Goal: Information Seeking & Learning: Learn about a topic

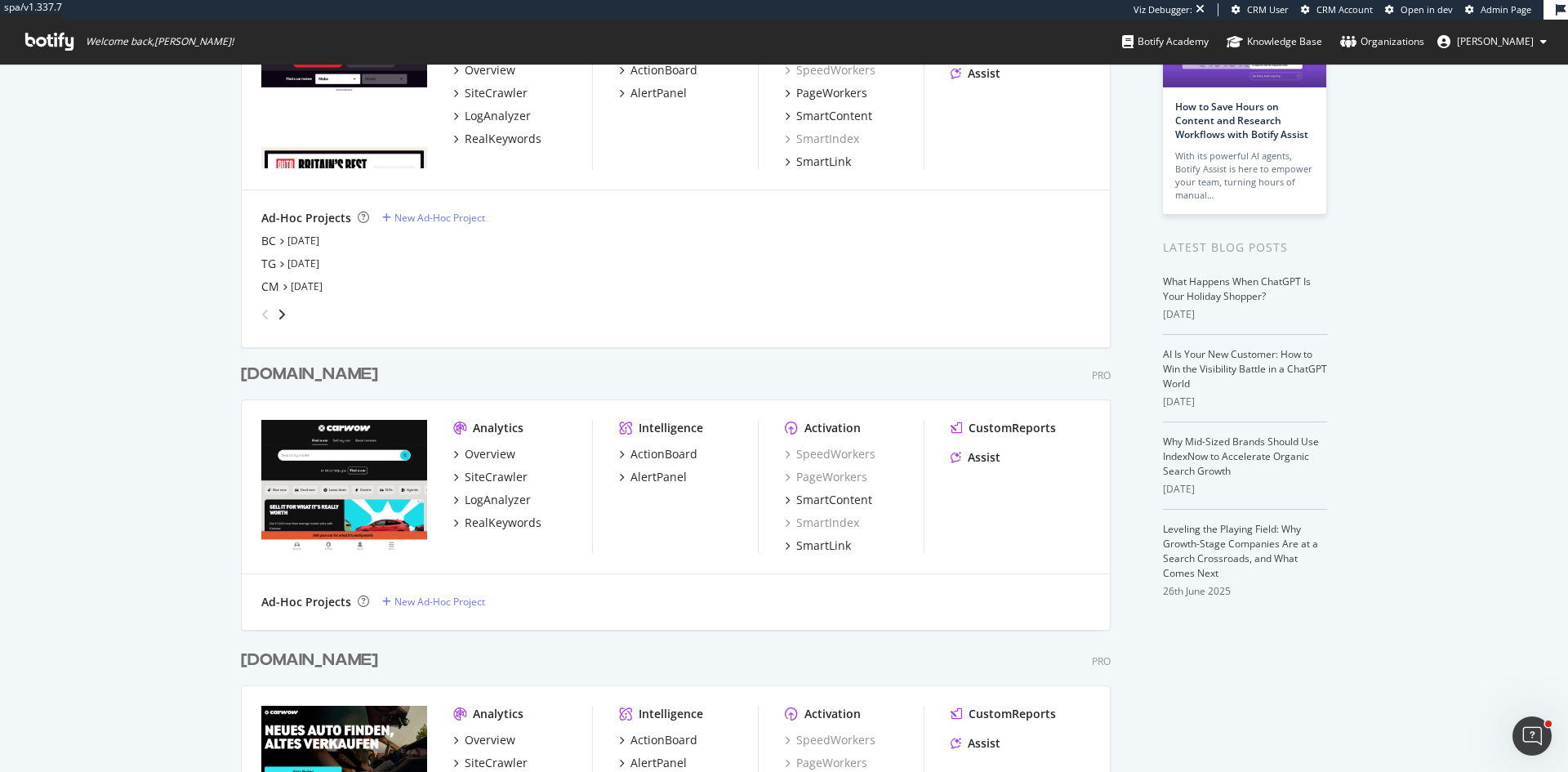
scroll to position [245, 0]
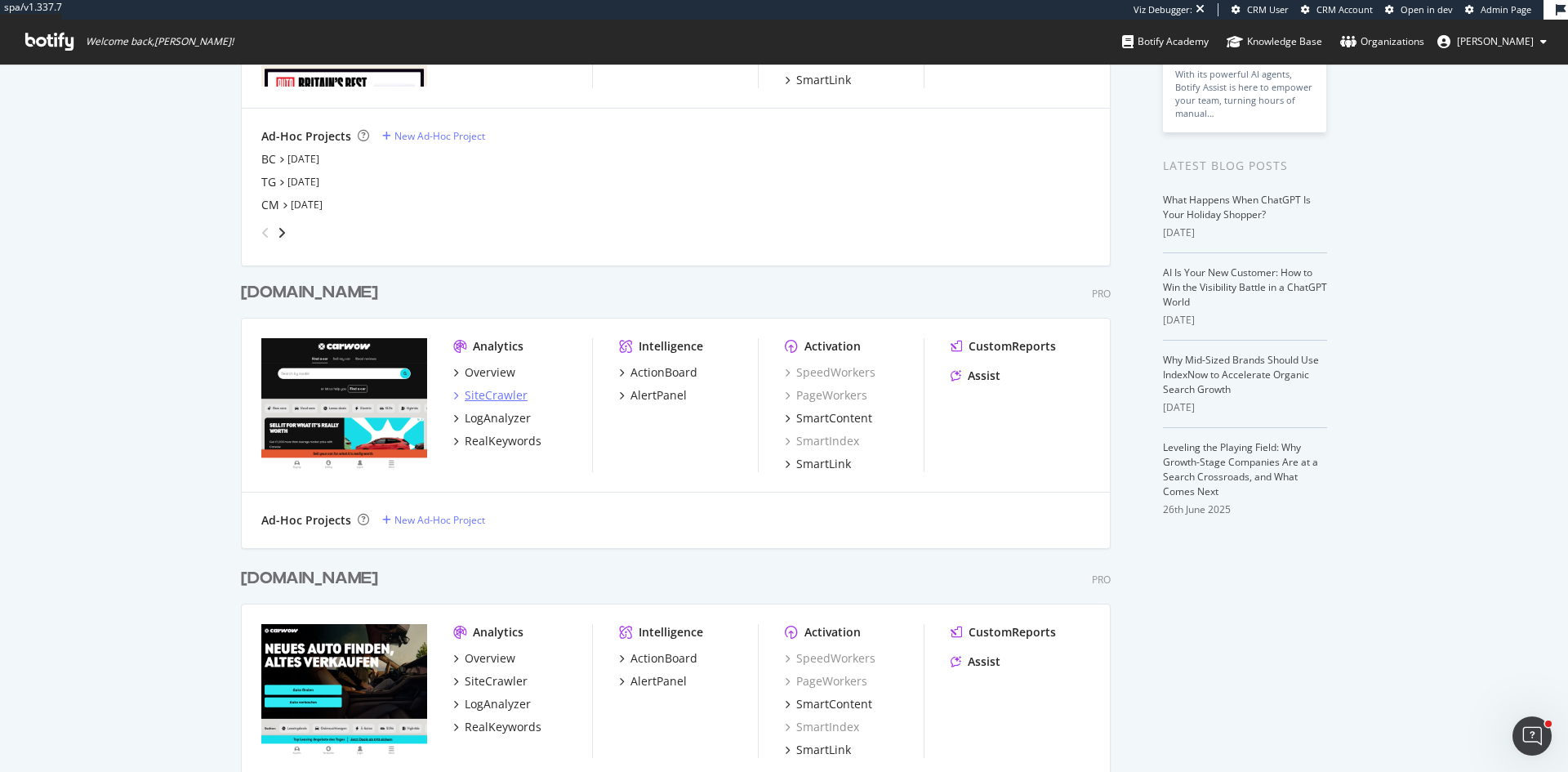
click at [500, 391] on div "SiteCrawler" at bounding box center [496, 395] width 63 height 16
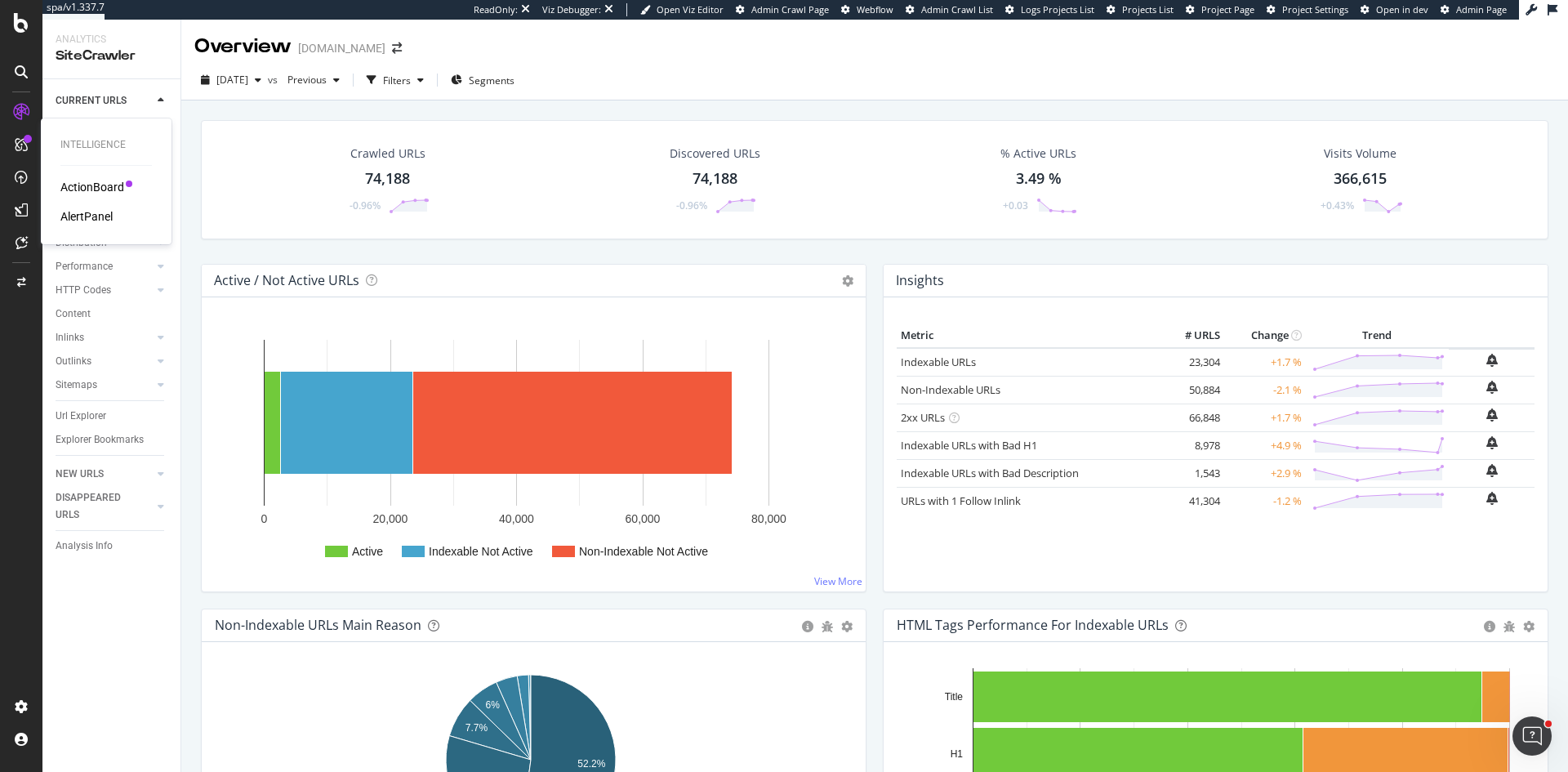
click at [108, 185] on div "ActionBoard" at bounding box center [92, 187] width 64 height 16
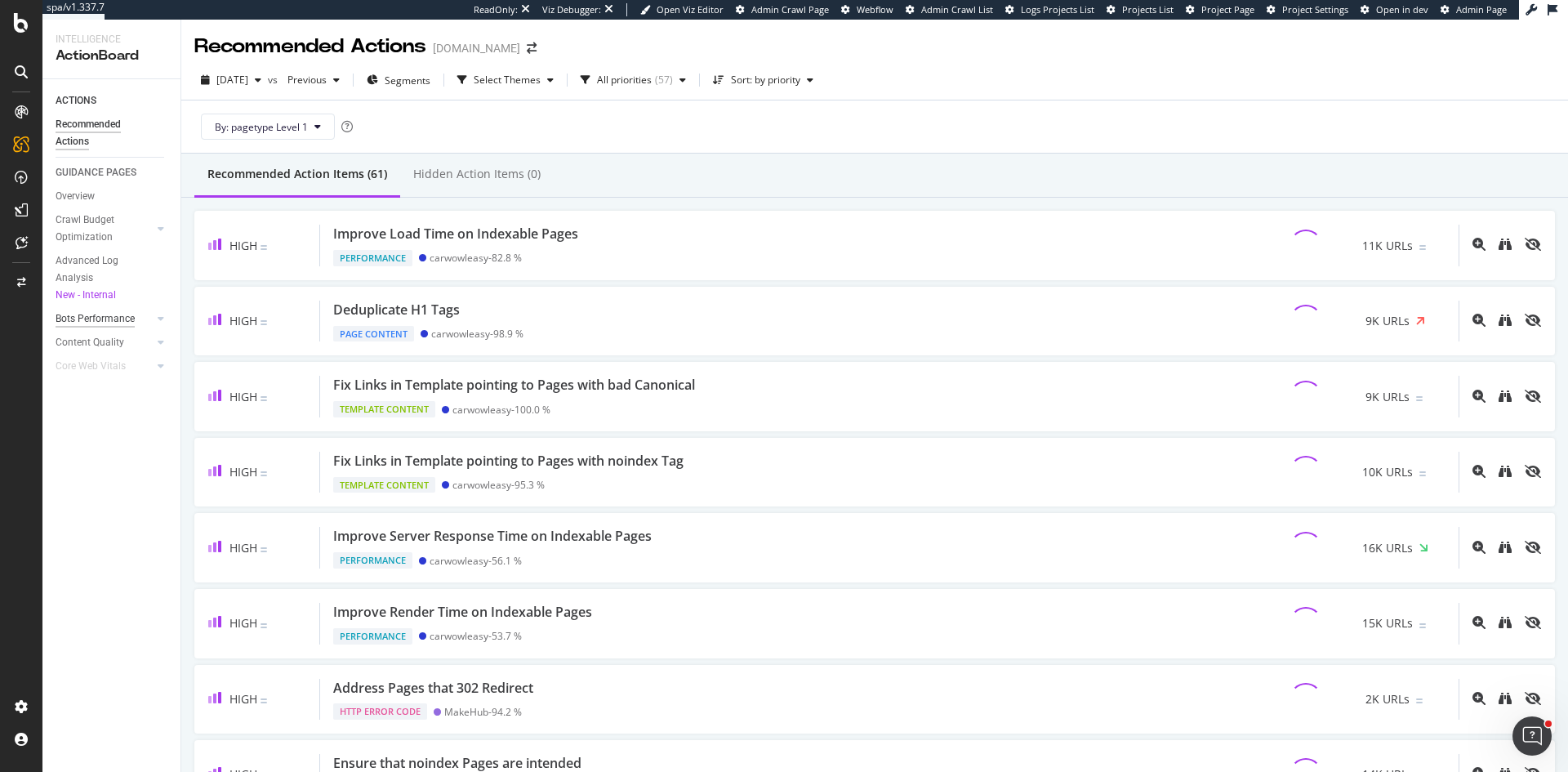
click at [127, 315] on div "Bots Performance" at bounding box center [95, 318] width 79 height 17
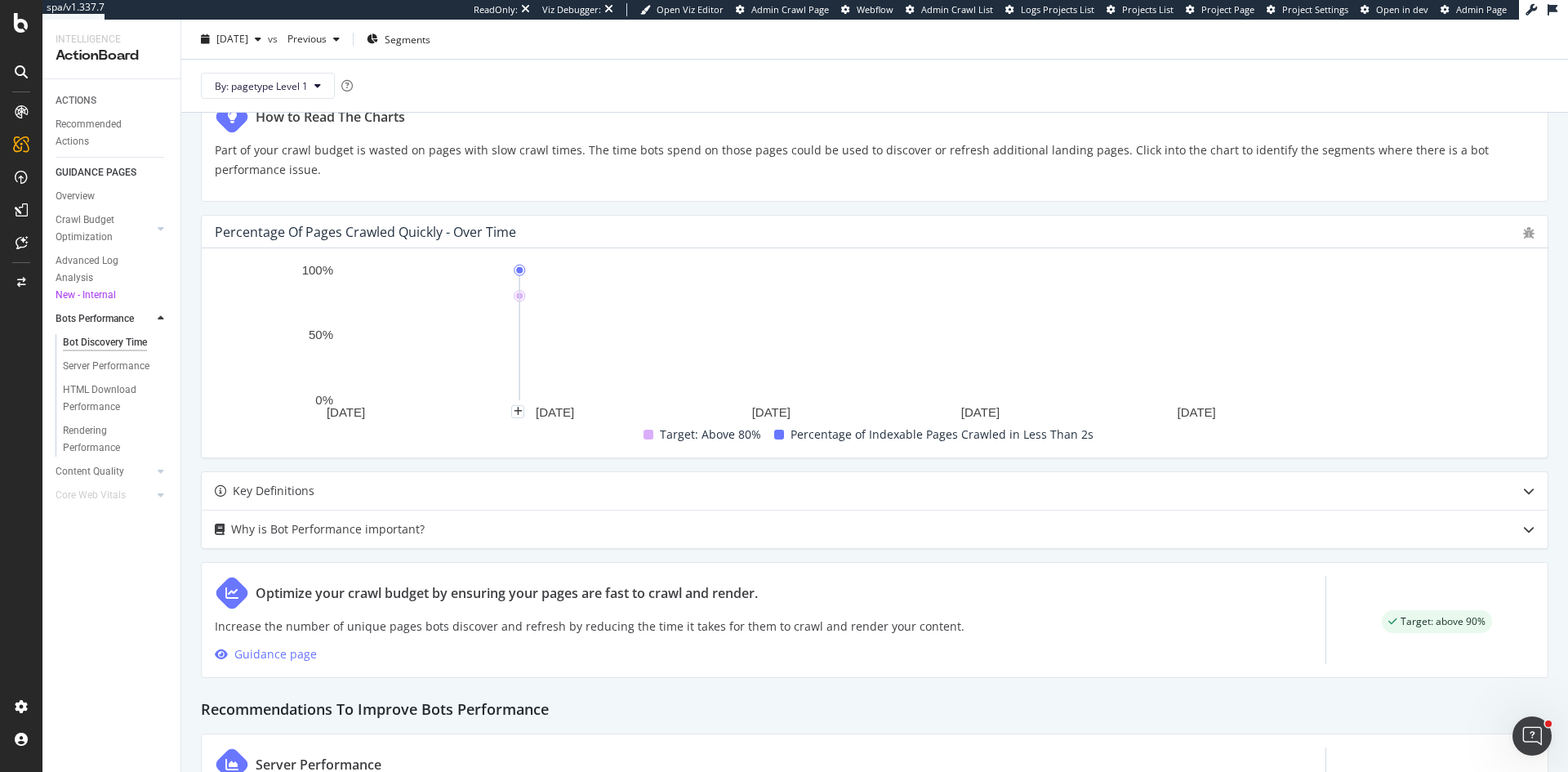
scroll to position [327, 0]
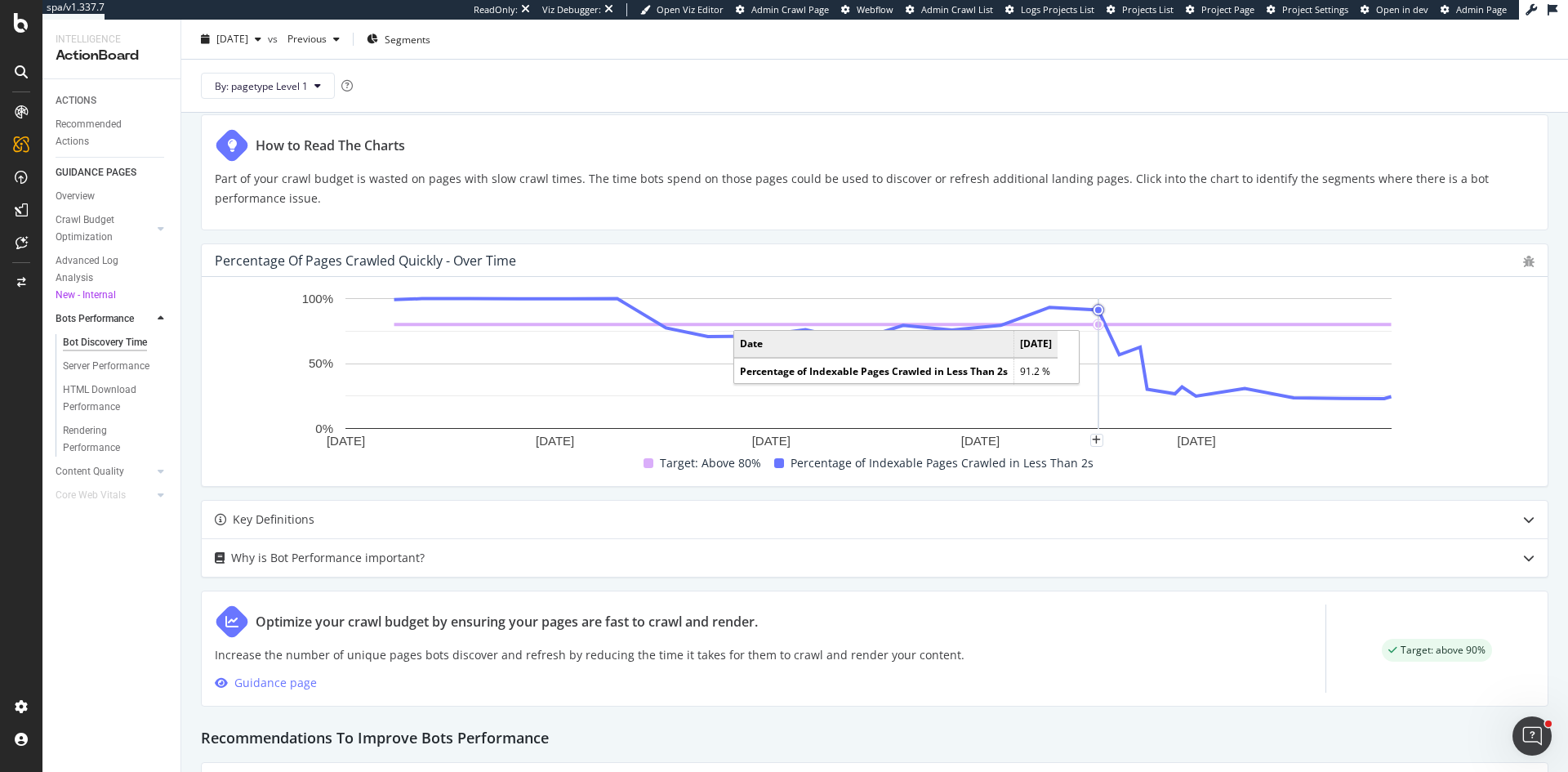
click at [1096, 309] on circle "A chart." at bounding box center [1098, 310] width 7 height 7
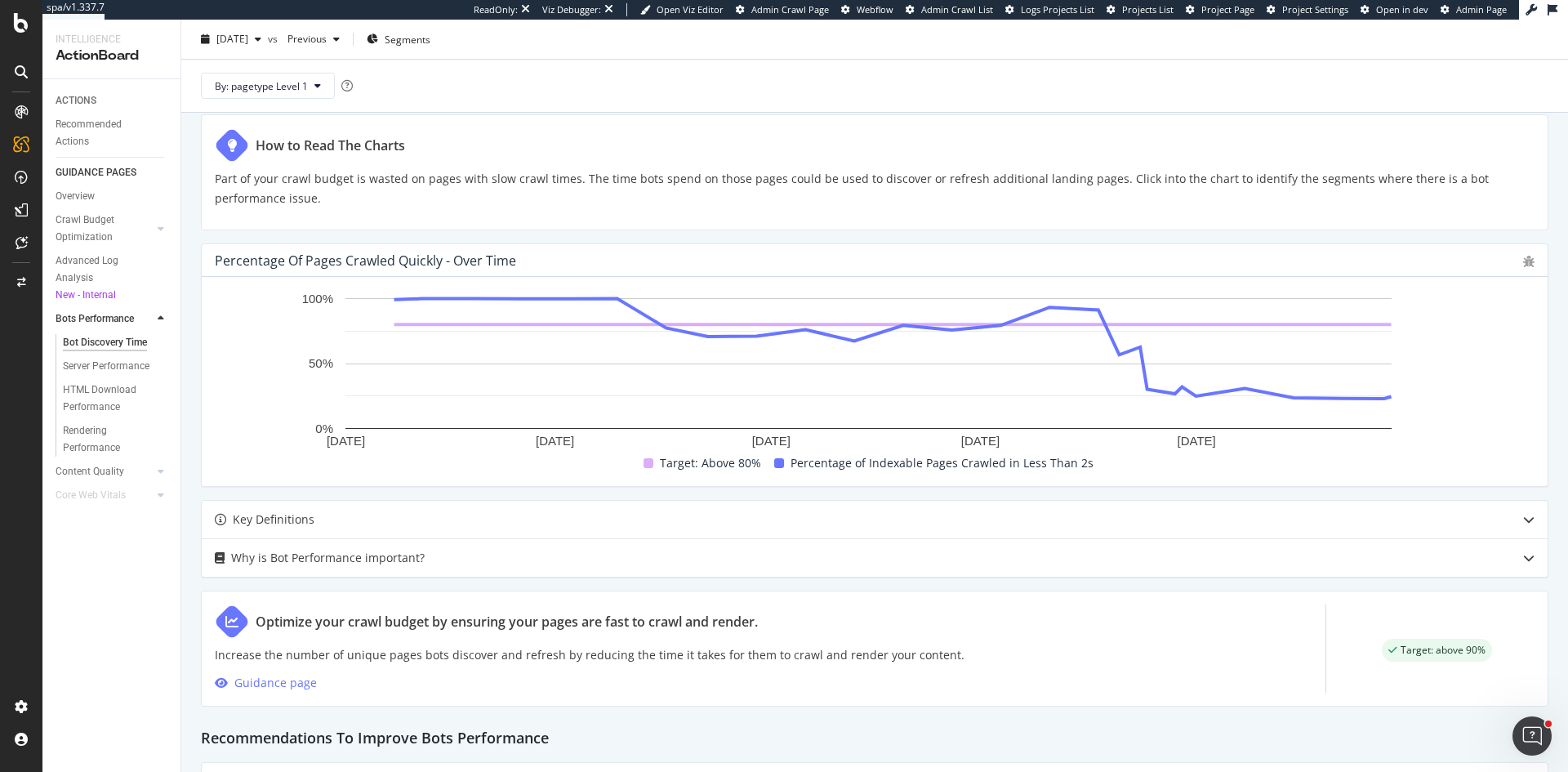
click at [349, 259] on div "Percentage of Pages Crawled Quickly - Over Time" at bounding box center [365, 260] width 301 height 16
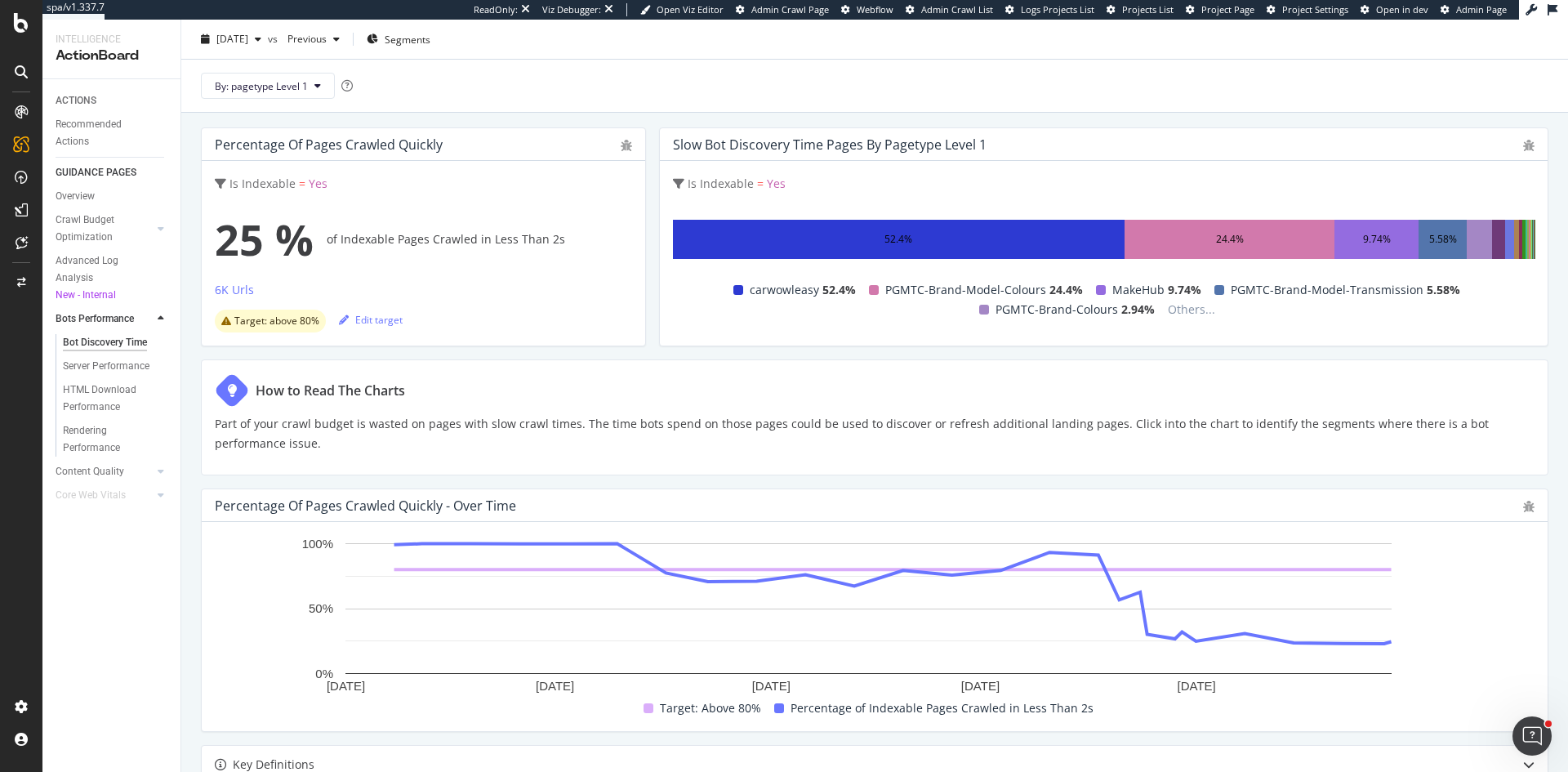
scroll to position [163, 0]
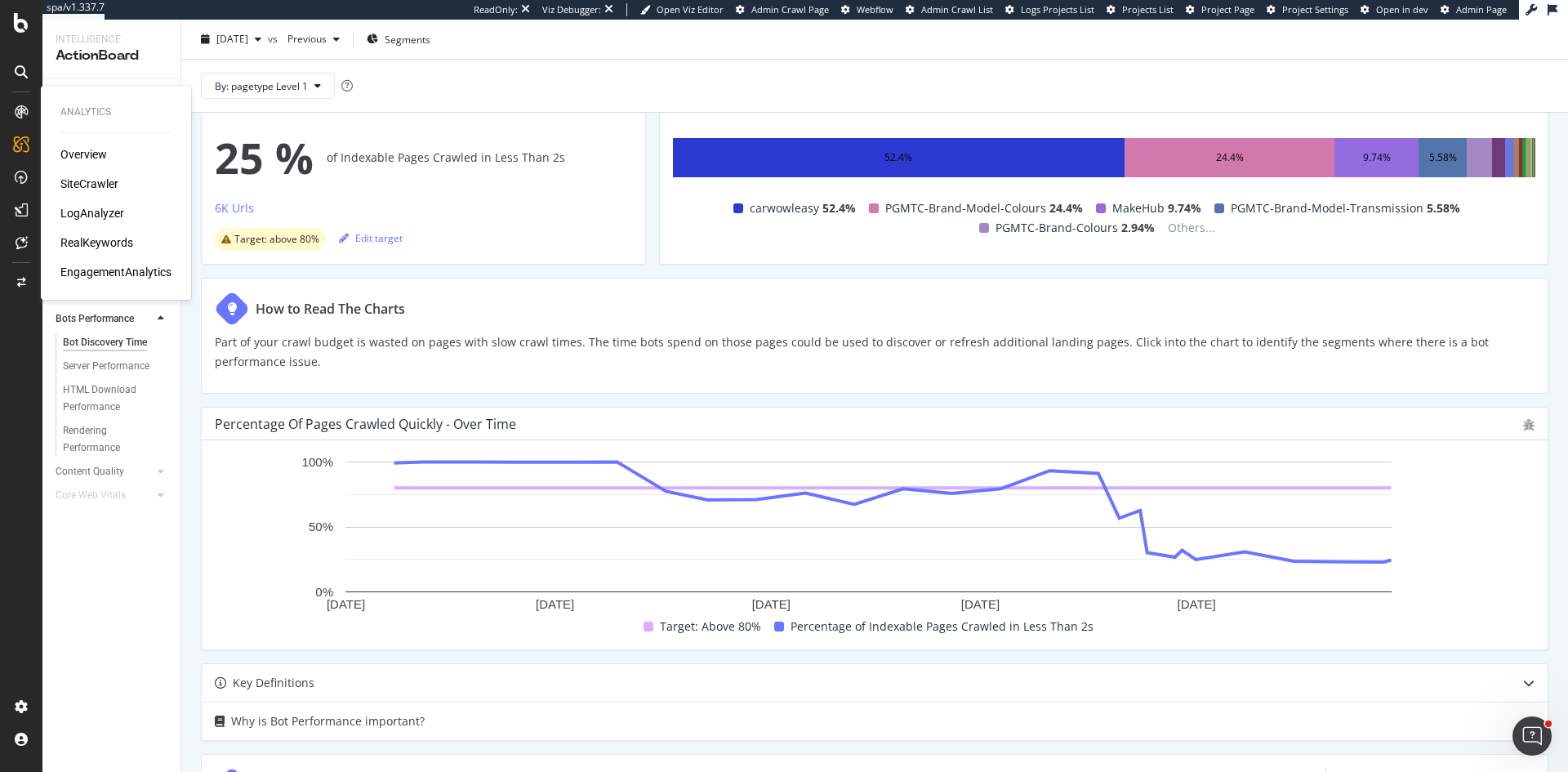
click at [87, 183] on div "SiteCrawler" at bounding box center [89, 184] width 58 height 16
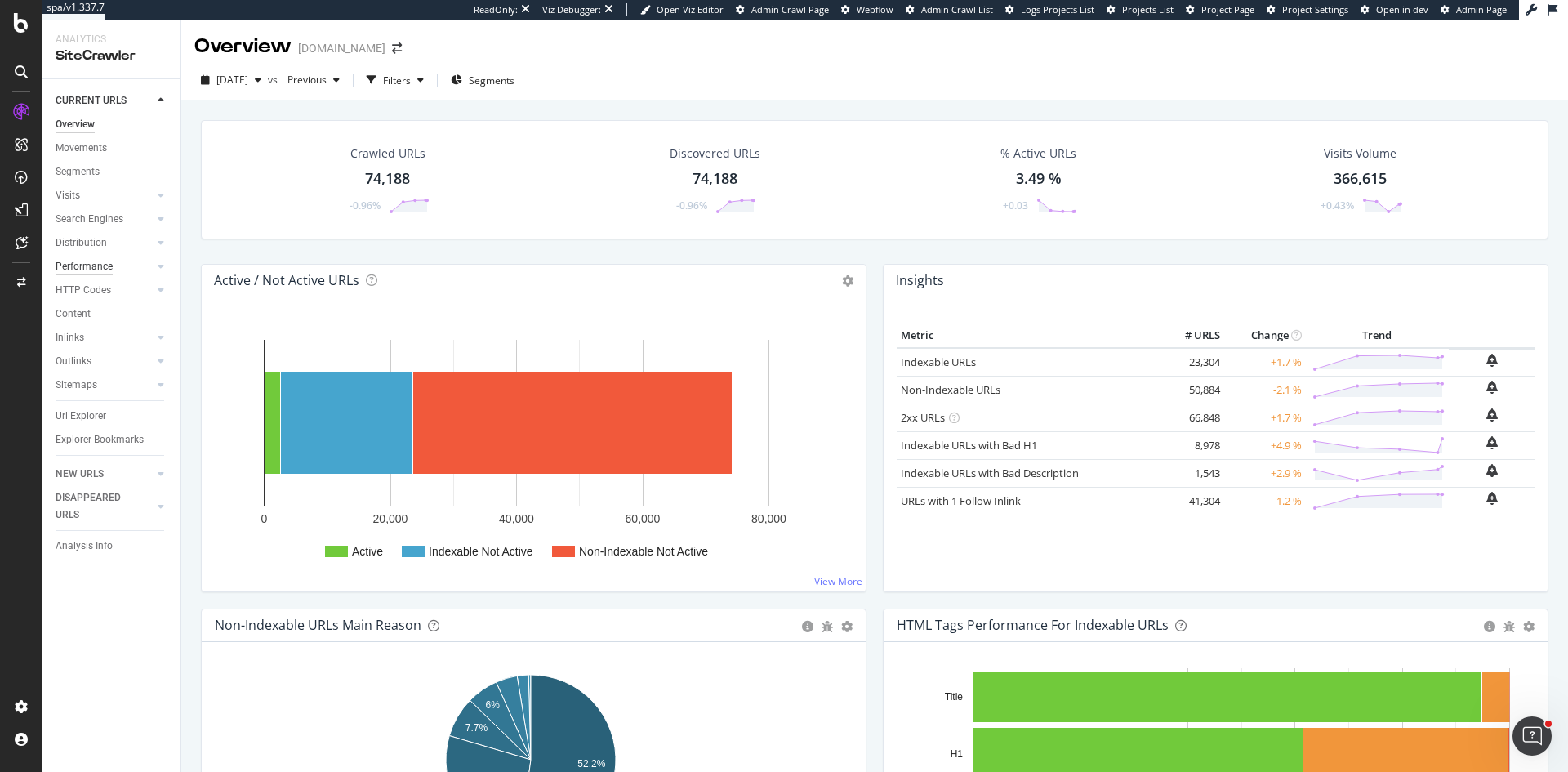
click at [94, 268] on div "Performance" at bounding box center [84, 266] width 57 height 17
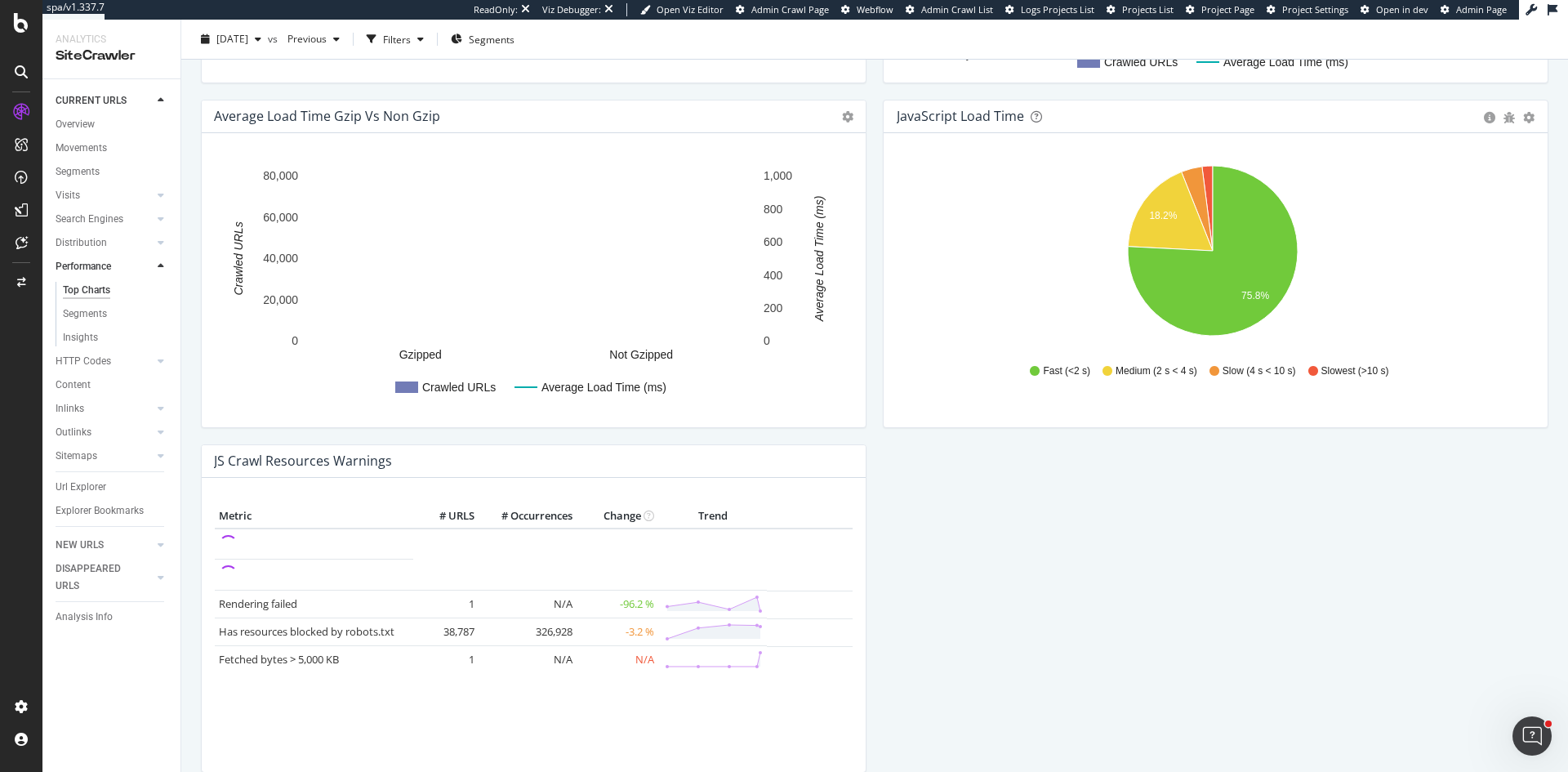
scroll to position [1061, 0]
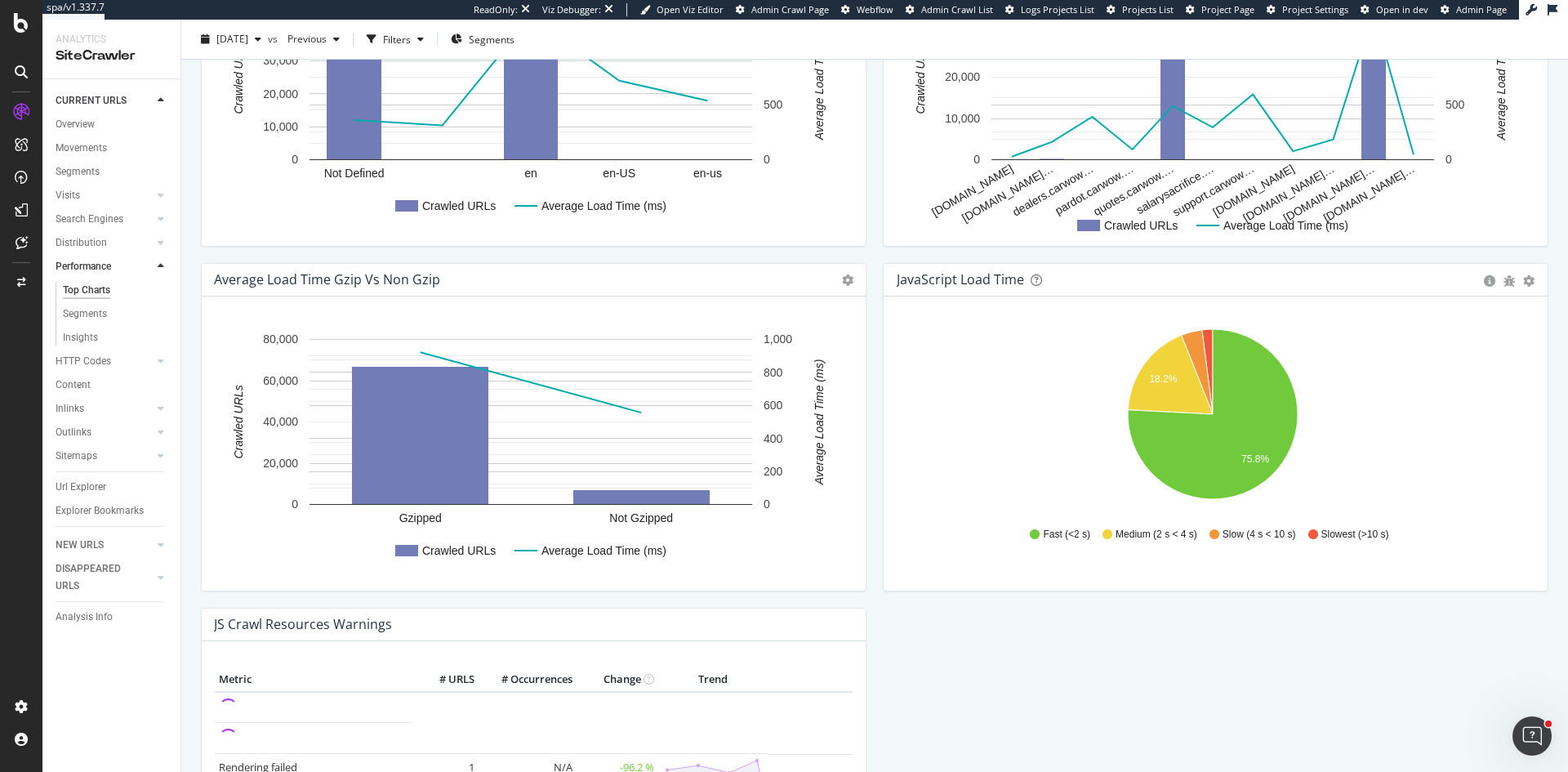
drag, startPoint x: 95, startPoint y: 338, endPoint x: 328, endPoint y: 335, distance: 233.5
click at [95, 338] on div "Insights" at bounding box center [80, 337] width 35 height 17
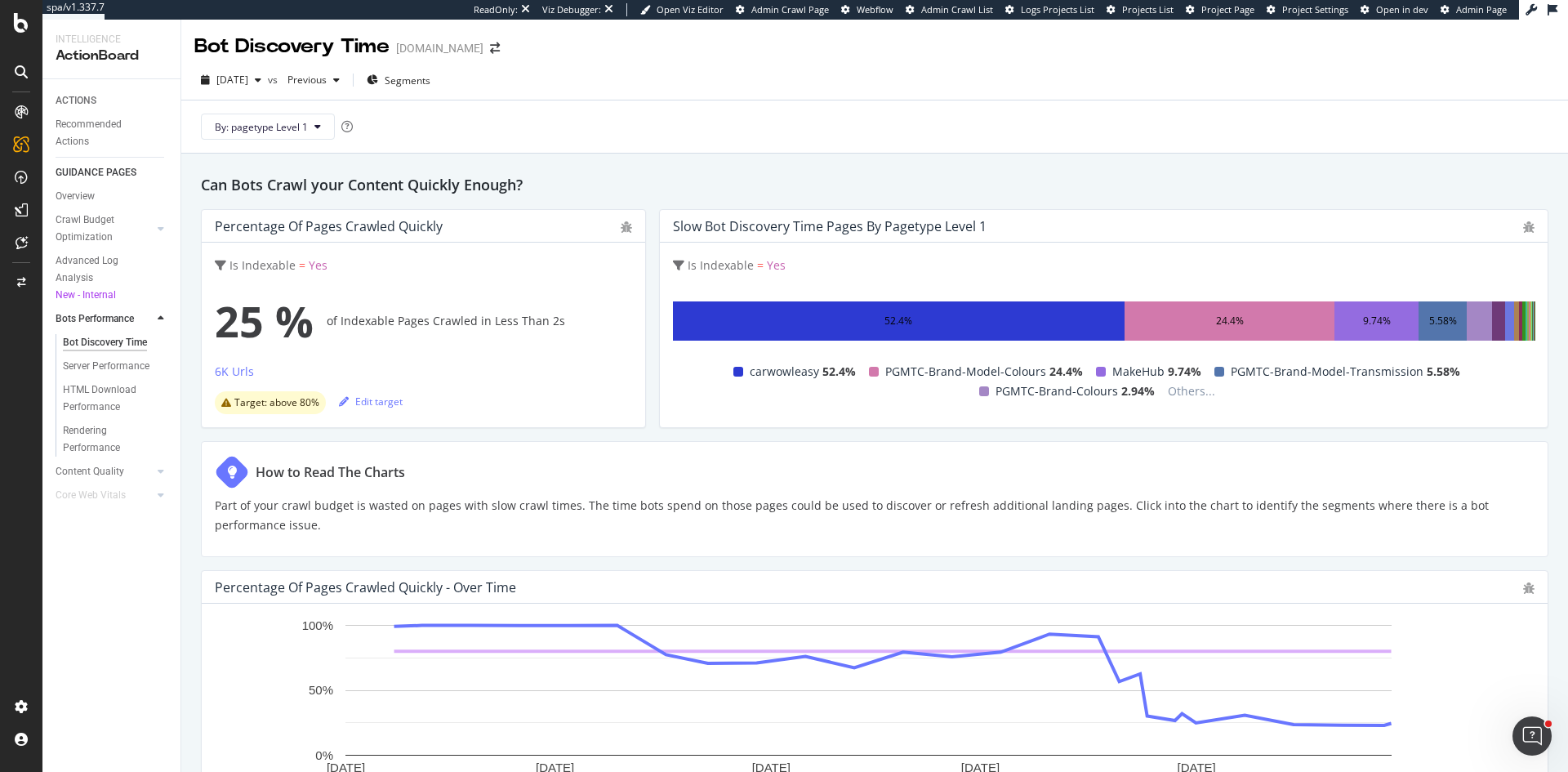
click at [981, 315] on div "52.4%" at bounding box center [898, 320] width 451 height 39
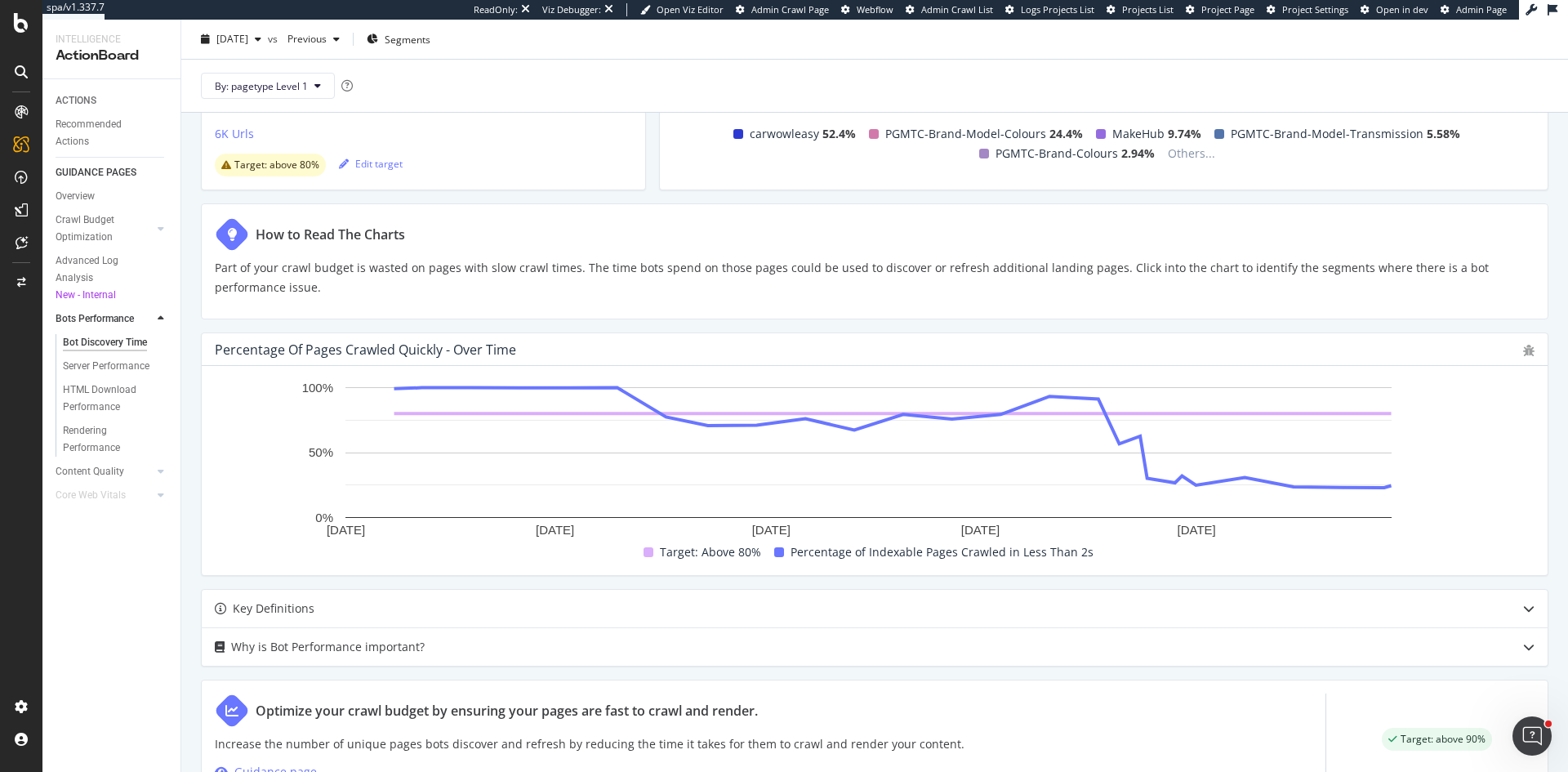
scroll to position [245, 0]
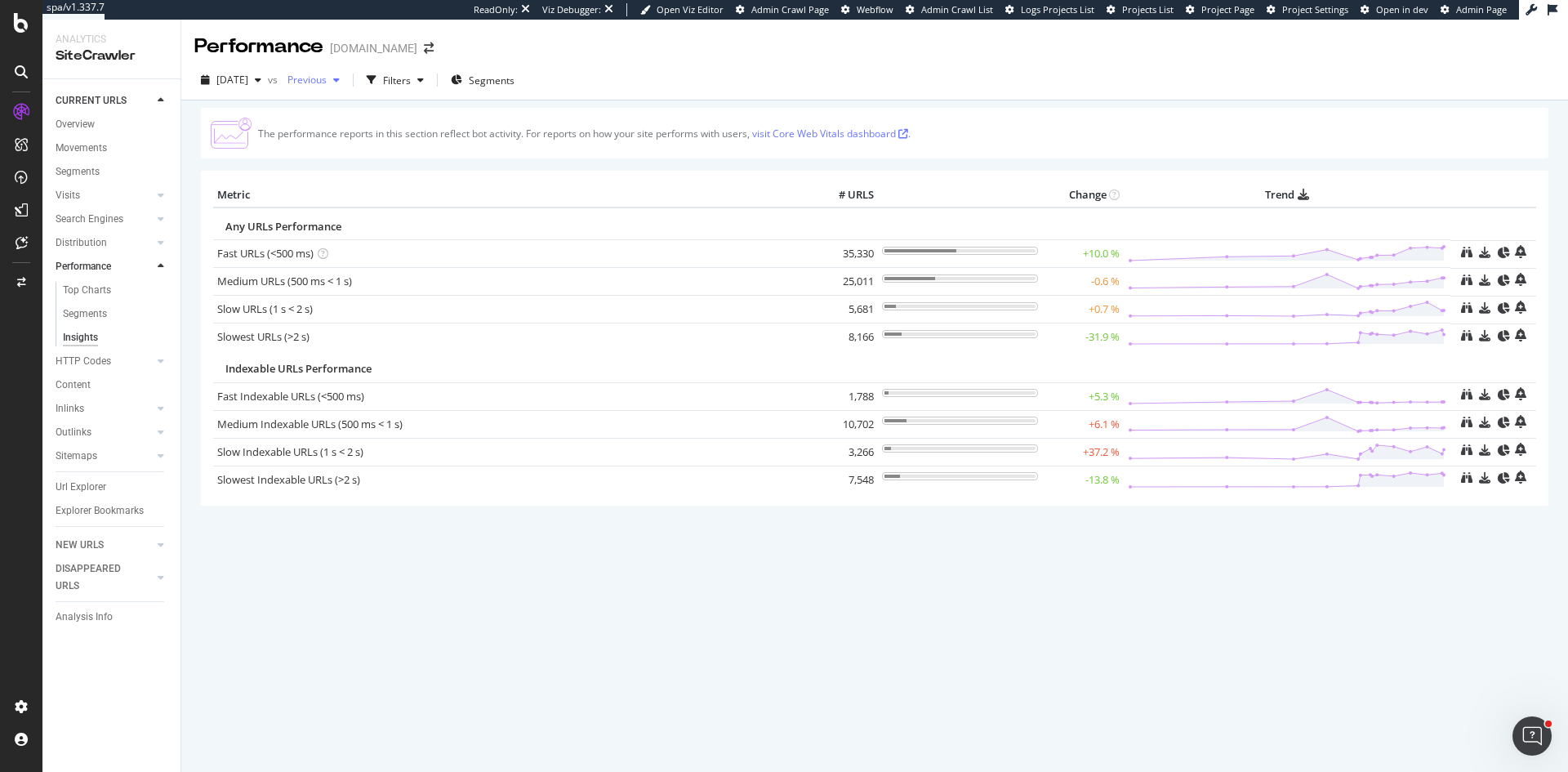
click at [327, 78] on span "Previous" at bounding box center [304, 80] width 46 height 14
click at [414, 225] on div "62.5K URLs" at bounding box center [438, 222] width 51 height 15
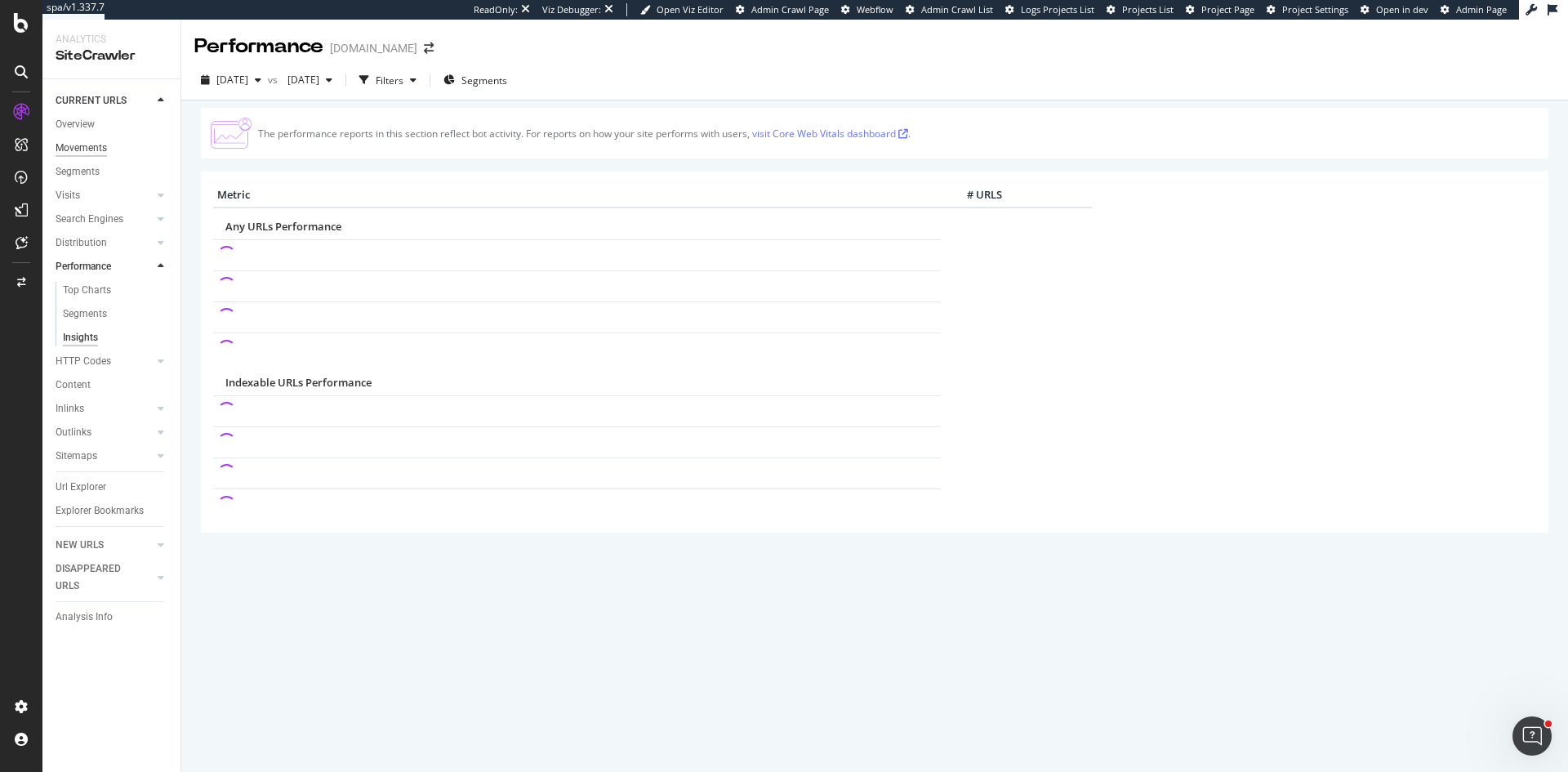
click at [104, 146] on div "Movements" at bounding box center [81, 148] width 51 height 17
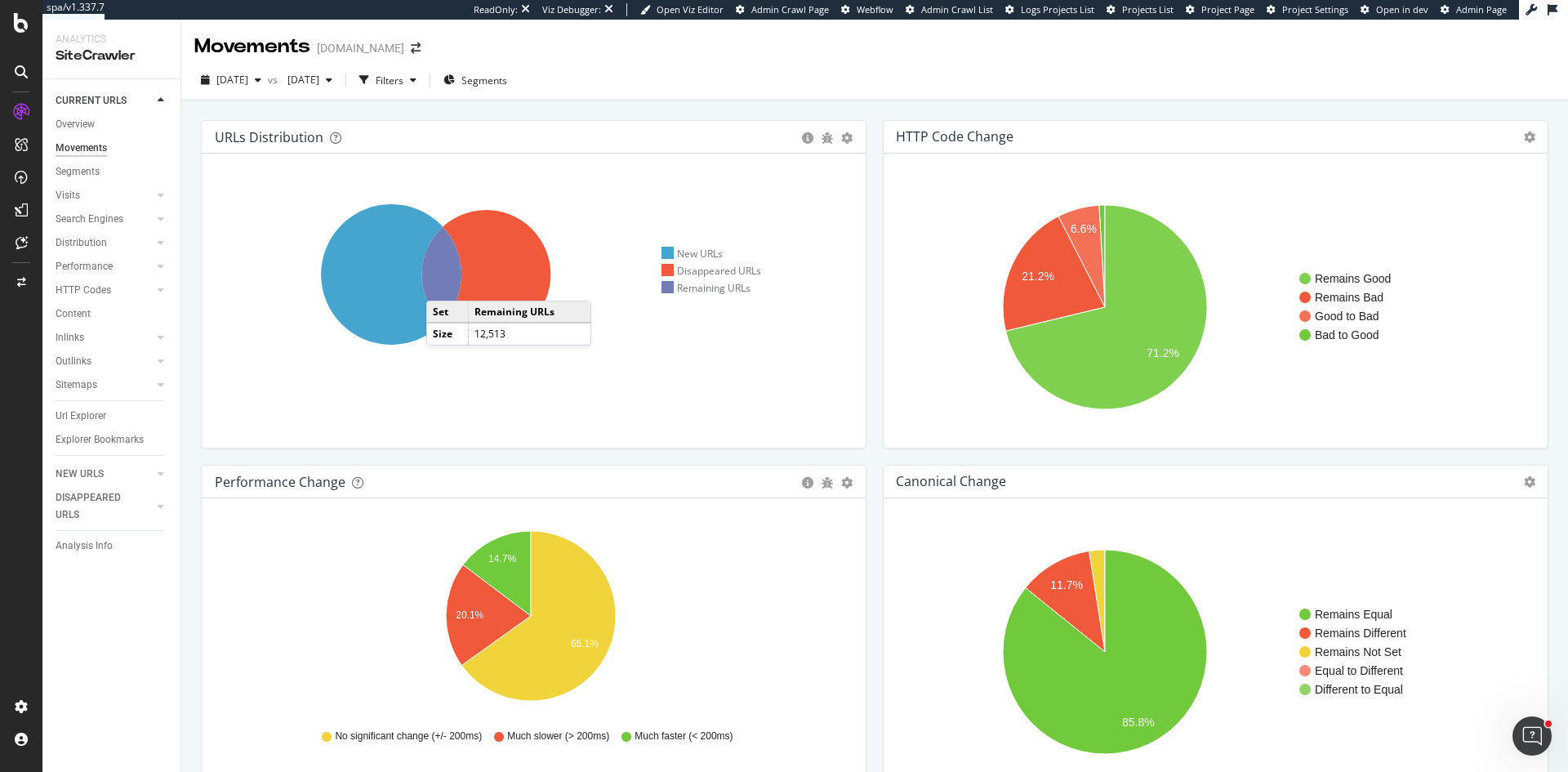
click at [443, 284] on icon at bounding box center [391, 274] width 140 height 140
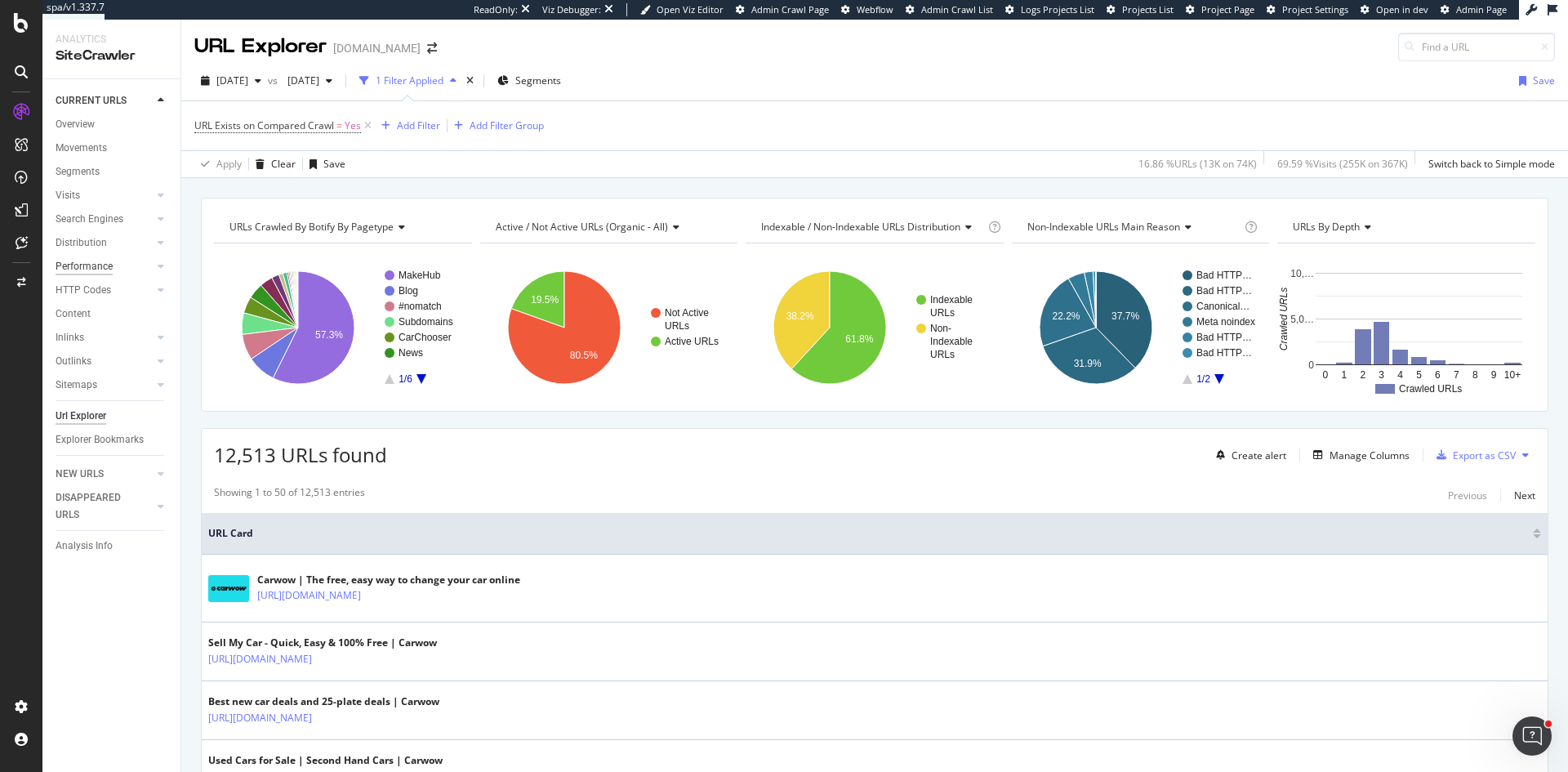
click at [104, 262] on div "Performance" at bounding box center [84, 266] width 57 height 17
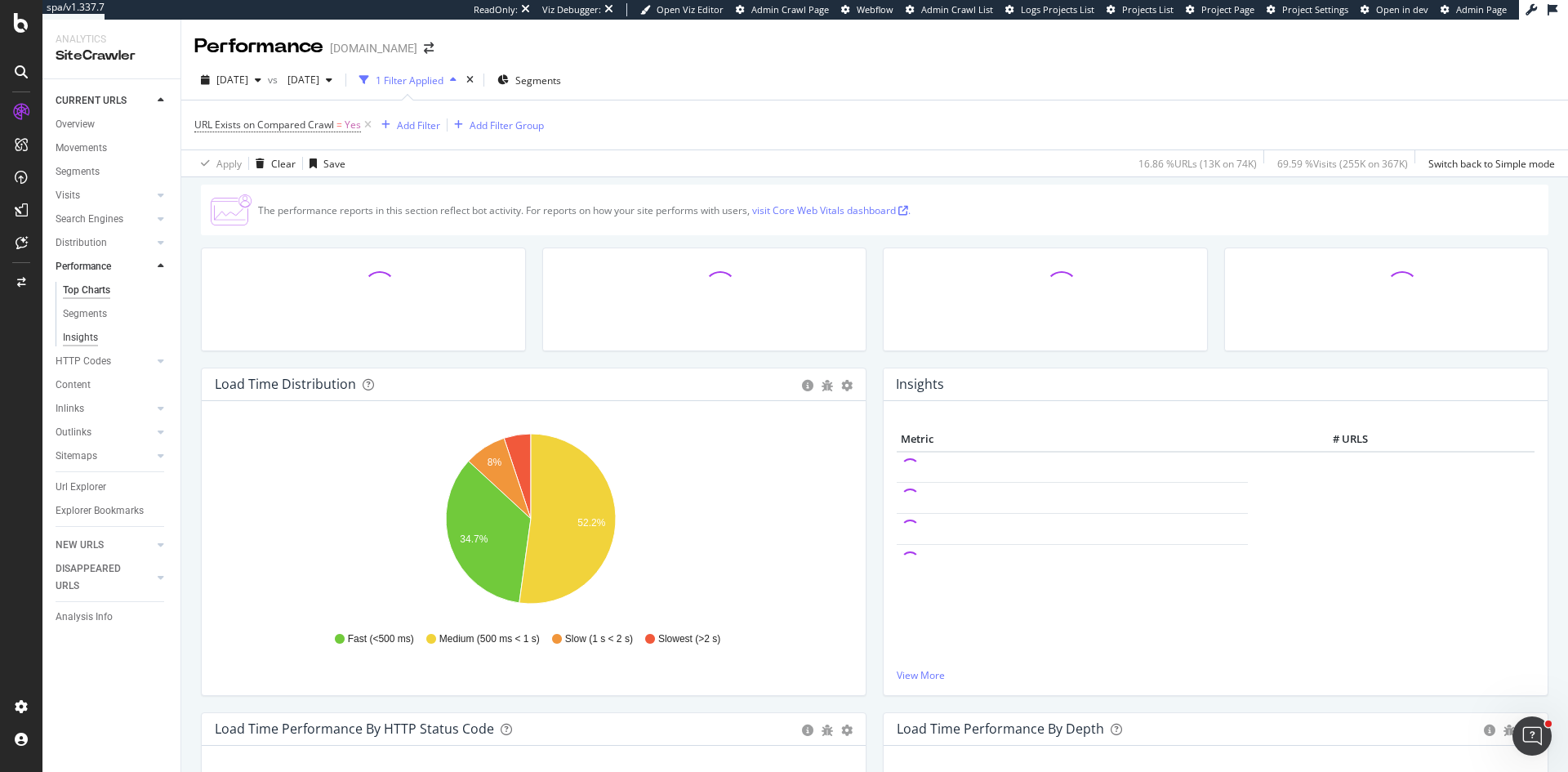
click at [88, 336] on div "Insights" at bounding box center [80, 337] width 35 height 17
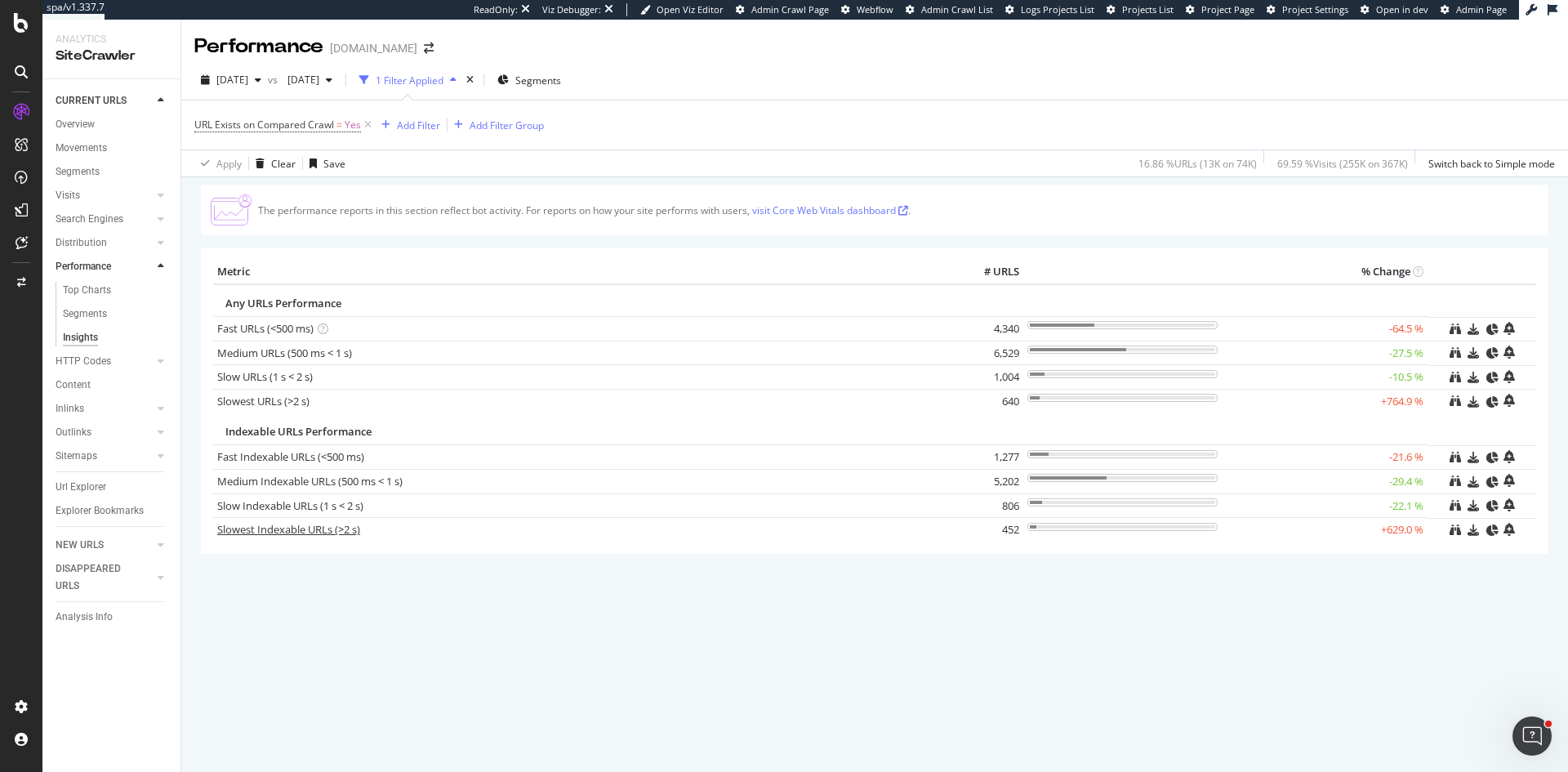
click at [282, 522] on link "Slowest Indexable URLs (>2 s)" at bounding box center [288, 529] width 143 height 15
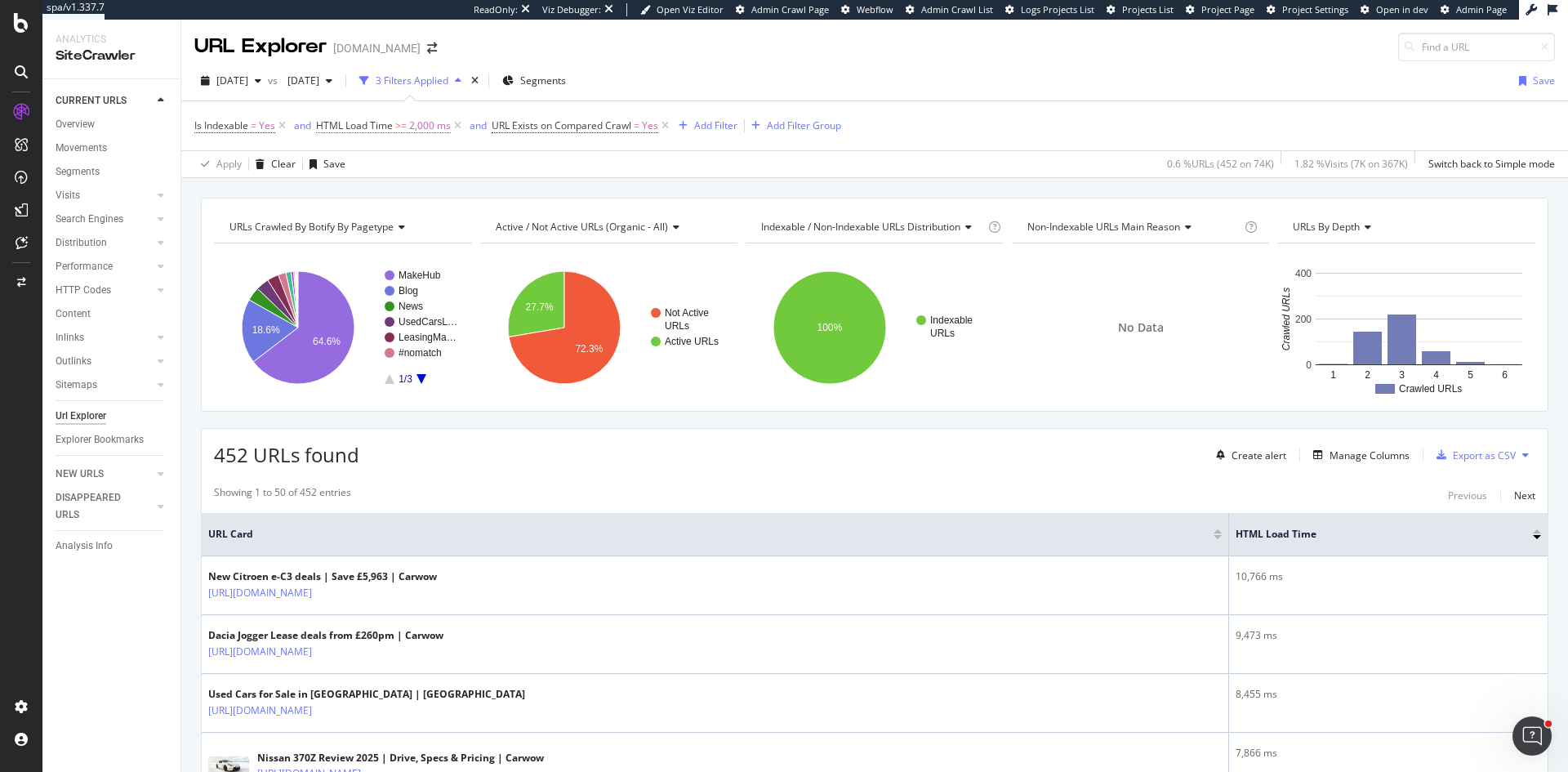
click at [389, 124] on span "HTML Load Time" at bounding box center [354, 125] width 77 height 14
click at [322, 127] on div "HTML Load Time On Current Crawl Greater than or equal to 2000 Cancel Add filter…" at bounding box center [490, 157] width 345 height 94
click at [322, 120] on icon at bounding box center [320, 115] width 5 height 10
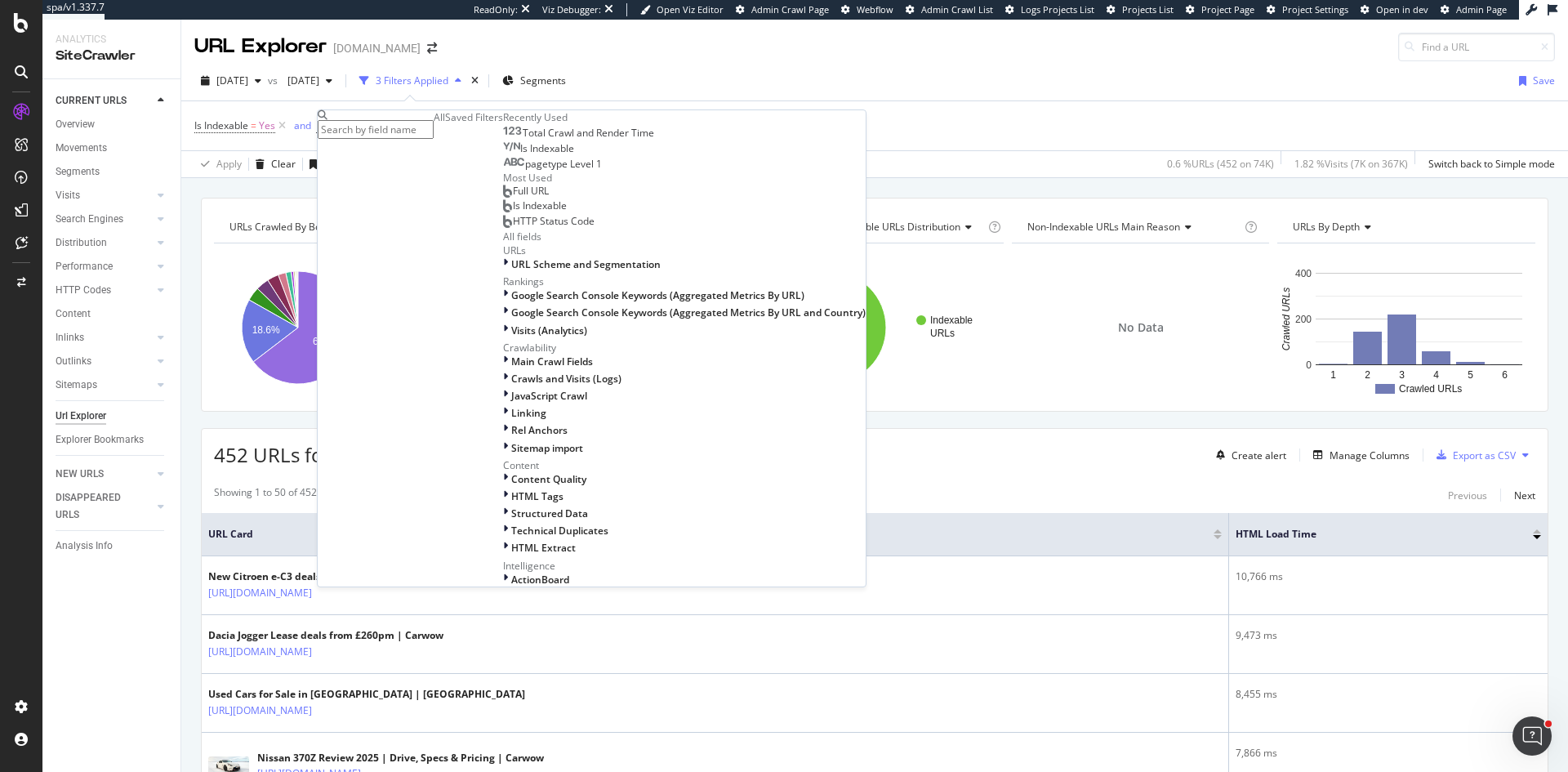
click at [356, 136] on input "text" at bounding box center [376, 129] width 116 height 19
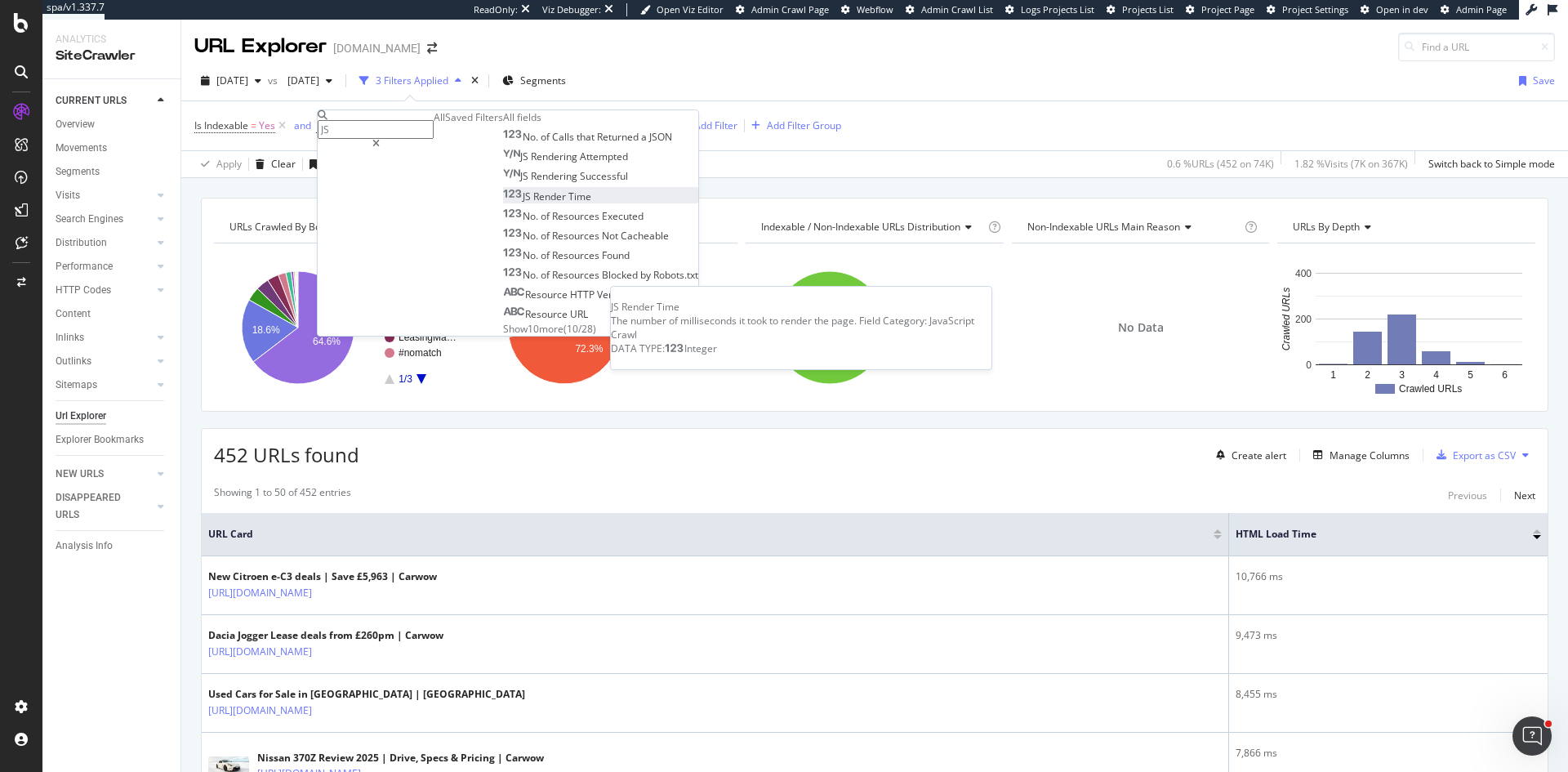
type input "JS"
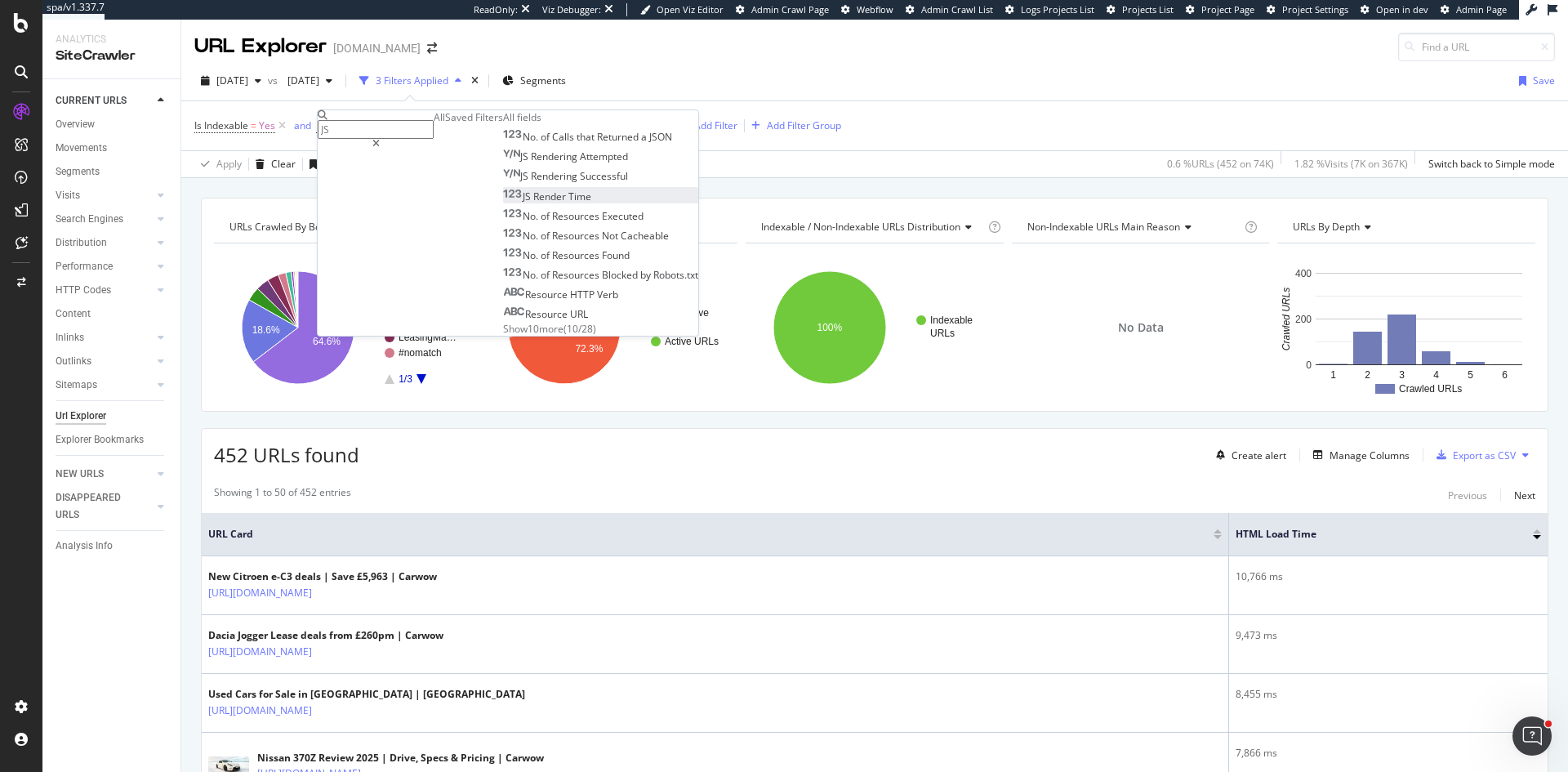
click at [568, 203] on span "Time" at bounding box center [579, 196] width 23 height 14
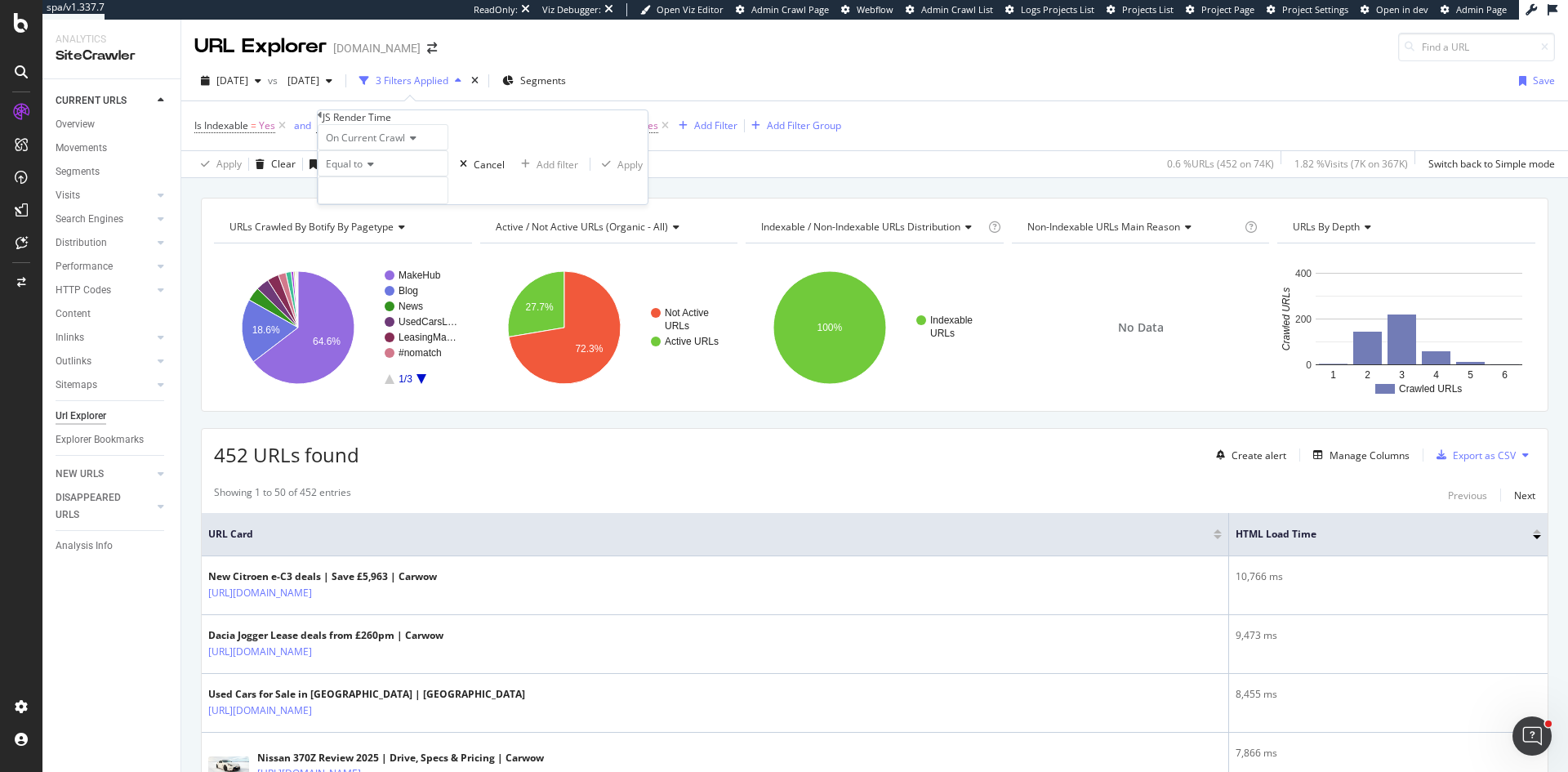
click at [385, 150] on div "On Current Crawl" at bounding box center [383, 137] width 131 height 26
click at [384, 200] on span "Diff Between Crawls" at bounding box center [368, 193] width 92 height 14
click at [361, 171] on span "Equal to" at bounding box center [344, 164] width 37 height 14
click at [381, 261] on span "Greater than" at bounding box center [351, 254] width 59 height 14
click at [402, 204] on input "number" at bounding box center [383, 190] width 131 height 28
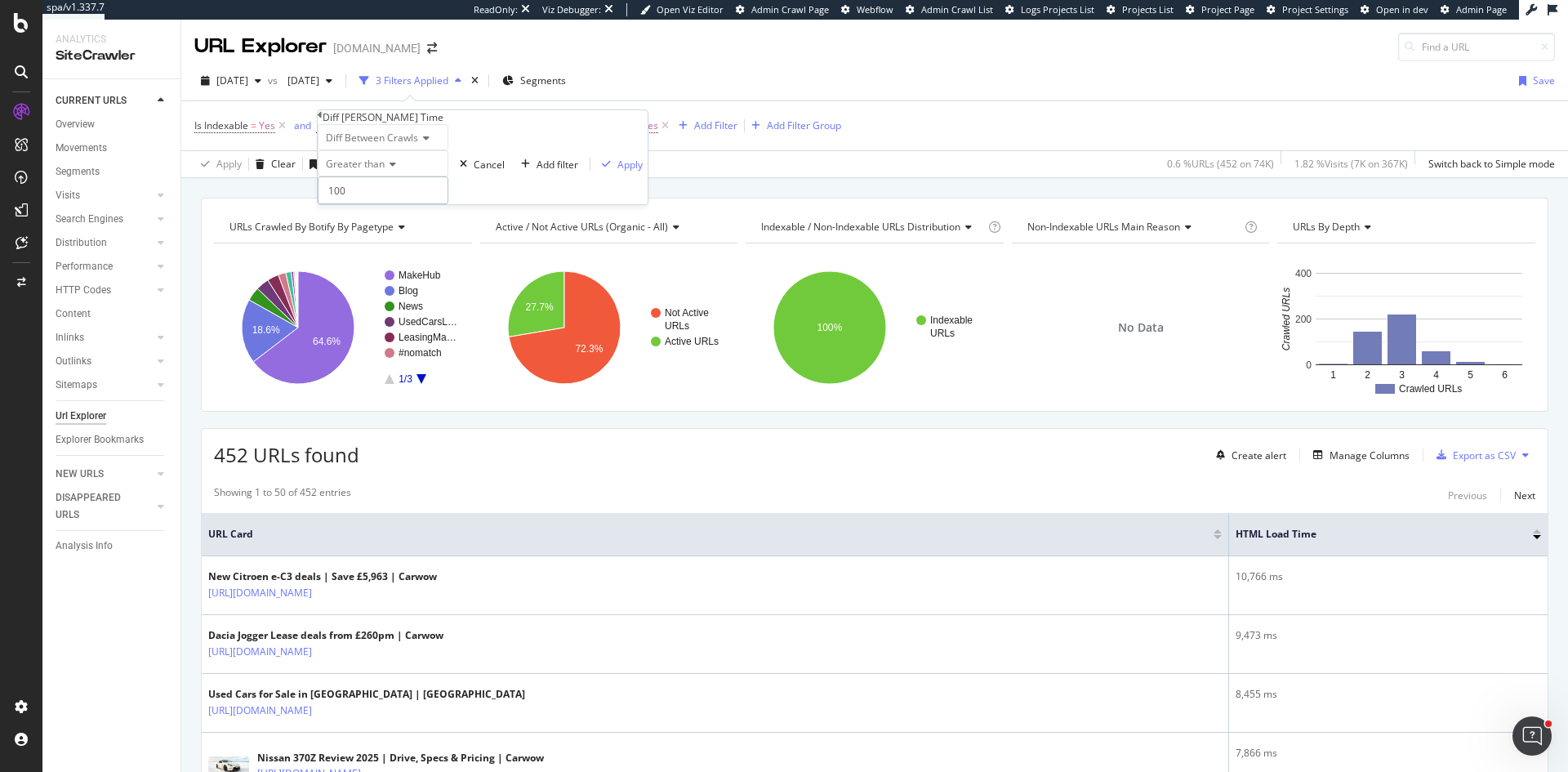
type input "100"
click at [500, 204] on div "Diff Between Crawls Greater than 100 Cancel Add filter Apply" at bounding box center [483, 164] width 330 height 80
click at [617, 171] on div "Apply" at bounding box center [629, 165] width 25 height 14
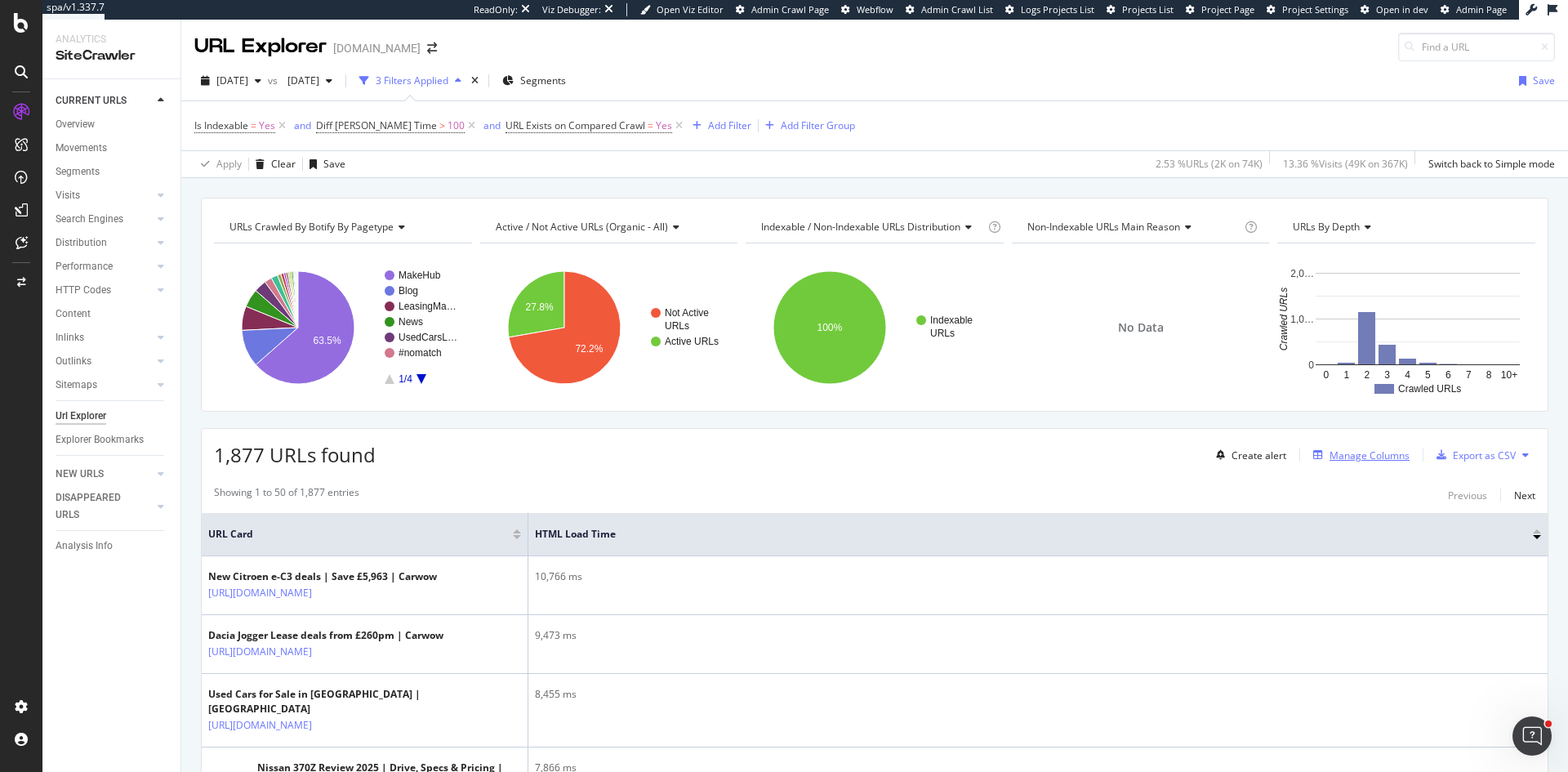
click at [1363, 453] on div "Manage Columns" at bounding box center [1369, 455] width 80 height 14
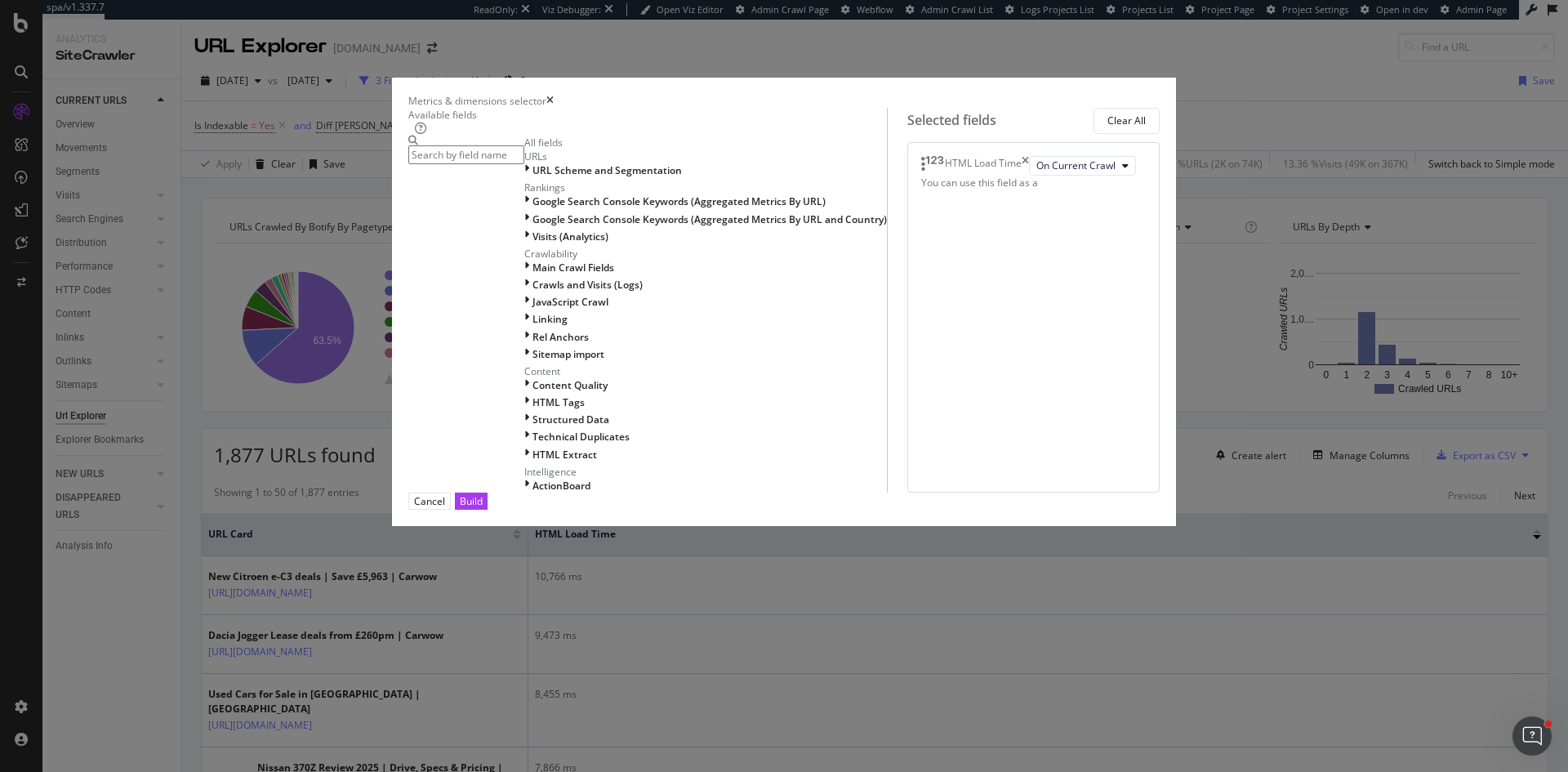
click at [524, 164] on input "modal" at bounding box center [466, 154] width 116 height 19
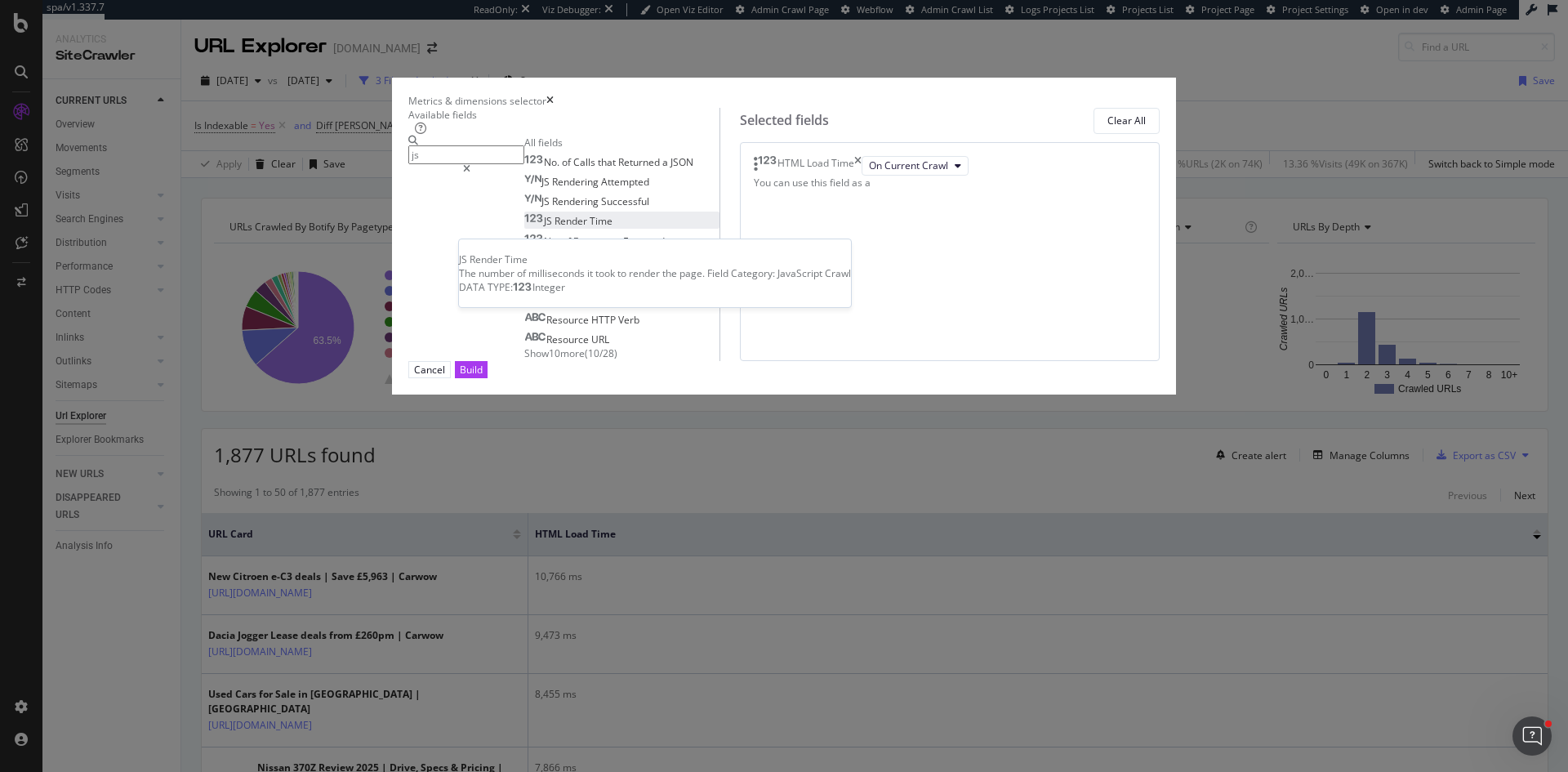
type input "js"
click at [573, 228] on div "JS Render Time" at bounding box center [568, 221] width 88 height 14
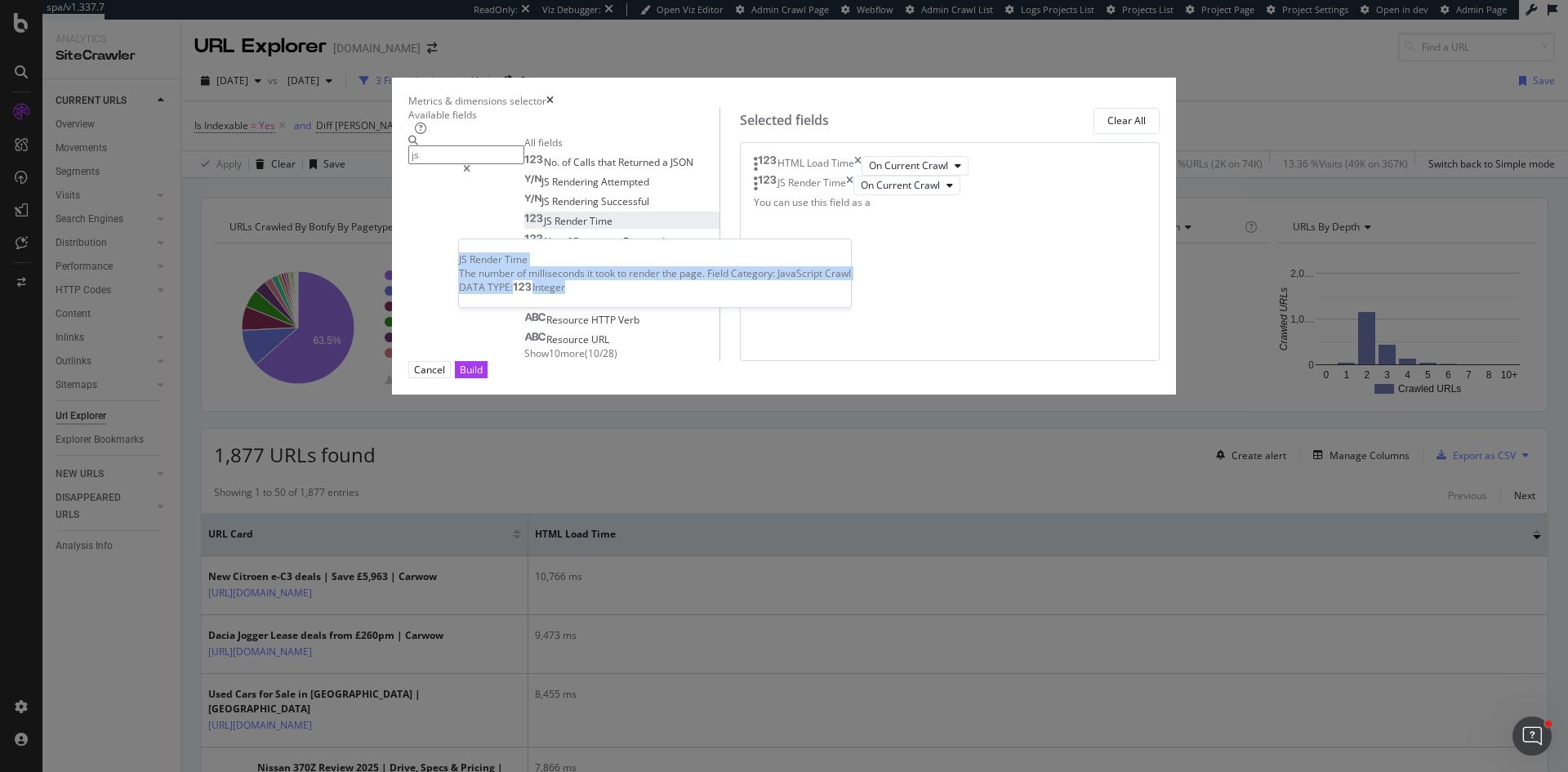
click at [573, 228] on div "JS Render Time" at bounding box center [568, 221] width 88 height 14
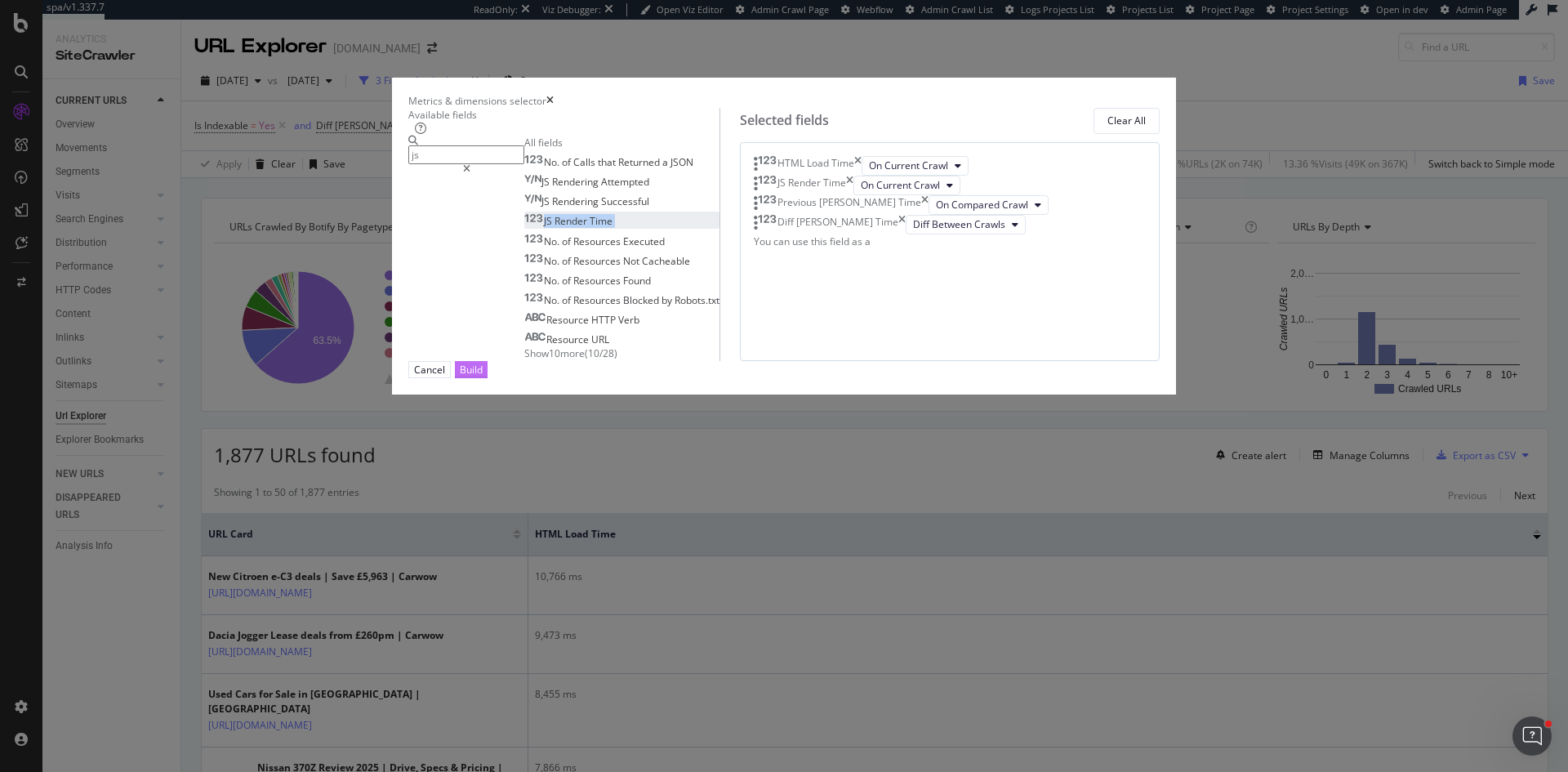
click at [483, 376] on div "Build" at bounding box center [471, 369] width 23 height 14
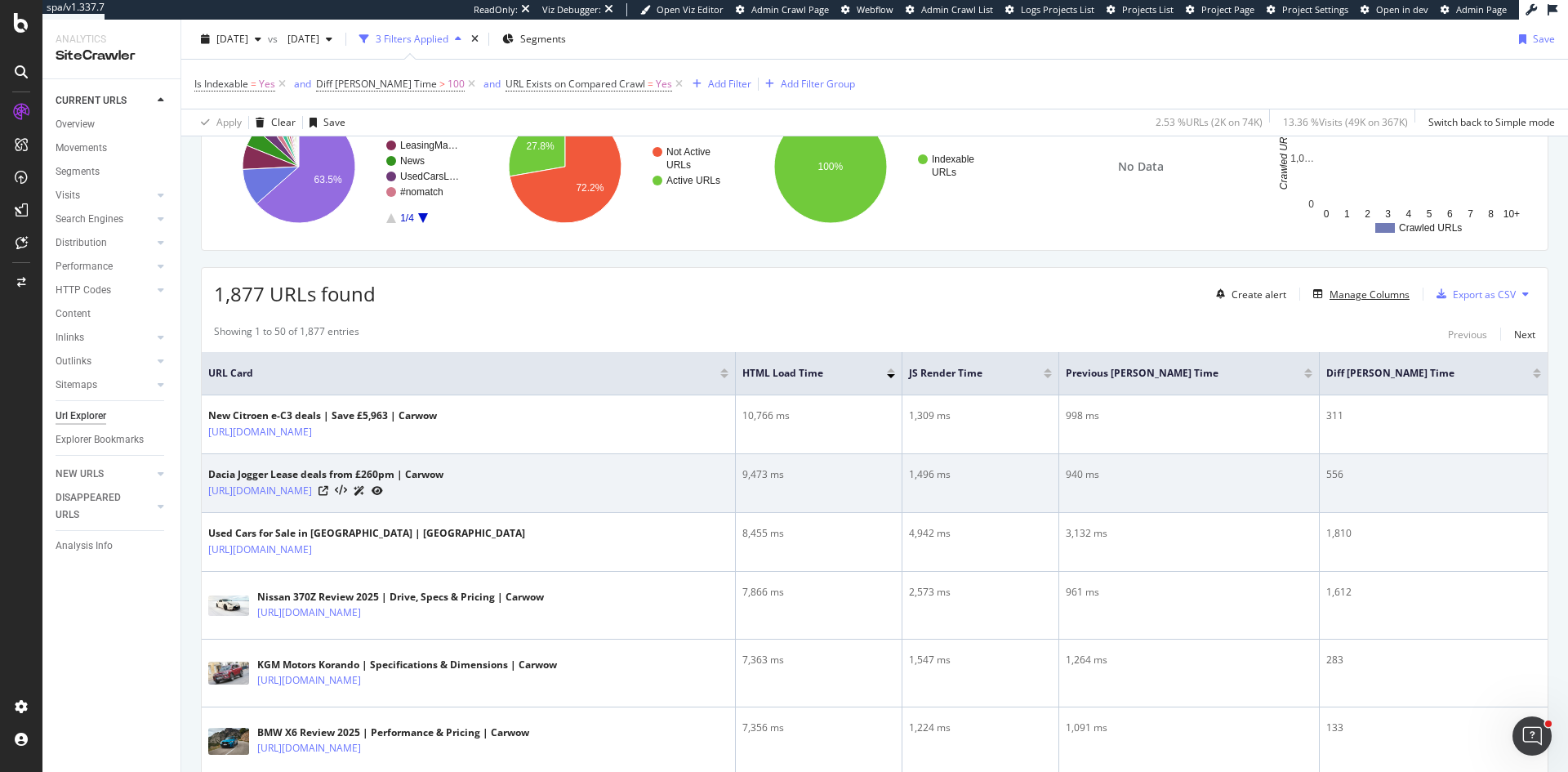
scroll to position [245, 0]
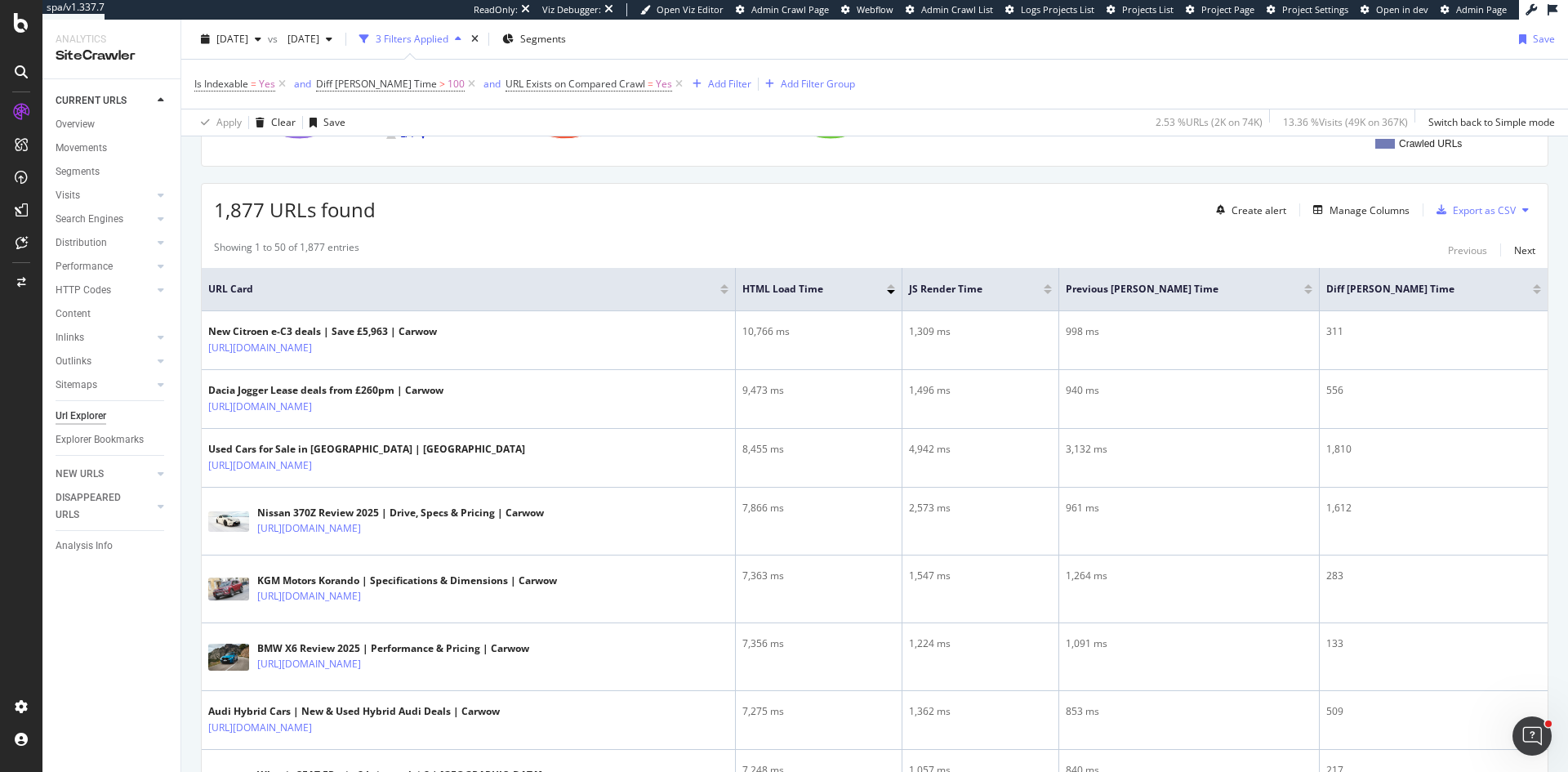
click at [1532, 290] on div at bounding box center [1536, 292] width 8 height 4
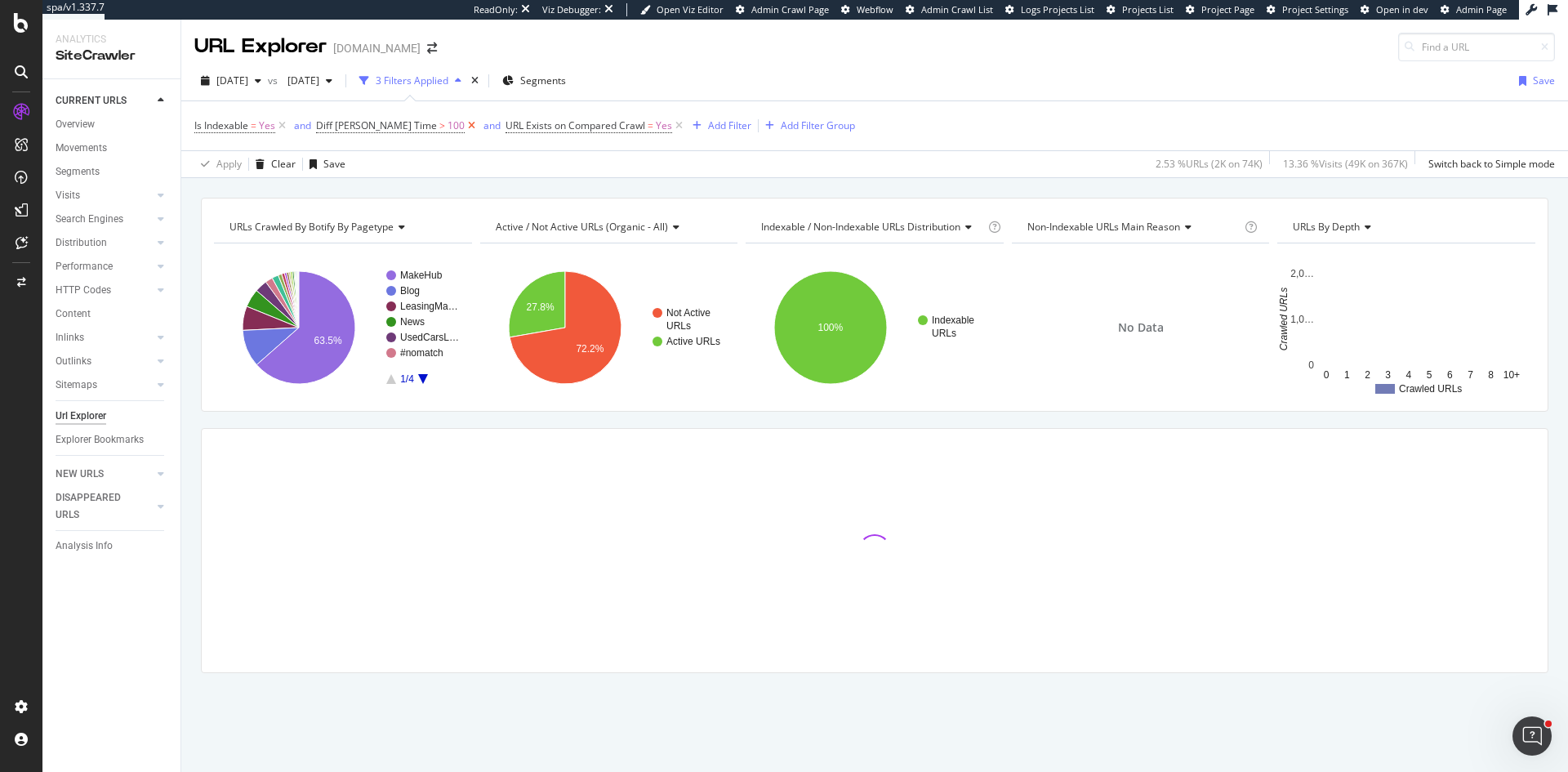
click at [465, 128] on icon at bounding box center [472, 126] width 14 height 16
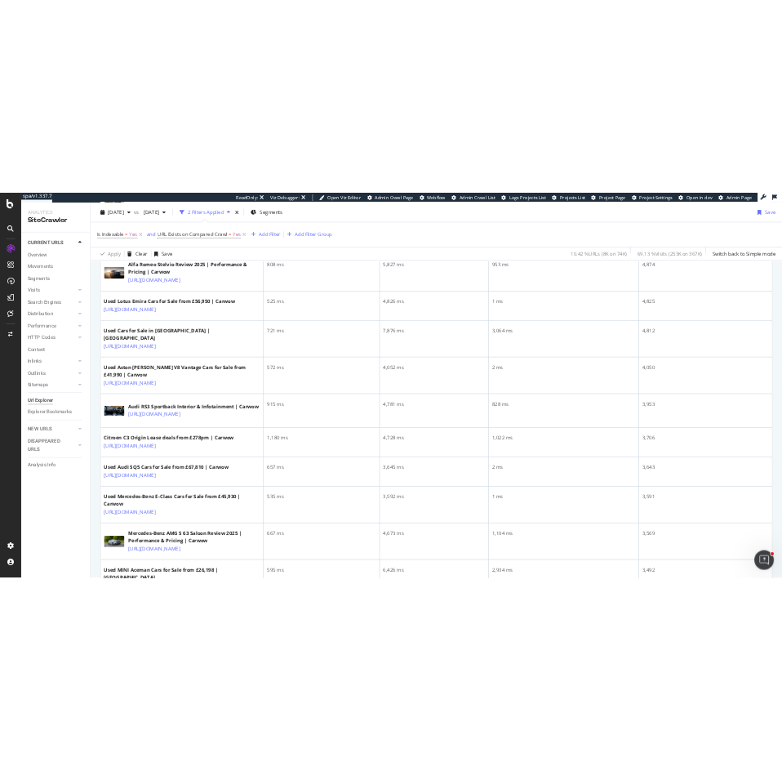
scroll to position [1470, 0]
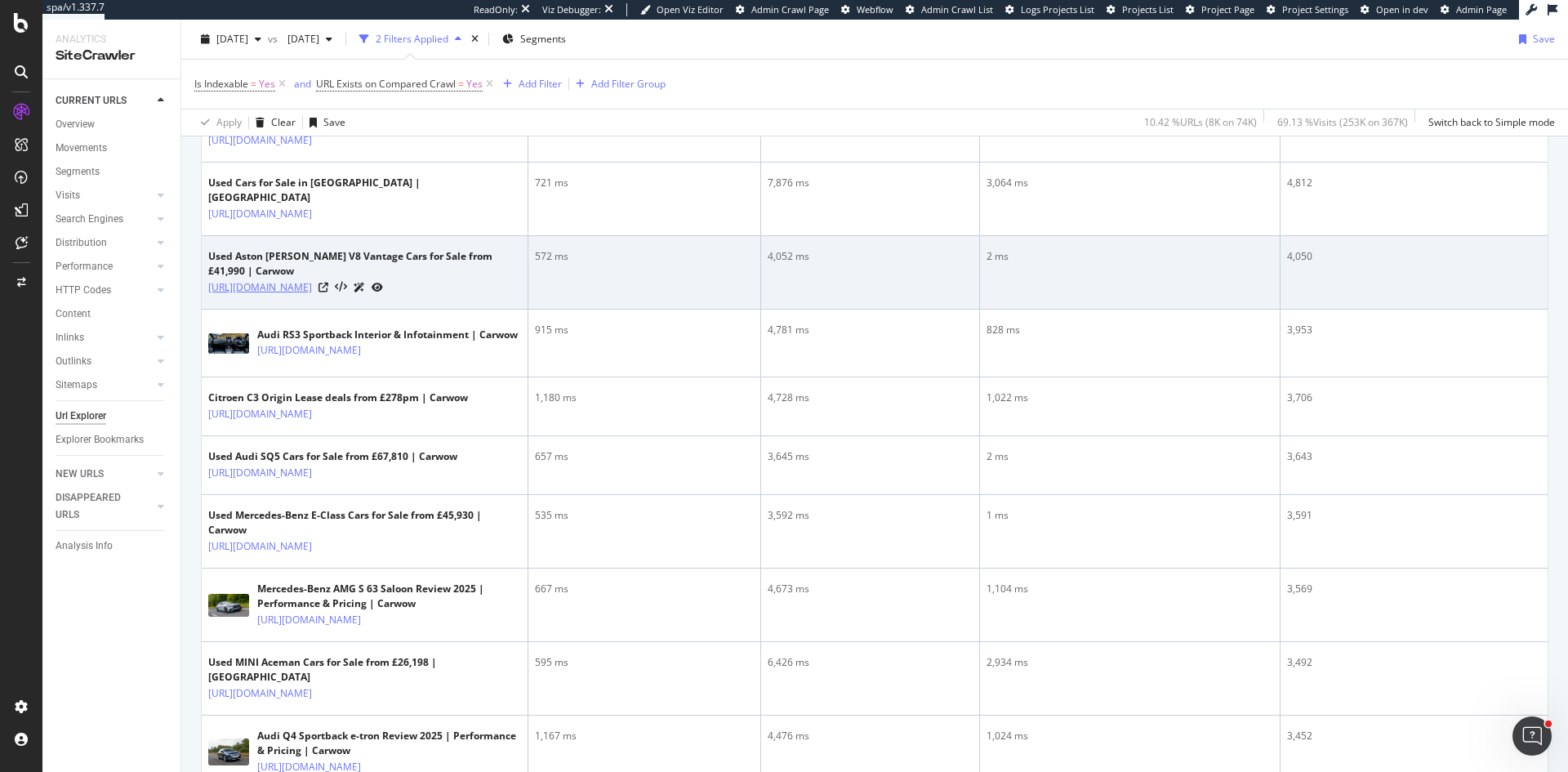
click at [312, 296] on link "https://www.carwow.co.uk/aston-martin/v8-vantage/used" at bounding box center [260, 287] width 104 height 16
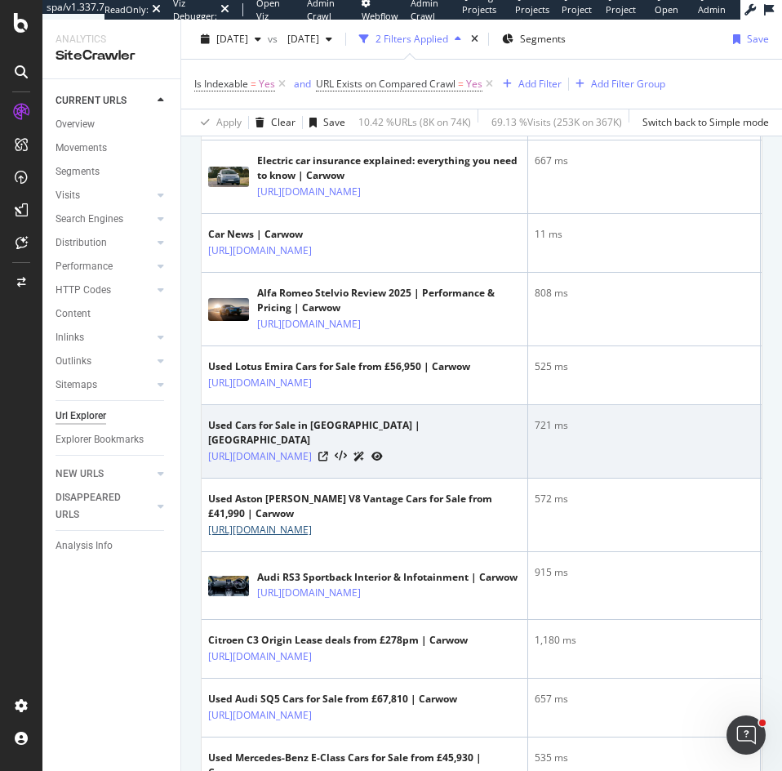
scroll to position [1225, 0]
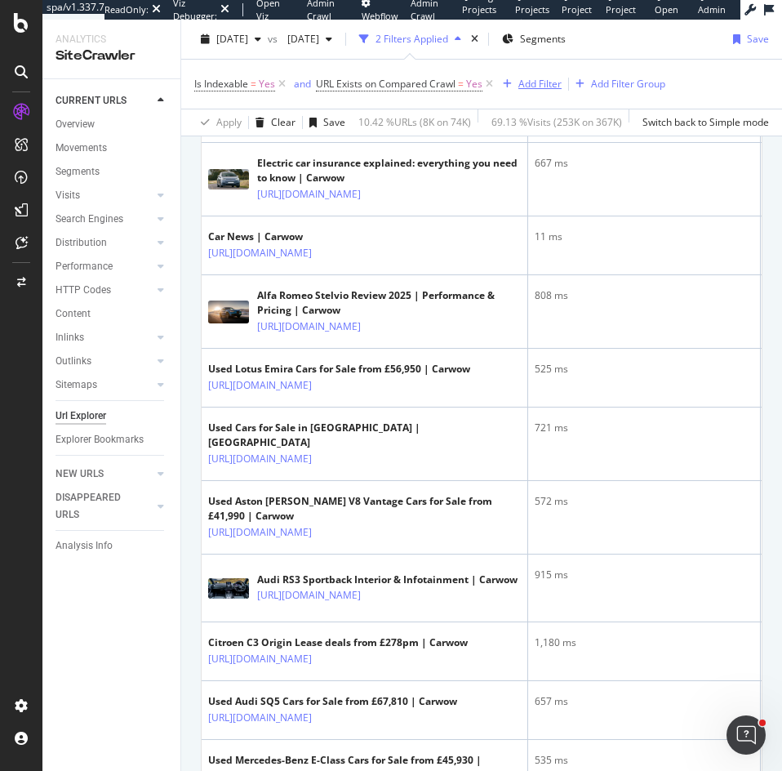
click at [540, 85] on div "Add Filter" at bounding box center [539, 84] width 43 height 14
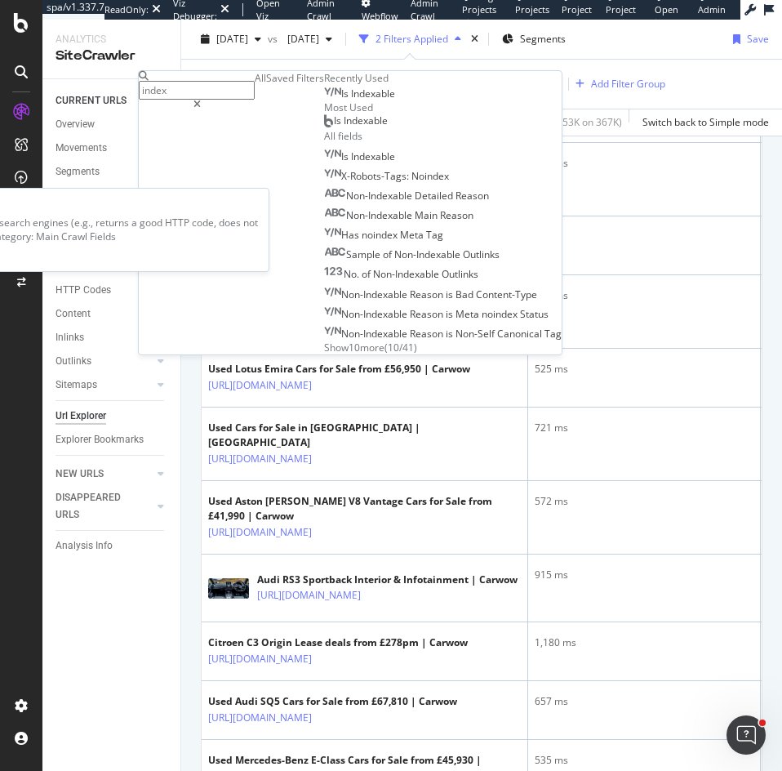
type input "index"
click at [366, 100] on div "Is Indexable" at bounding box center [359, 93] width 71 height 13
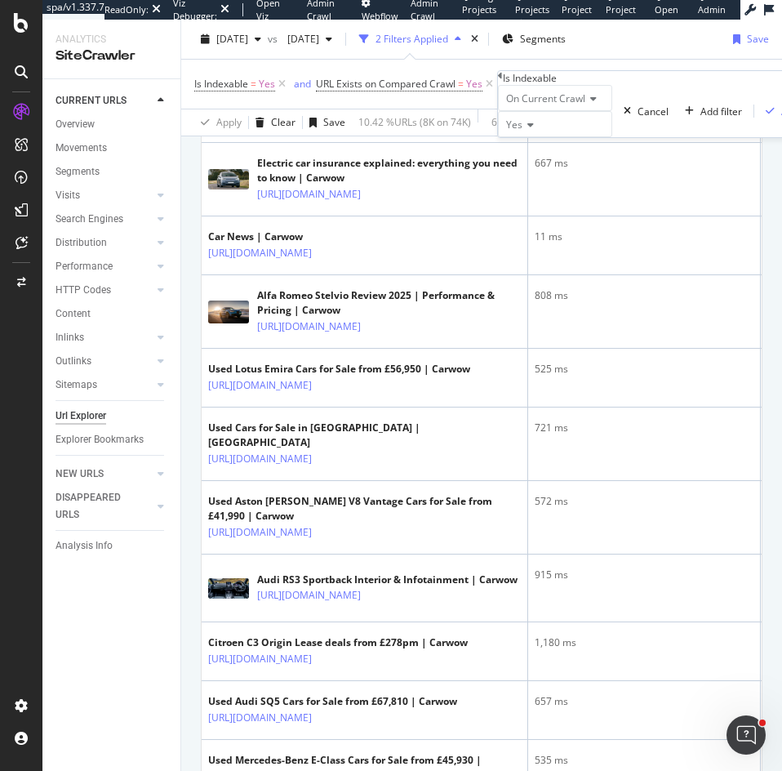
click at [582, 105] on span "On Current Crawl" at bounding box center [545, 98] width 79 height 14
click at [573, 144] on span "On Compared Crawl" at bounding box center [549, 137] width 92 height 14
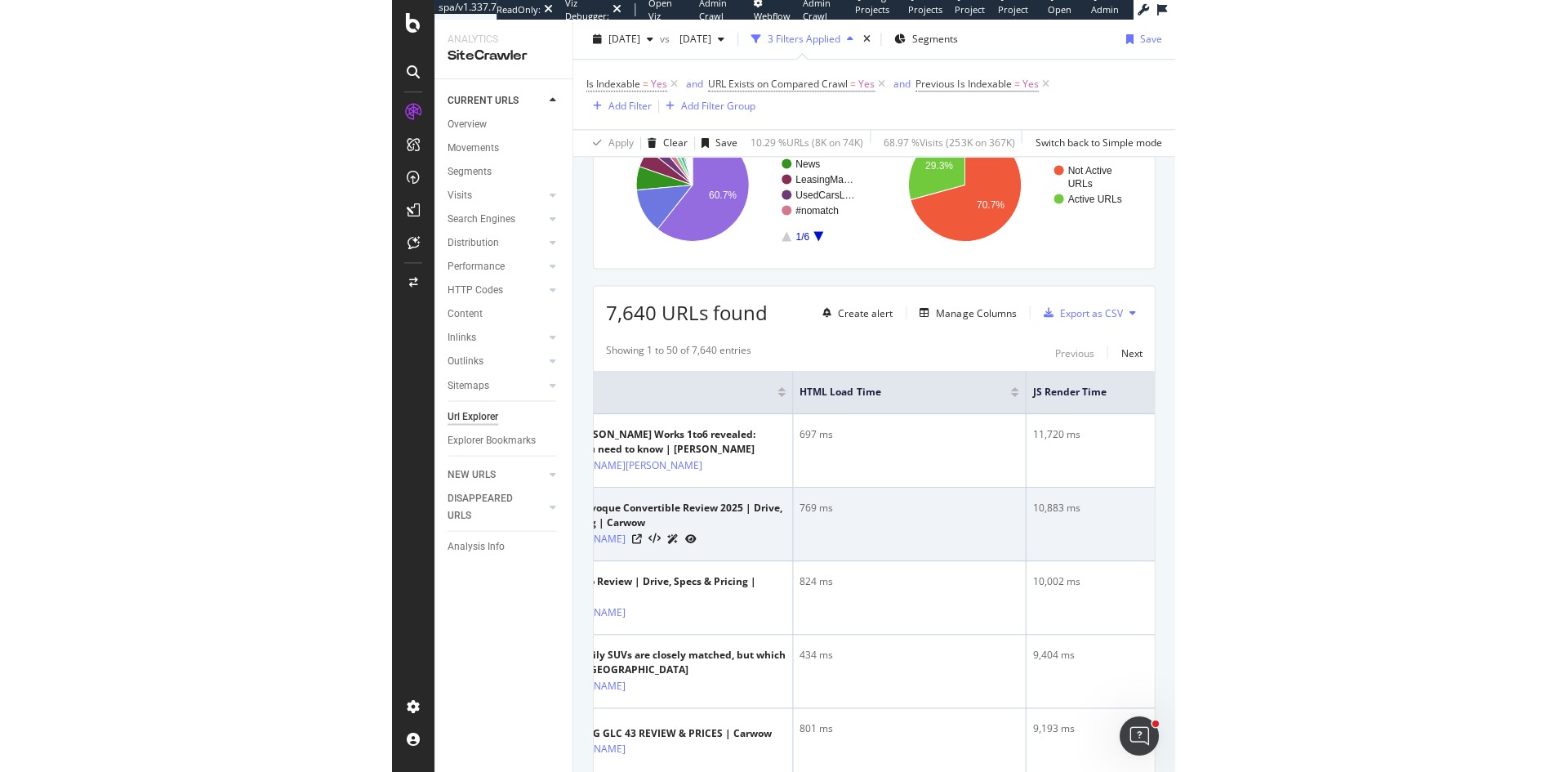
scroll to position [0, 127]
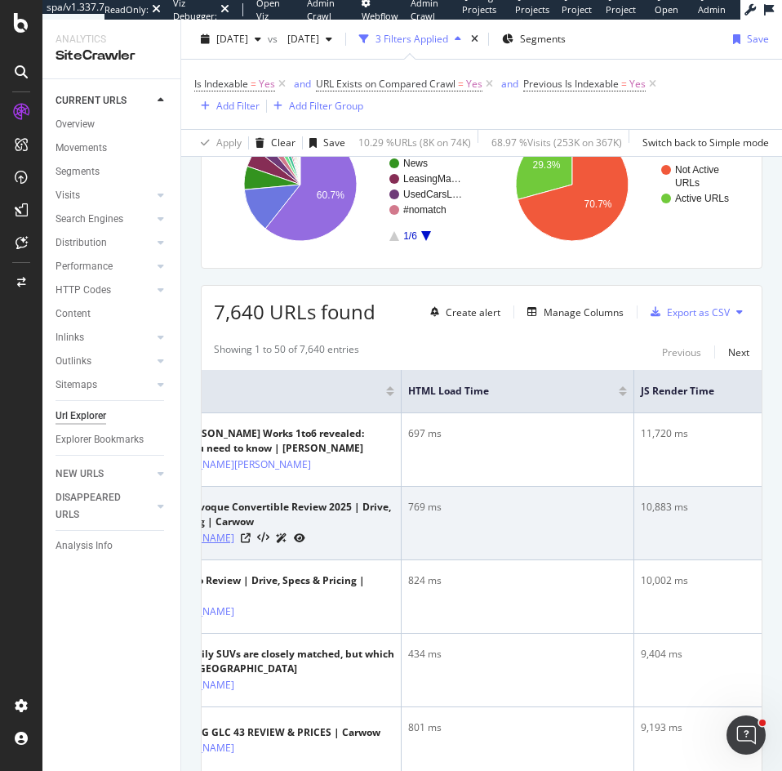
click at [234, 546] on link "https://www.carwow.co.uk/land-rover/range-rover-evoque-convertible" at bounding box center [183, 538] width 104 height 16
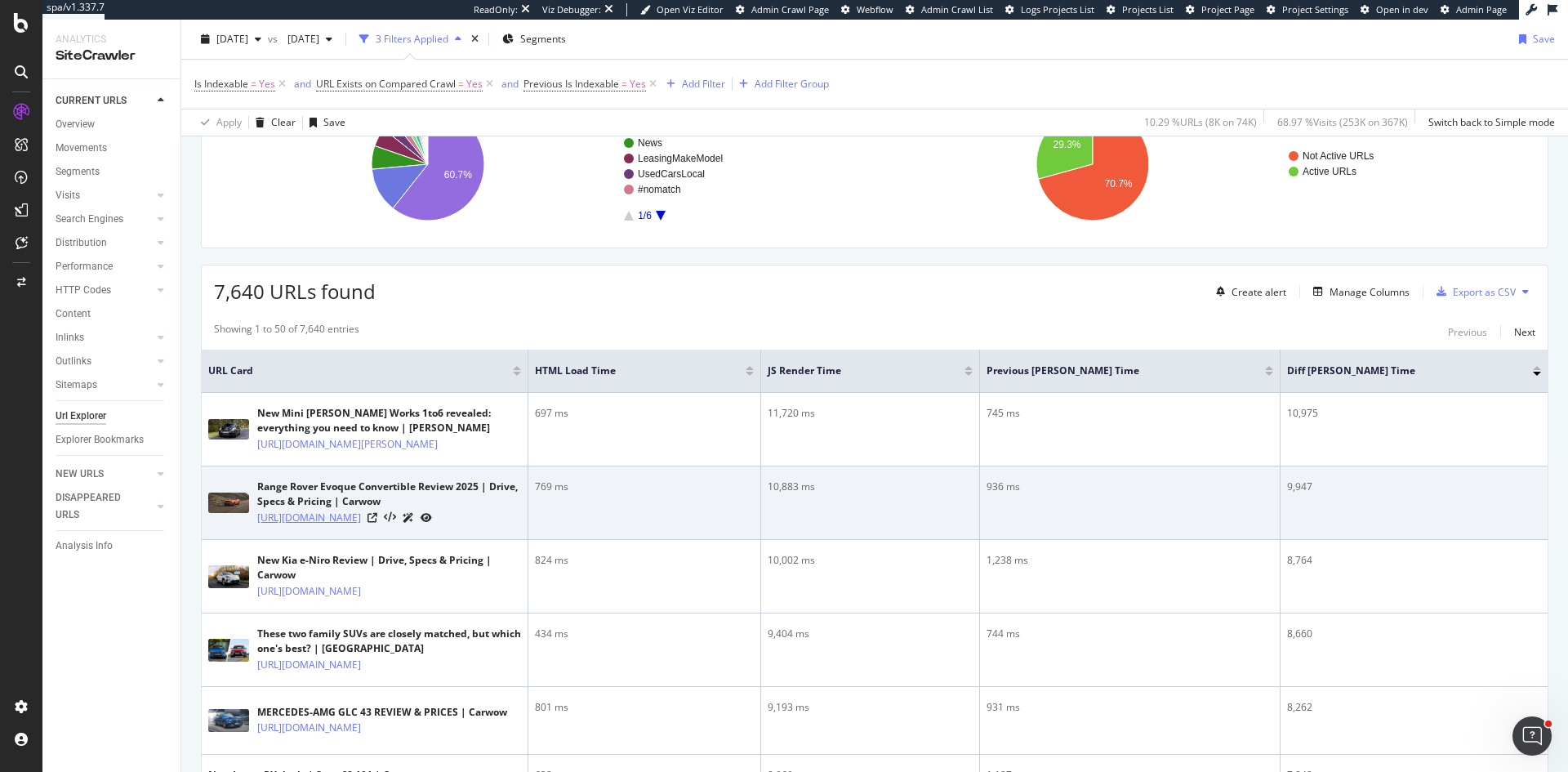
scroll to position [143, 0]
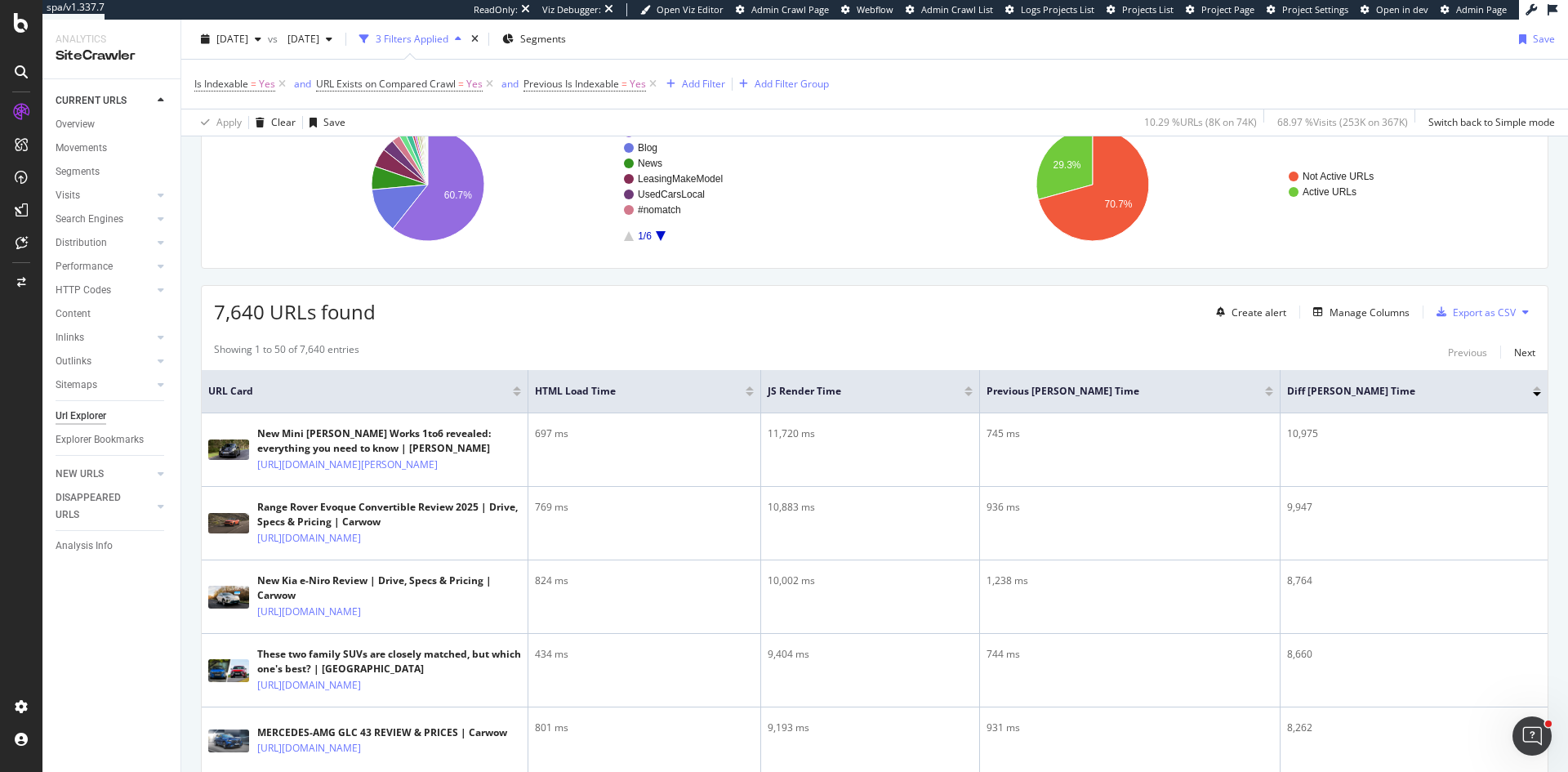
click at [1545, 102] on div "Is Indexable = Yes and URL Exists on Compared Crawl = Yes and Previous Is Index…" at bounding box center [874, 97] width 1386 height 77
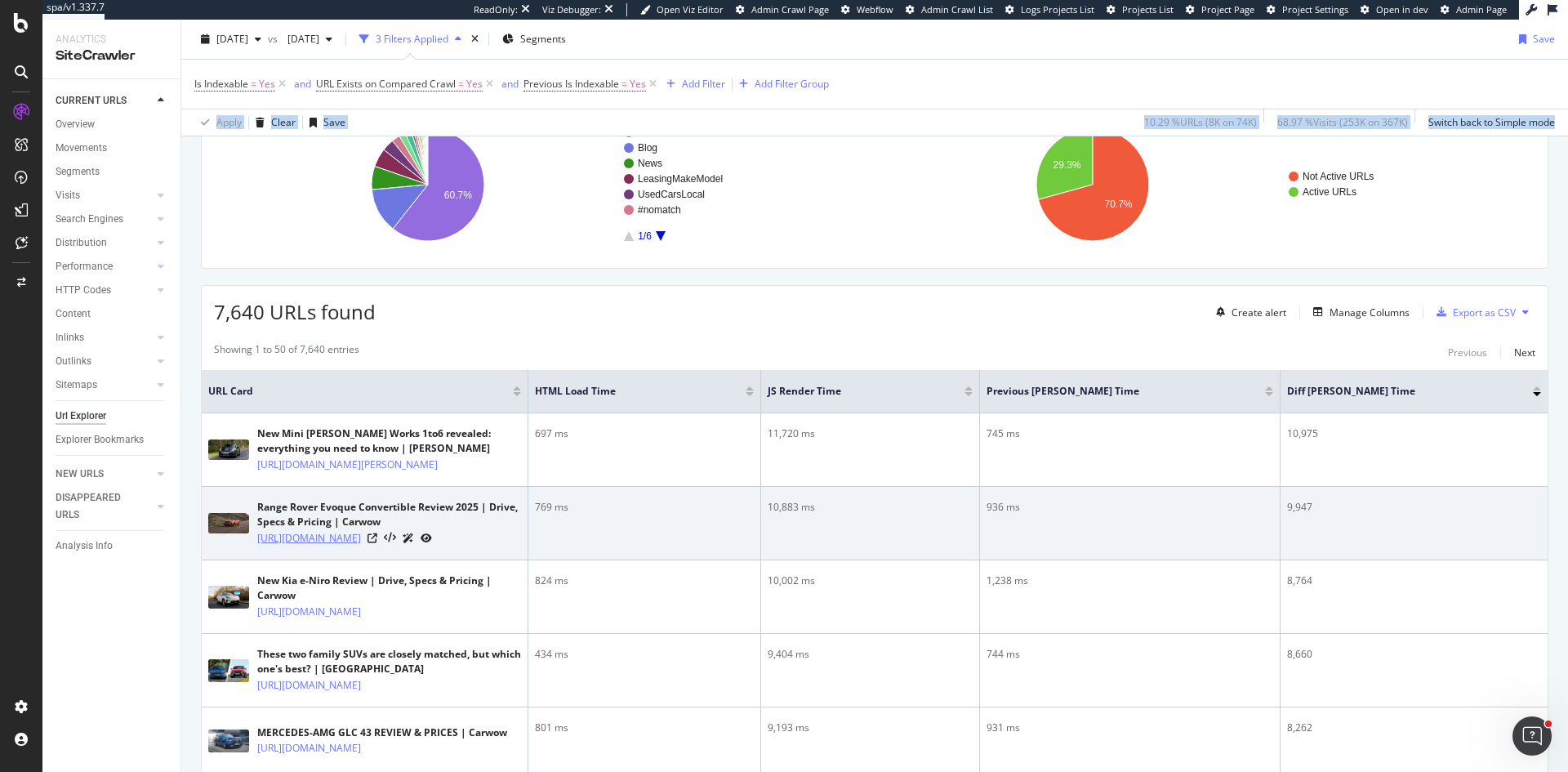
click at [361, 546] on link "https://www.carwow.co.uk/land-rover/range-rover-evoque-convertible" at bounding box center [309, 538] width 104 height 16
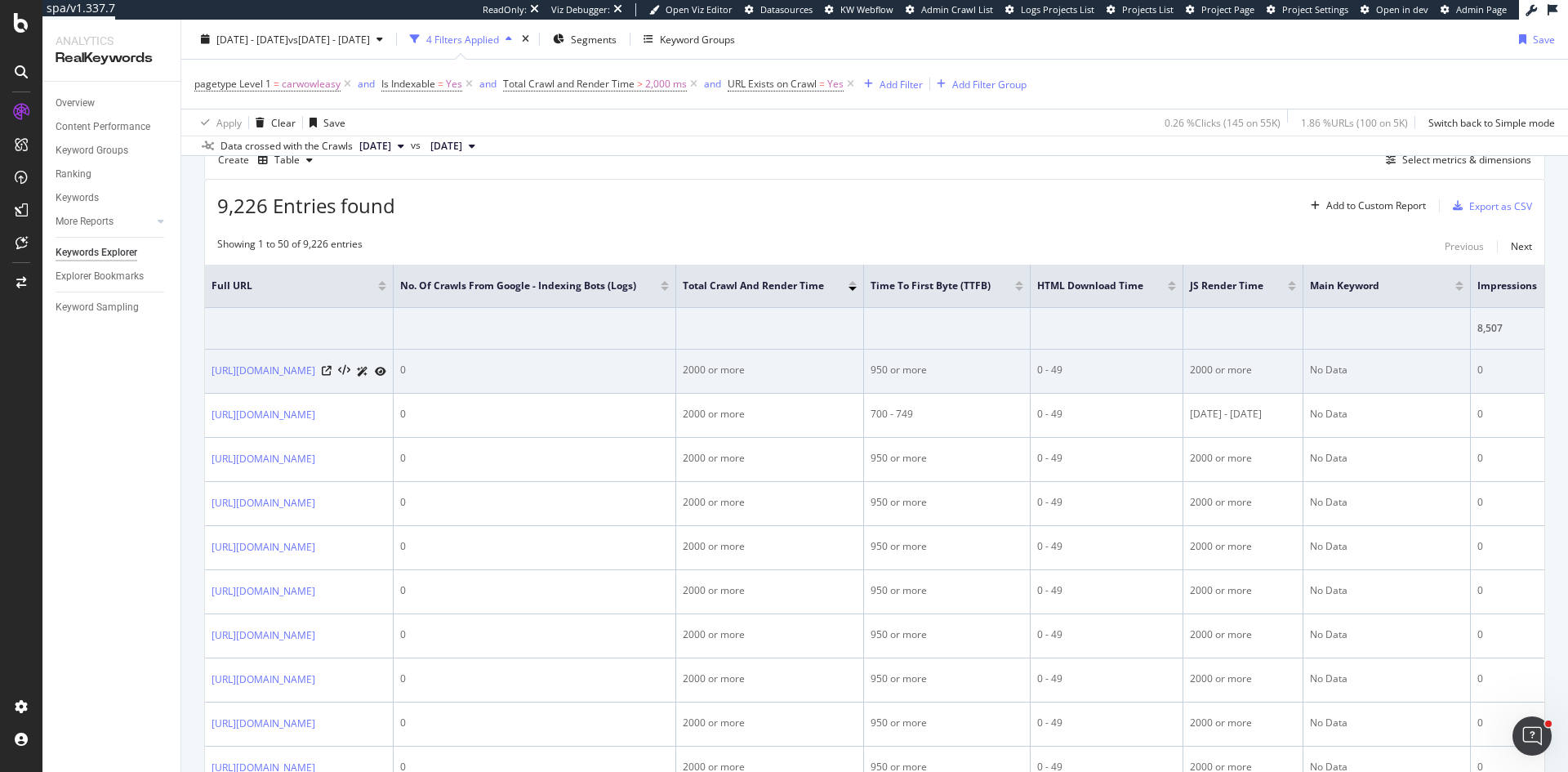
scroll to position [82, 0]
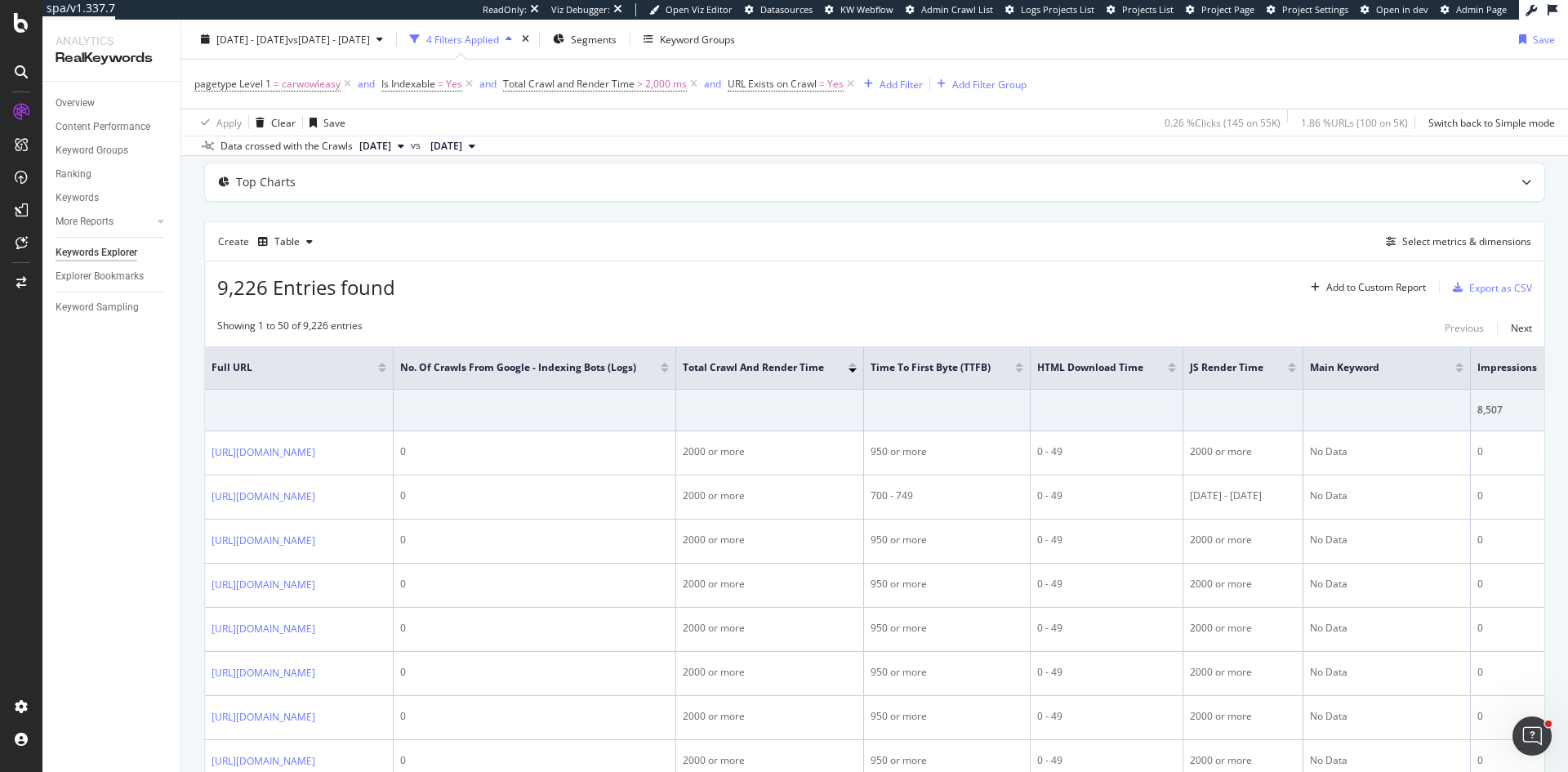
click at [462, 145] on span "[DATE]" at bounding box center [446, 146] width 32 height 15
drag, startPoint x: 638, startPoint y: 181, endPoint x: 641, endPoint y: 211, distance: 30.4
click at [641, 211] on div "Last 10 Crawls [DATE] 74.2K URLs [DATE] 74.9K URLs [DATE] 74.1K URLs [DATE] 69.…" at bounding box center [547, 230] width 194 height 147
click at [580, 290] on div "11.7K URLs" at bounding box center [583, 292] width 51 height 15
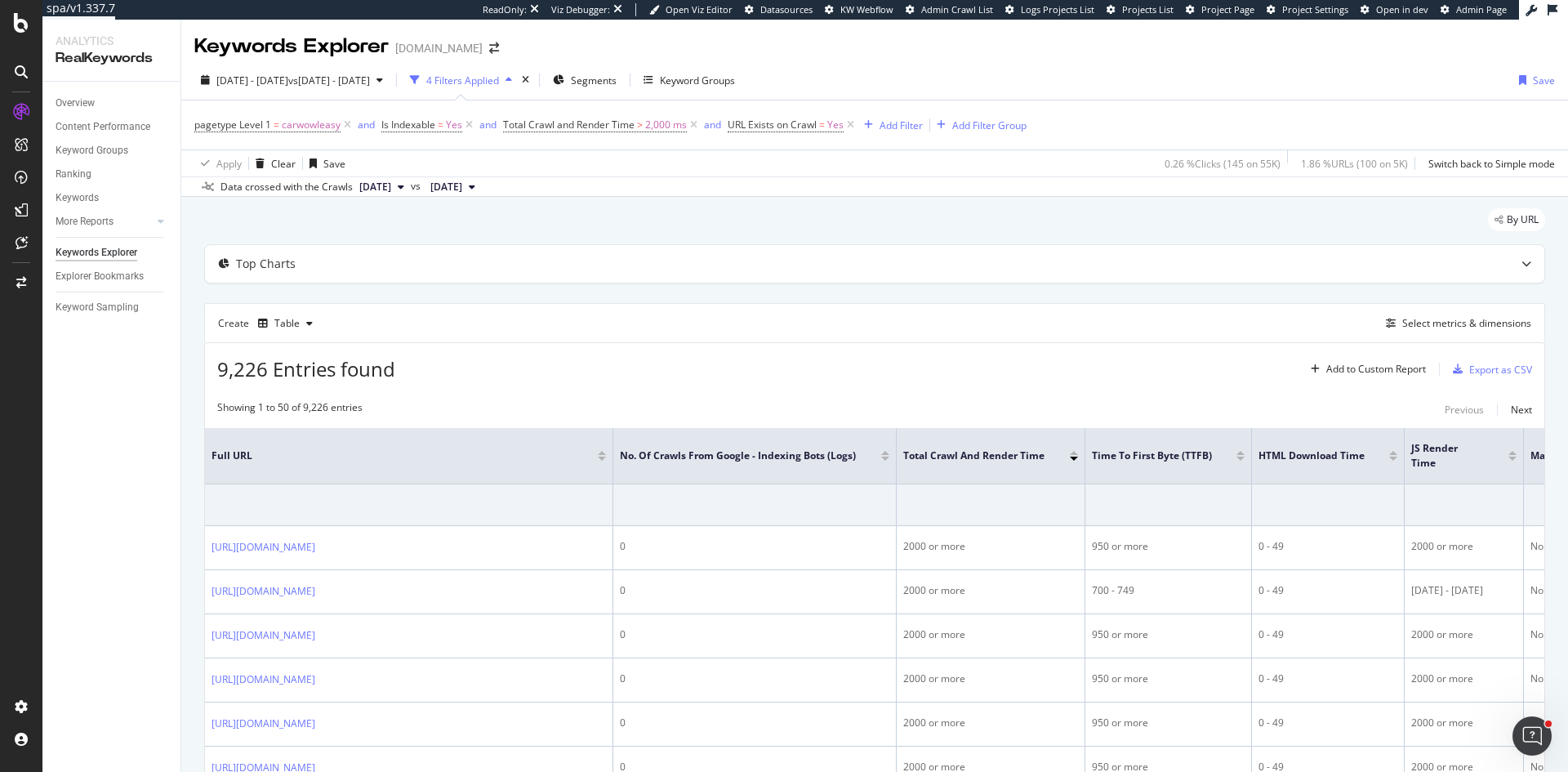
click at [462, 185] on span "2025 Apr. 19th" at bounding box center [446, 187] width 32 height 15
click at [566, 251] on div "62.5K URLs" at bounding box center [583, 250] width 51 height 15
click at [1378, 367] on div "Add to Custom Report" at bounding box center [1376, 369] width 100 height 10
click at [1438, 328] on div "Select metrics & dimensions" at bounding box center [1466, 323] width 129 height 14
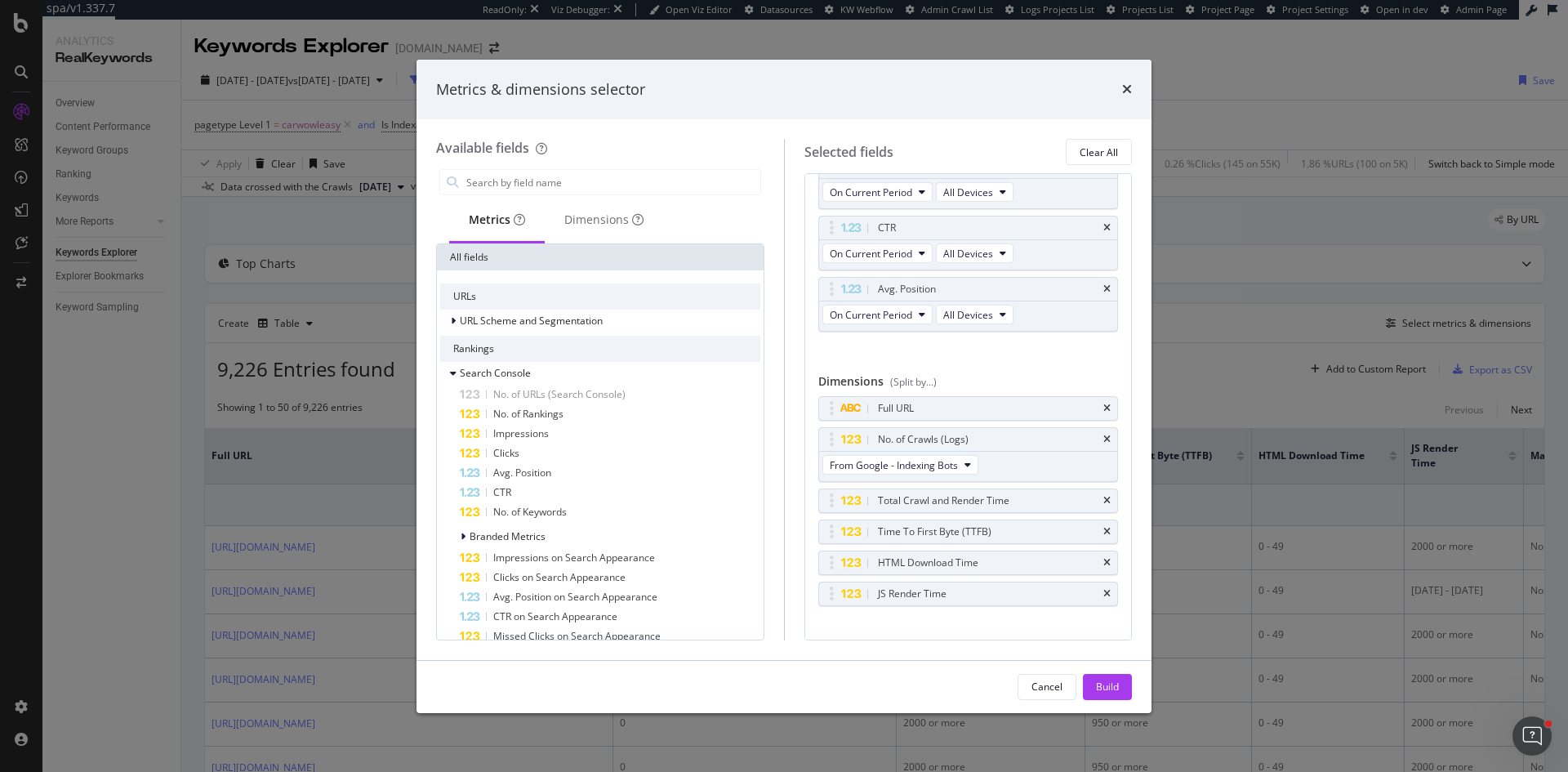
scroll to position [199, 0]
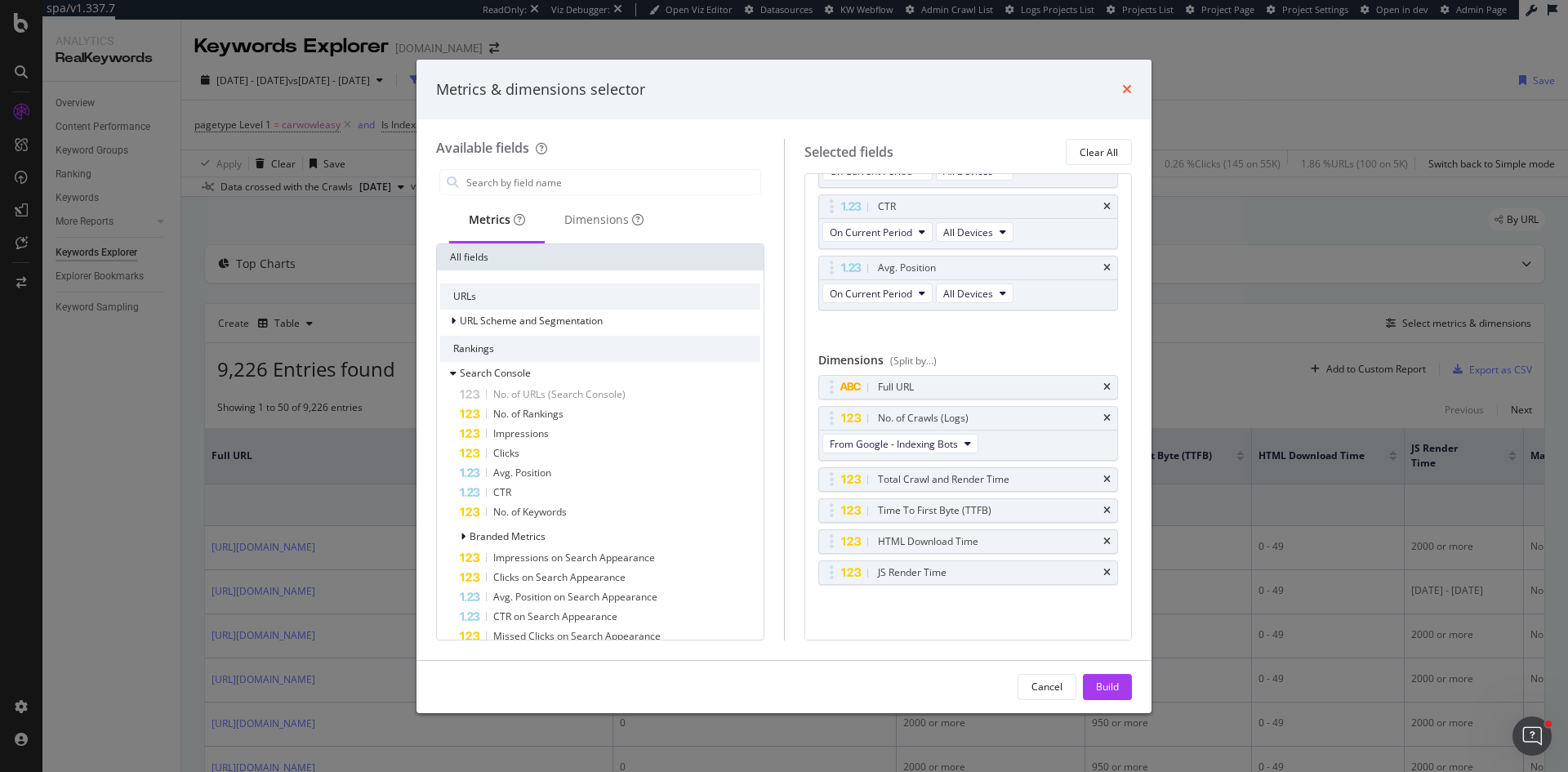
click at [1127, 86] on icon "times" at bounding box center [1127, 88] width 10 height 13
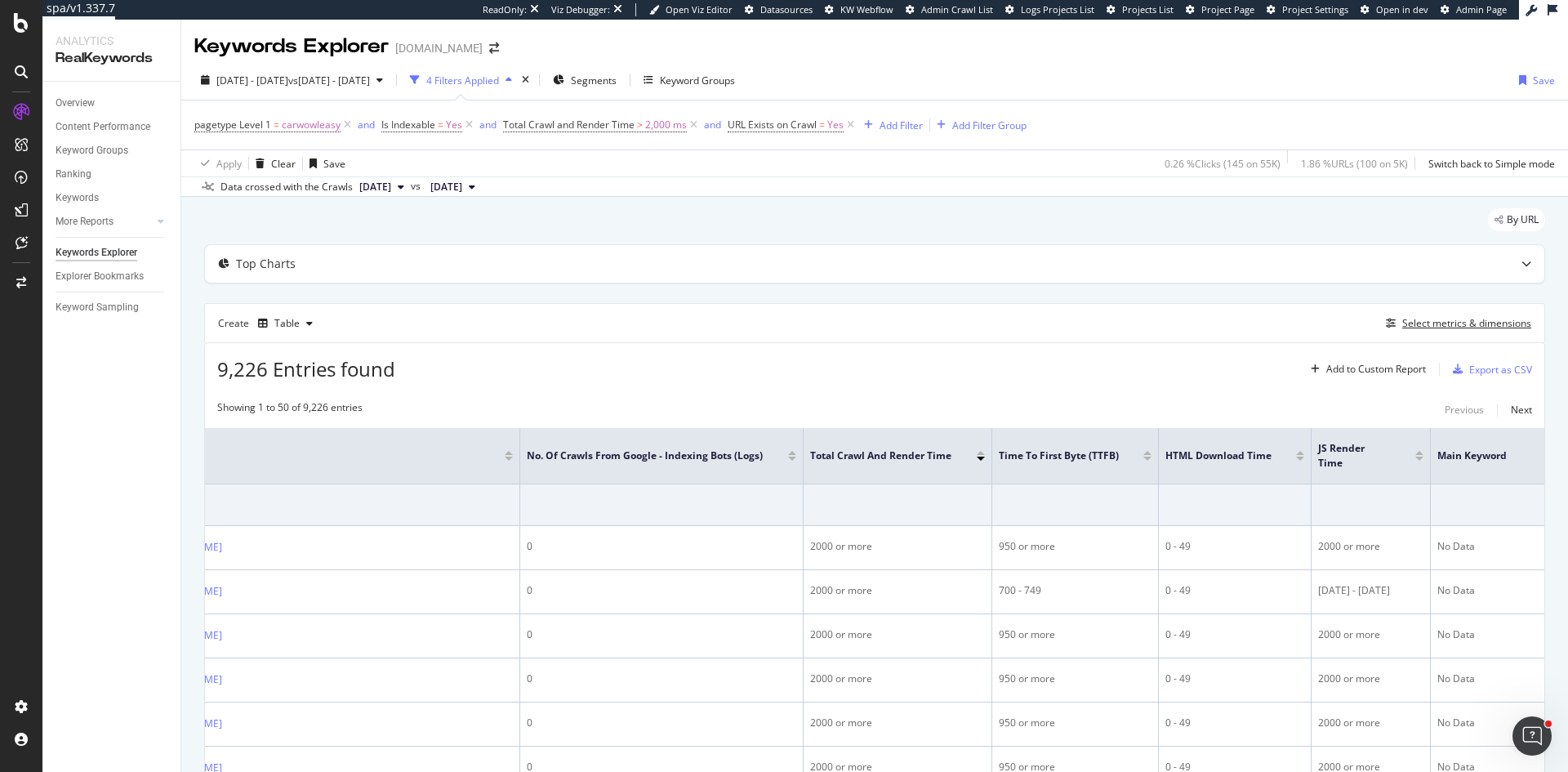
scroll to position [0, 0]
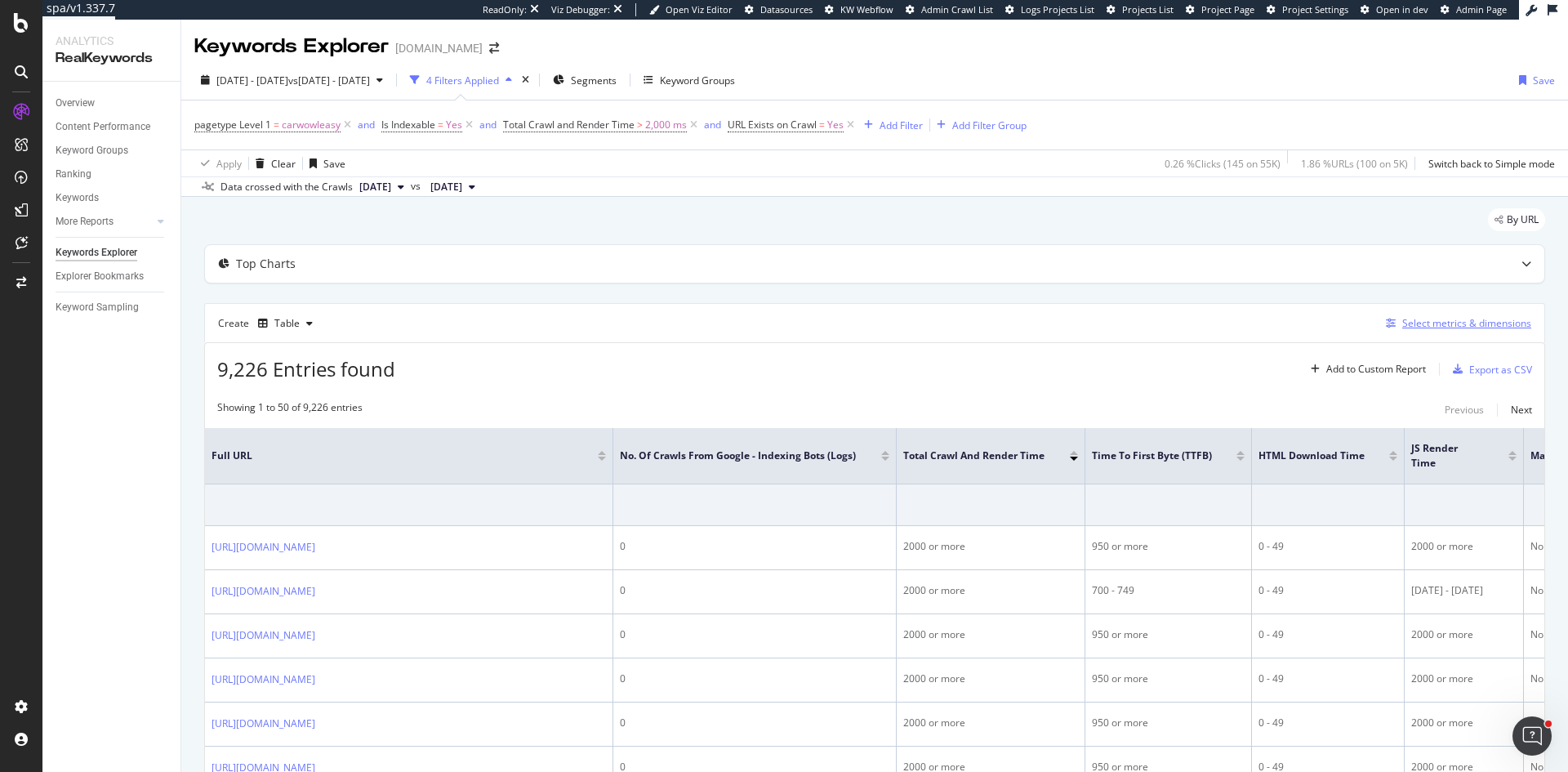
click at [1465, 323] on div "Select metrics & dimensions" at bounding box center [1466, 323] width 129 height 14
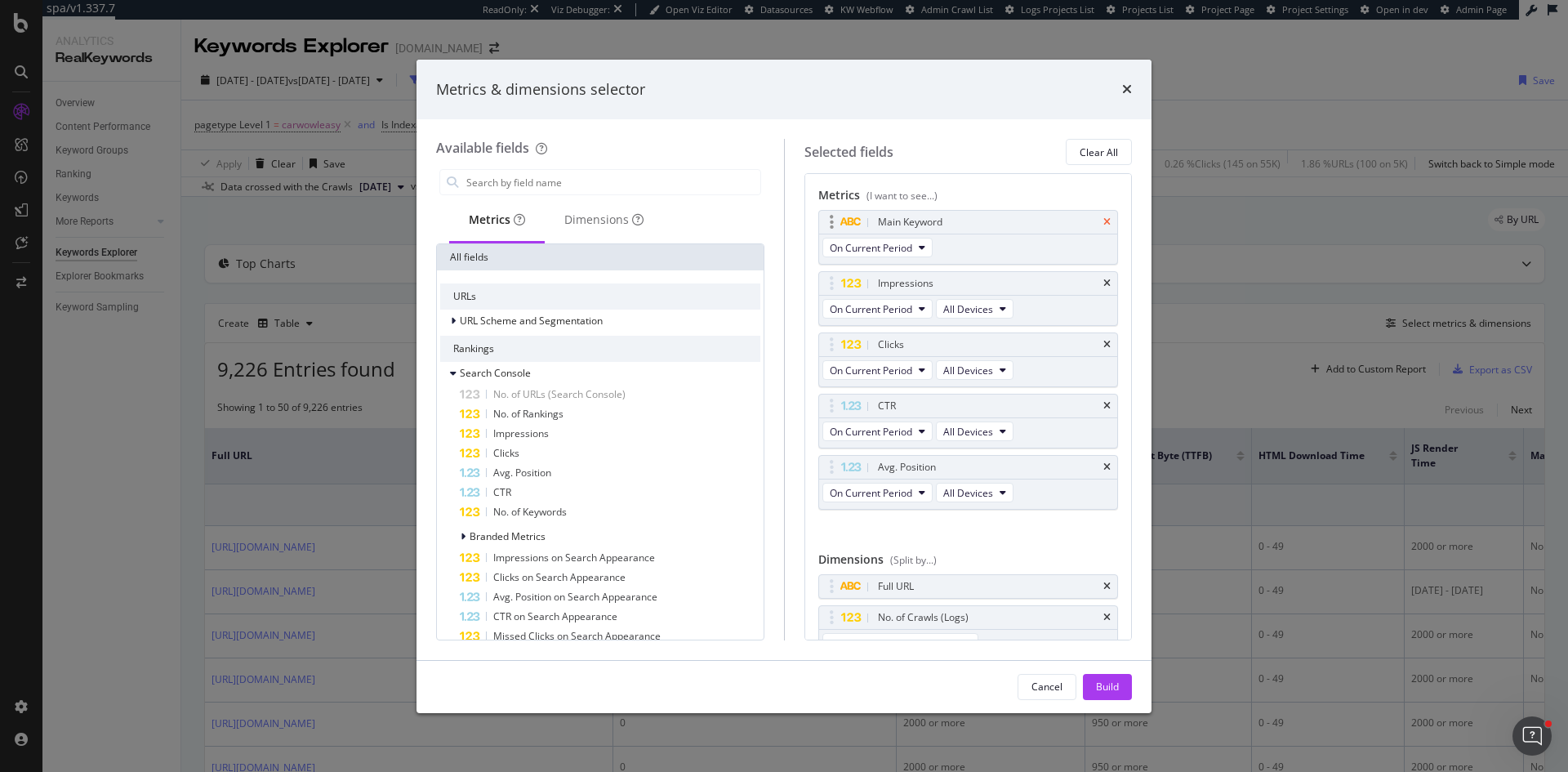
click at [1103, 223] on icon "times" at bounding box center [1106, 222] width 7 height 10
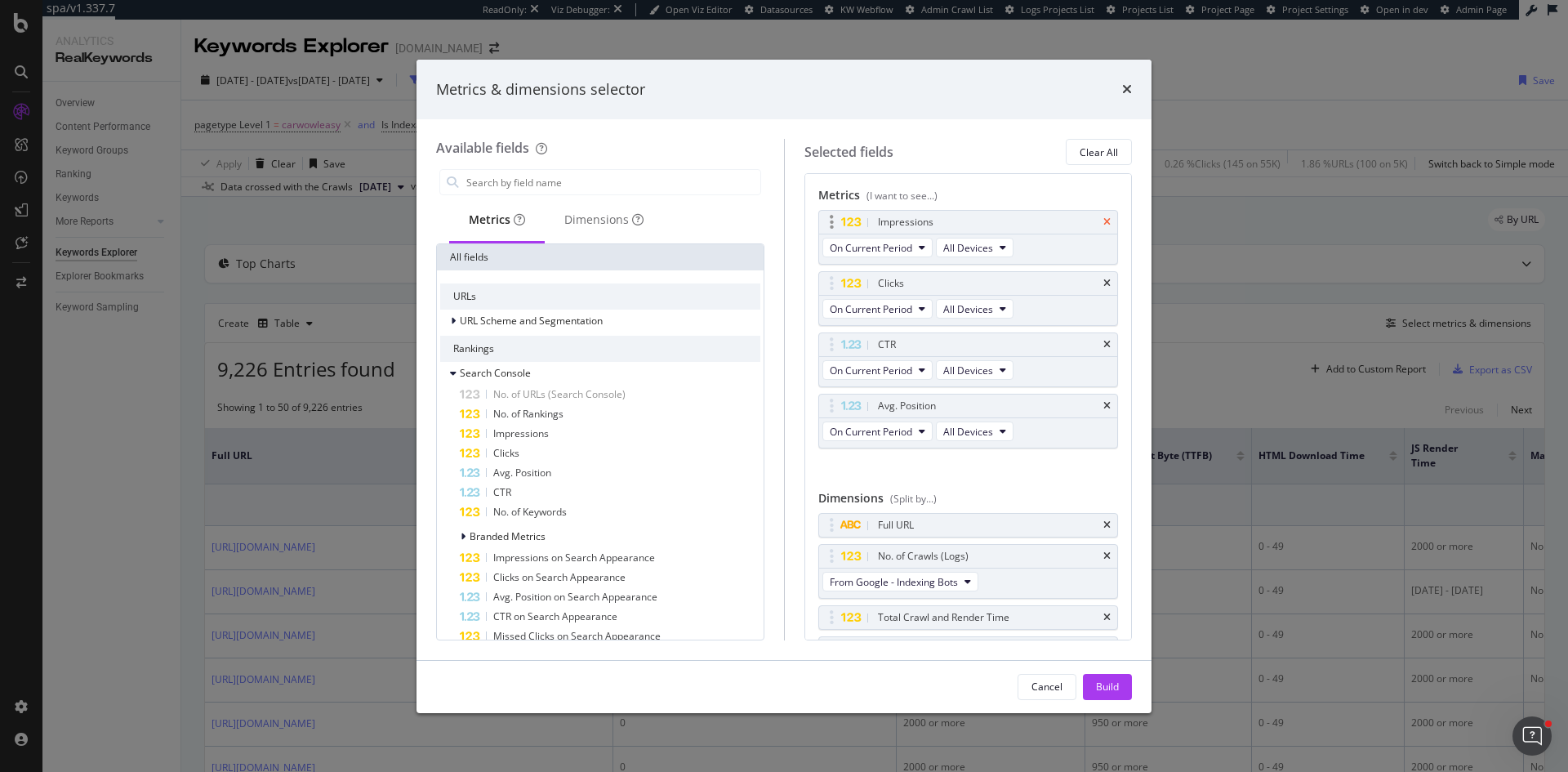
click at [1103, 223] on icon "times" at bounding box center [1106, 222] width 7 height 10
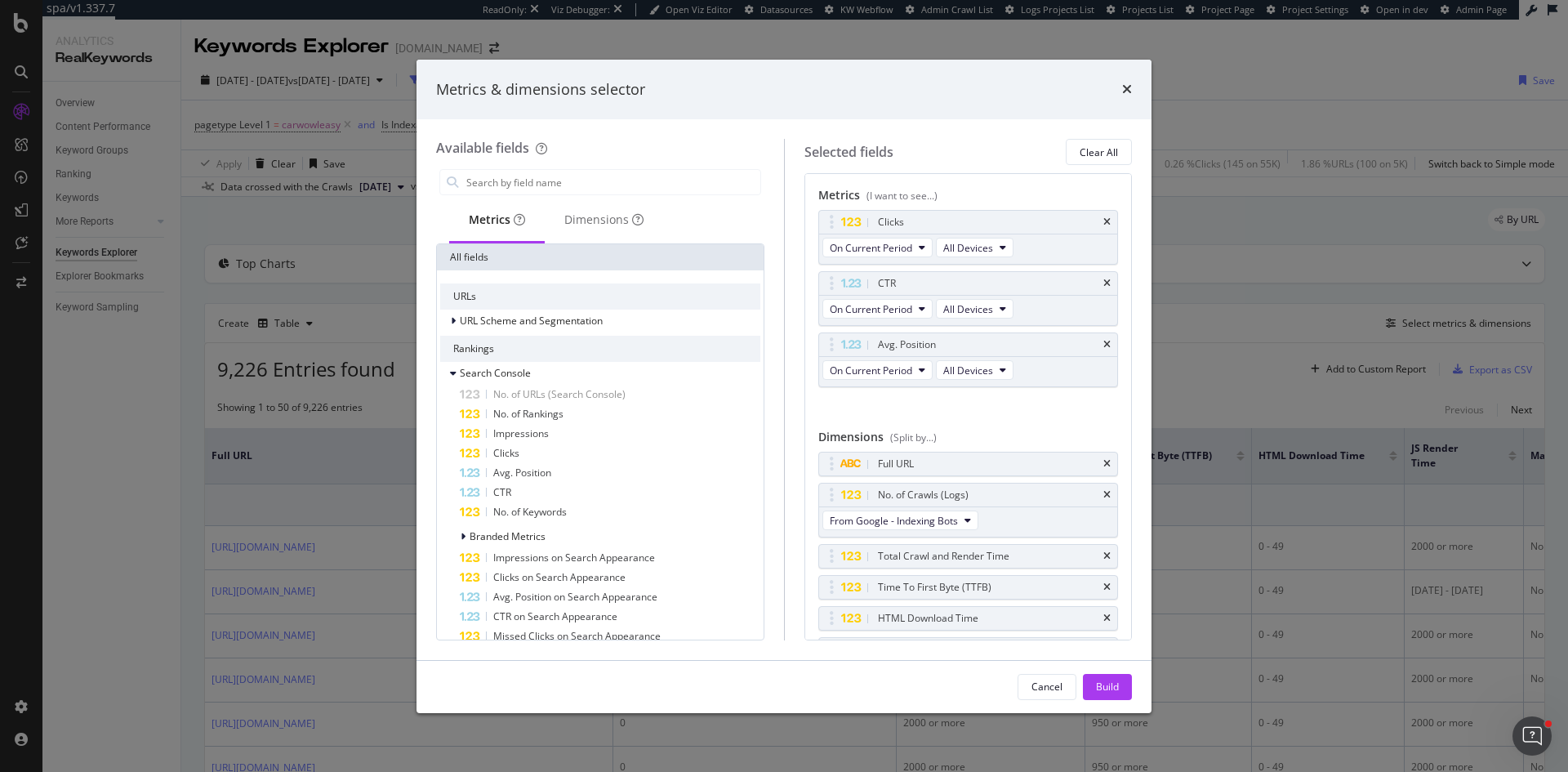
click at [1103, 223] on icon "times" at bounding box center [1106, 222] width 7 height 10
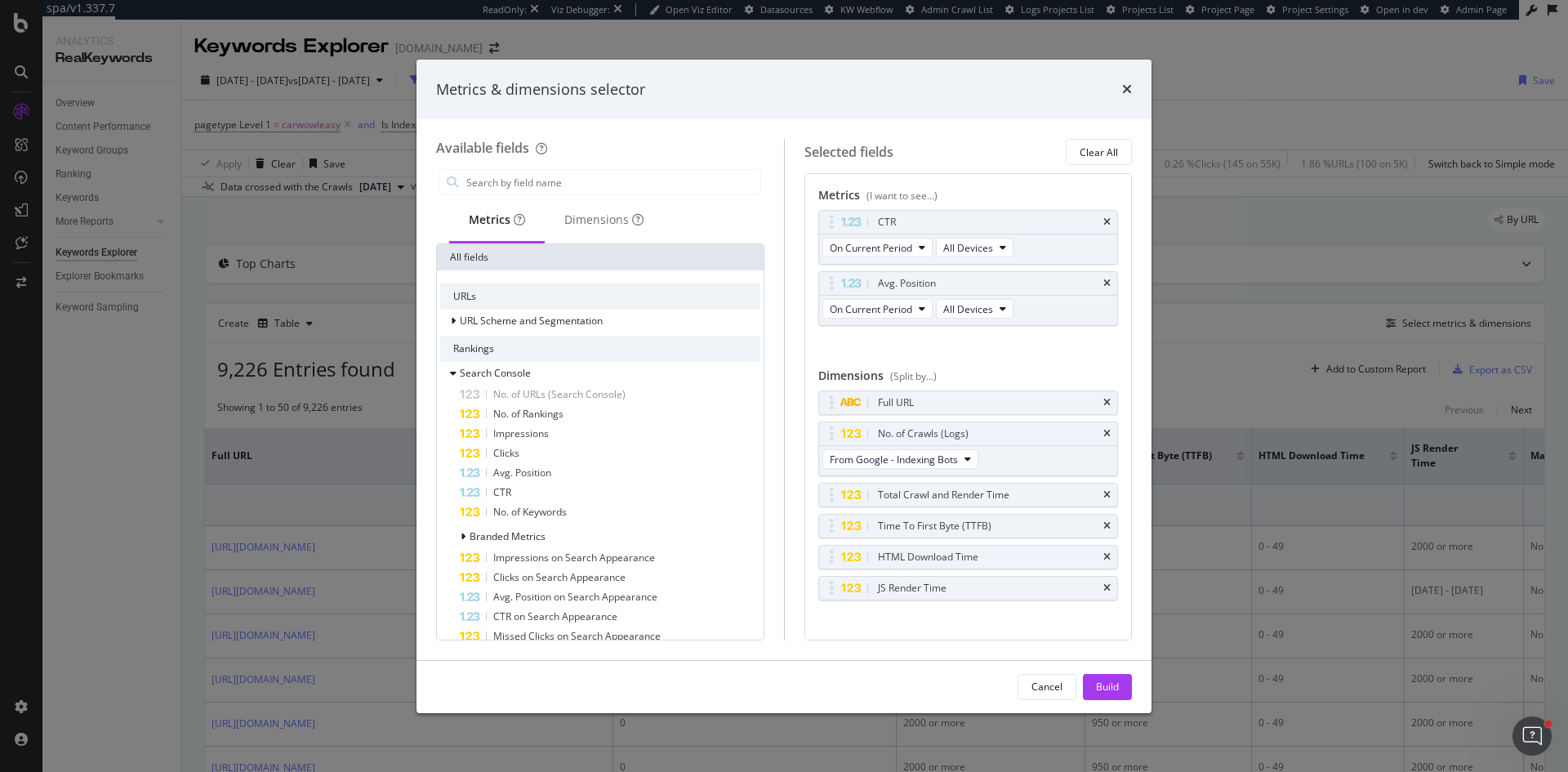
click at [1103, 223] on icon "times" at bounding box center [1106, 222] width 7 height 10
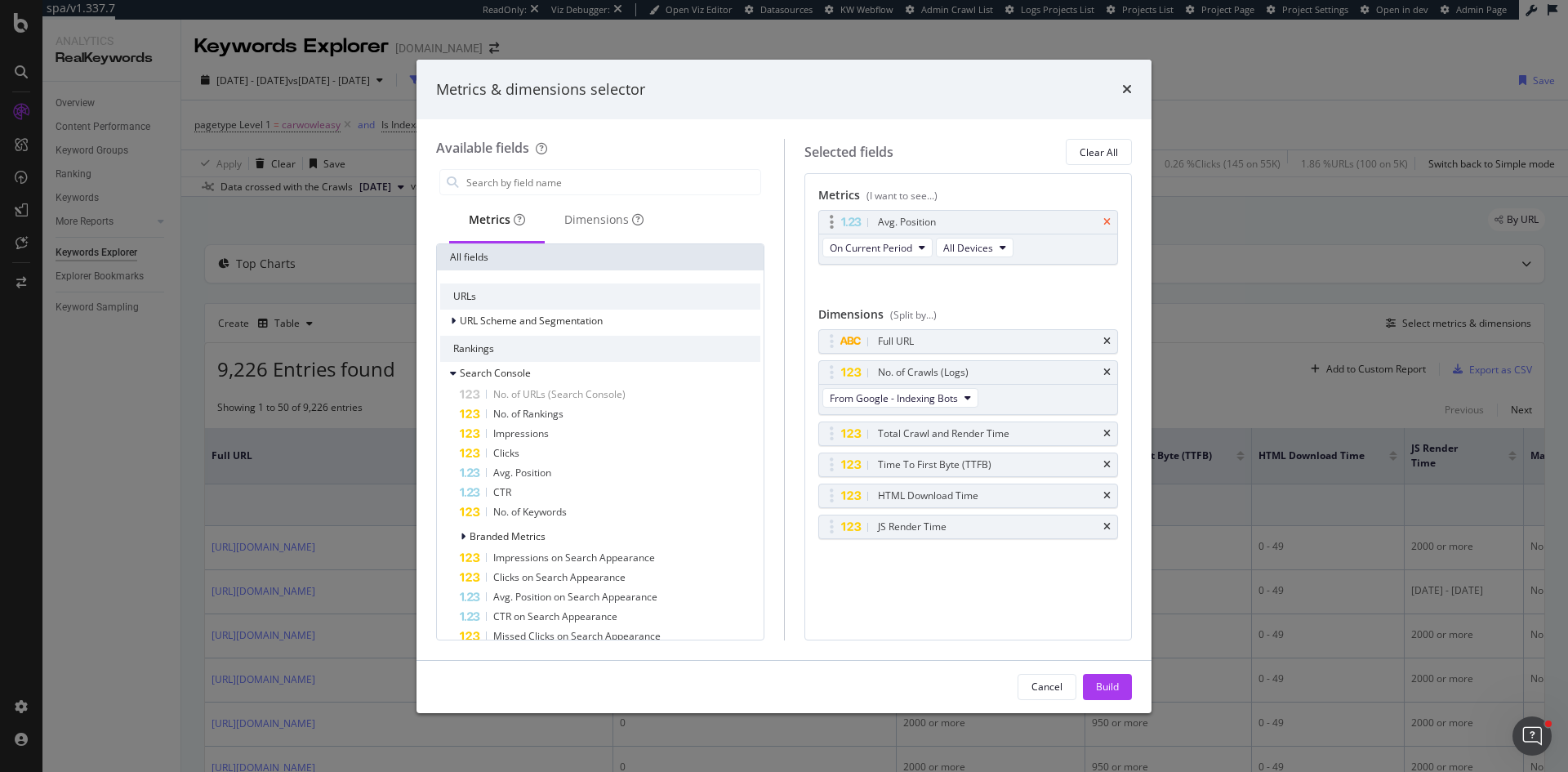
click at [1103, 222] on icon "times" at bounding box center [1106, 222] width 7 height 10
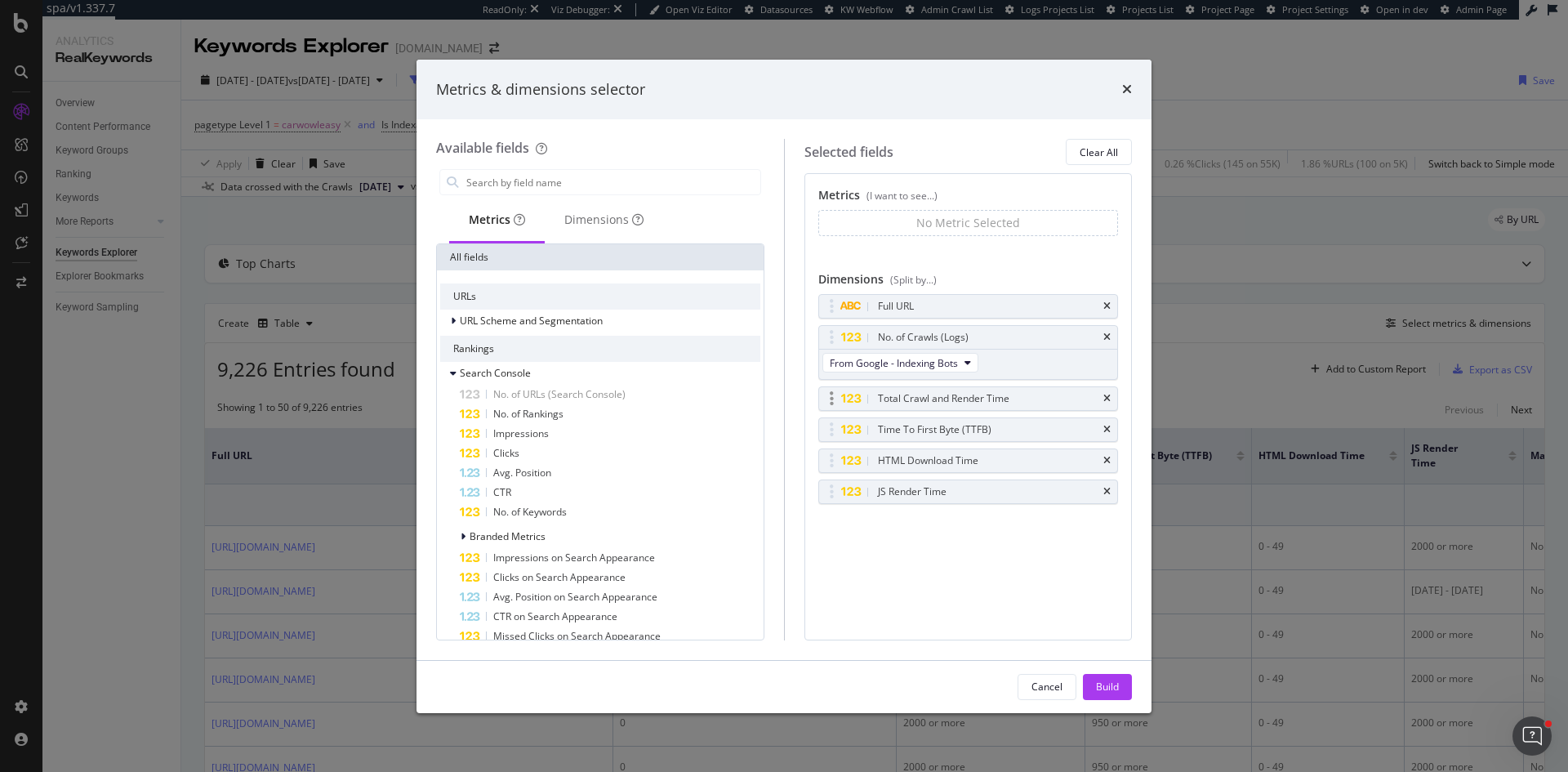
click at [963, 404] on div "Total Crawl and Render Time" at bounding box center [943, 398] width 131 height 16
click at [1052, 395] on div "Total Crawl and Render Time" at bounding box center [987, 398] width 226 height 16
click at [835, 393] on div "modal" at bounding box center [831, 398] width 19 height 16
click at [535, 189] on input "modal" at bounding box center [613, 182] width 296 height 24
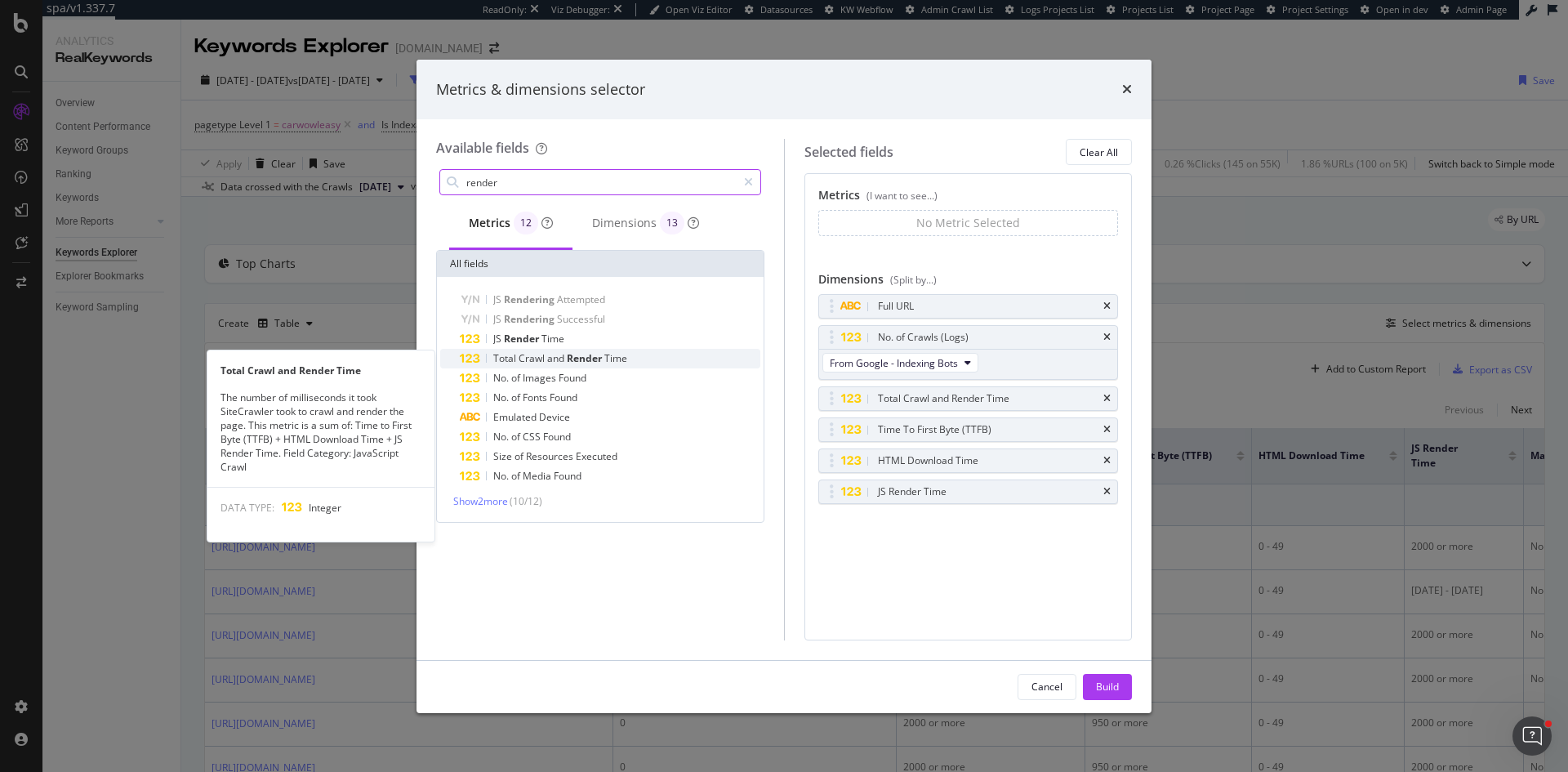
type input "render"
click at [584, 359] on span "Render" at bounding box center [586, 358] width 38 height 14
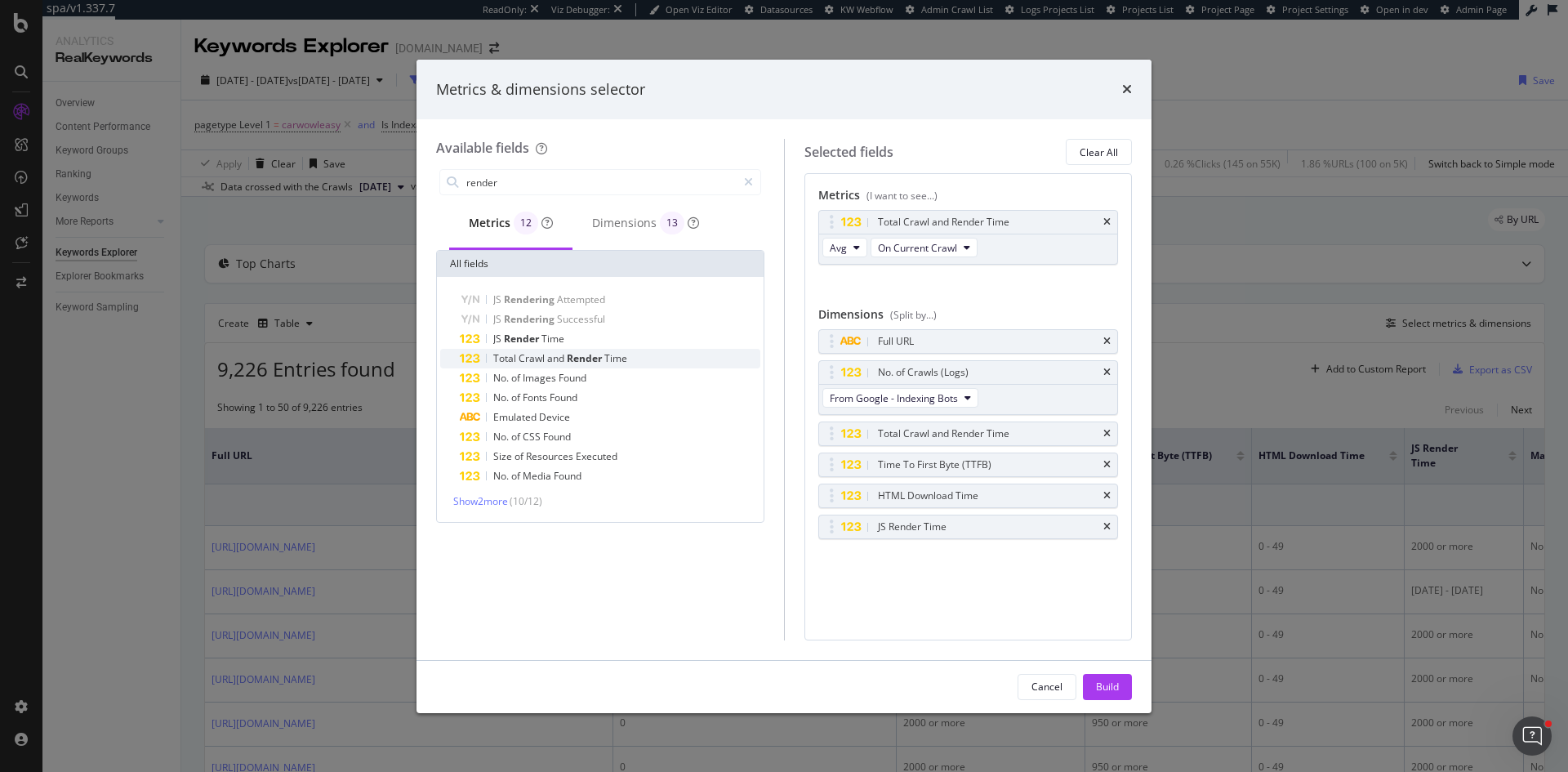
click at [584, 360] on span "Render" at bounding box center [586, 358] width 38 height 14
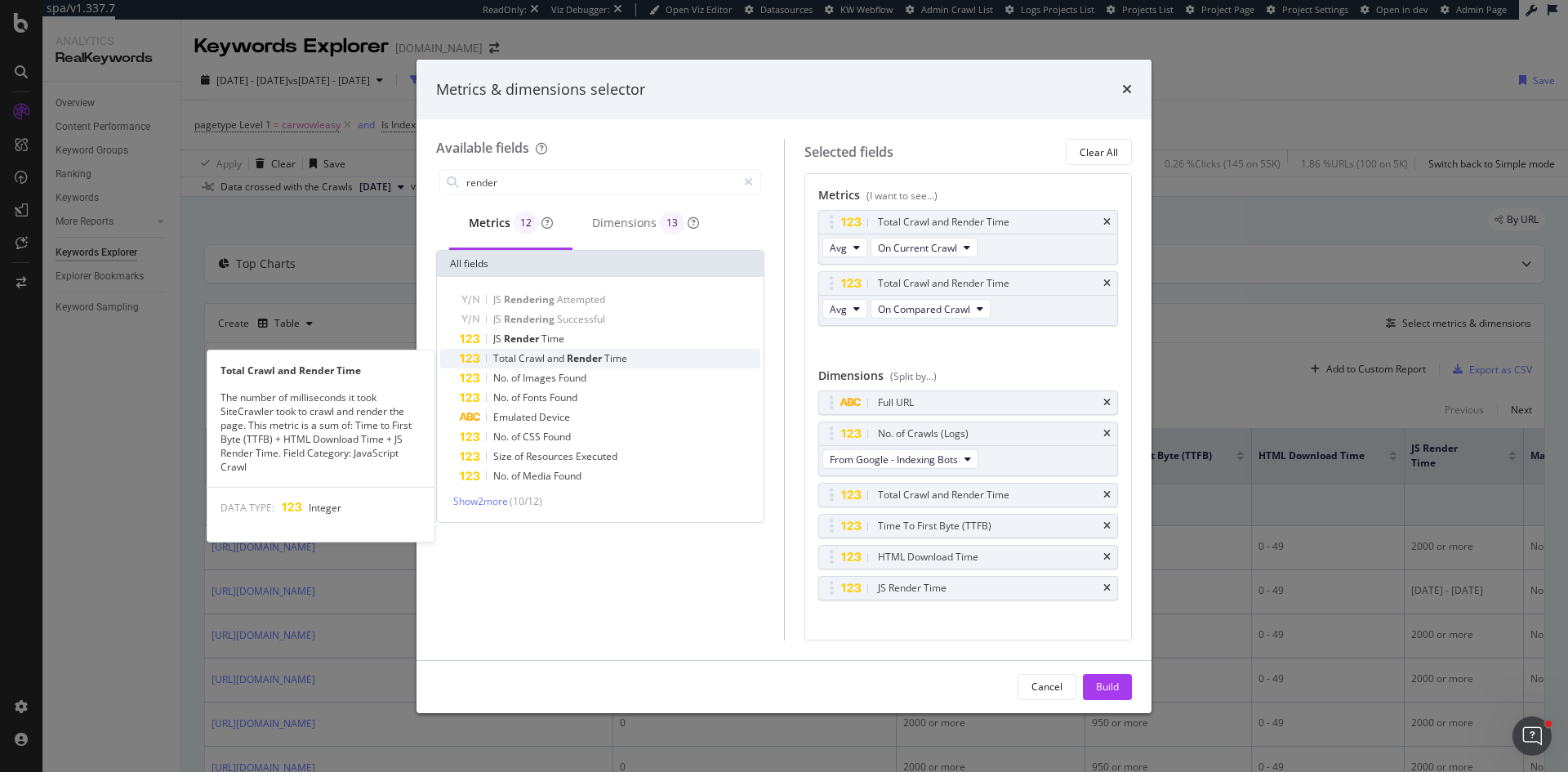
click at [594, 361] on span "Render" at bounding box center [586, 358] width 38 height 14
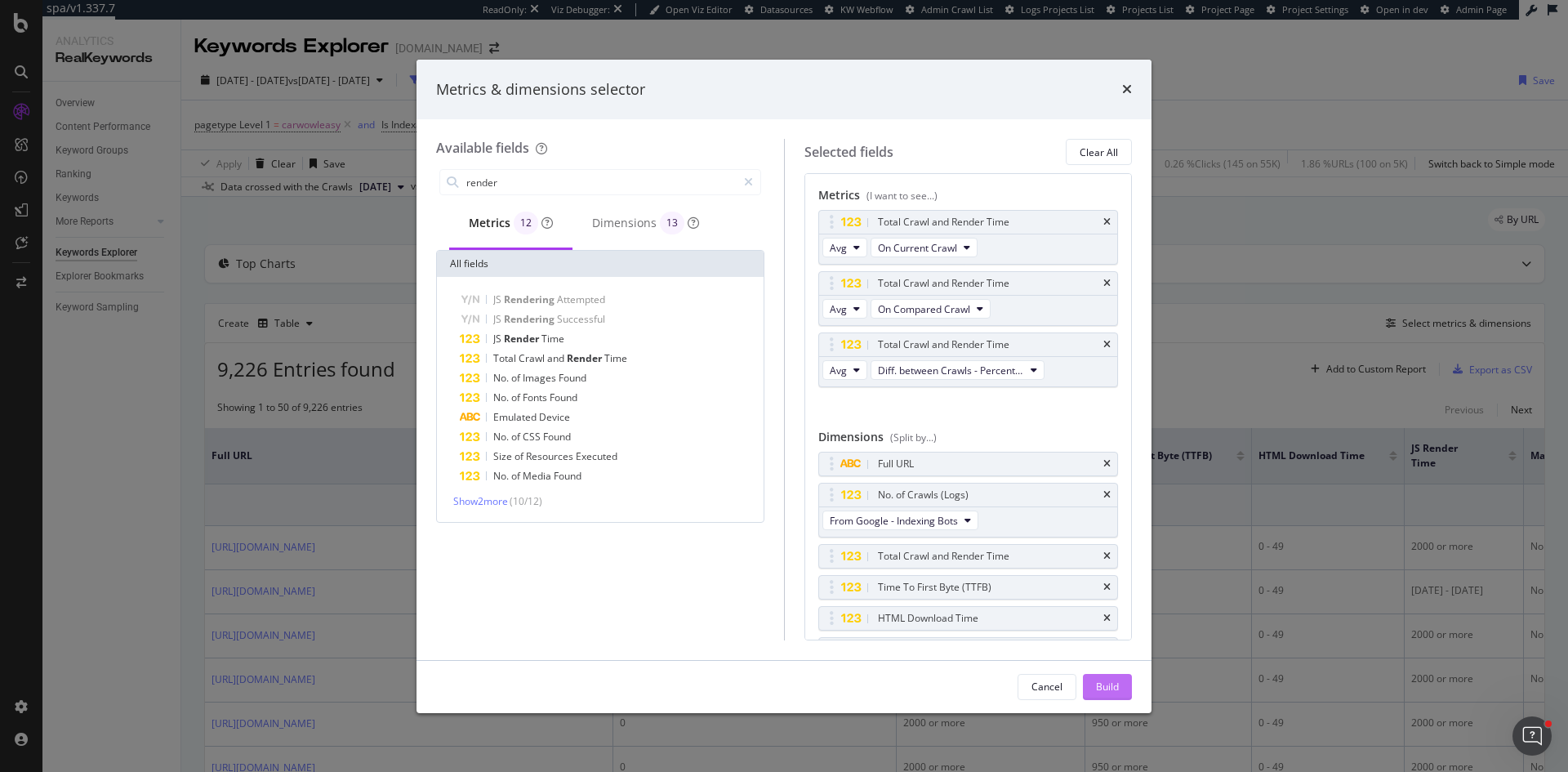
click at [1112, 683] on div "Build" at bounding box center [1107, 686] width 23 height 14
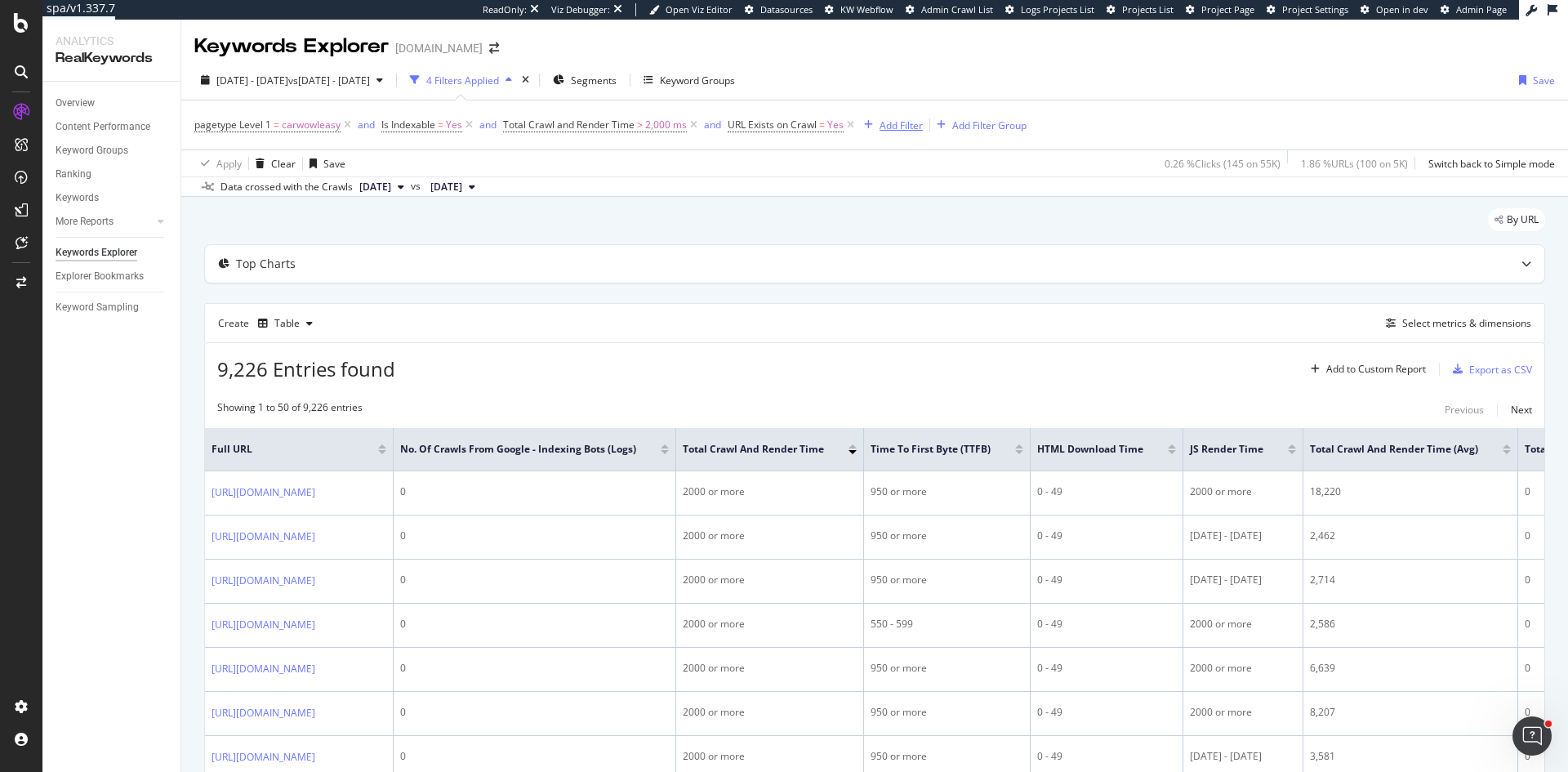
click at [901, 123] on div "Add Filter" at bounding box center [900, 125] width 43 height 14
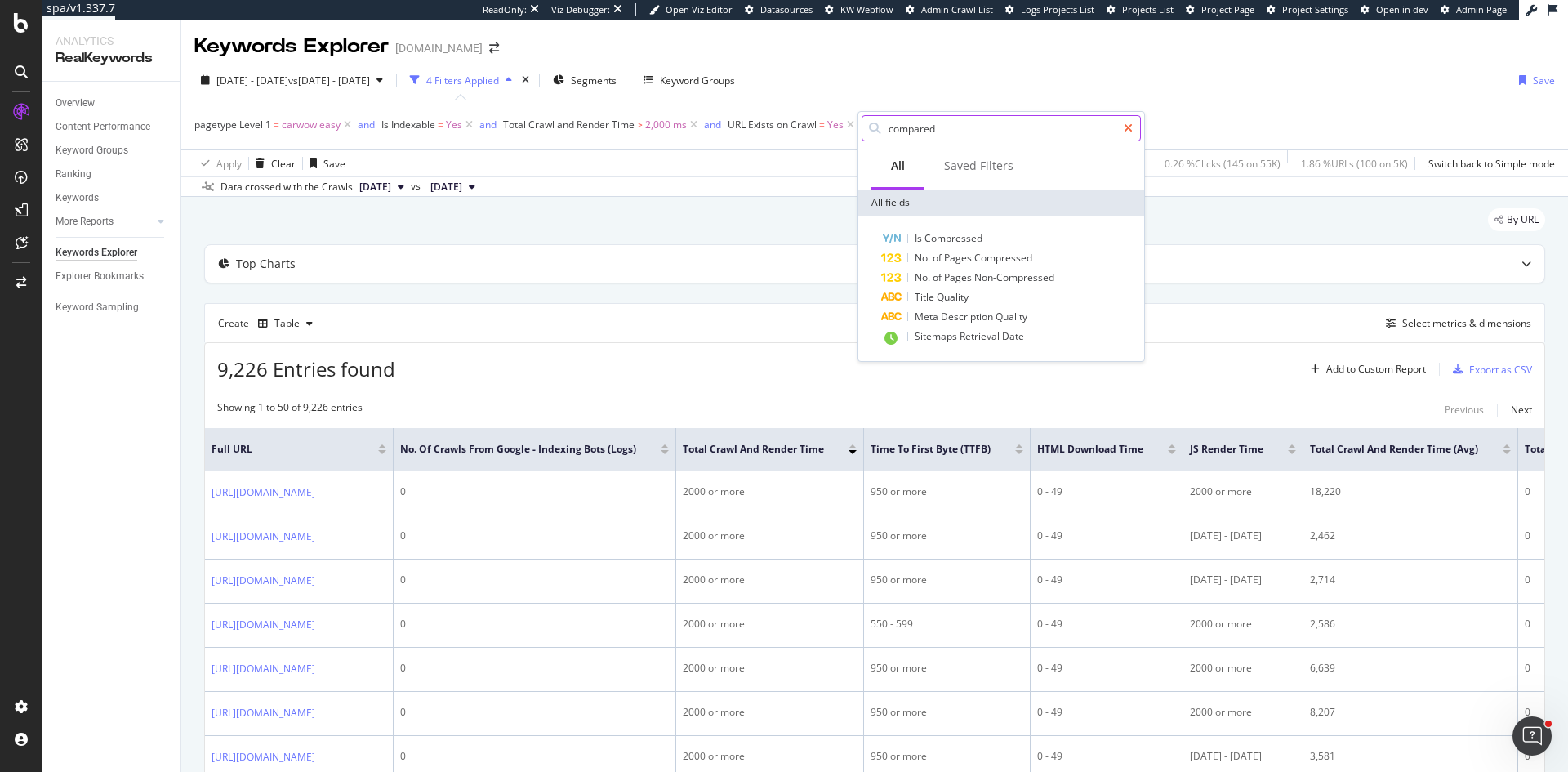
type input "compared"
click at [1128, 122] on icon at bounding box center [1127, 127] width 9 height 11
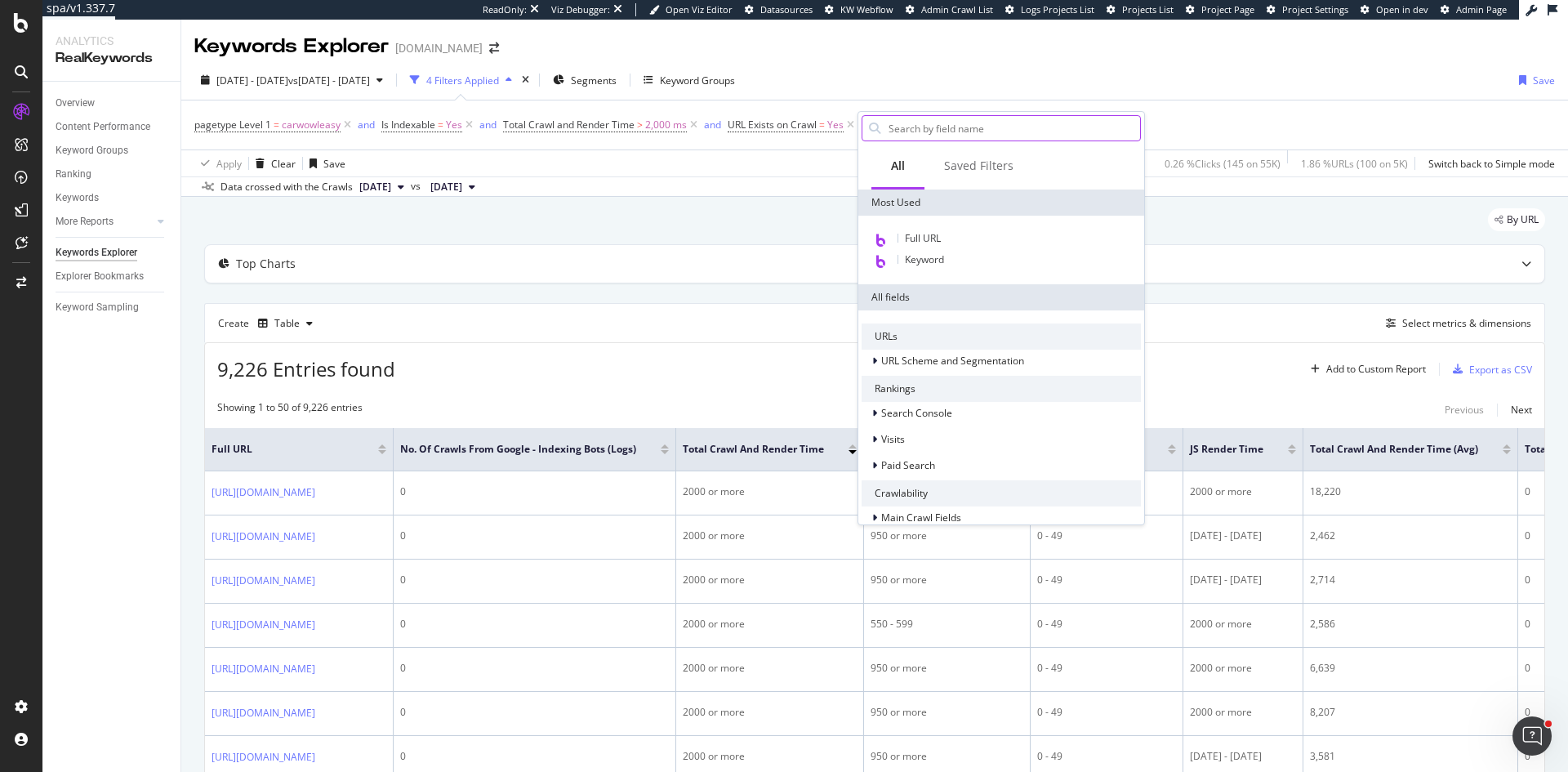
click at [906, 131] on input "text" at bounding box center [1013, 128] width 253 height 24
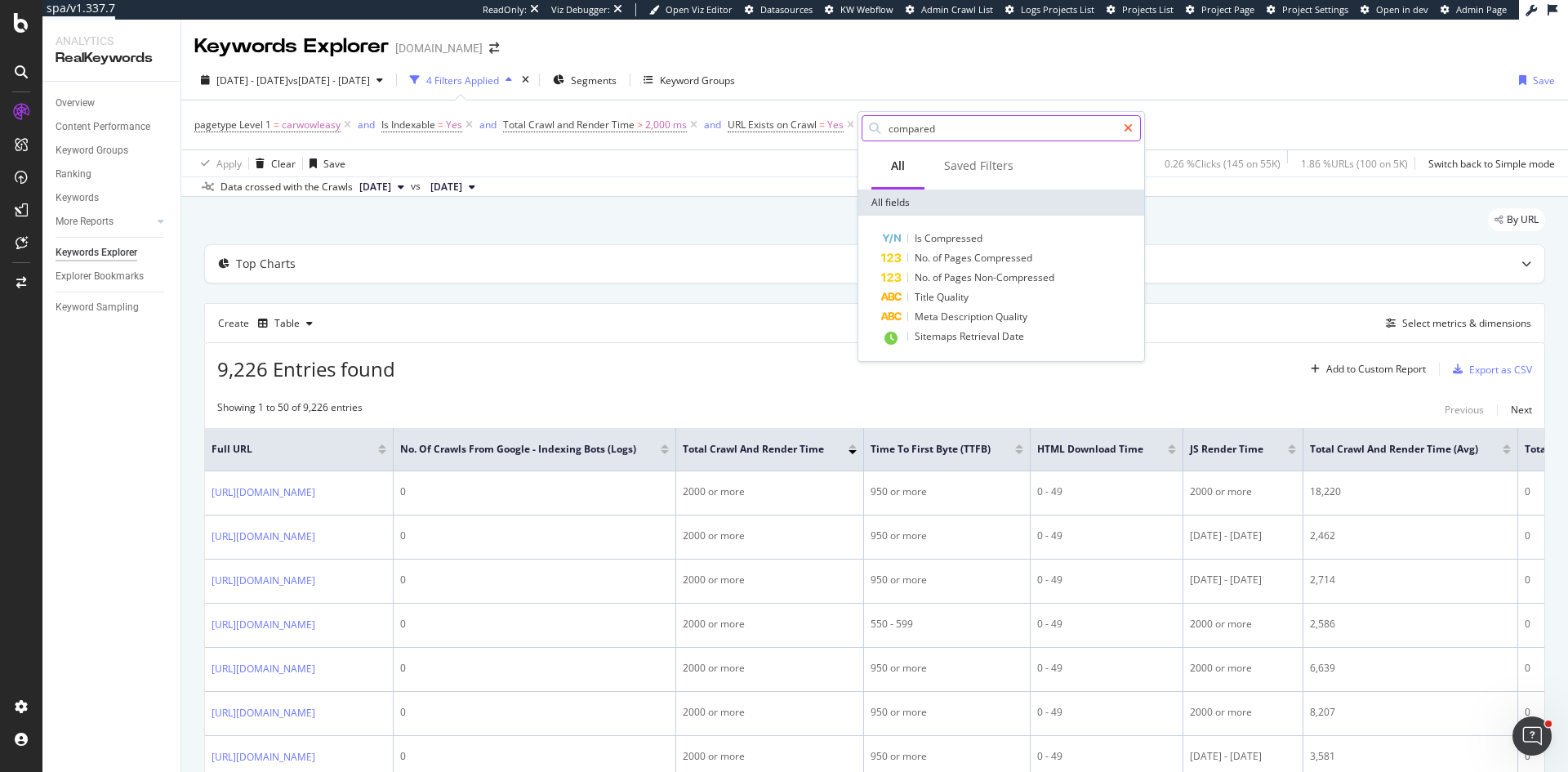
type input "compared"
click at [1126, 127] on icon at bounding box center [1127, 127] width 9 height 11
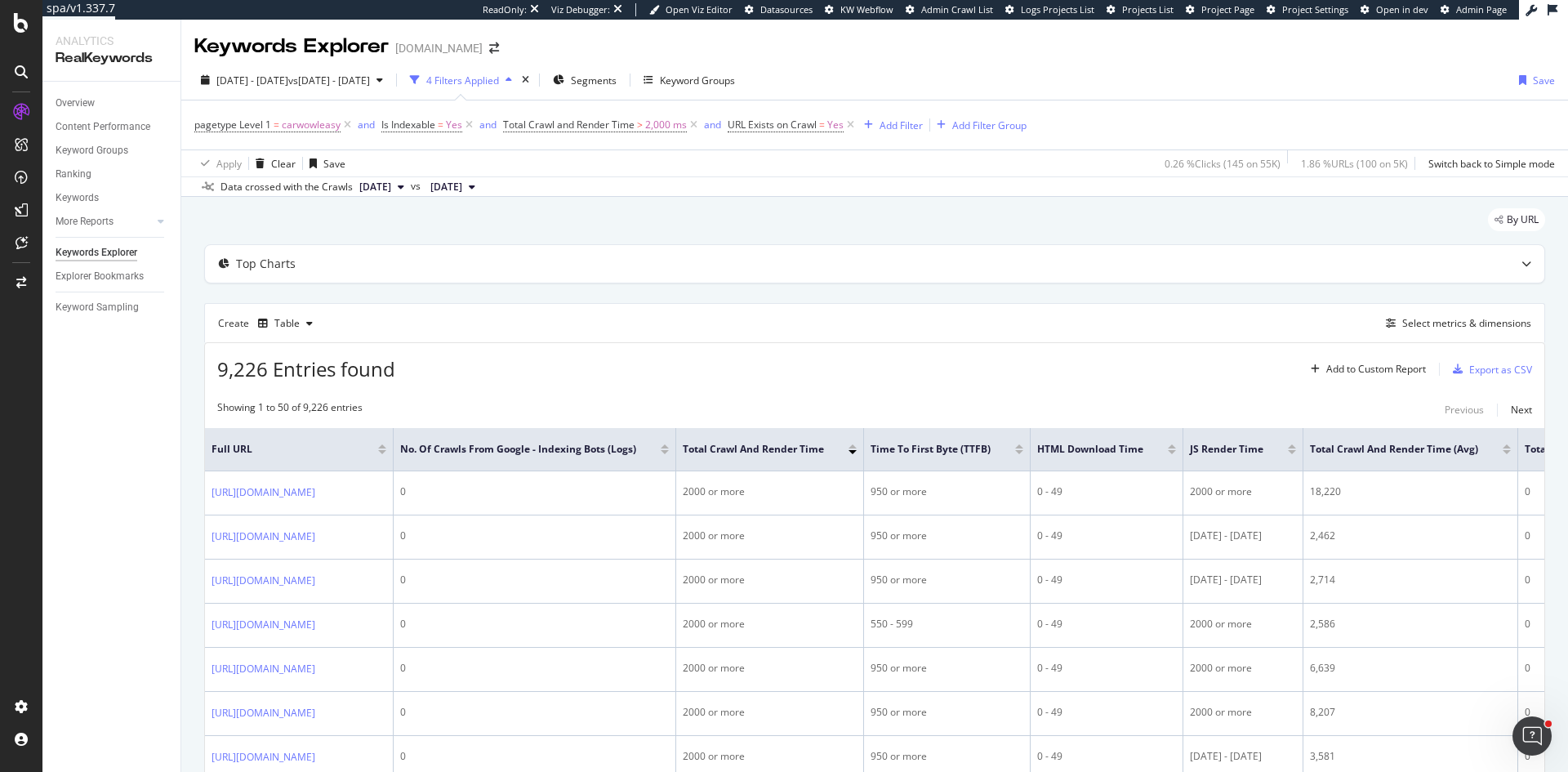
click at [725, 154] on div "Apply Clear Save 0.26 % Clicks ( 145 on 55K ) 1.86 % URLs ( 100 on 5K ) Switch …" at bounding box center [874, 162] width 1386 height 27
click at [908, 127] on div "Add Filter" at bounding box center [900, 125] width 43 height 14
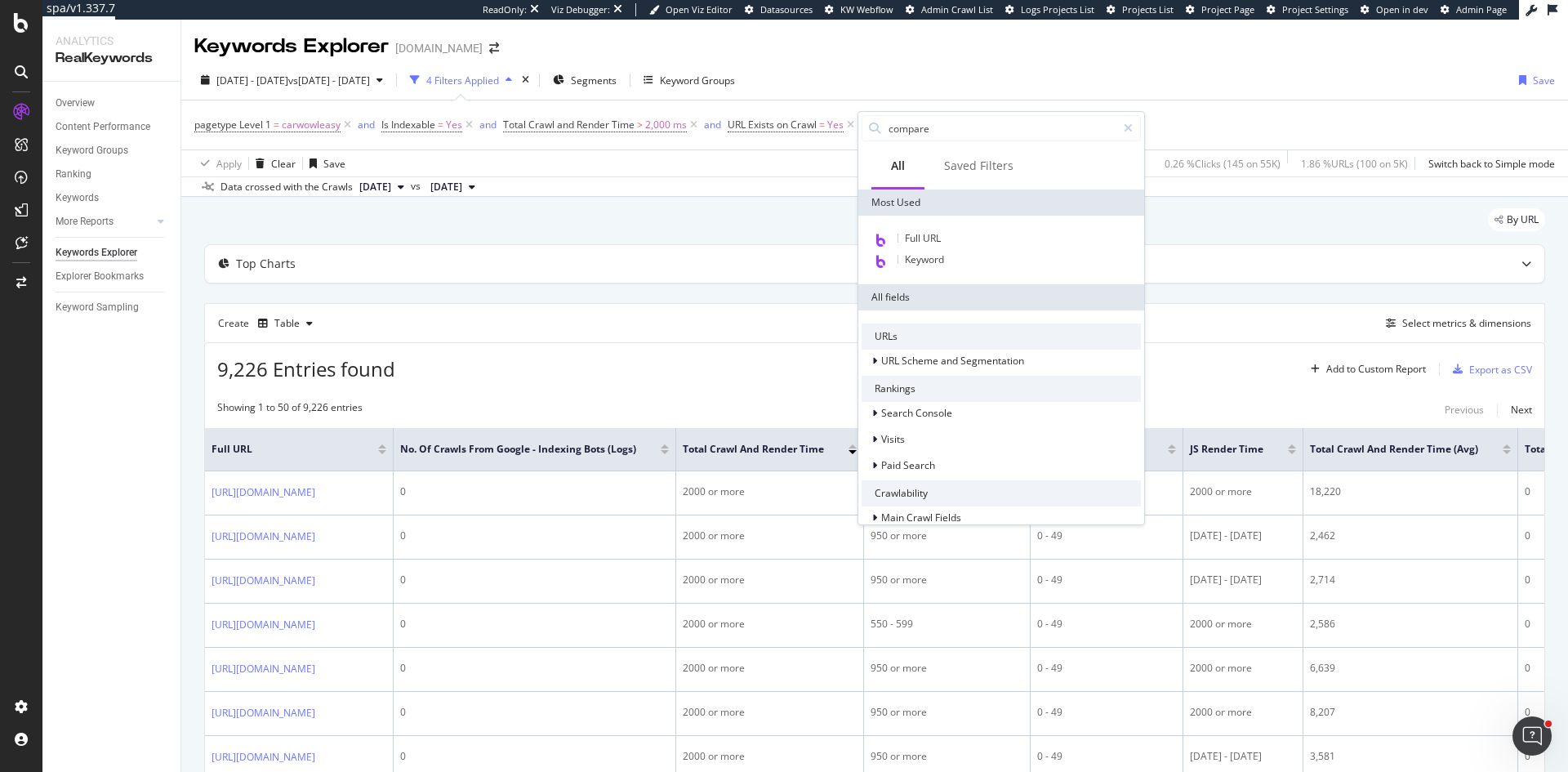
type input "compared"
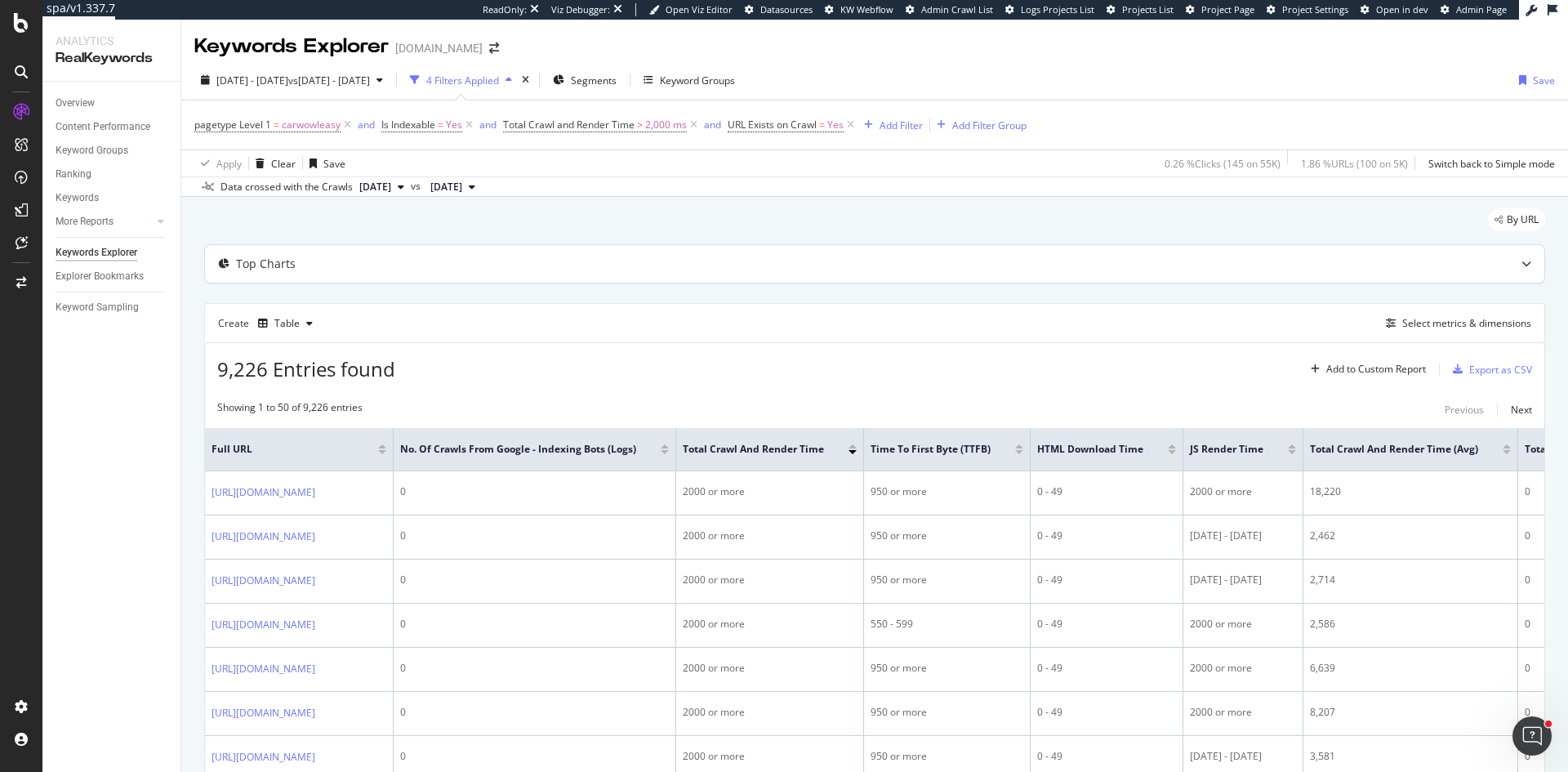
click at [754, 274] on div "Top Charts" at bounding box center [874, 264] width 1339 height 38
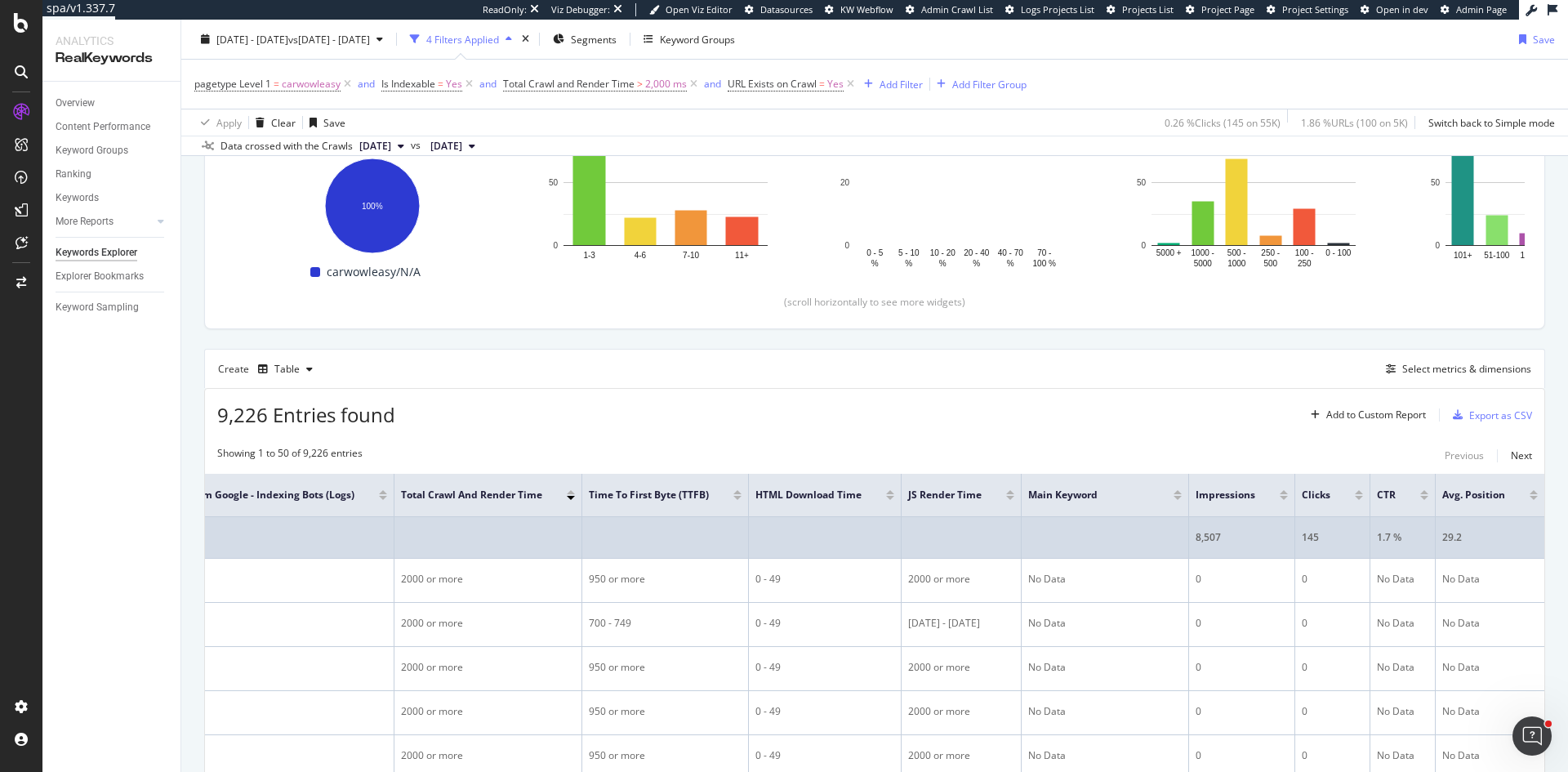
scroll to position [0, 514]
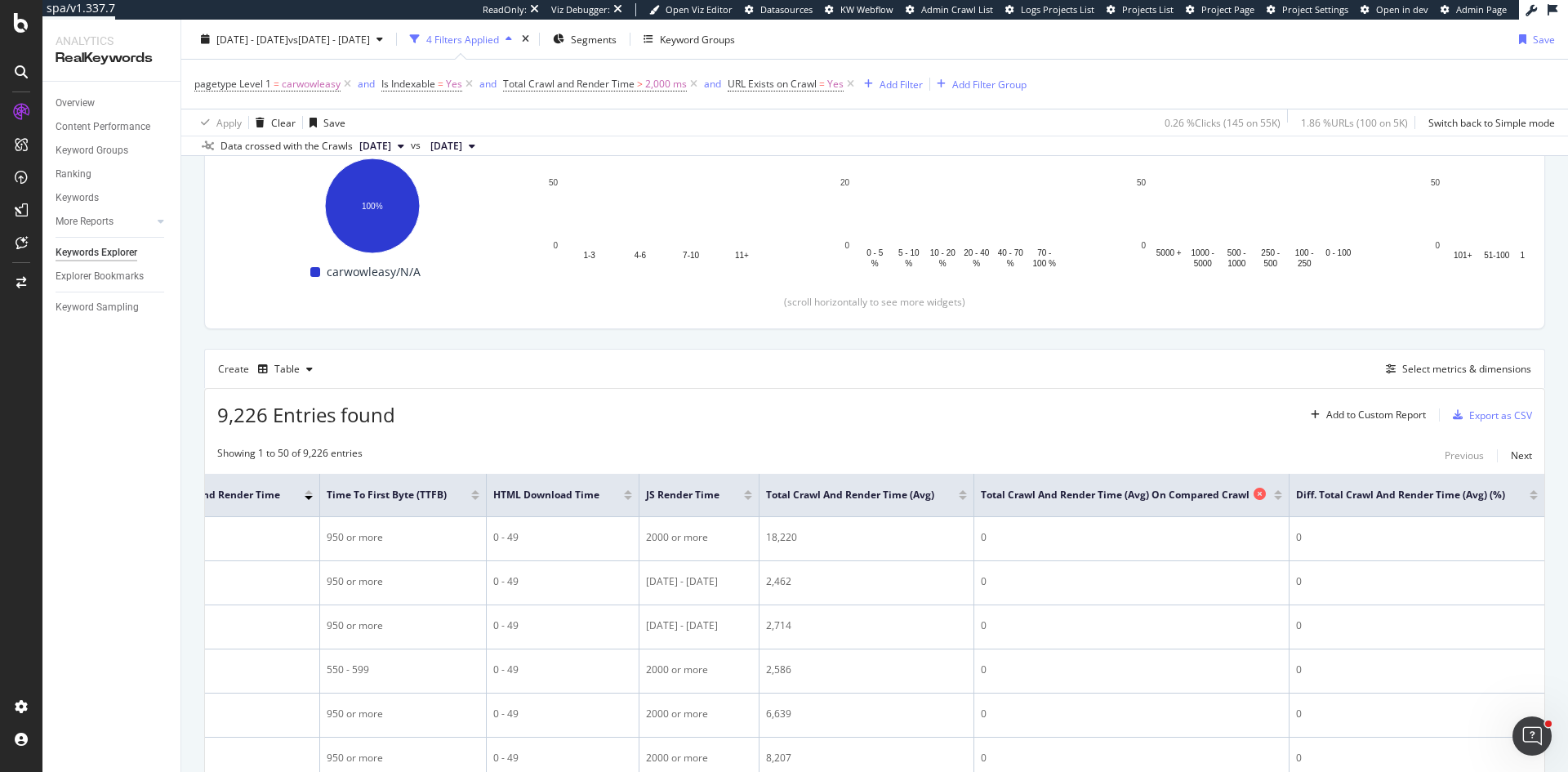
scroll to position [0, 778]
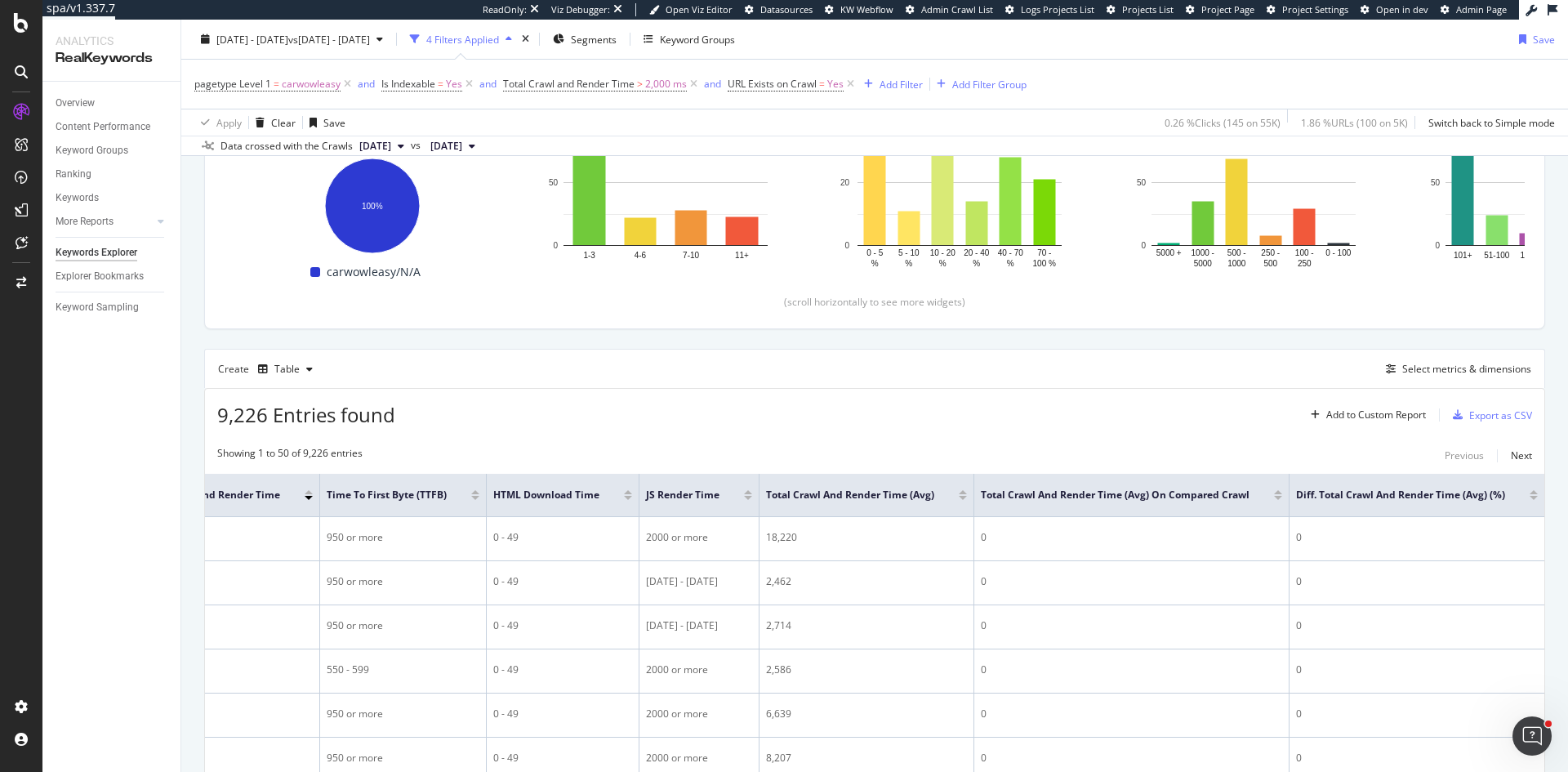
click at [1274, 496] on div at bounding box center [1278, 498] width 8 height 4
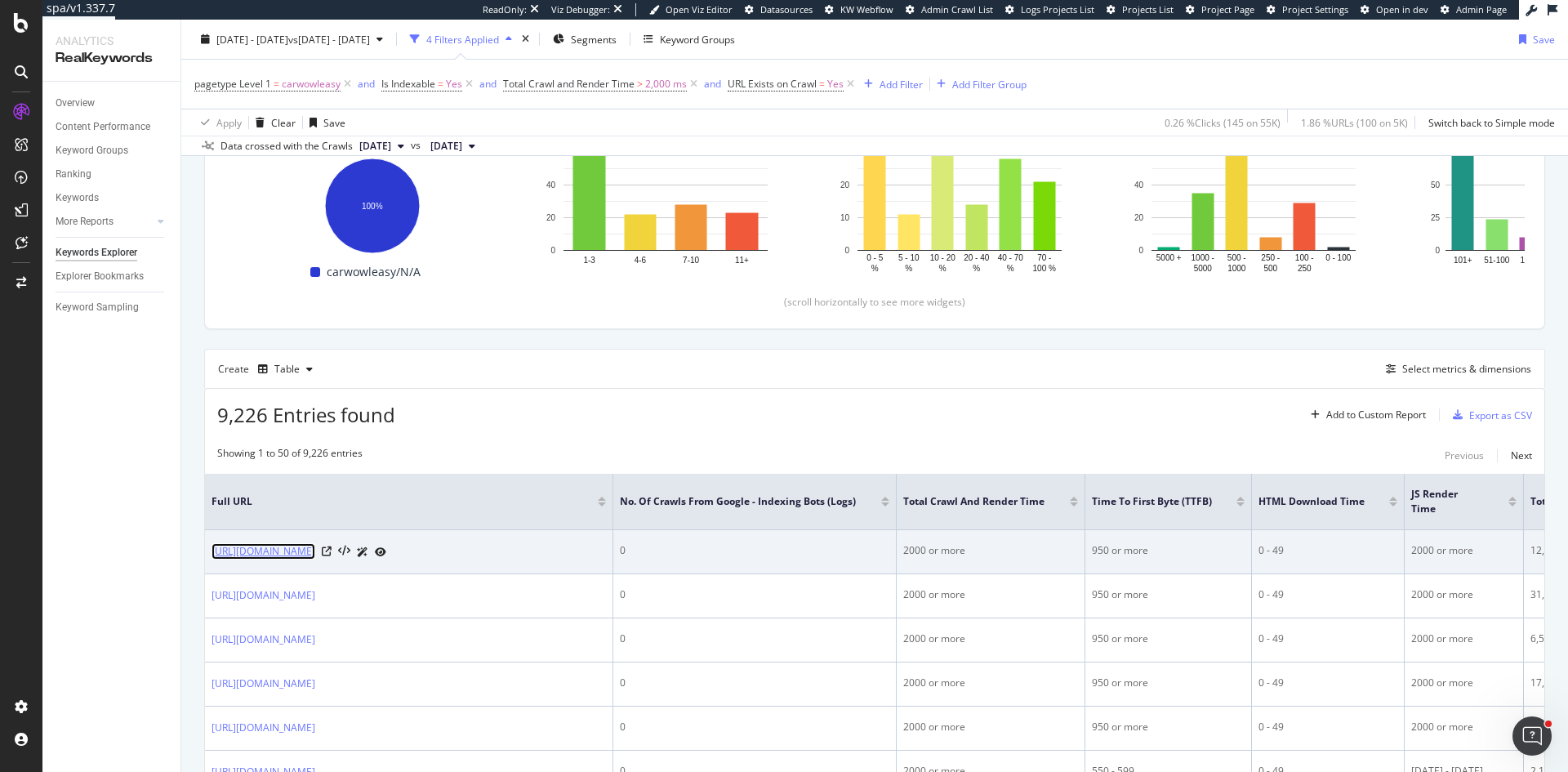
click at [315, 549] on link "https://www.carwow.co.uk/leasey/electric-leasing?page=104" at bounding box center [263, 551] width 104 height 16
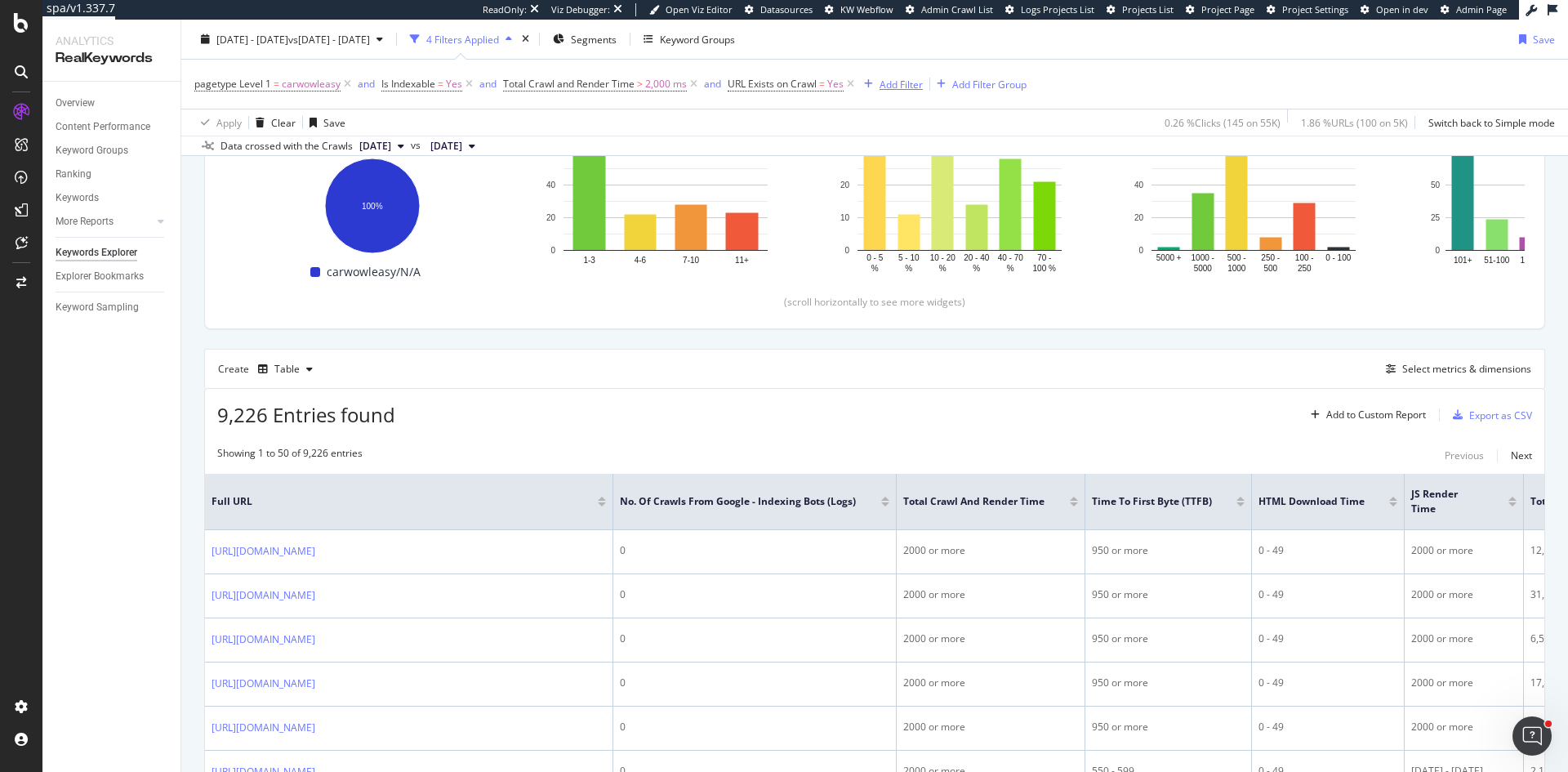
click at [901, 80] on div "Add Filter" at bounding box center [900, 84] width 43 height 14
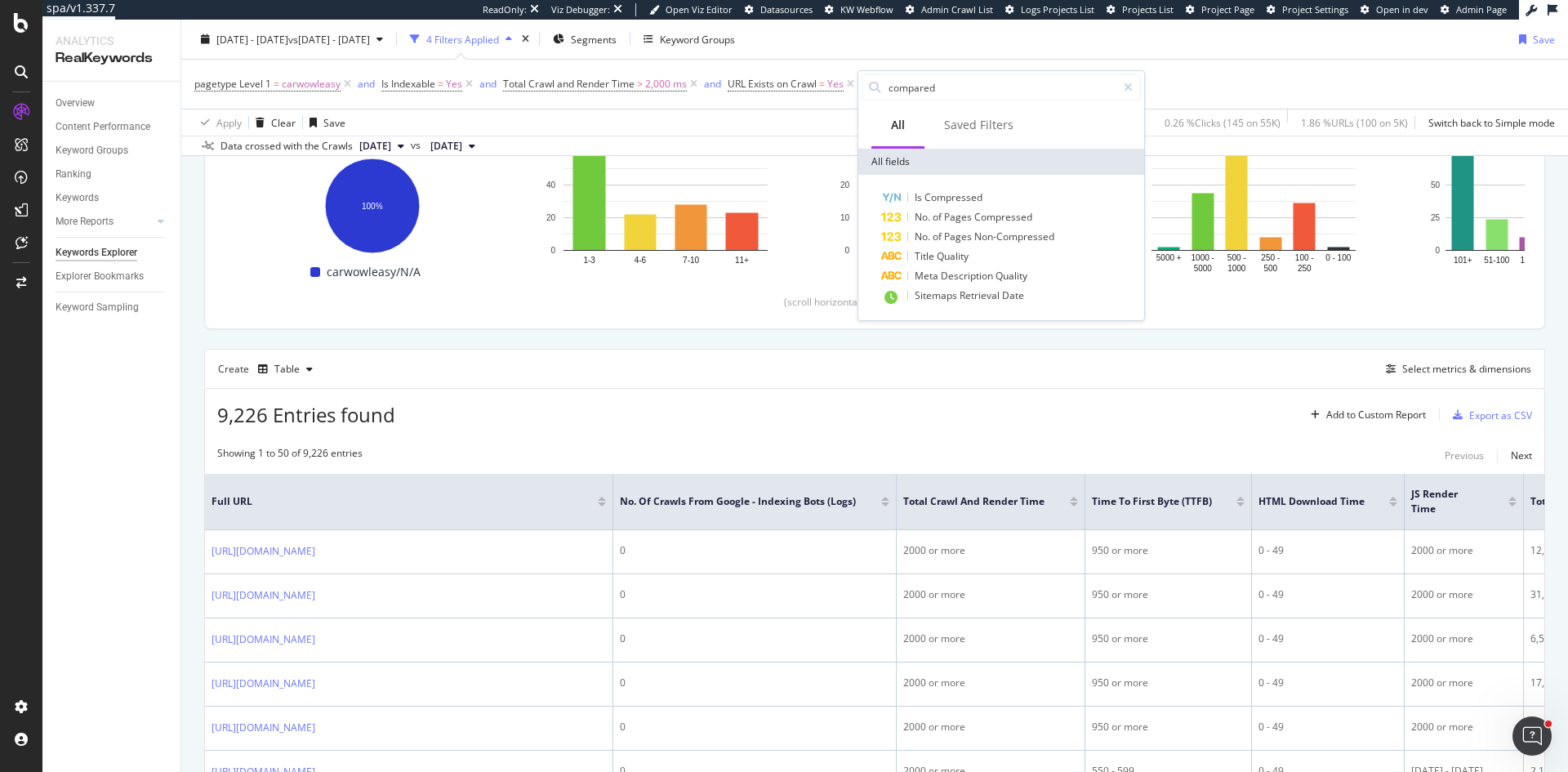
click at [1142, 390] on div "9,226 Entries found Add to Custom Report Export as CSV" at bounding box center [874, 409] width 1339 height 40
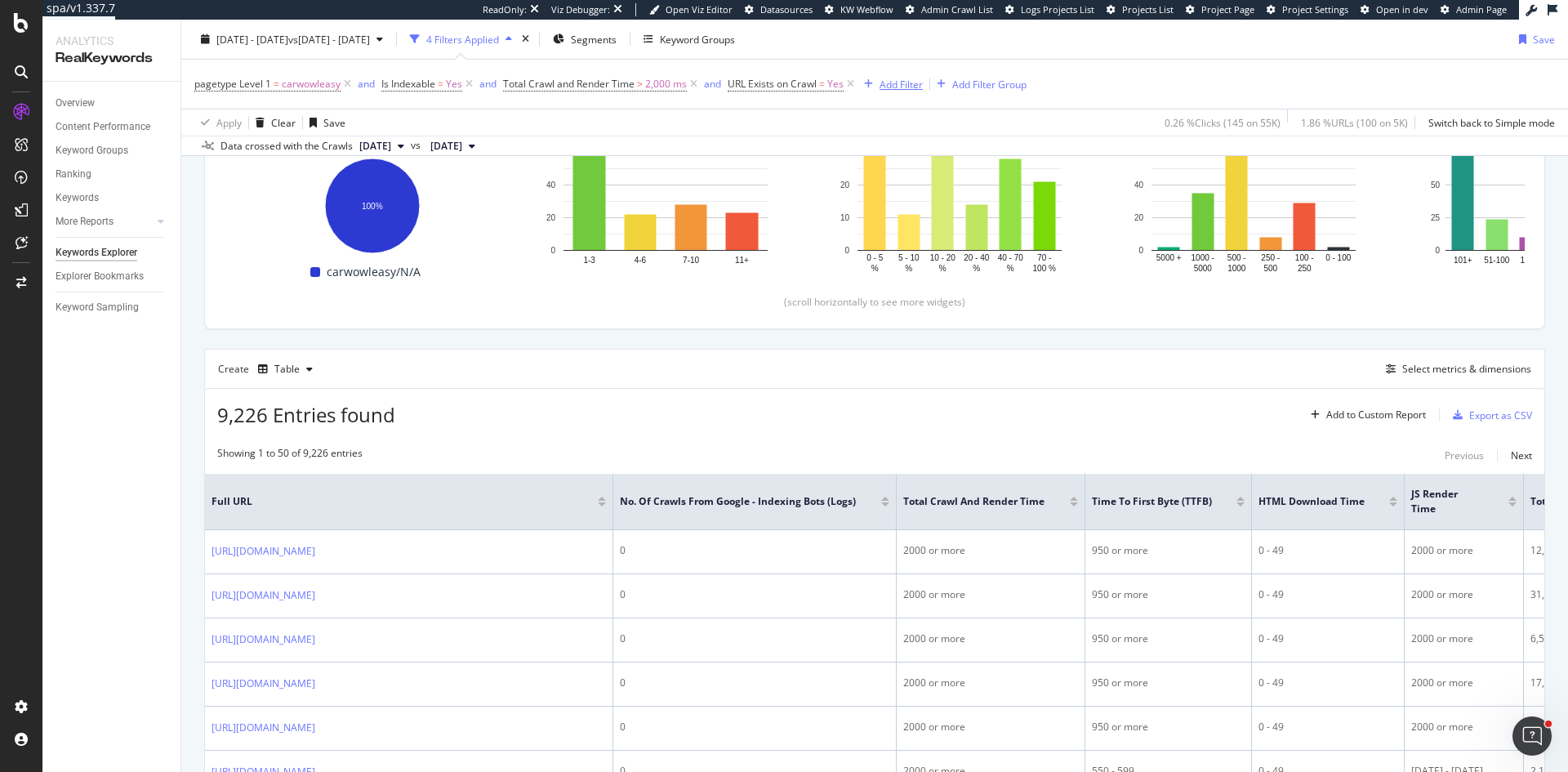
click at [915, 80] on div "Add Filter" at bounding box center [900, 84] width 43 height 14
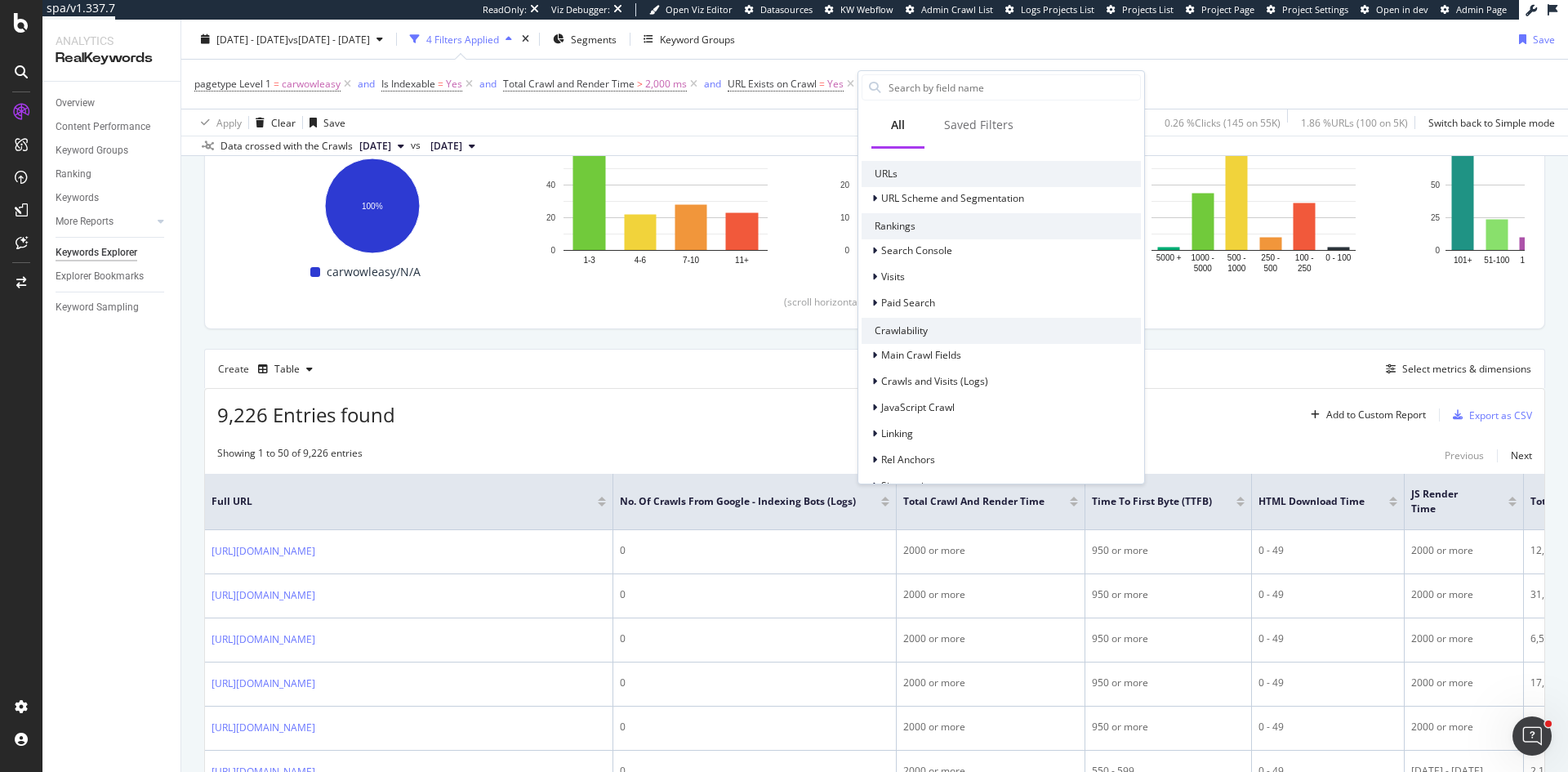
scroll to position [163, 0]
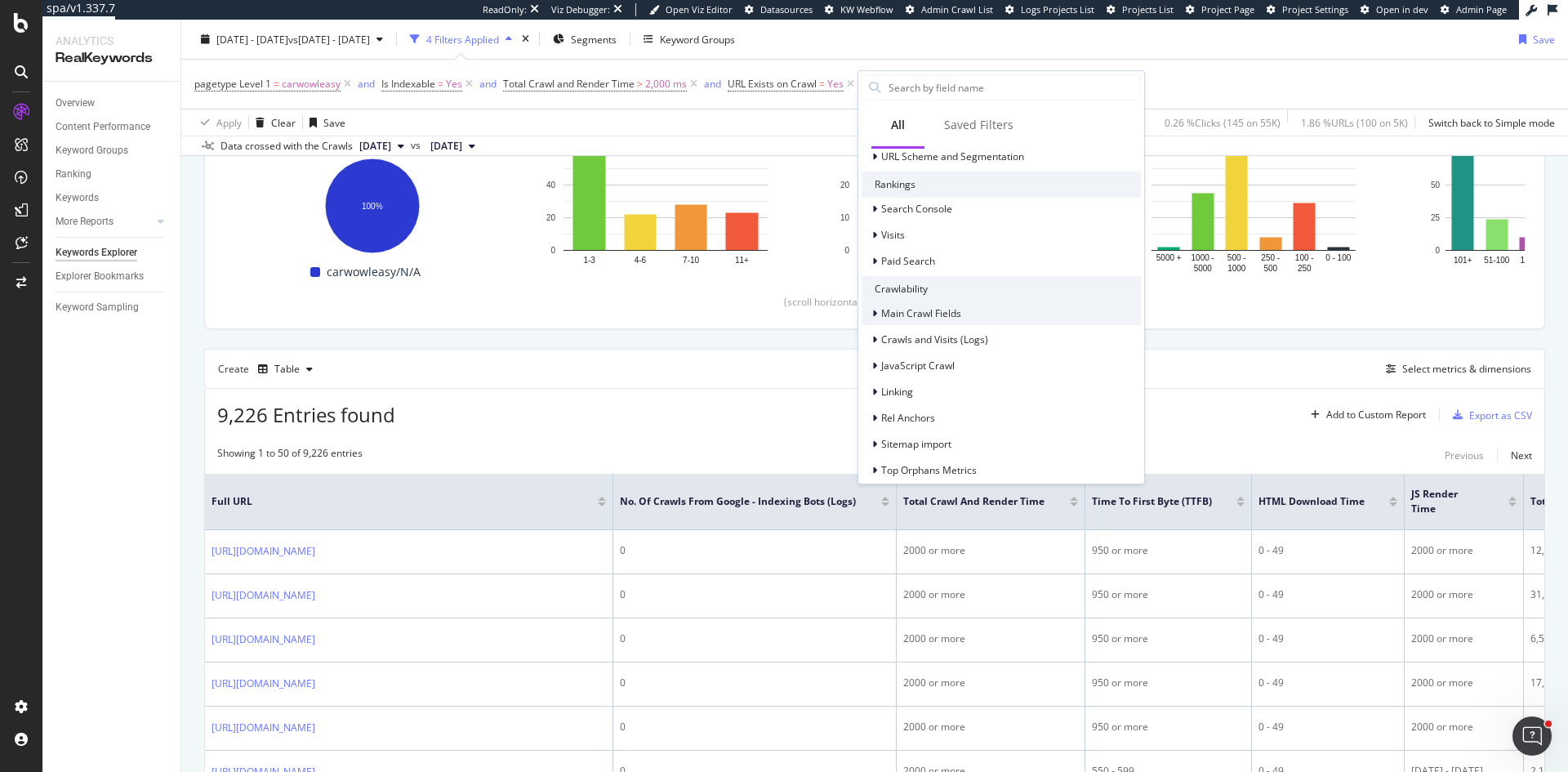
click at [958, 305] on div "Main Crawl Fields" at bounding box center [1000, 313] width 279 height 23
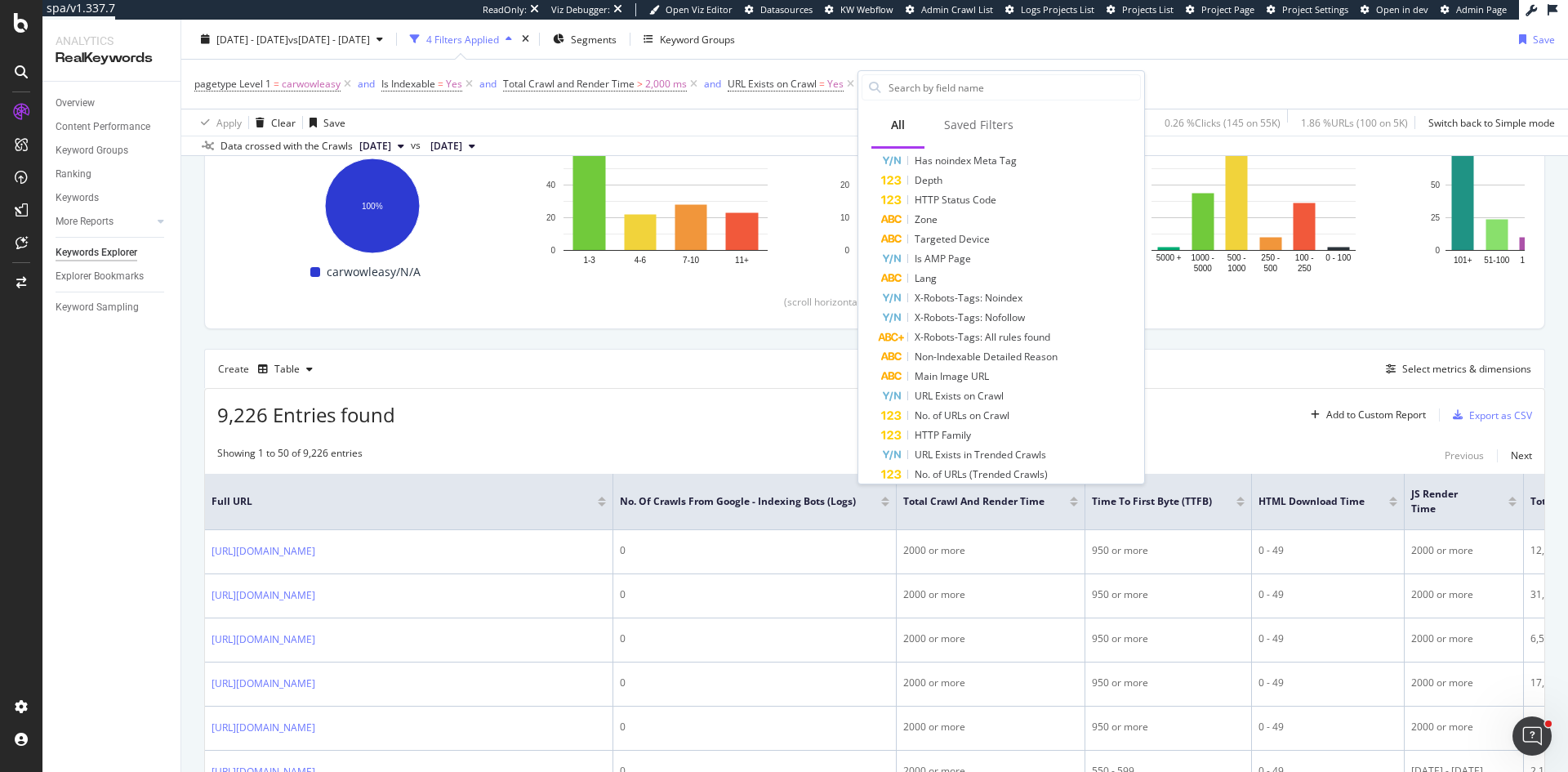
scroll to position [652, 0]
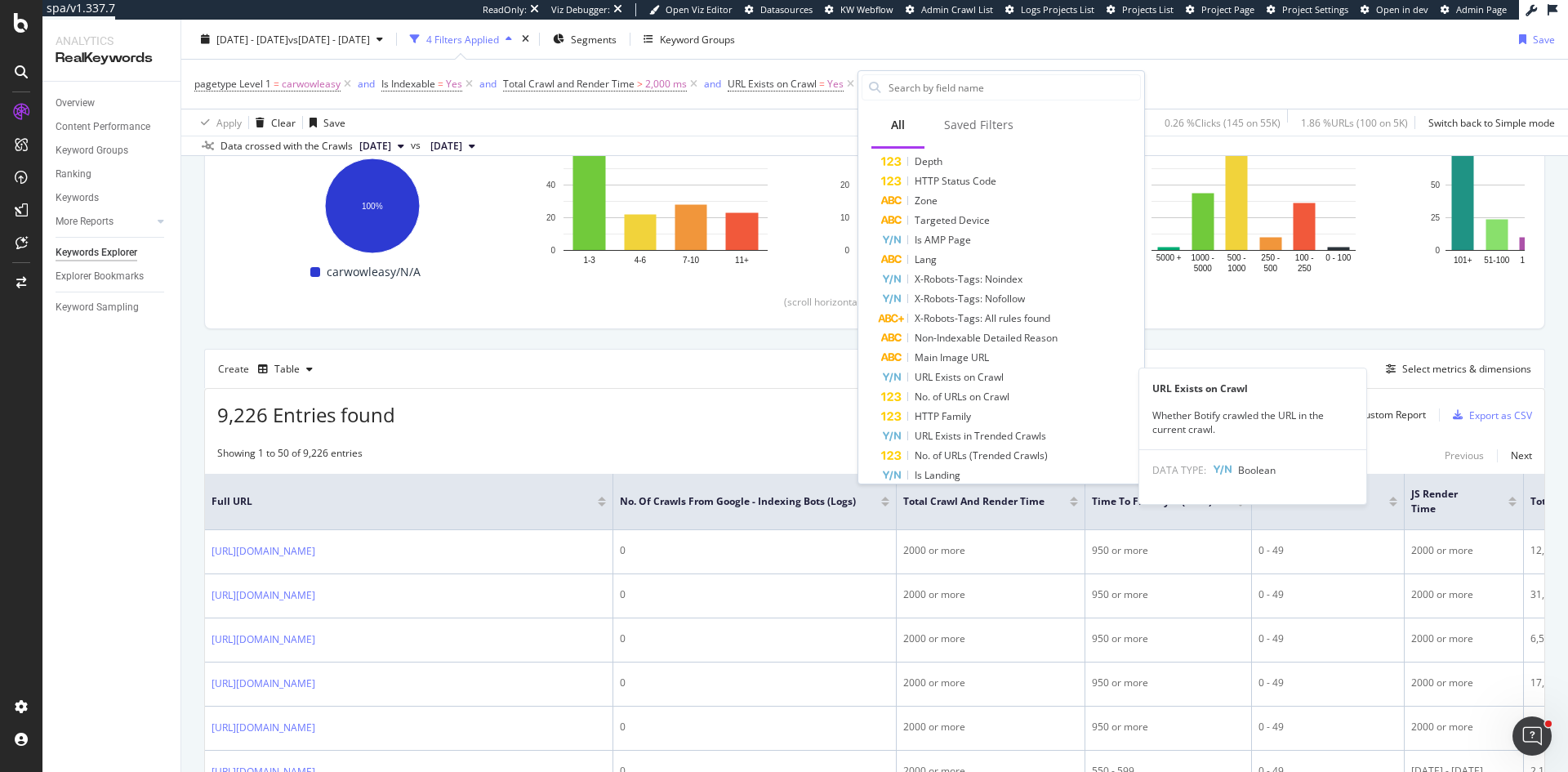
click at [1019, 371] on div "URL Exists on Crawl" at bounding box center [1011, 377] width 260 height 20
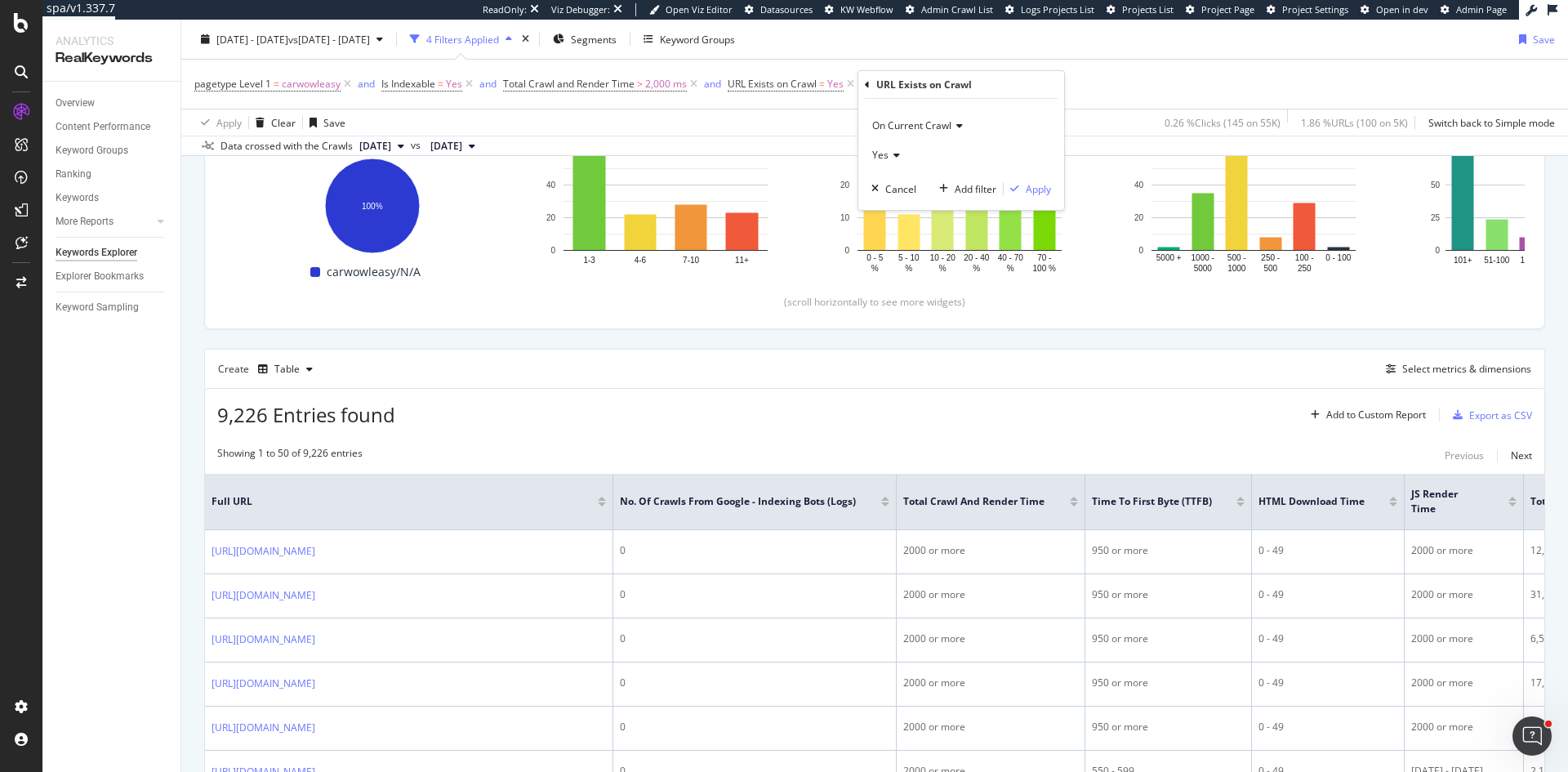
click at [950, 118] on div "On Current Crawl" at bounding box center [961, 125] width 180 height 26
click at [954, 171] on div "On Compared Crawl" at bounding box center [962, 179] width 175 height 21
click at [1030, 194] on div "Apply" at bounding box center [1037, 189] width 25 height 14
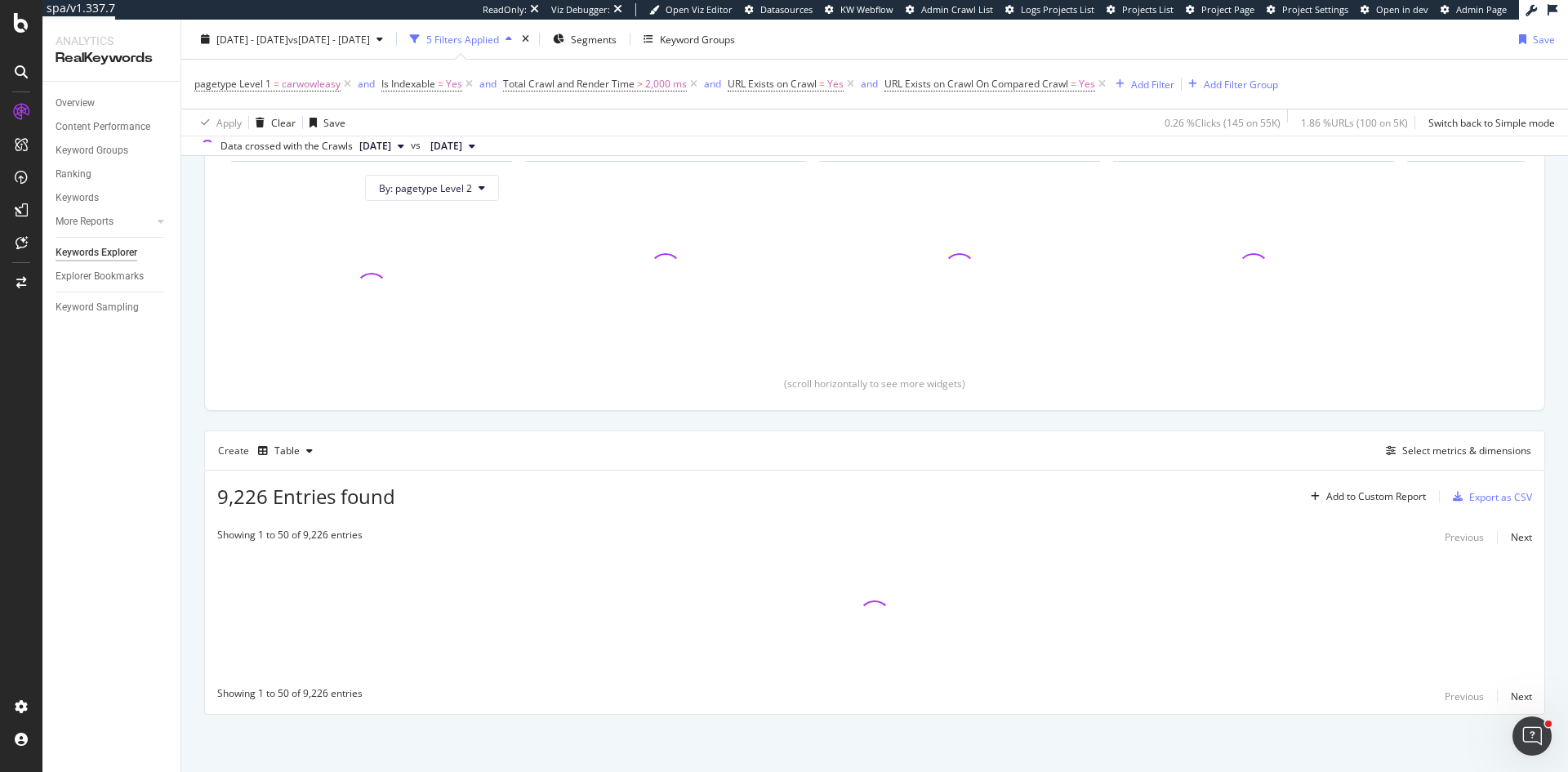
scroll to position [174, 0]
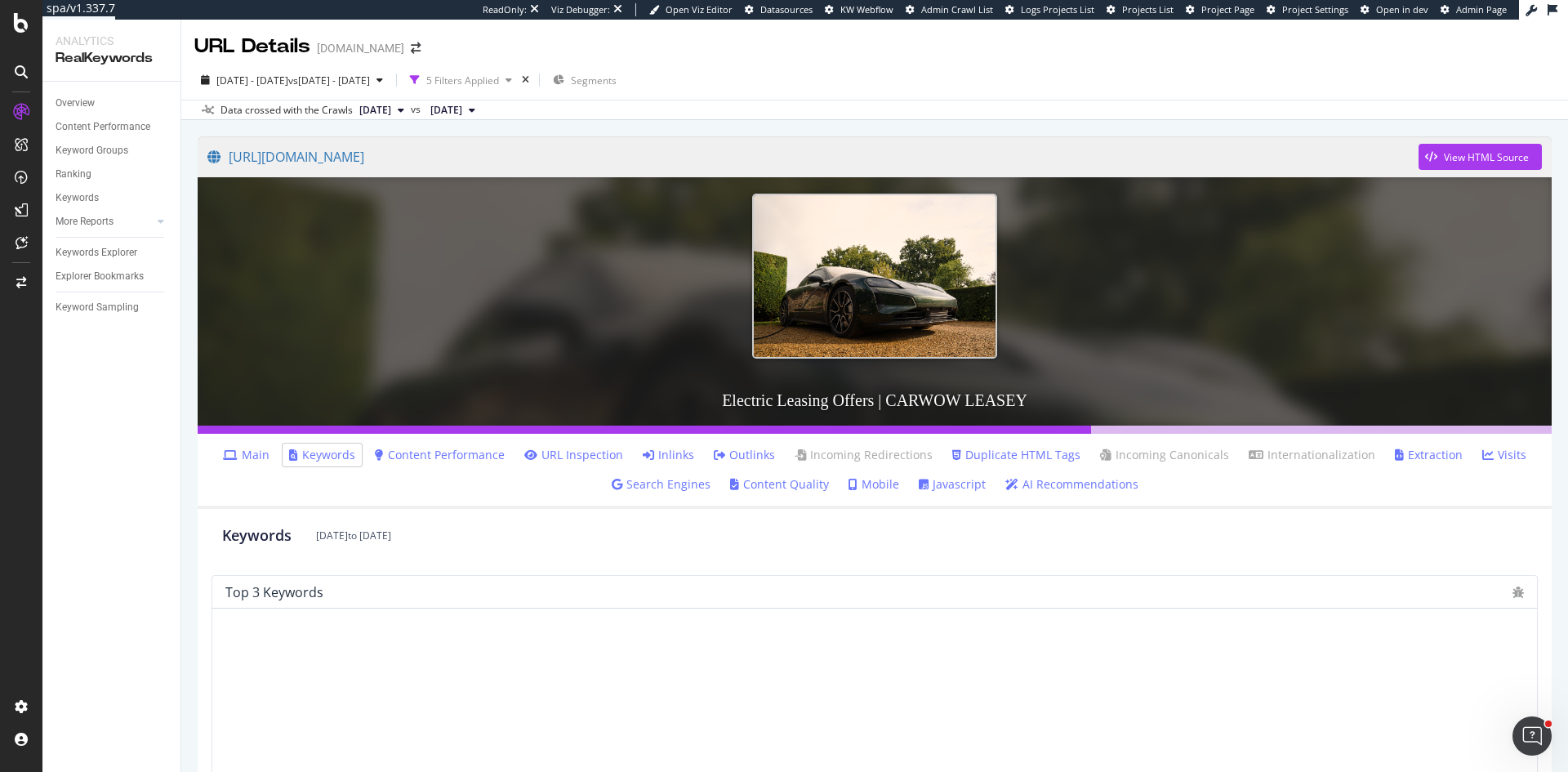
click at [945, 477] on link "Javascript" at bounding box center [951, 484] width 67 height 16
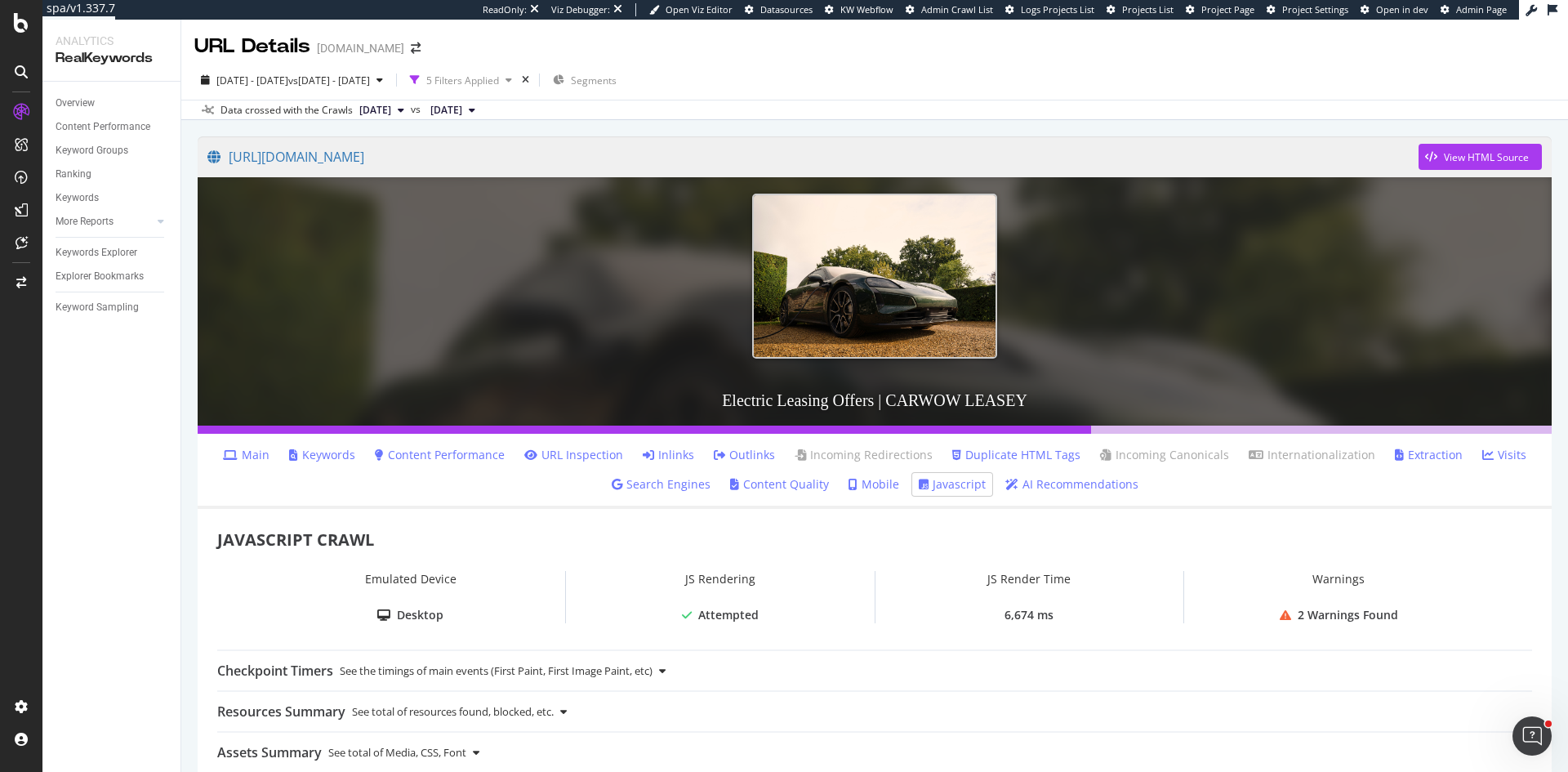
click at [262, 452] on link "Main" at bounding box center [246, 455] width 47 height 16
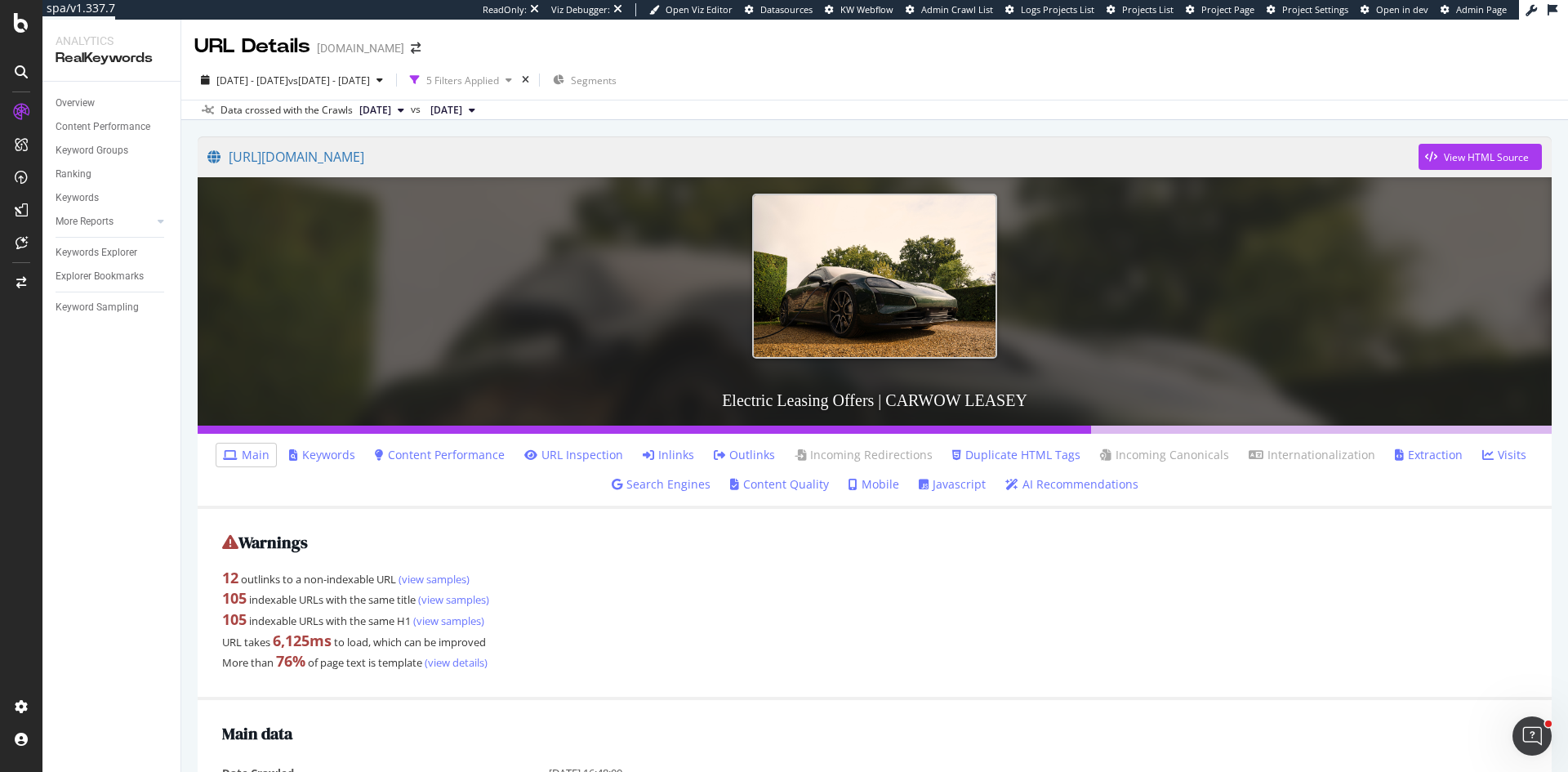
click at [391, 108] on span "[DATE]" at bounding box center [375, 110] width 32 height 15
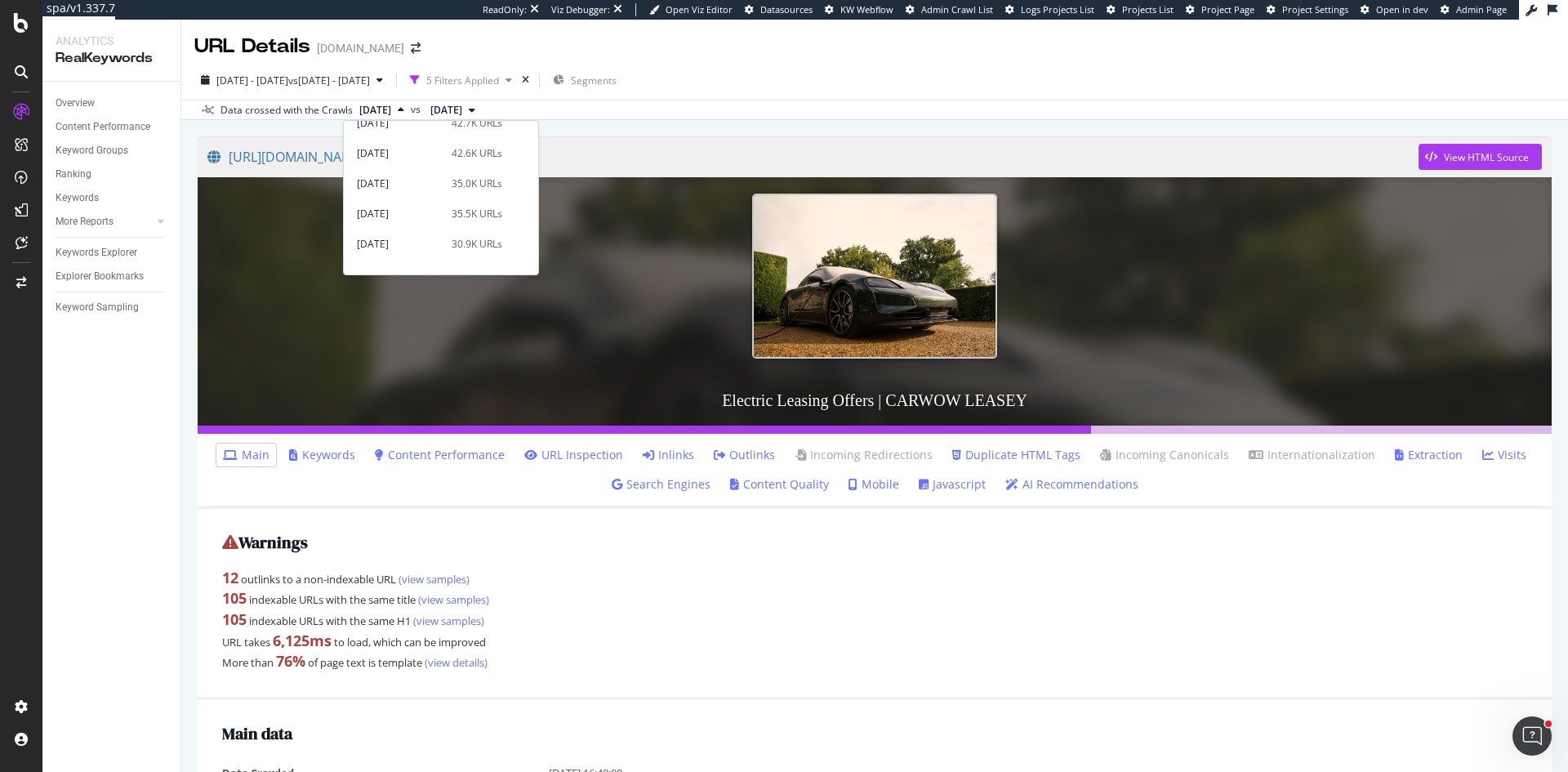
scroll to position [245, 0]
click at [429, 244] on div "[DATE]" at bounding box center [399, 249] width 85 height 15
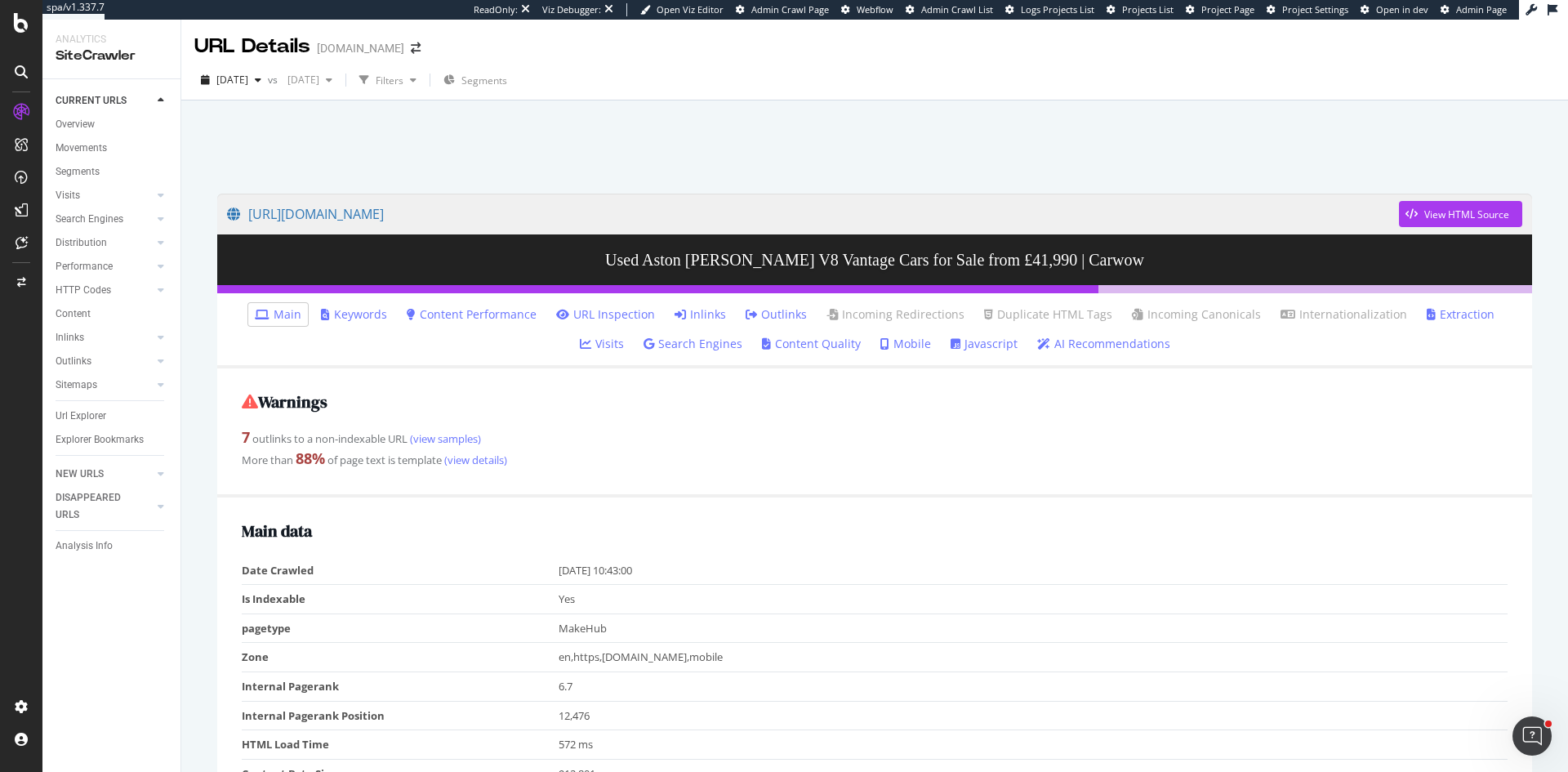
click at [954, 344] on link "Javascript" at bounding box center [983, 344] width 67 height 16
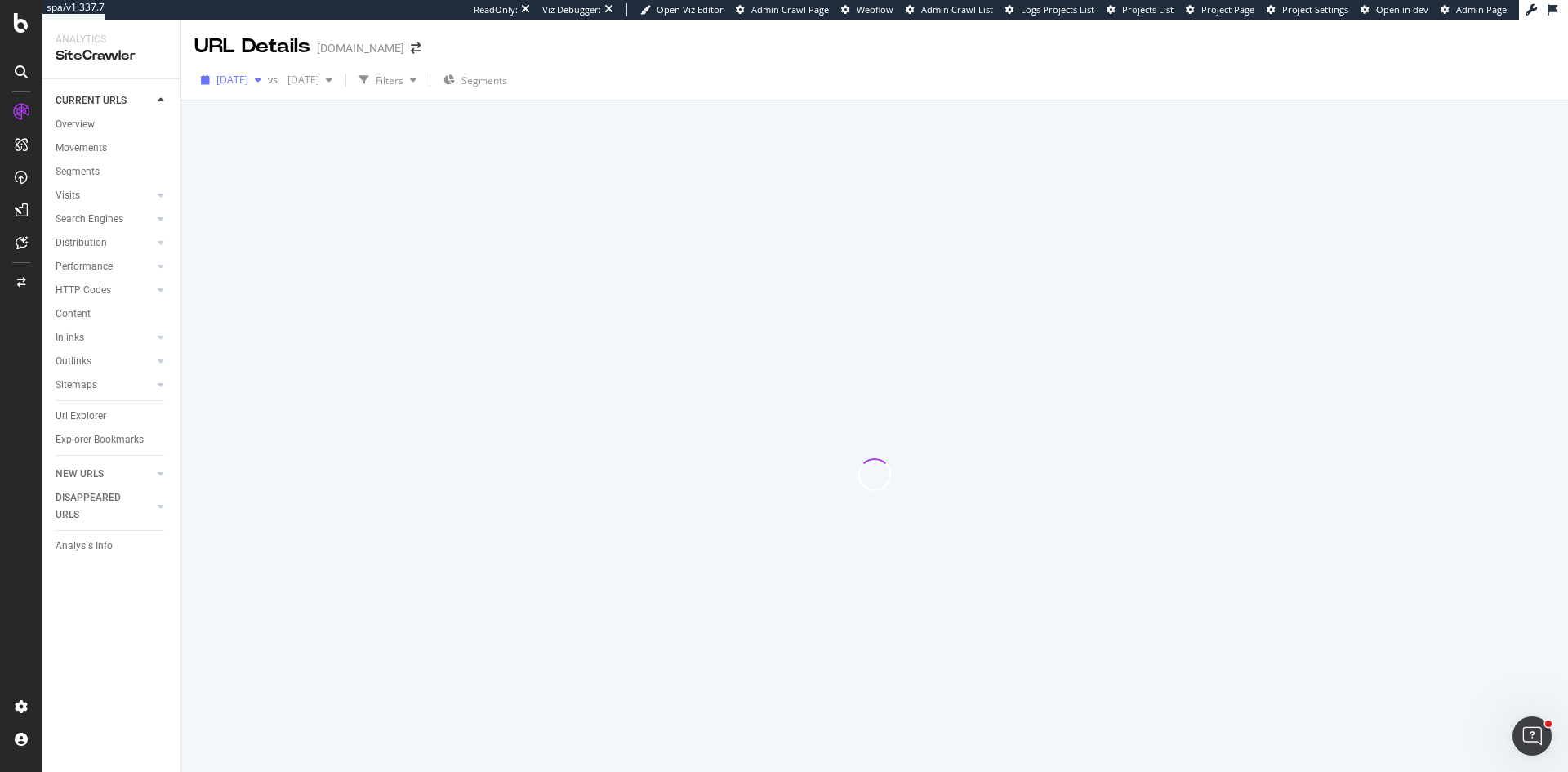
click at [248, 82] on span "[DATE]" at bounding box center [232, 80] width 32 height 14
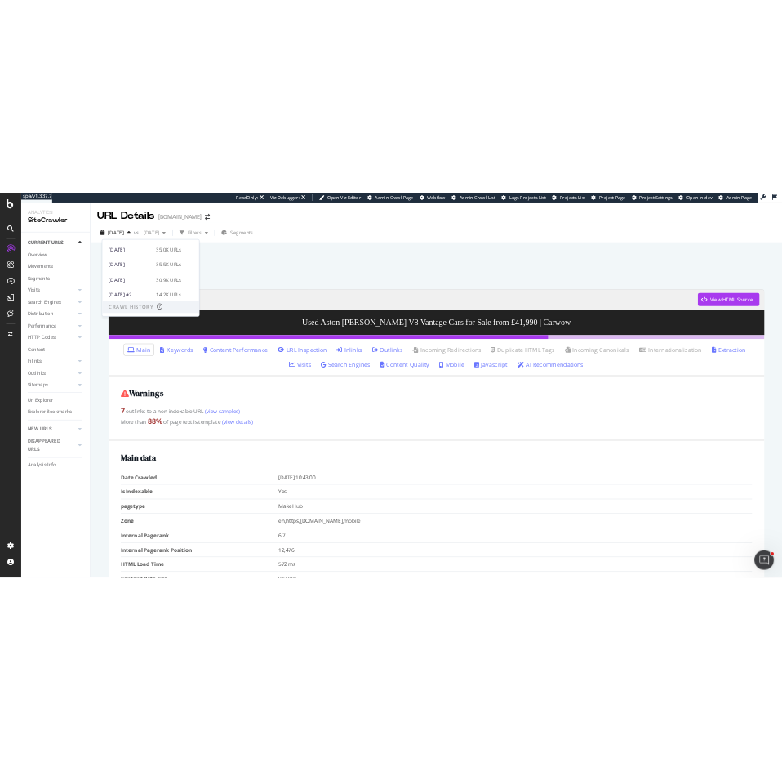
scroll to position [245, 0]
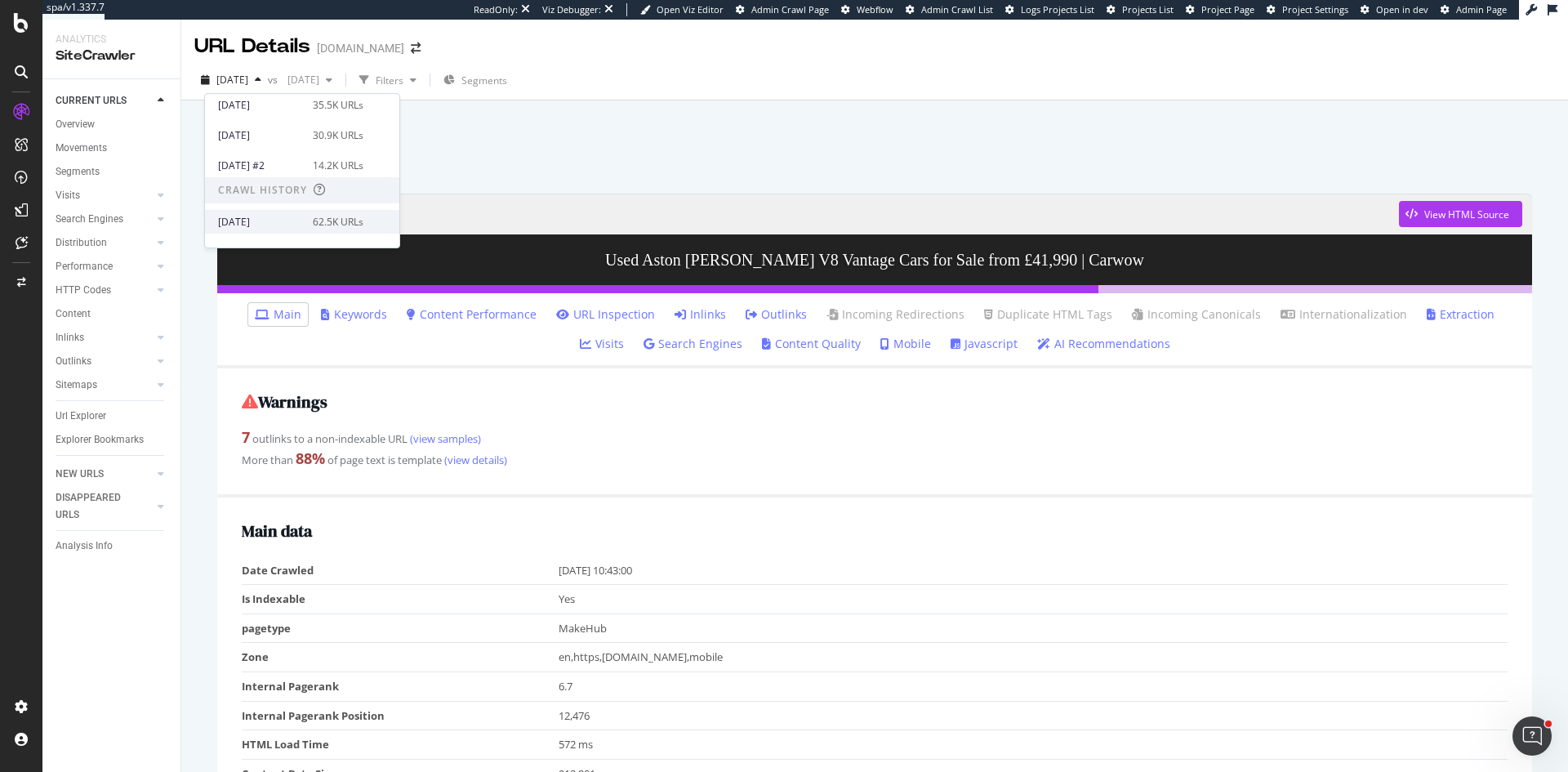
click at [330, 213] on div "[DATE] 62.5K URLs" at bounding box center [302, 222] width 194 height 24
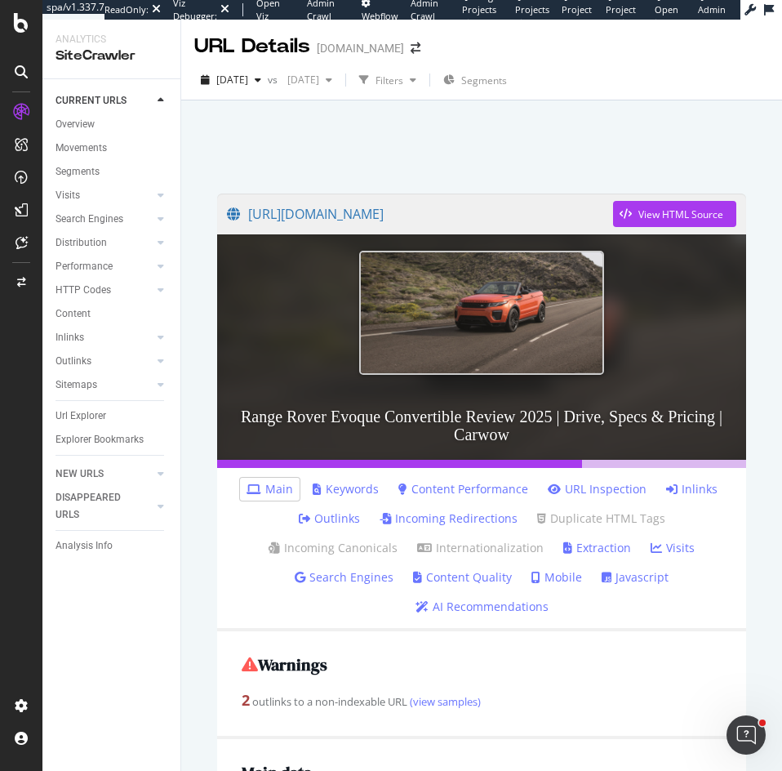
click at [632, 579] on link "Javascript" at bounding box center [635, 577] width 67 height 16
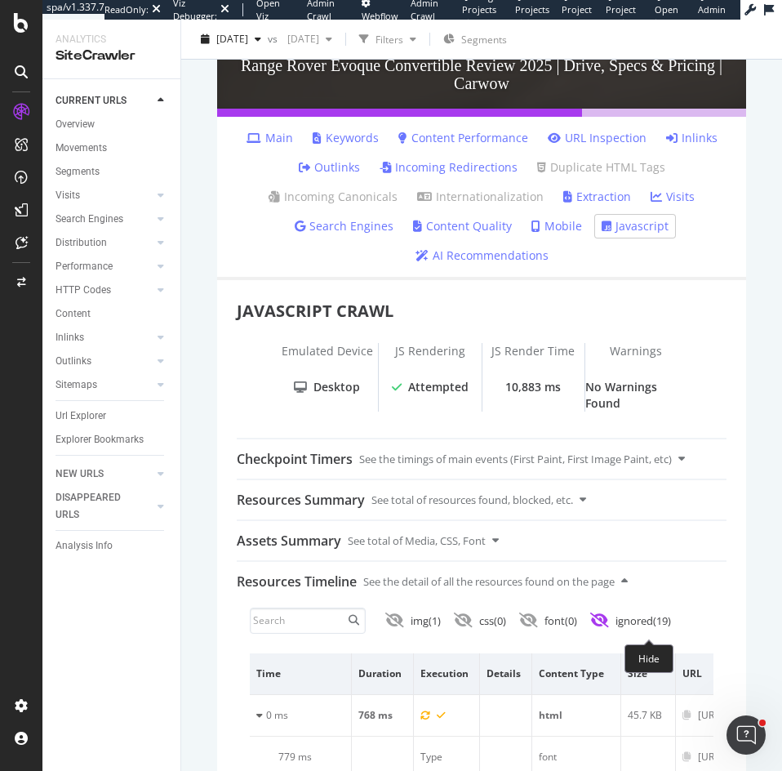
scroll to position [327, 0]
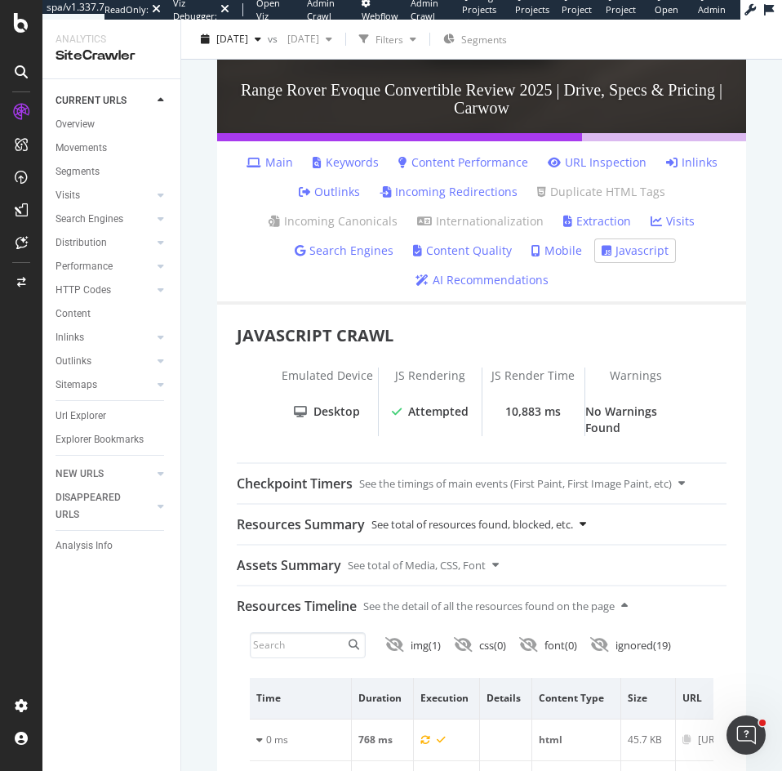
click at [579, 523] on div "Resources Summary See total of resources found, blocked, etc." at bounding box center [482, 524] width 490 height 39
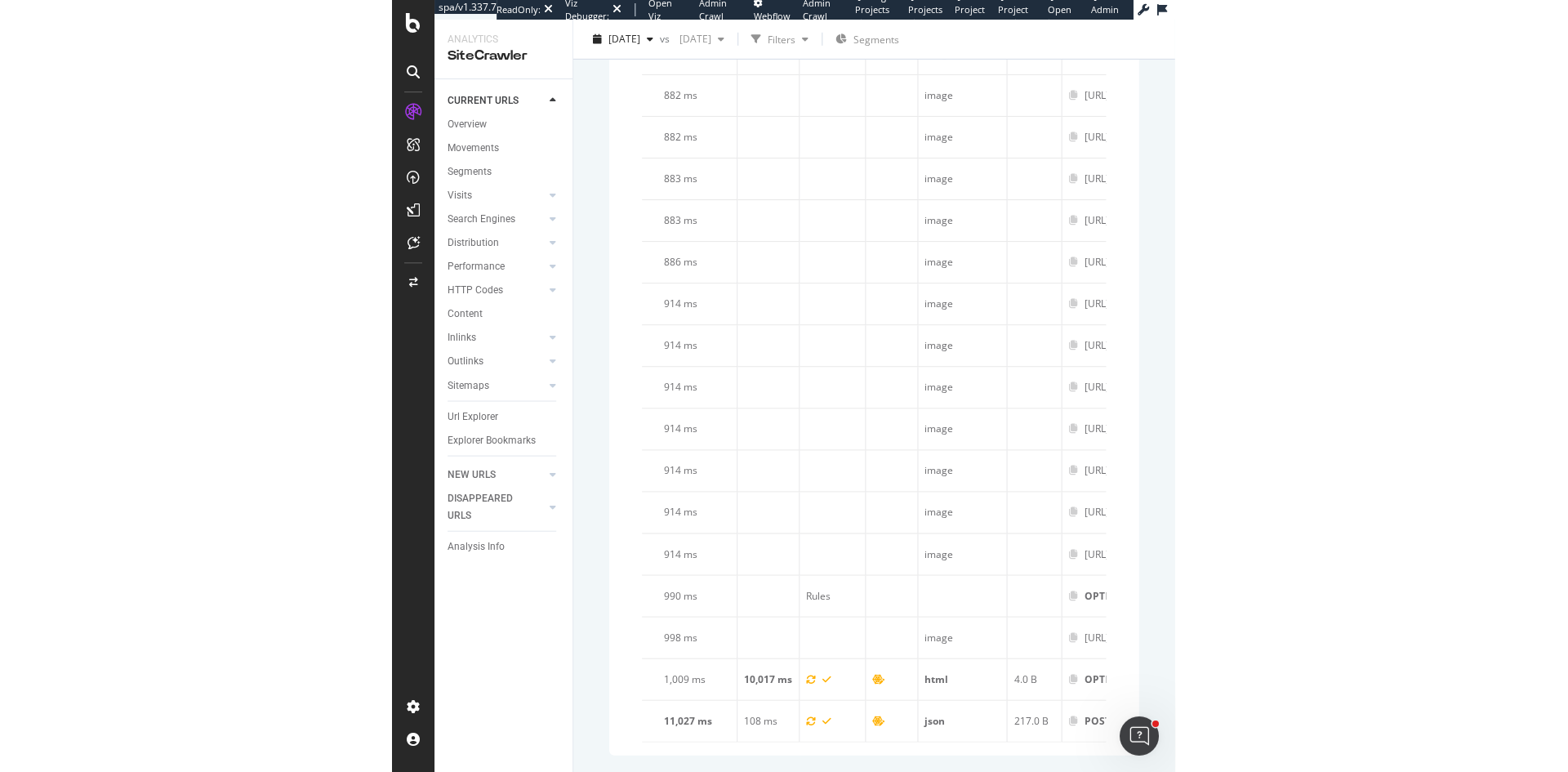
scroll to position [3829, 0]
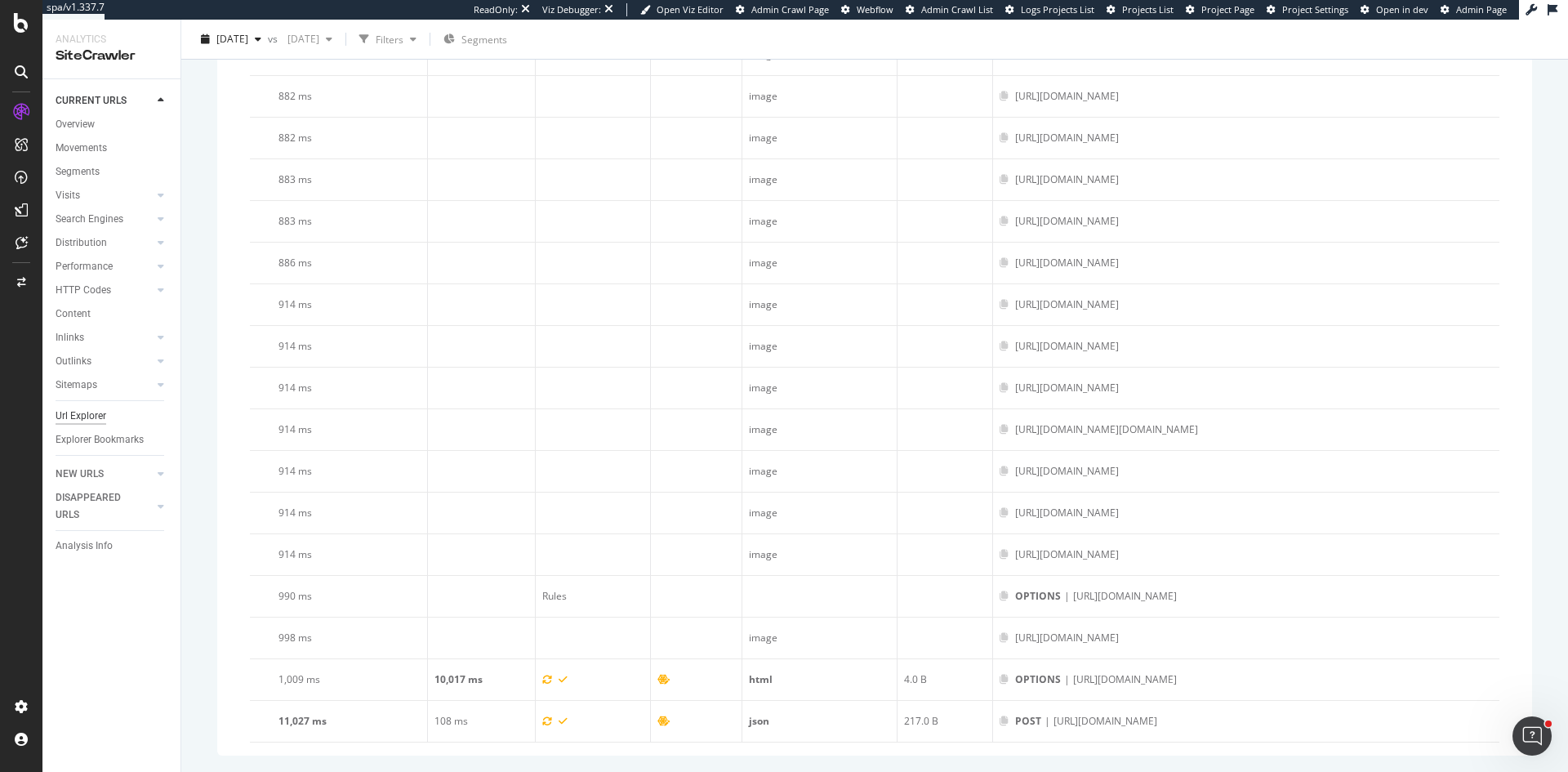
drag, startPoint x: 74, startPoint y: 417, endPoint x: 96, endPoint y: 407, distance: 24.1
click at [75, 416] on div "Url Explorer" at bounding box center [81, 415] width 51 height 17
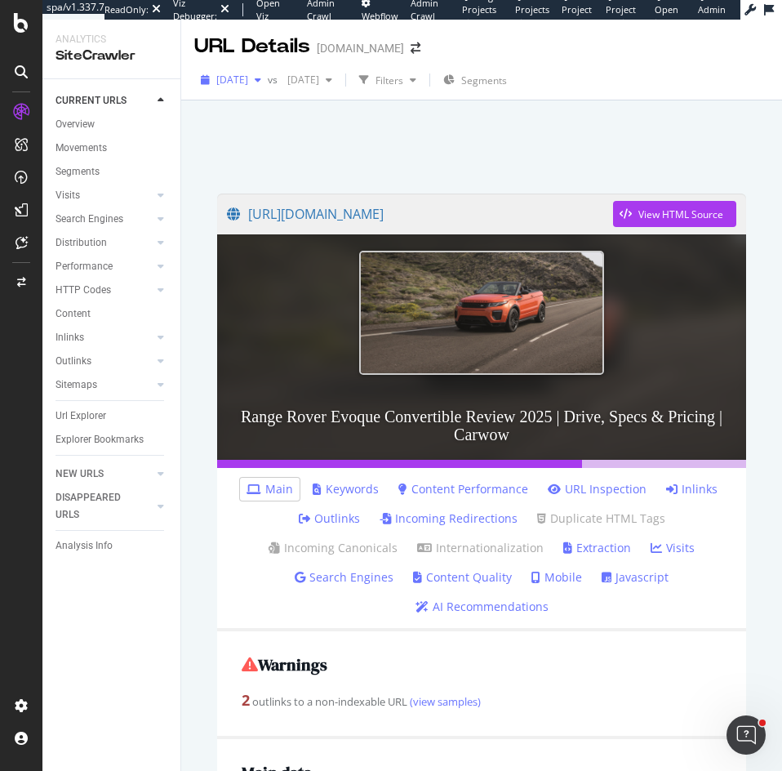
click at [248, 73] on span "[DATE]" at bounding box center [232, 80] width 32 height 14
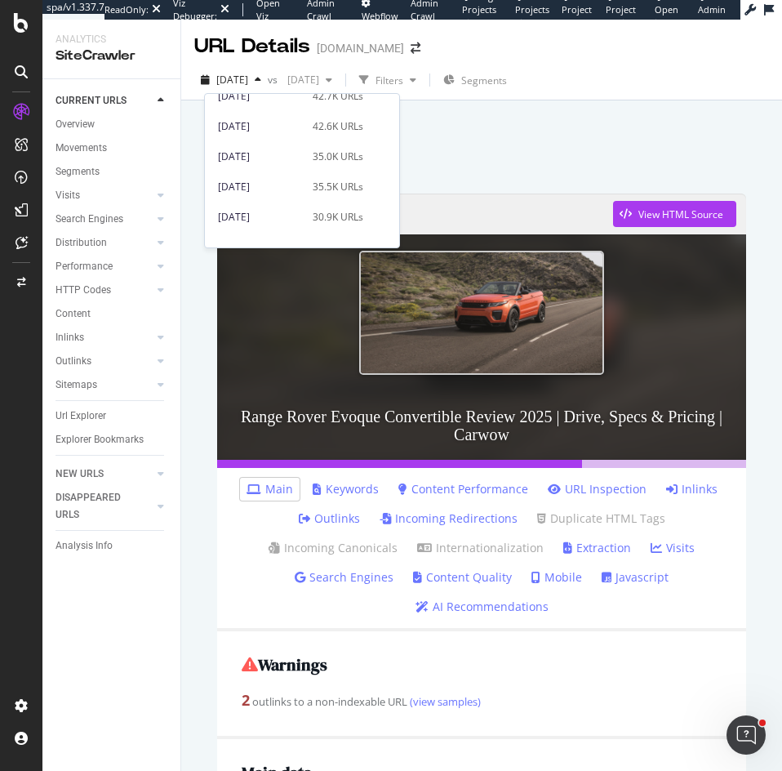
scroll to position [245, 0]
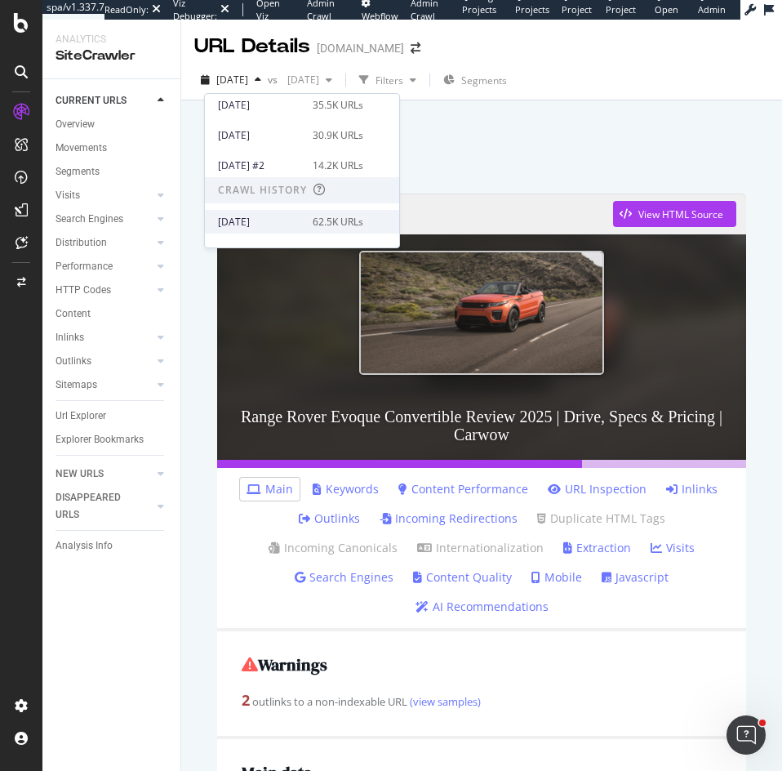
click at [282, 213] on div "2025 Jul. 11th 62.5K URLs" at bounding box center [302, 222] width 194 height 24
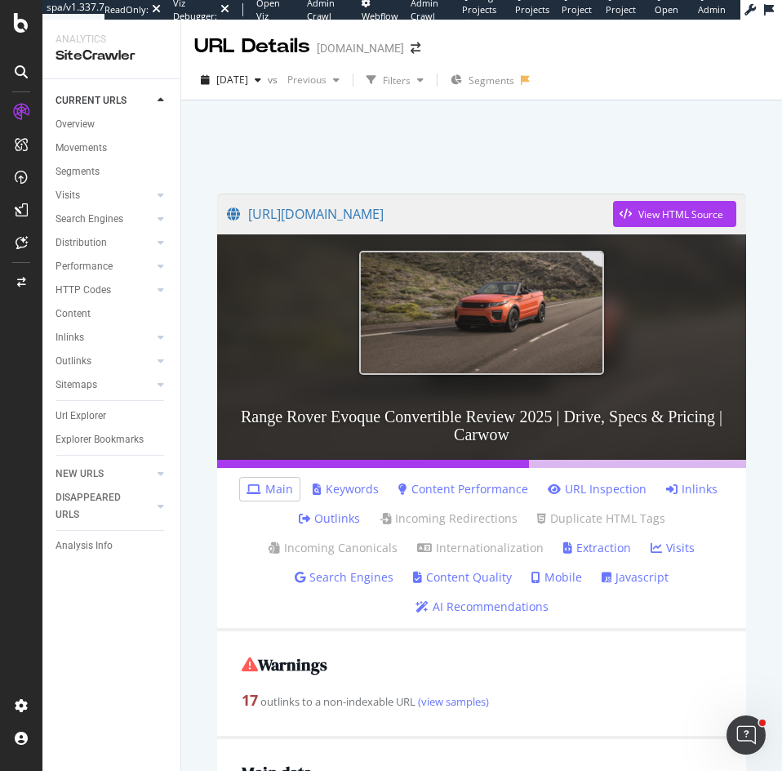
click at [629, 576] on link "Javascript" at bounding box center [635, 577] width 67 height 16
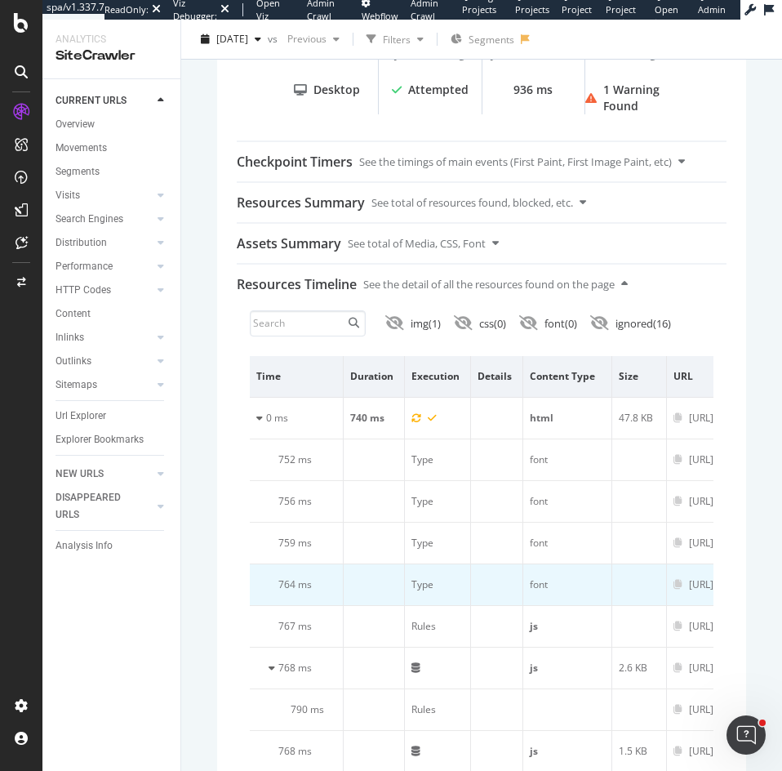
scroll to position [408, 0]
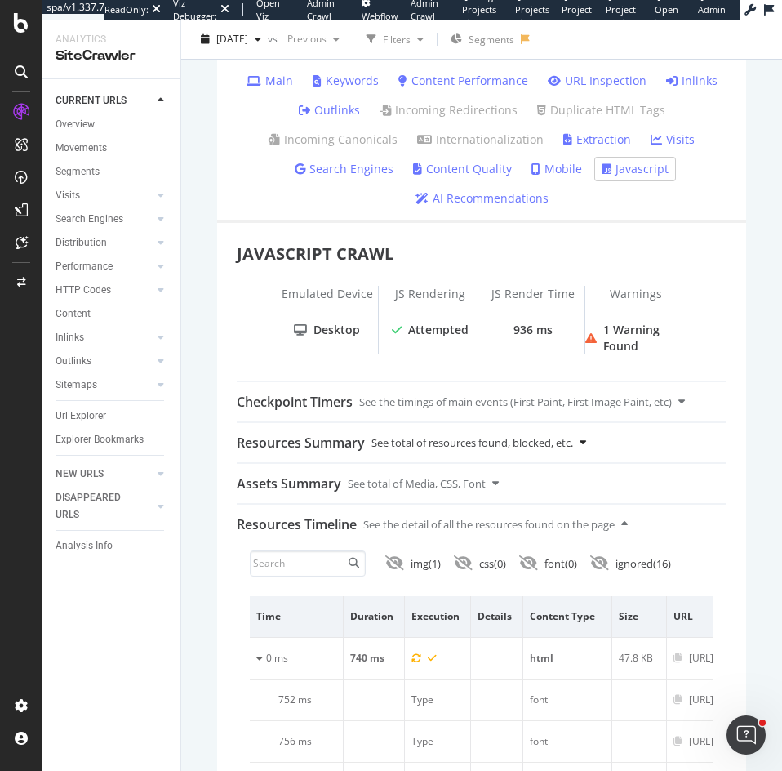
click at [586, 445] on icon at bounding box center [583, 442] width 7 height 11
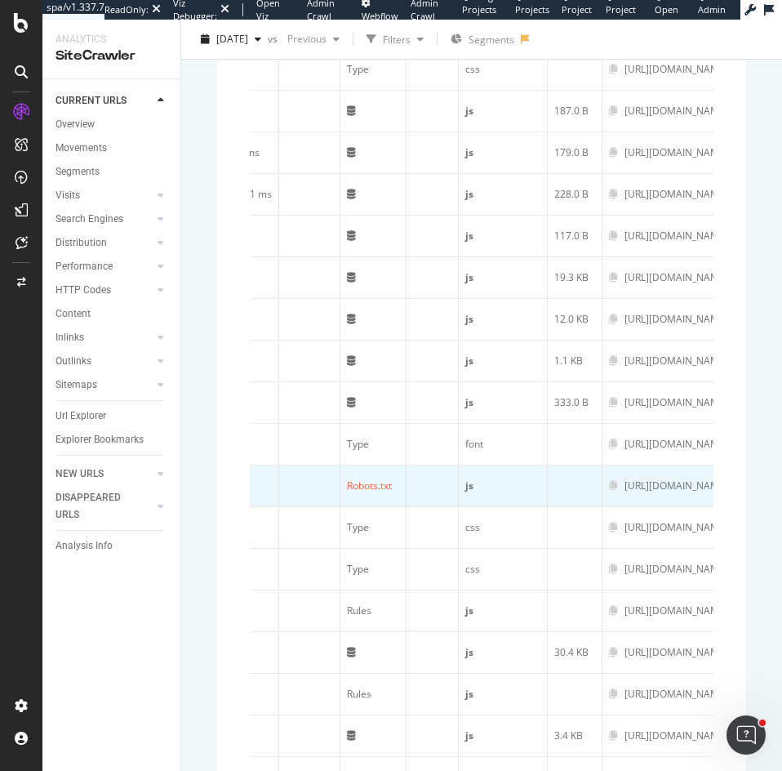
scroll to position [0, 0]
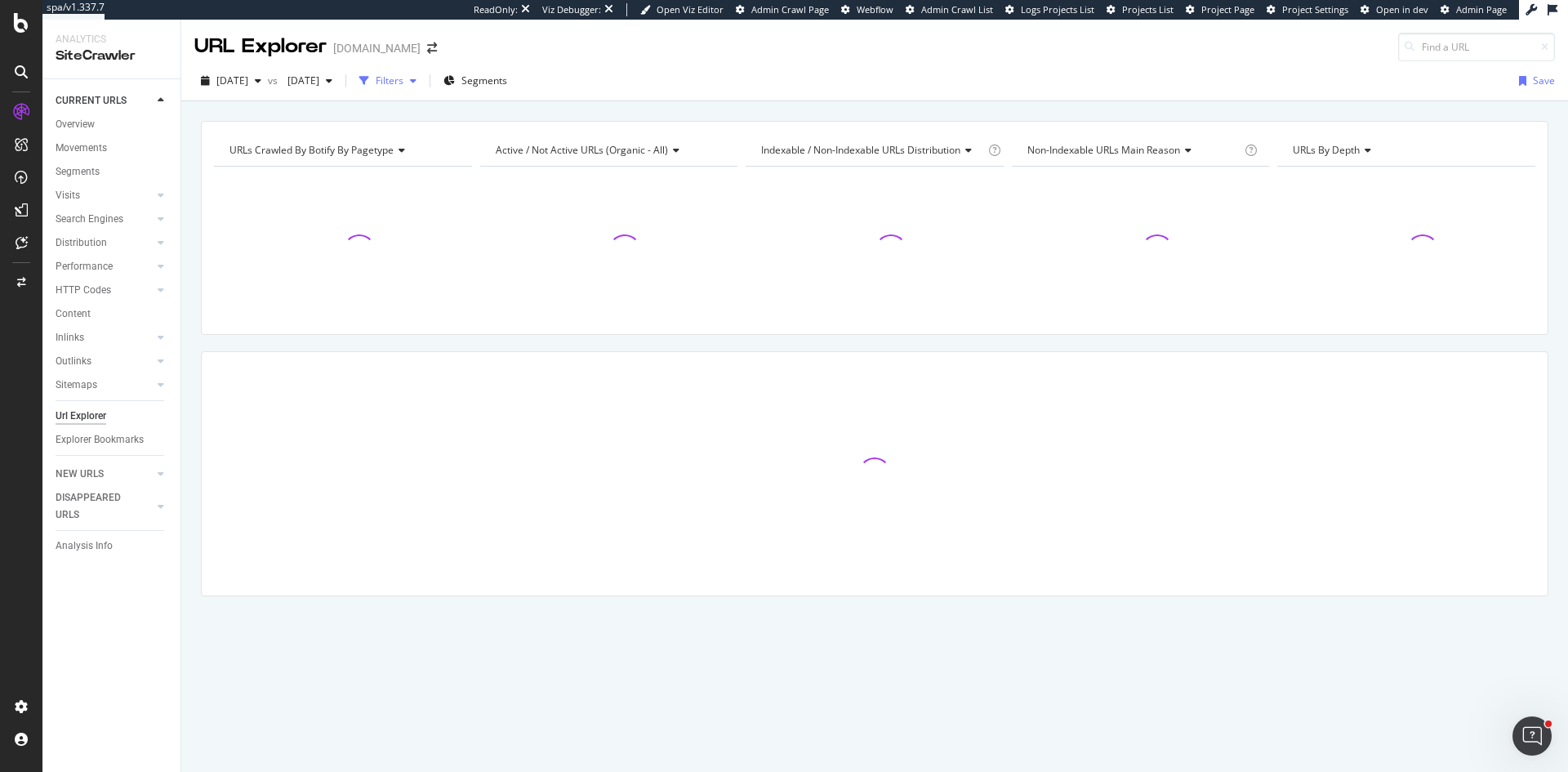
click at [423, 75] on div "Filters" at bounding box center [388, 81] width 70 height 24
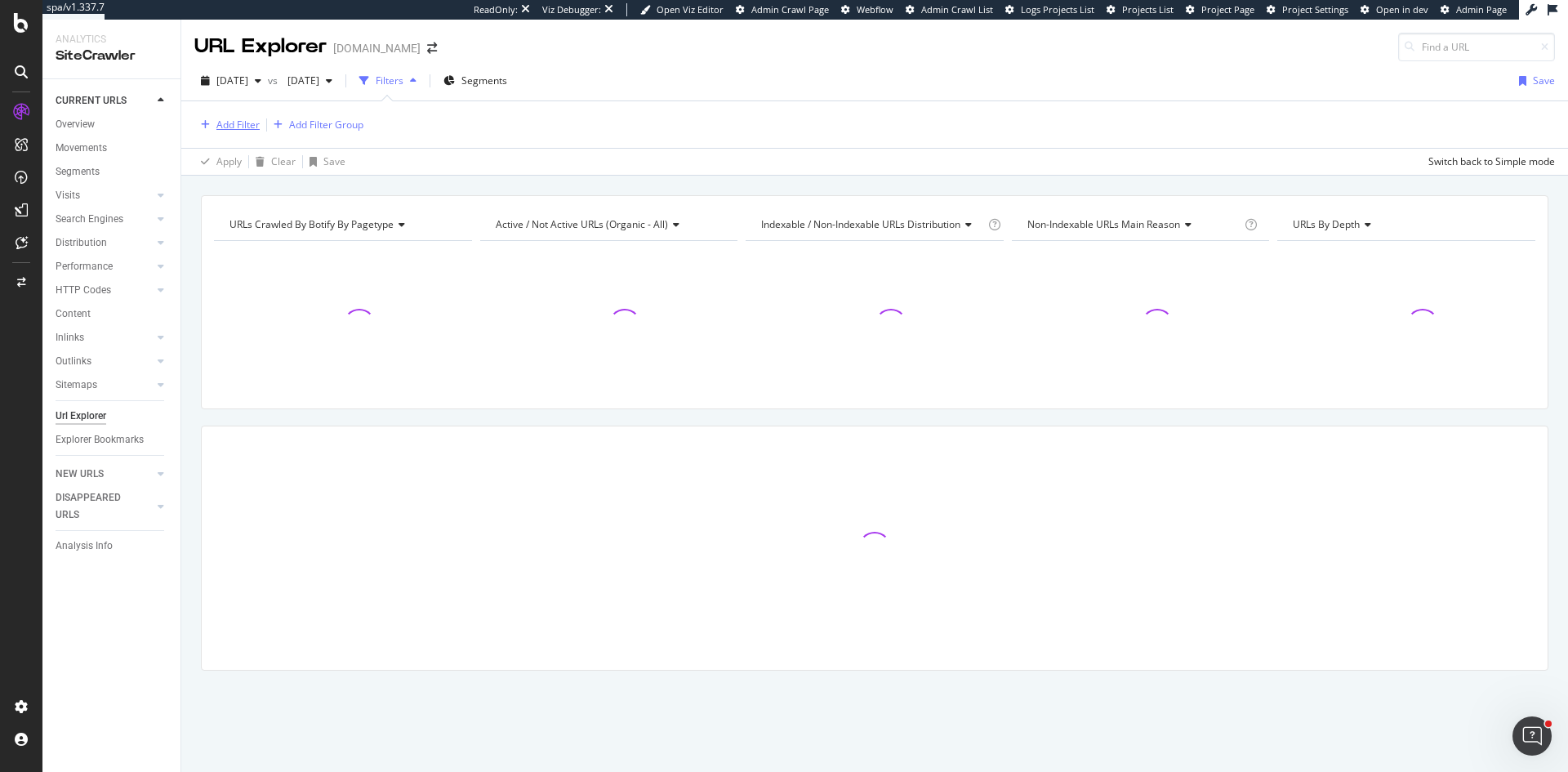
click at [241, 126] on div "Add Filter" at bounding box center [237, 125] width 43 height 14
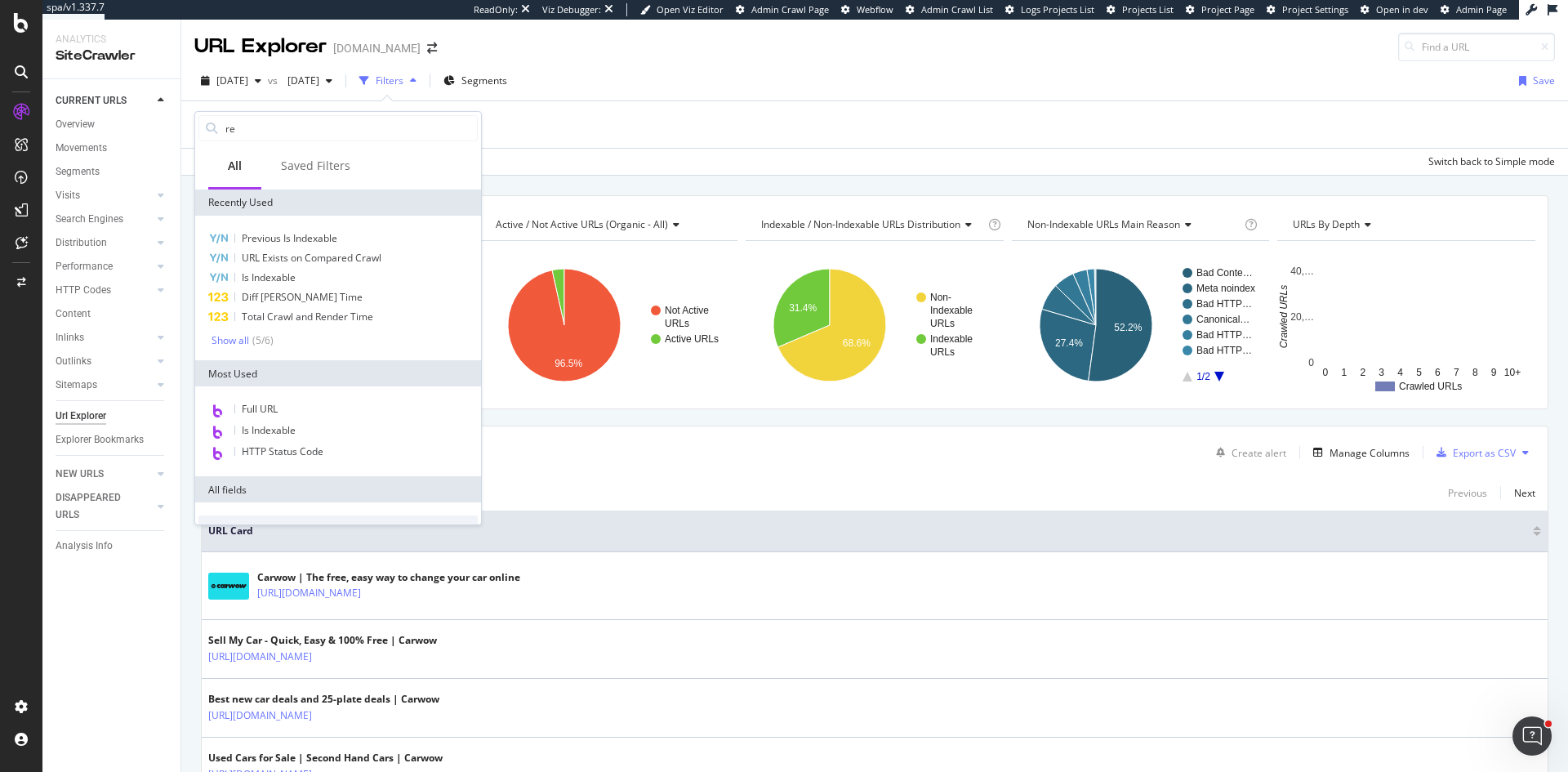
type input "res"
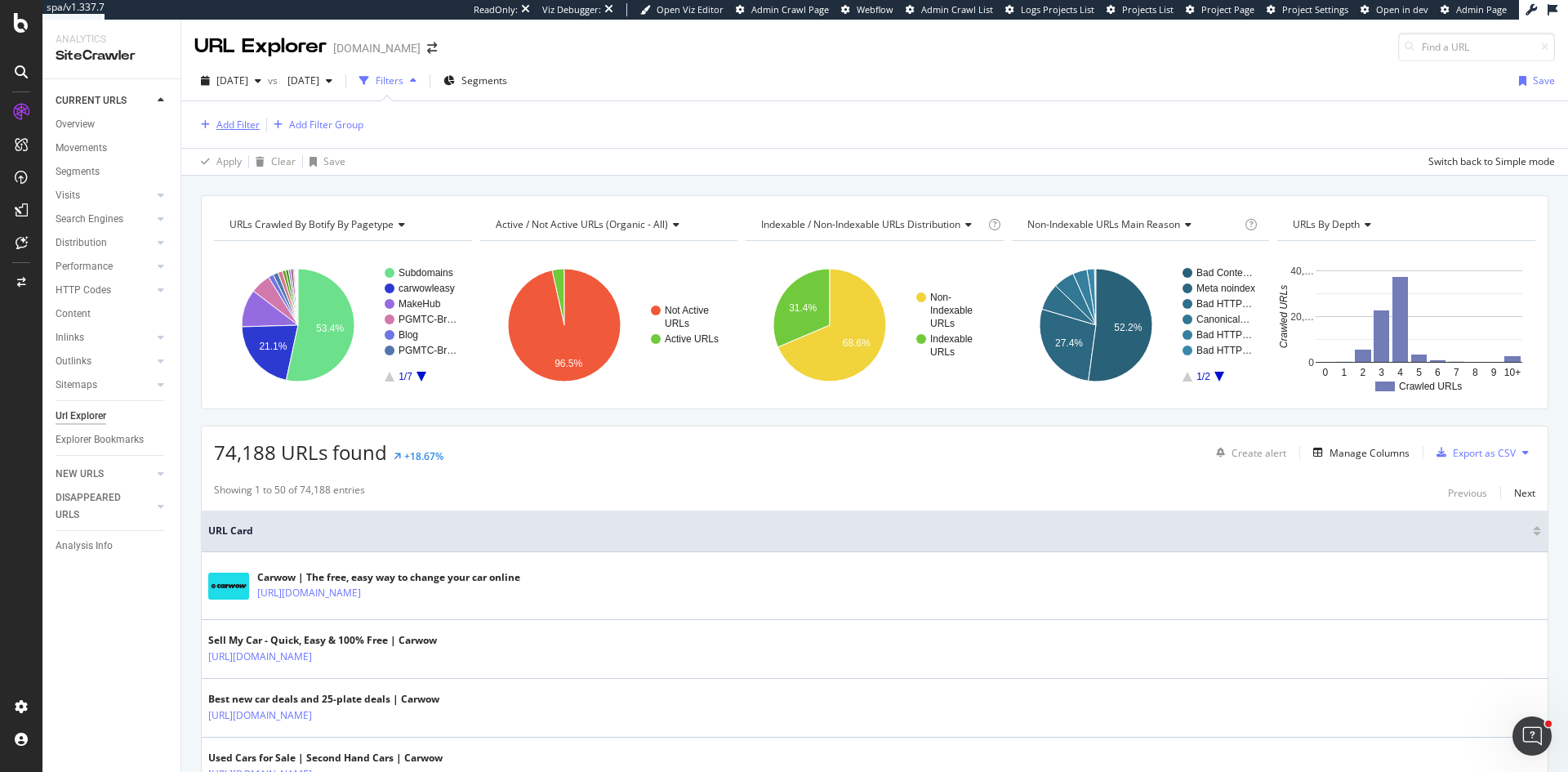
click at [239, 123] on div "Add Filter" at bounding box center [237, 125] width 43 height 14
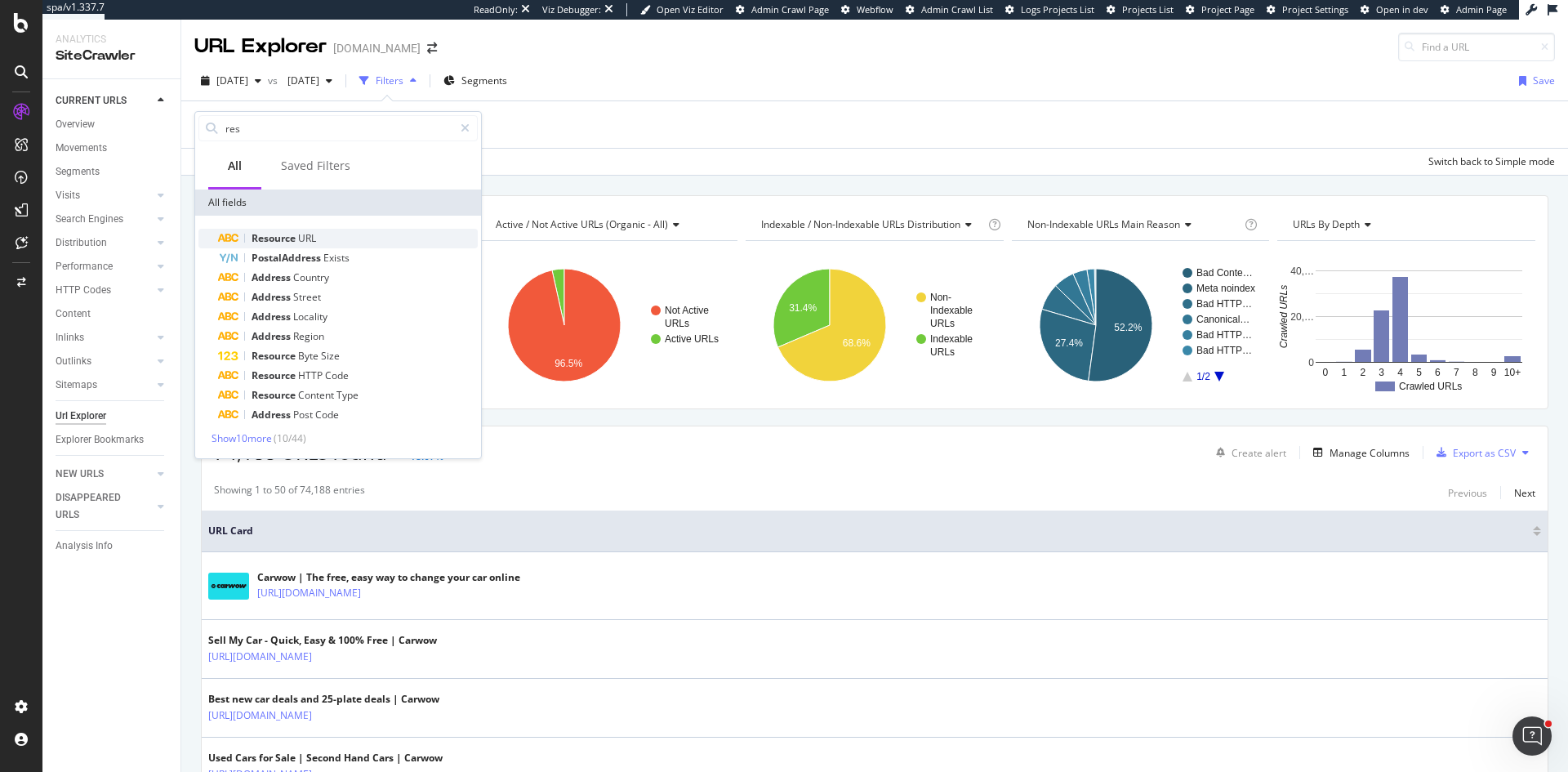
click at [320, 233] on div "Resource URL" at bounding box center [348, 239] width 260 height 20
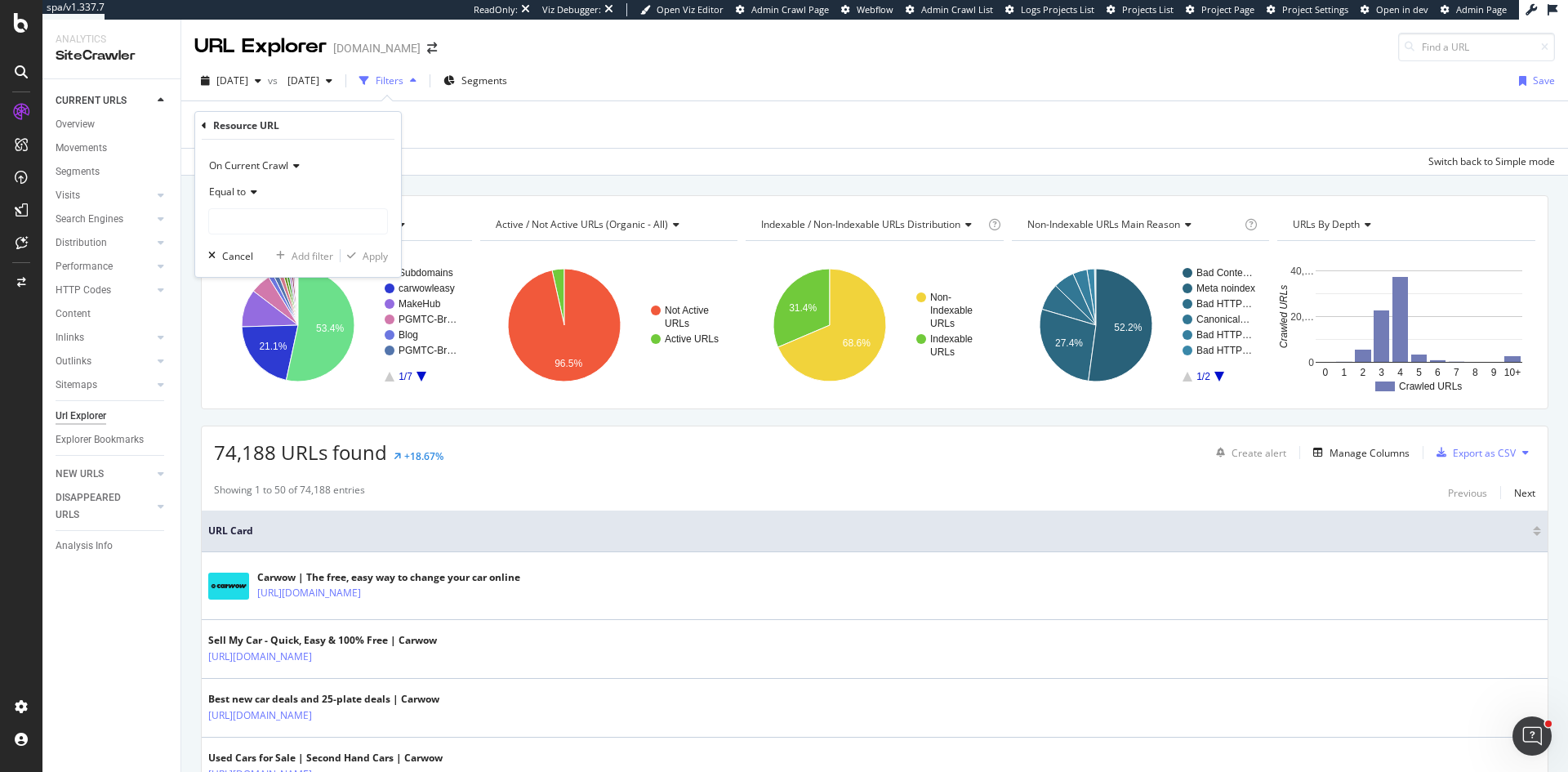
click at [247, 193] on icon at bounding box center [251, 192] width 11 height 10
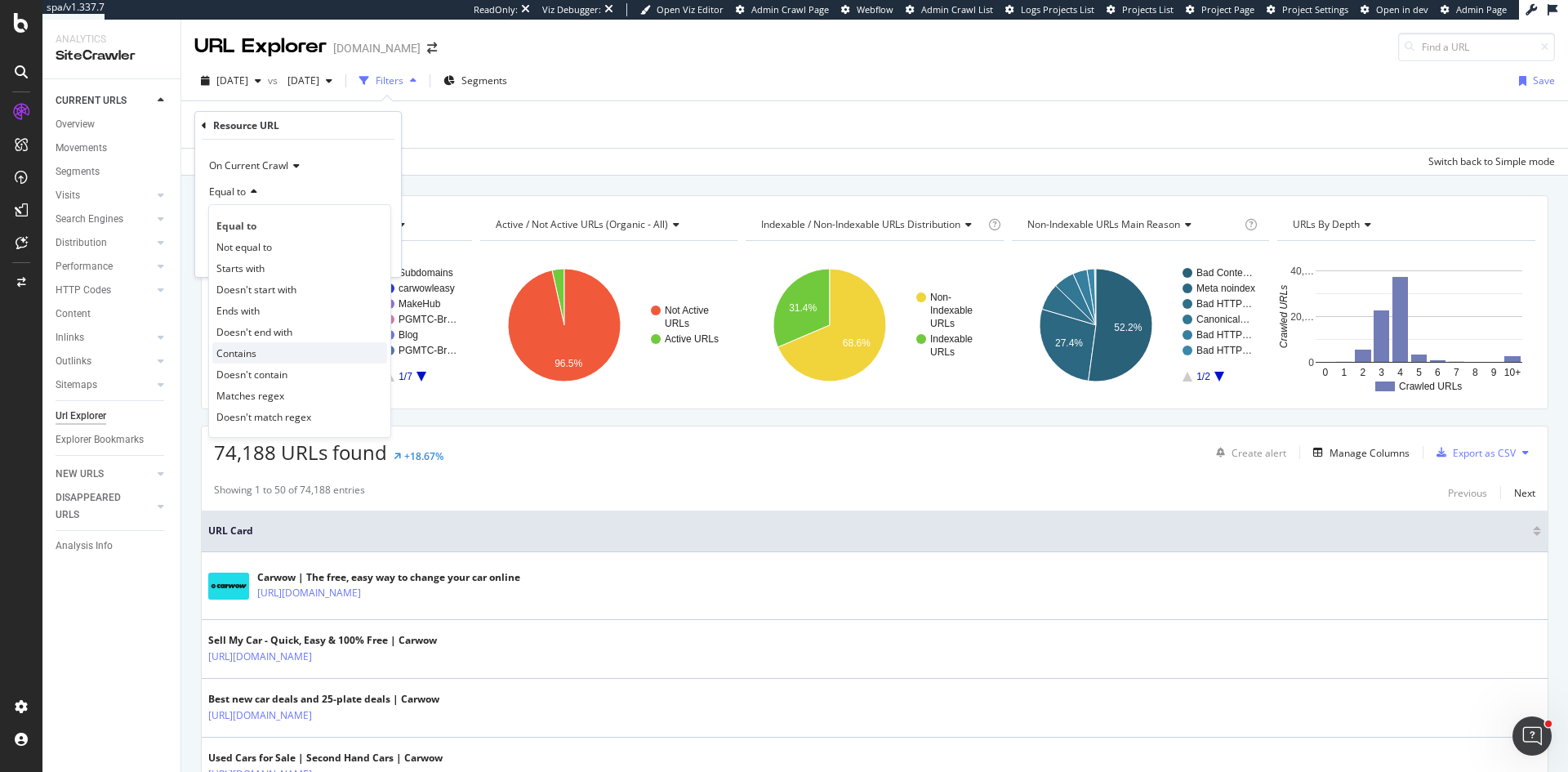
click at [272, 345] on div "Contains" at bounding box center [299, 352] width 175 height 21
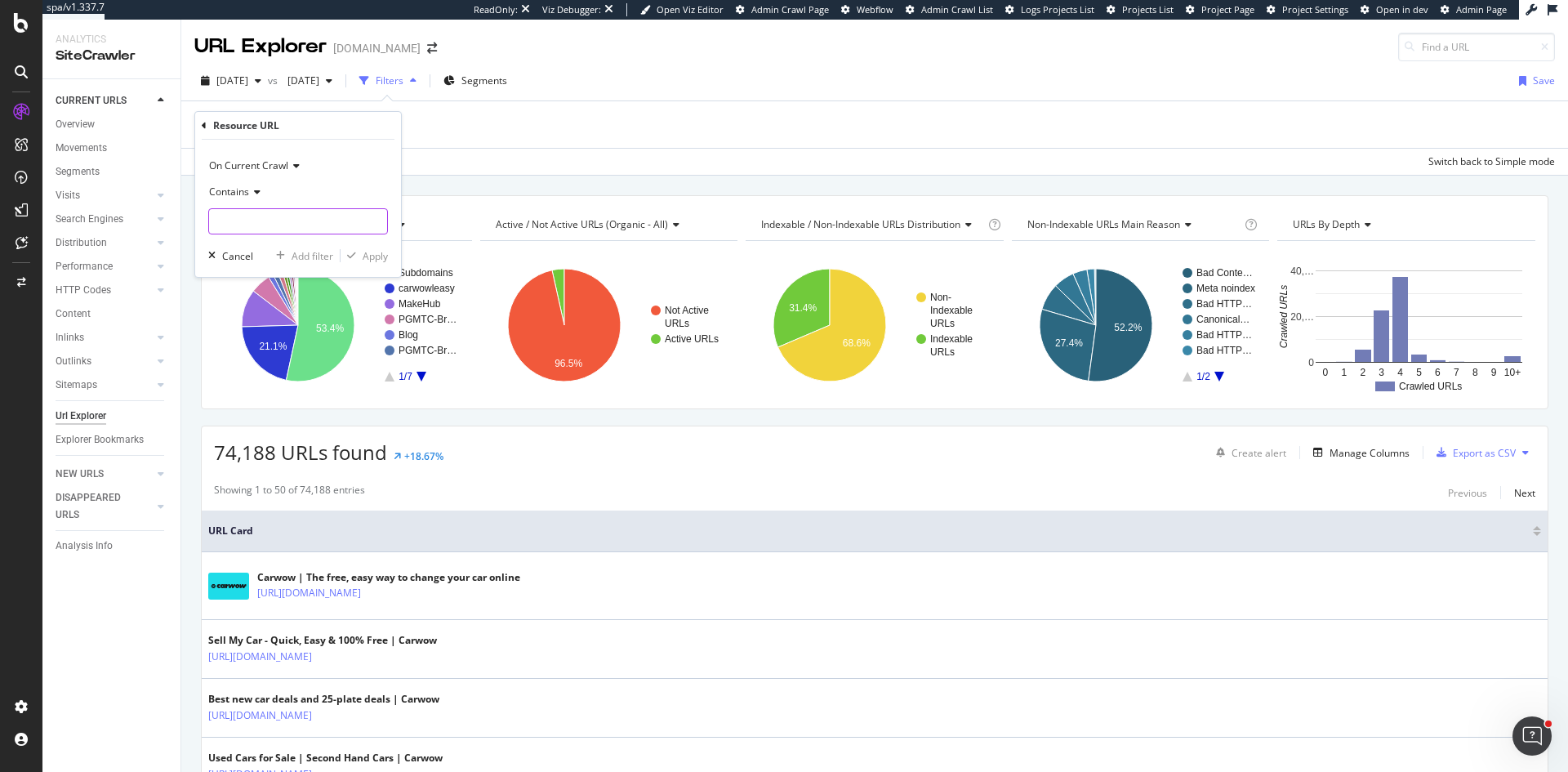
click at [322, 228] on input "text" at bounding box center [298, 221] width 178 height 26
type input "consent"
click at [375, 260] on div "Apply" at bounding box center [374, 256] width 25 height 14
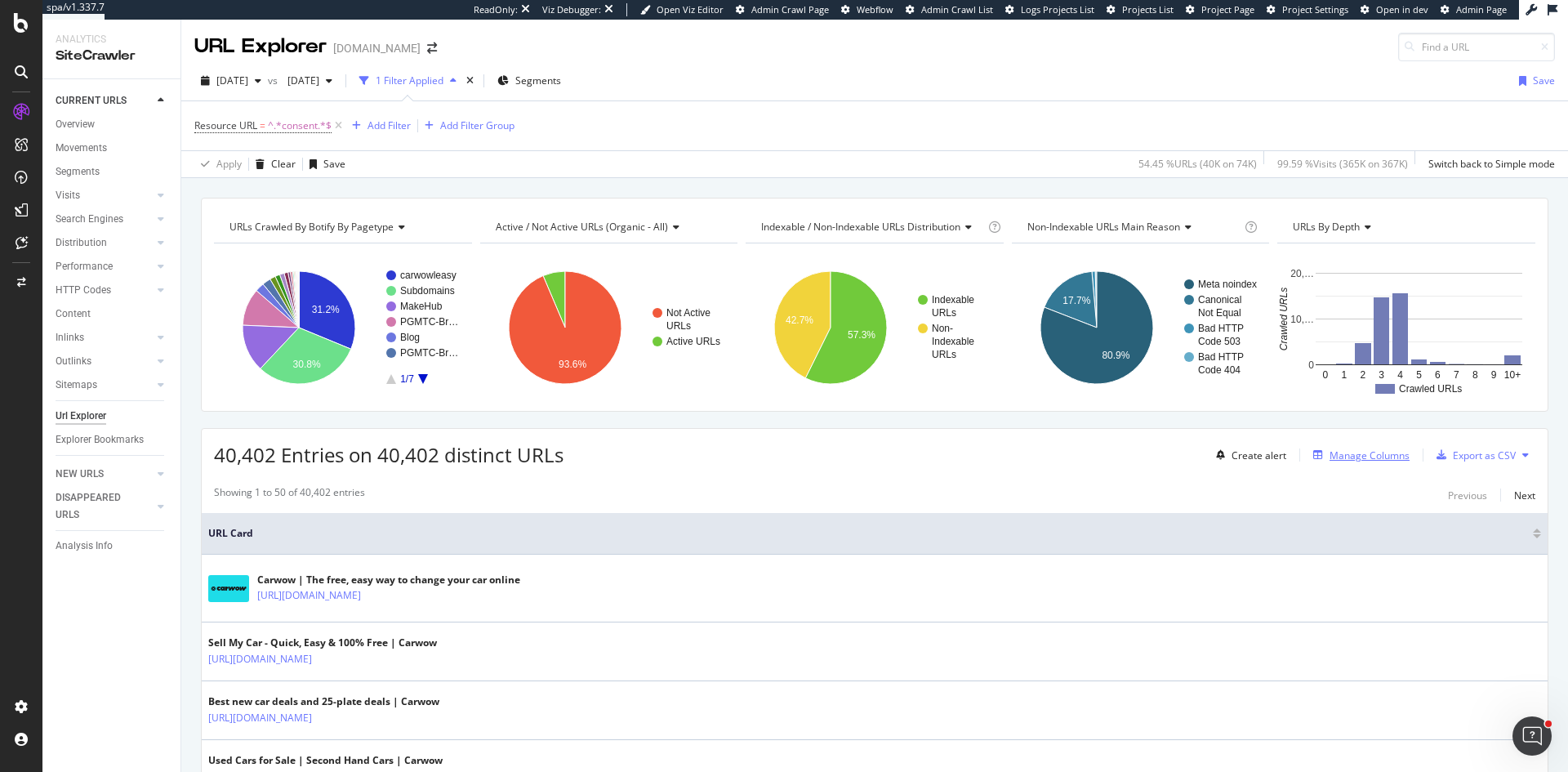
click at [1377, 453] on div "Manage Columns" at bounding box center [1369, 455] width 80 height 14
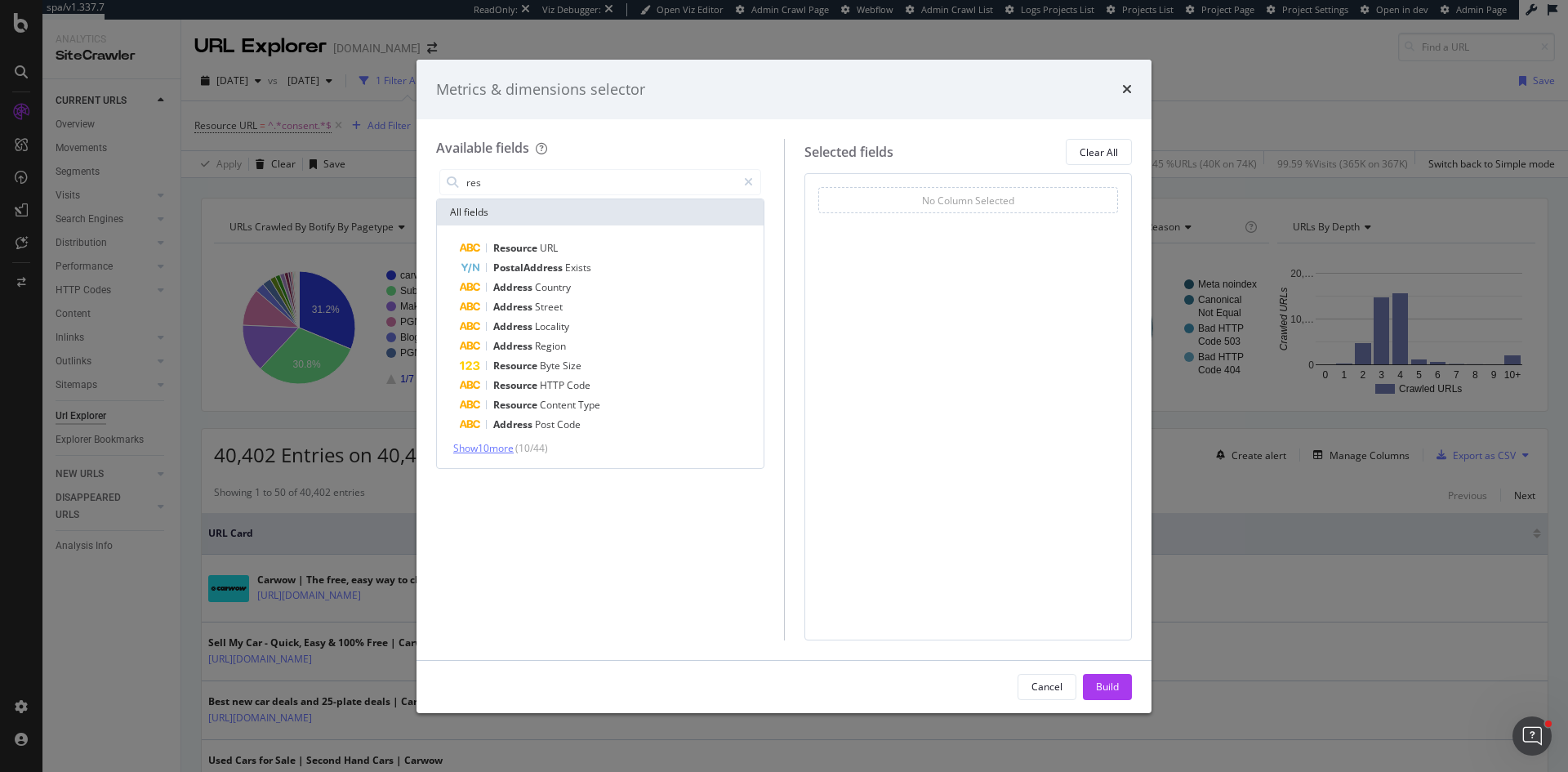
click at [507, 447] on span "Show 10 more" at bounding box center [483, 448] width 60 height 14
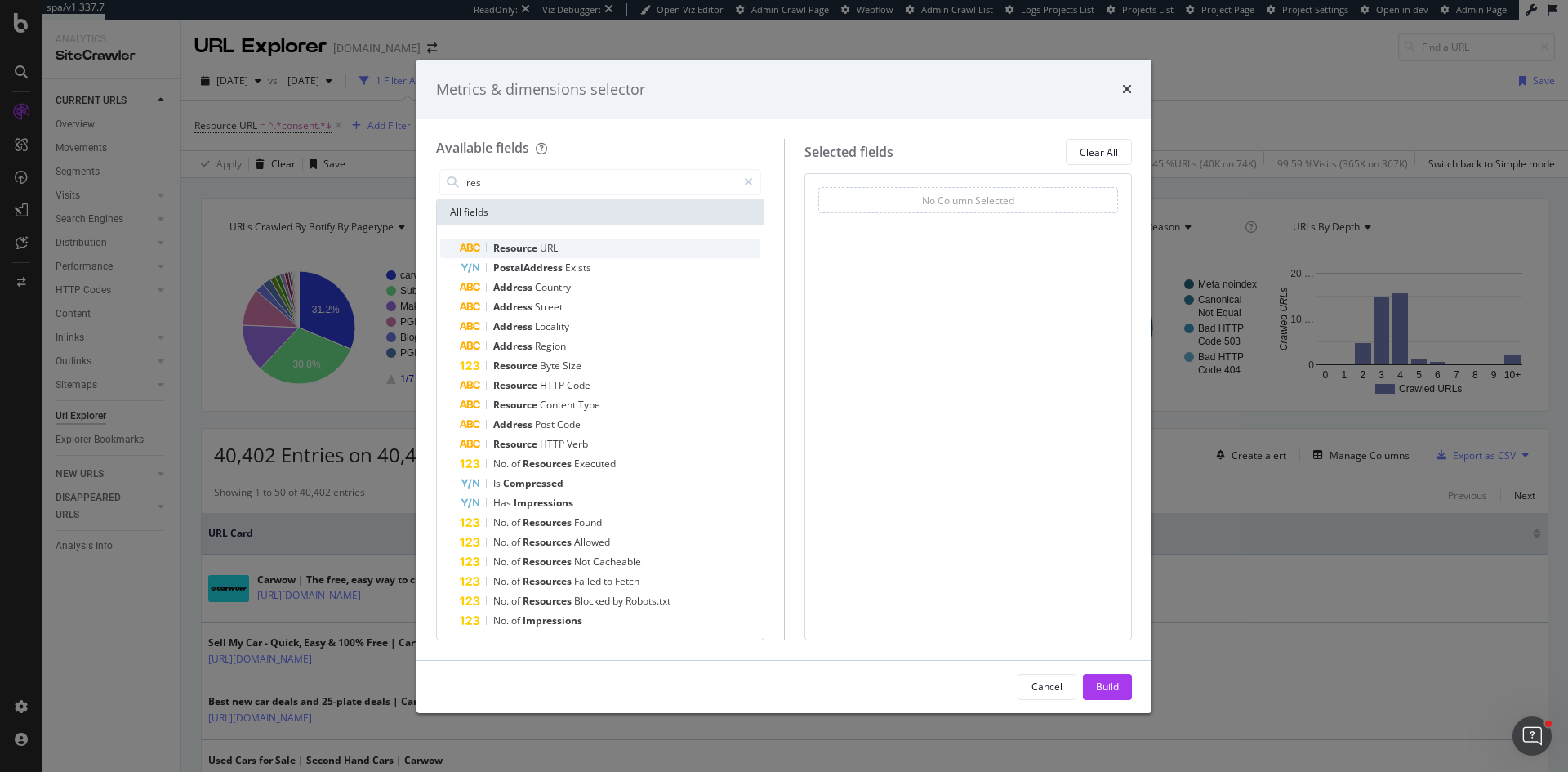
click at [561, 246] on div "Resource URL" at bounding box center [610, 248] width 300 height 20
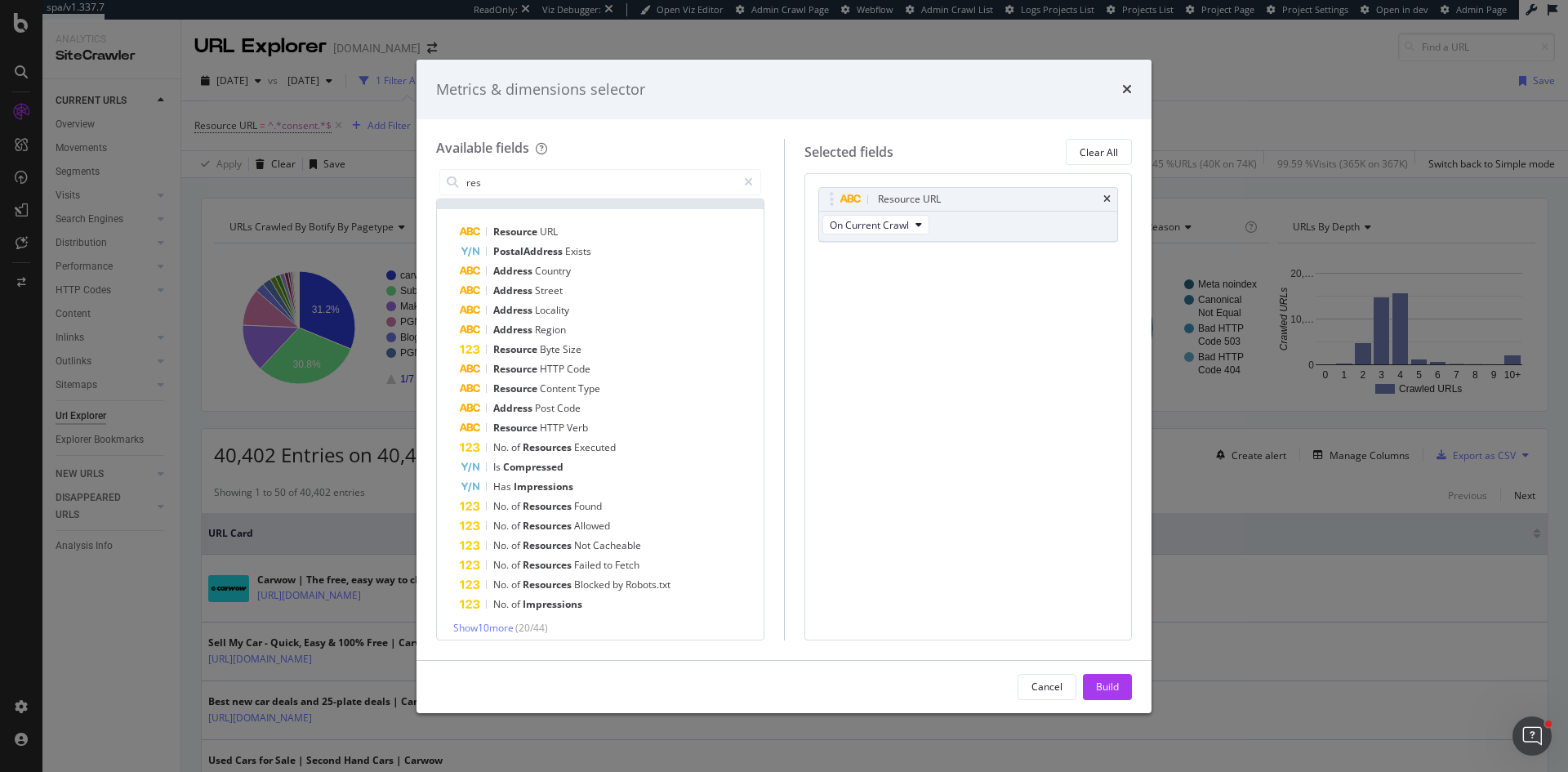
scroll to position [24, 0]
click at [498, 620] on span "Show 10 more" at bounding box center [483, 619] width 60 height 14
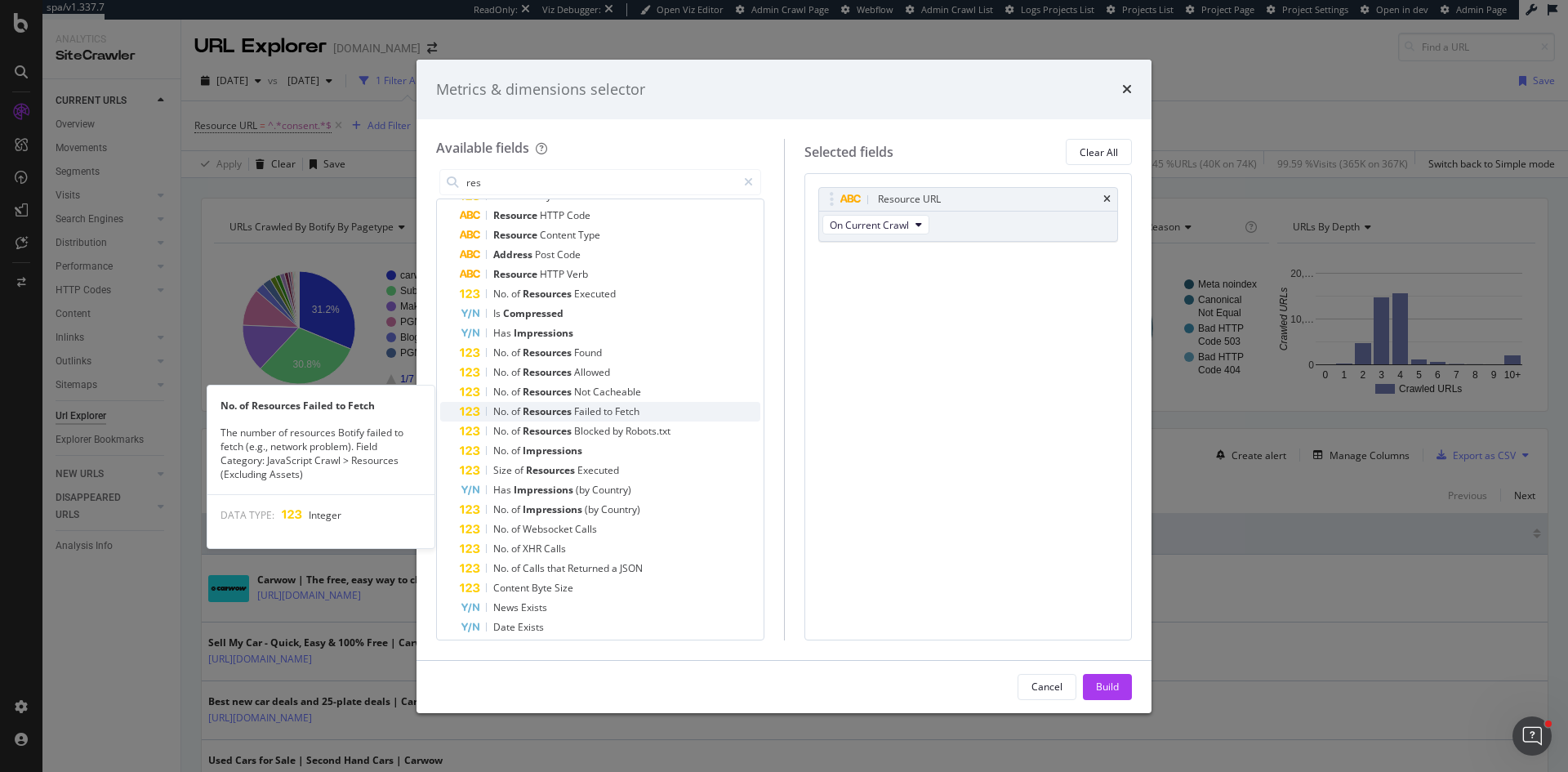
scroll to position [188, 0]
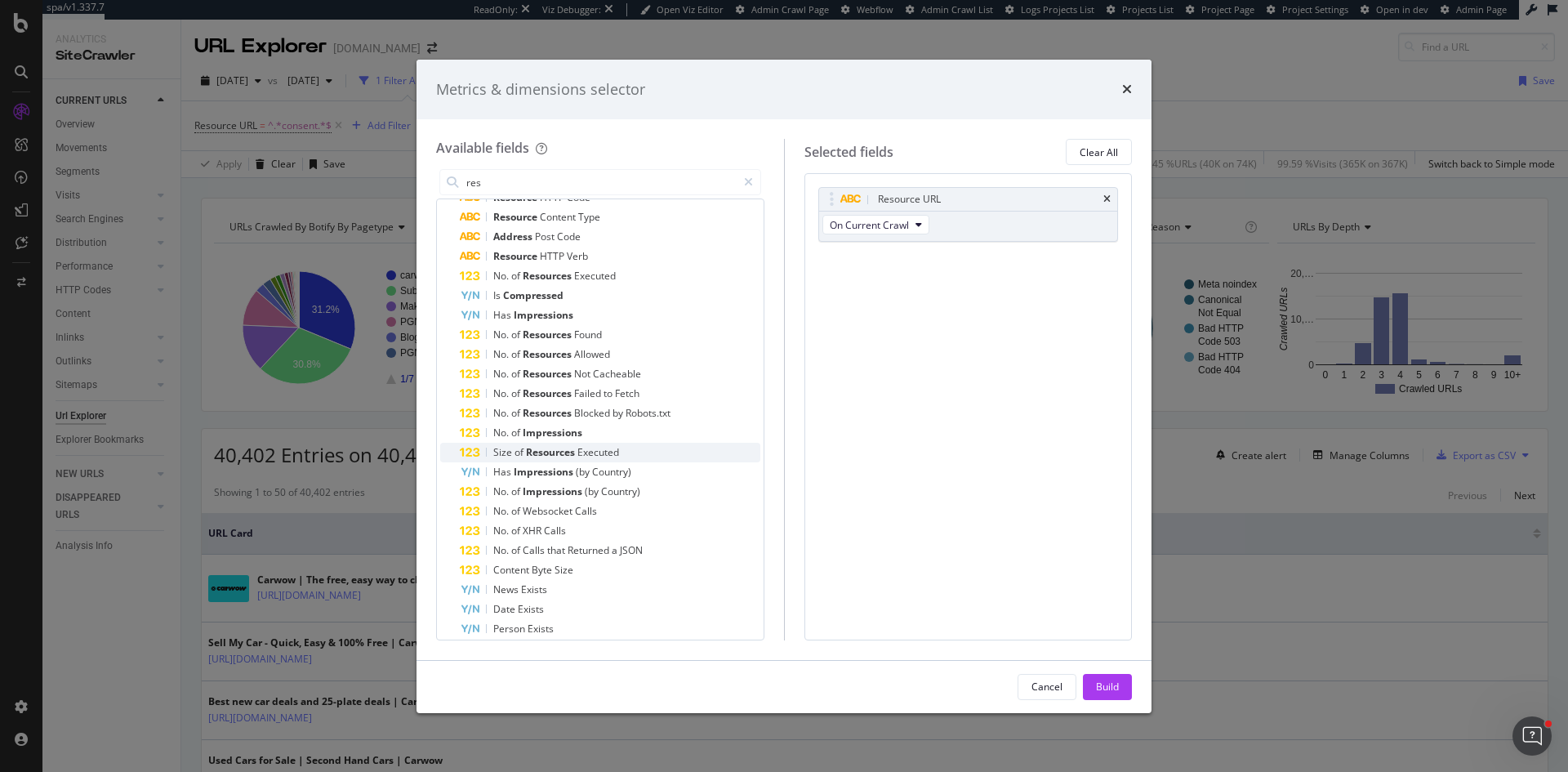
click at [634, 451] on div "Size of Resources Executed" at bounding box center [610, 453] width 300 height 20
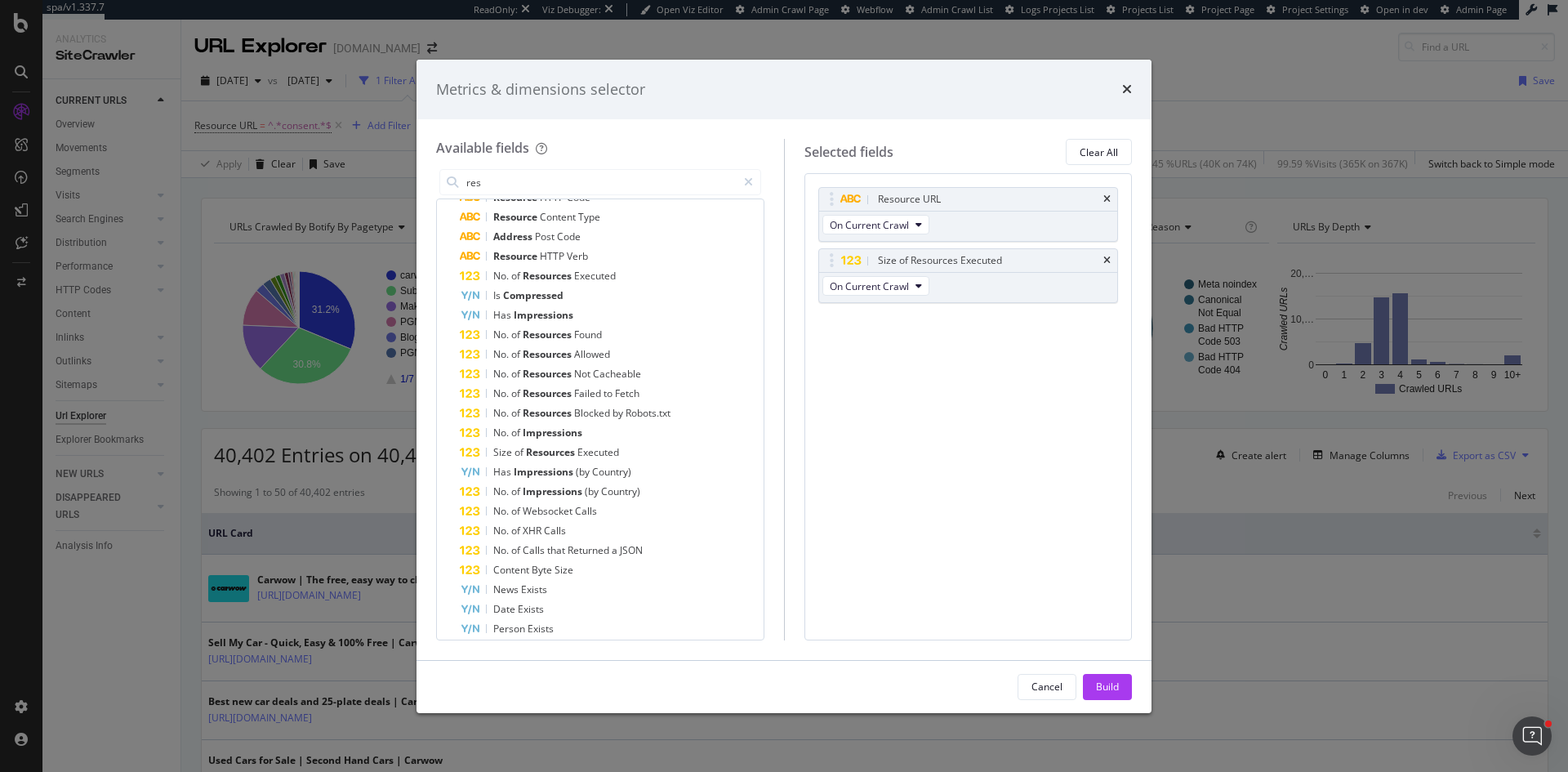
scroll to position [220, 0]
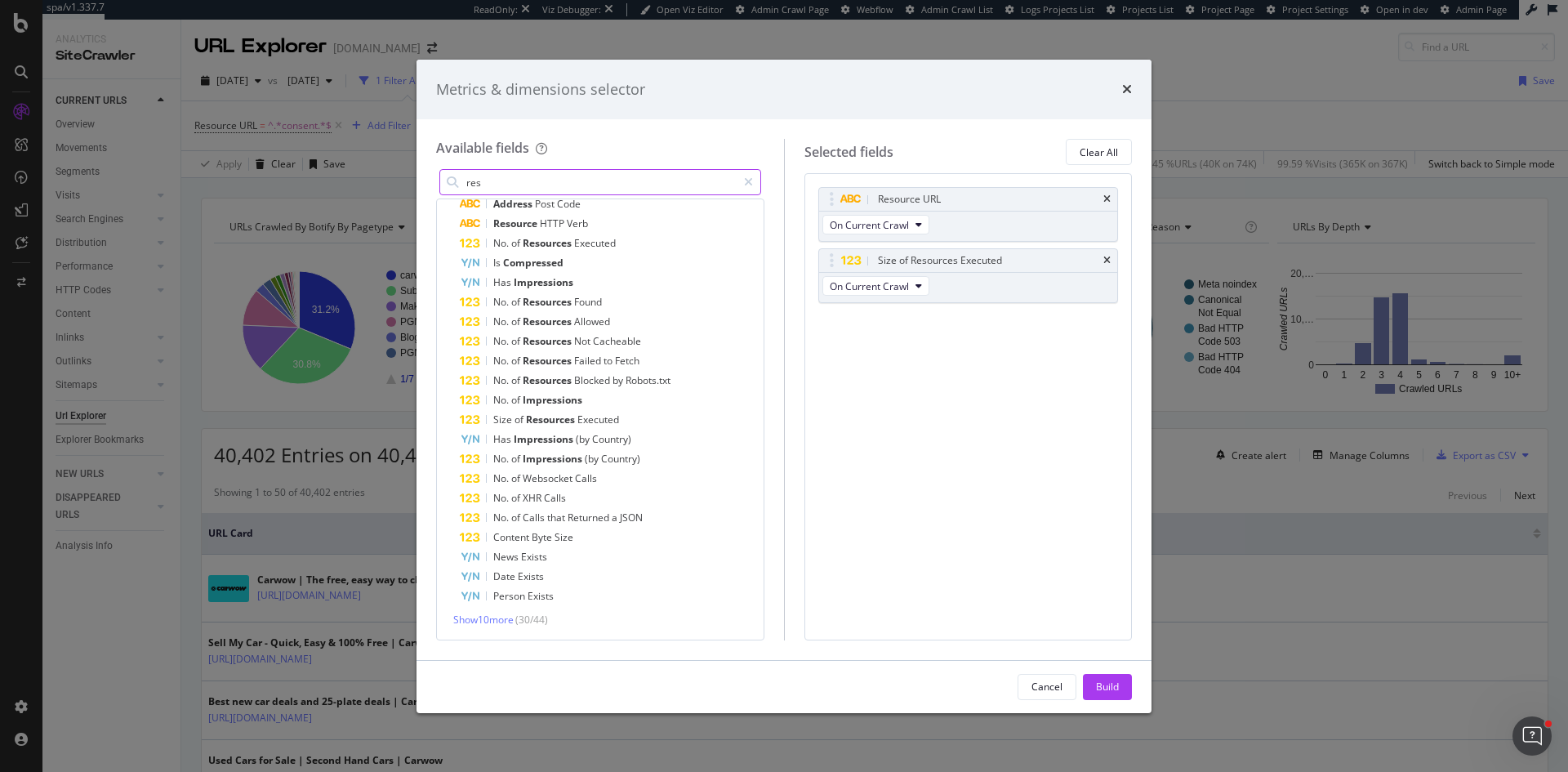
click at [571, 184] on input "res" at bounding box center [601, 182] width 272 height 24
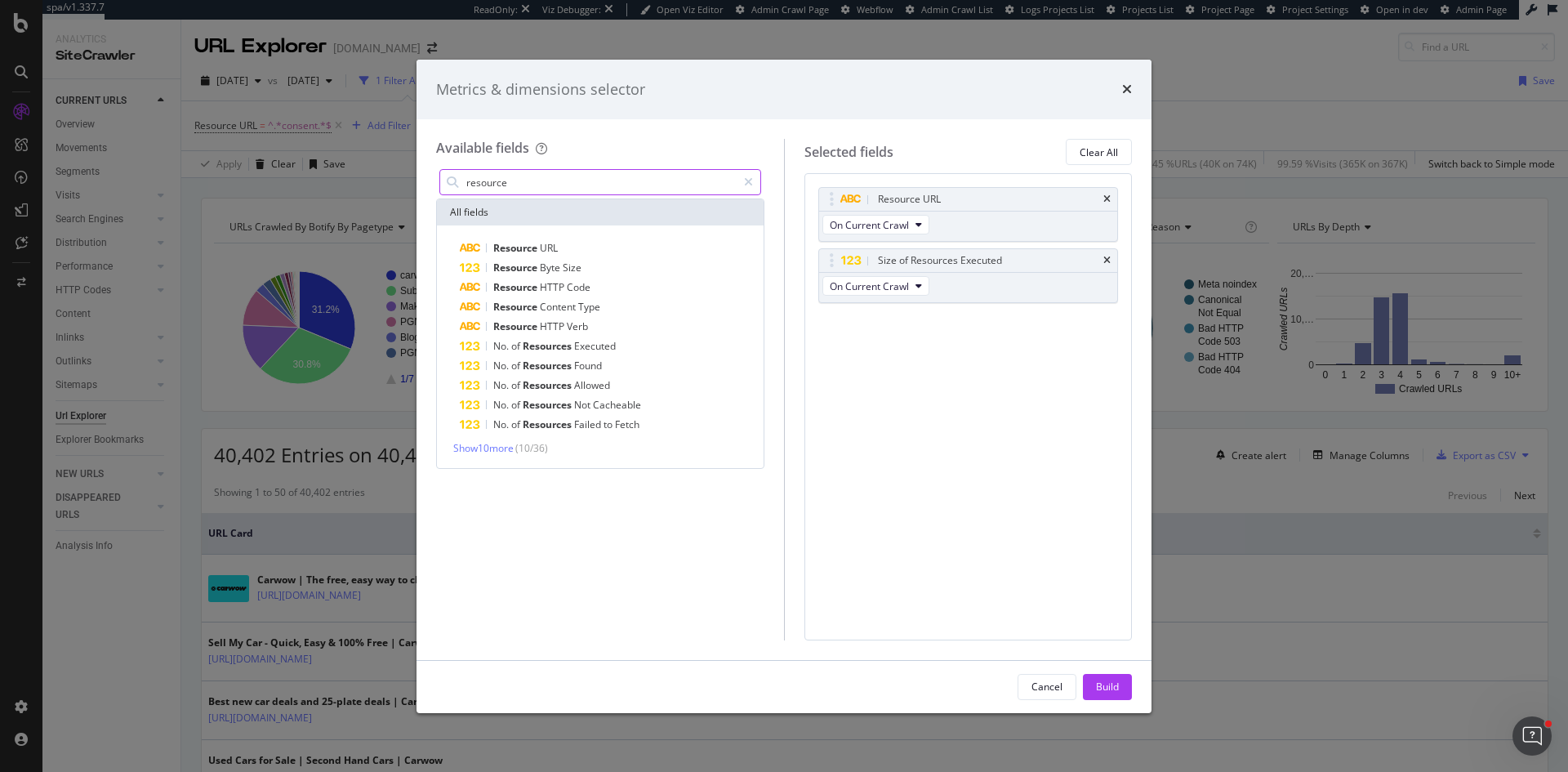
scroll to position [0, 0]
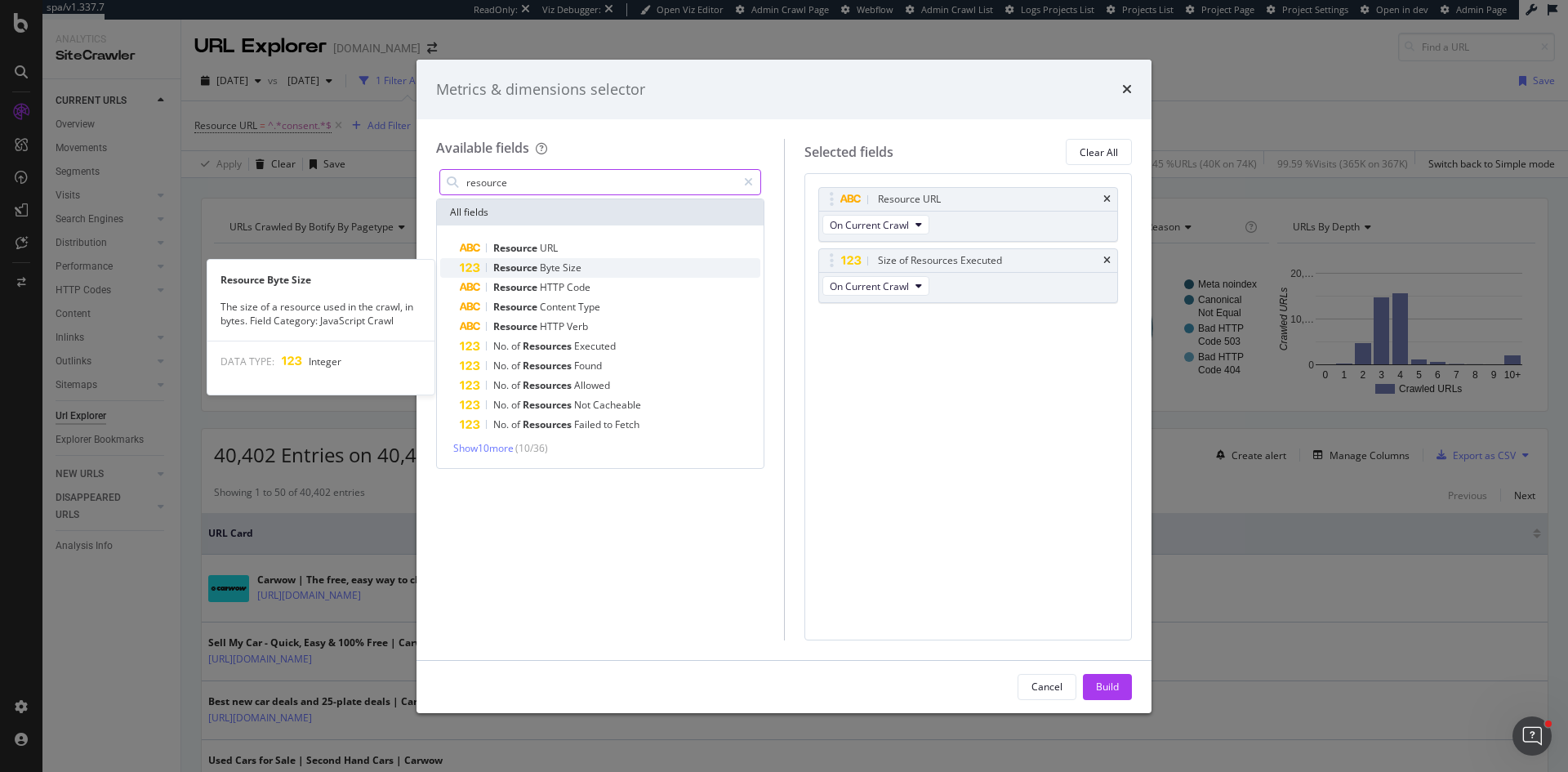
type input "resource"
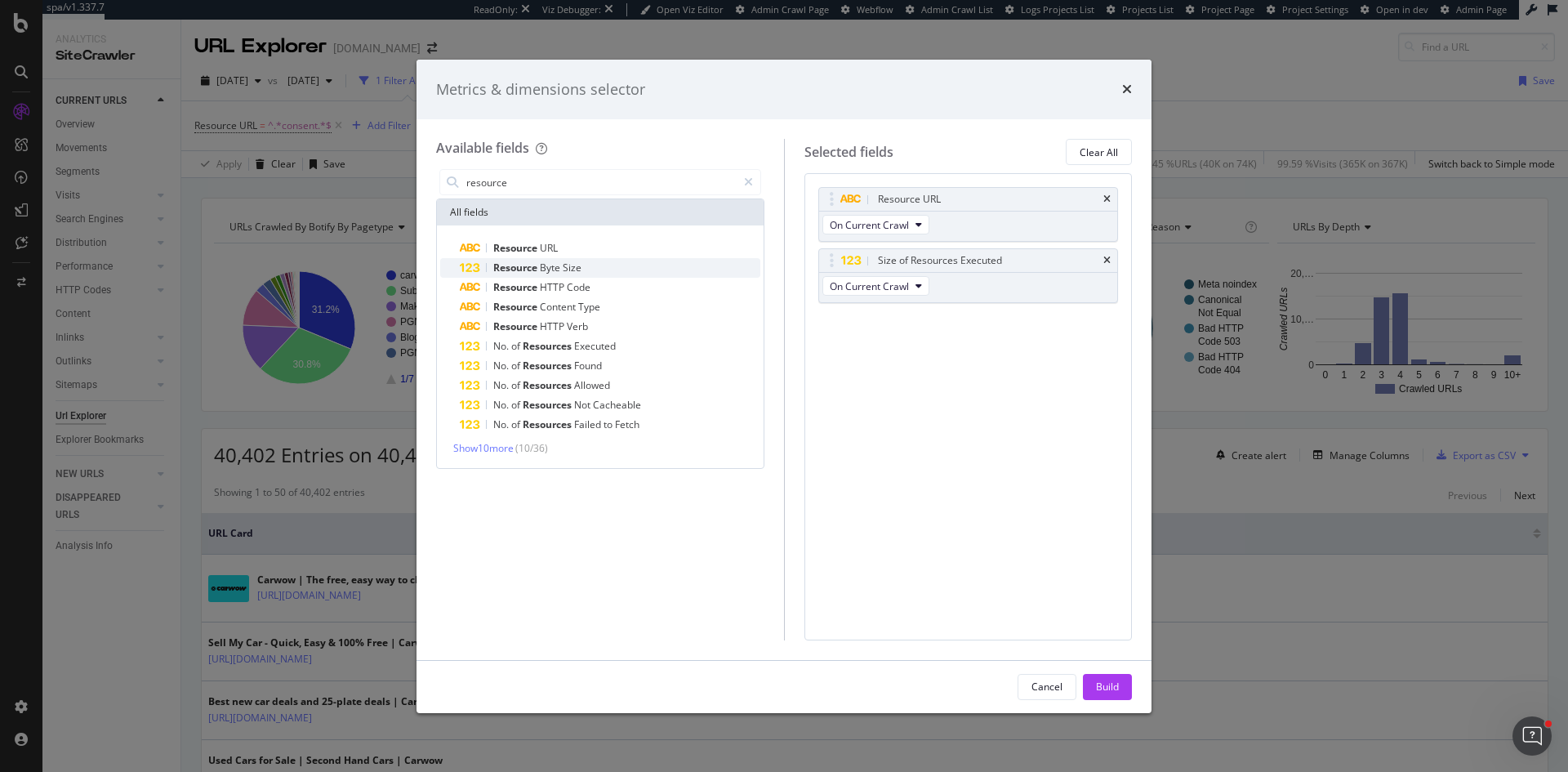
click at [585, 271] on div "Resource Byte Size" at bounding box center [610, 268] width 300 height 20
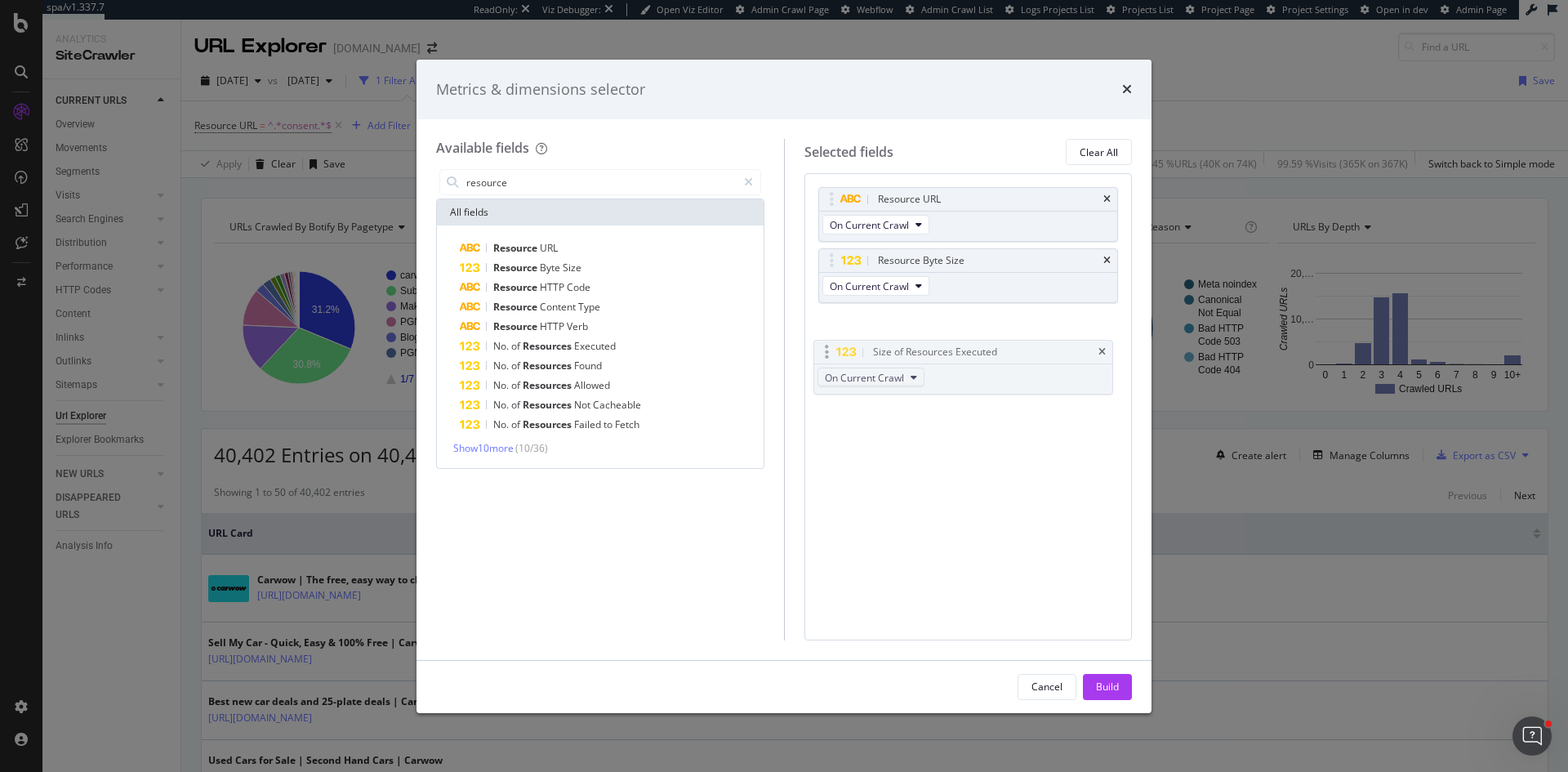
drag, startPoint x: 830, startPoint y: 327, endPoint x: 829, endPoint y: 377, distance: 49.8
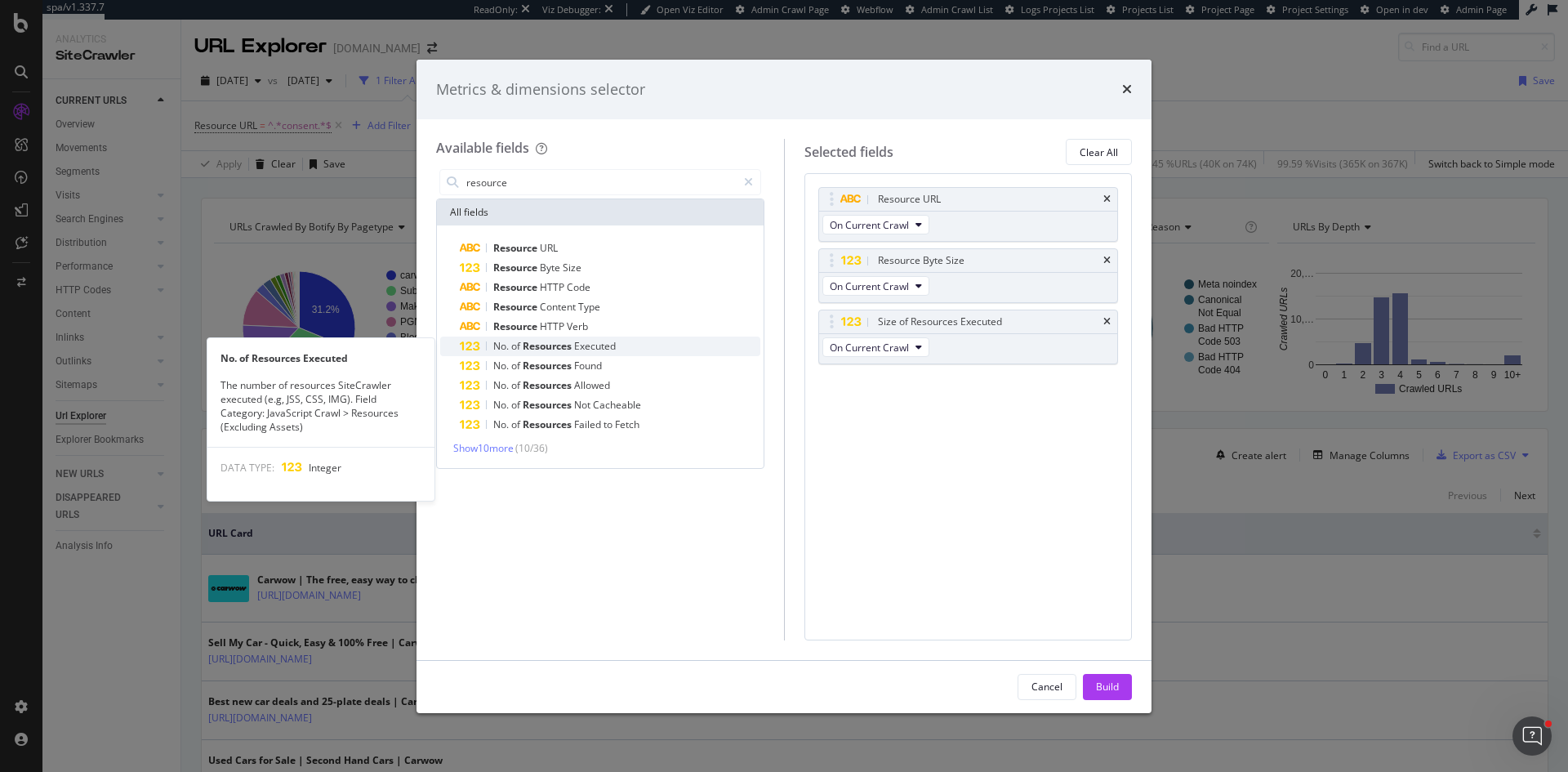
click at [594, 341] on span "Executed" at bounding box center [595, 346] width 42 height 14
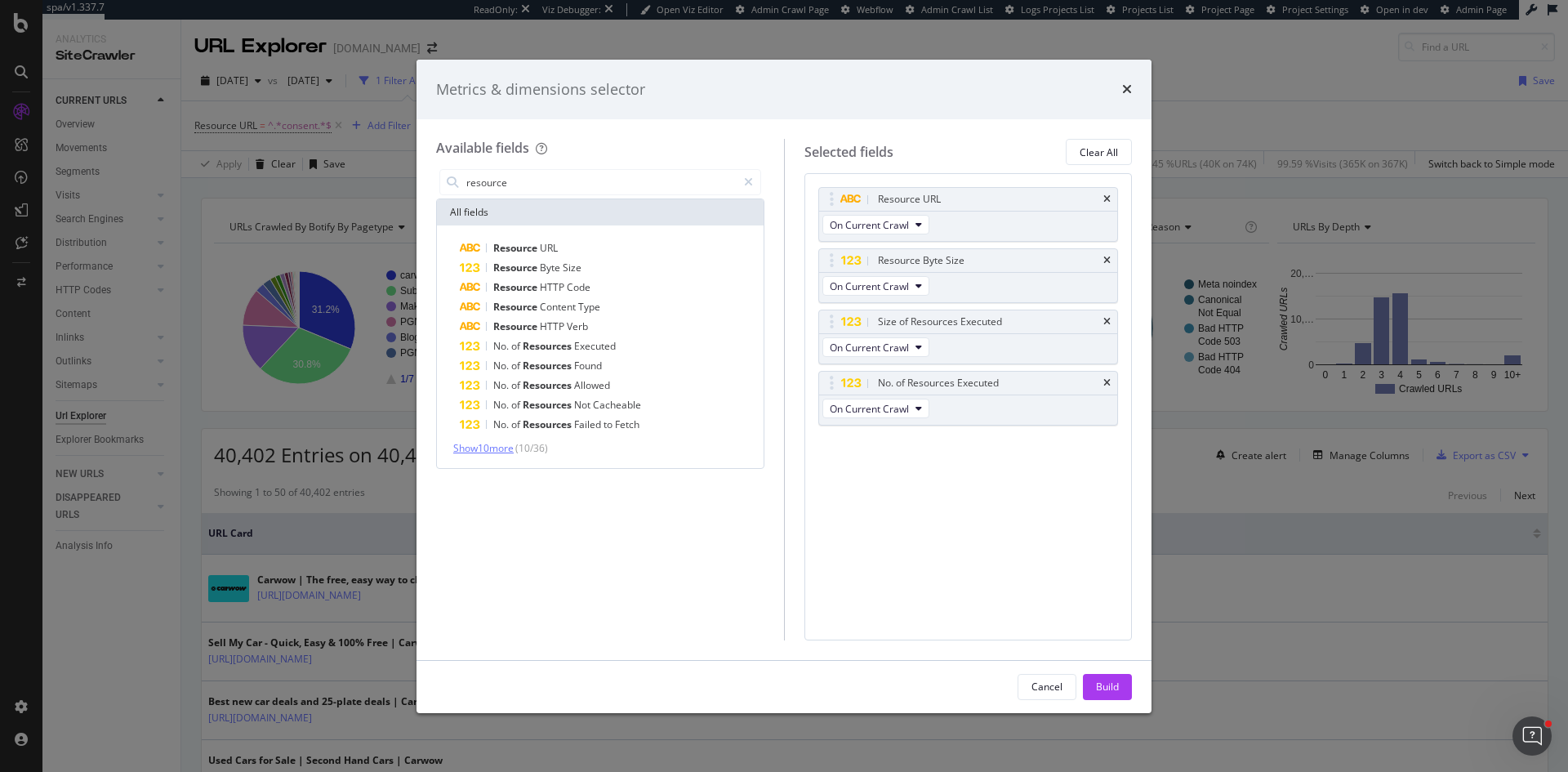
click at [492, 447] on span "Show 10 more" at bounding box center [483, 448] width 60 height 14
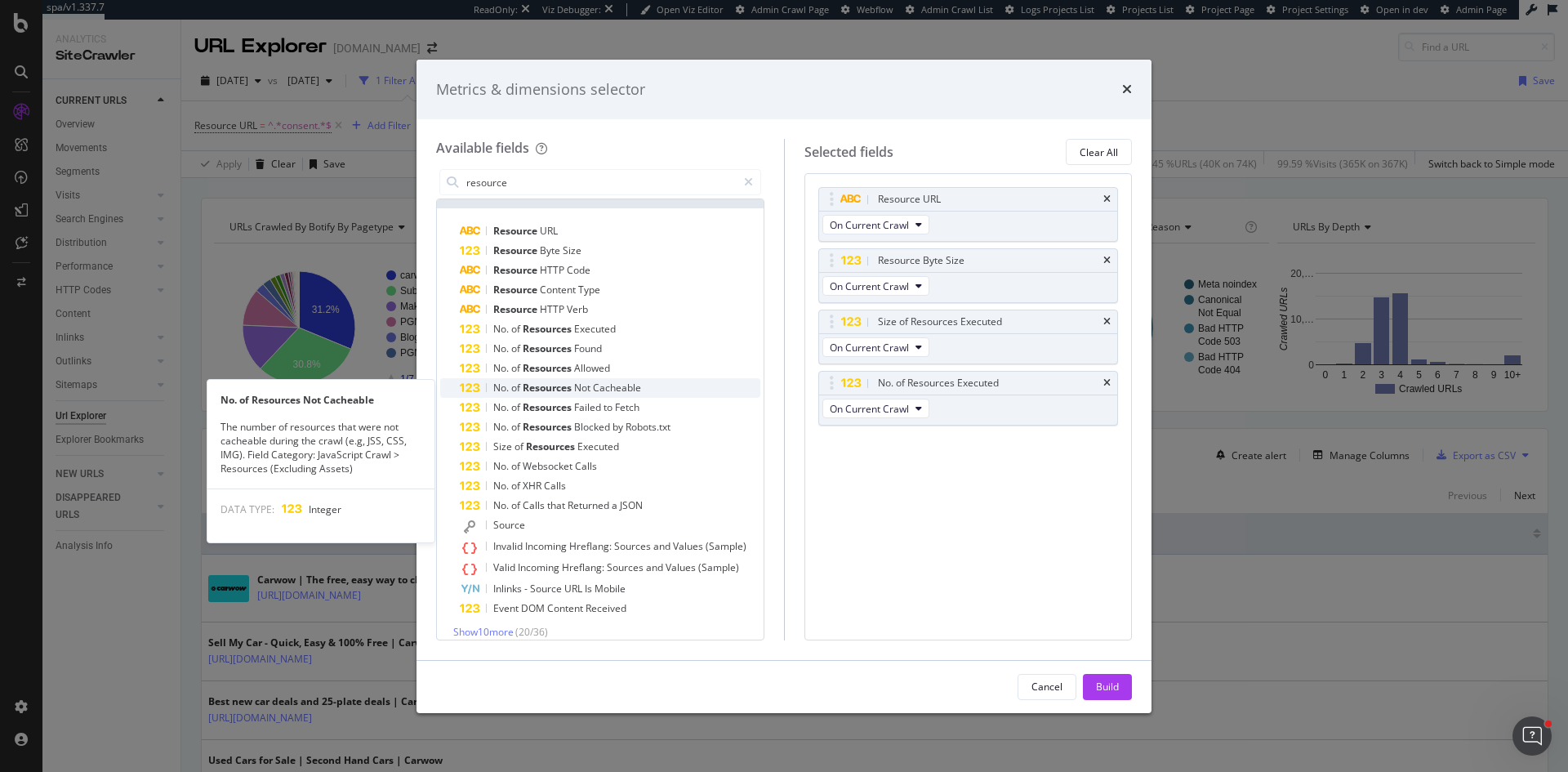
scroll to position [29, 0]
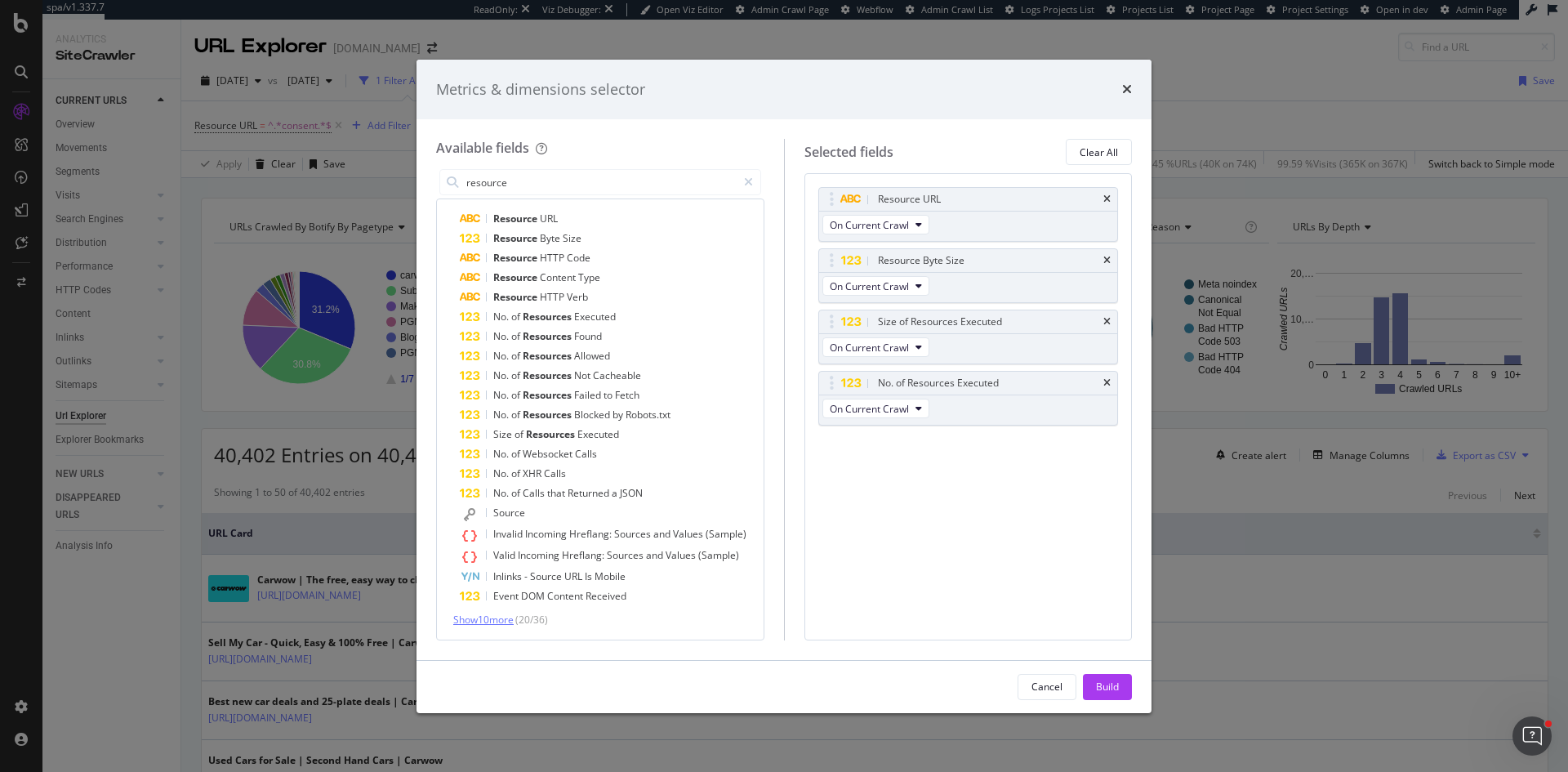
click at [505, 618] on span "Show 10 more" at bounding box center [483, 619] width 60 height 14
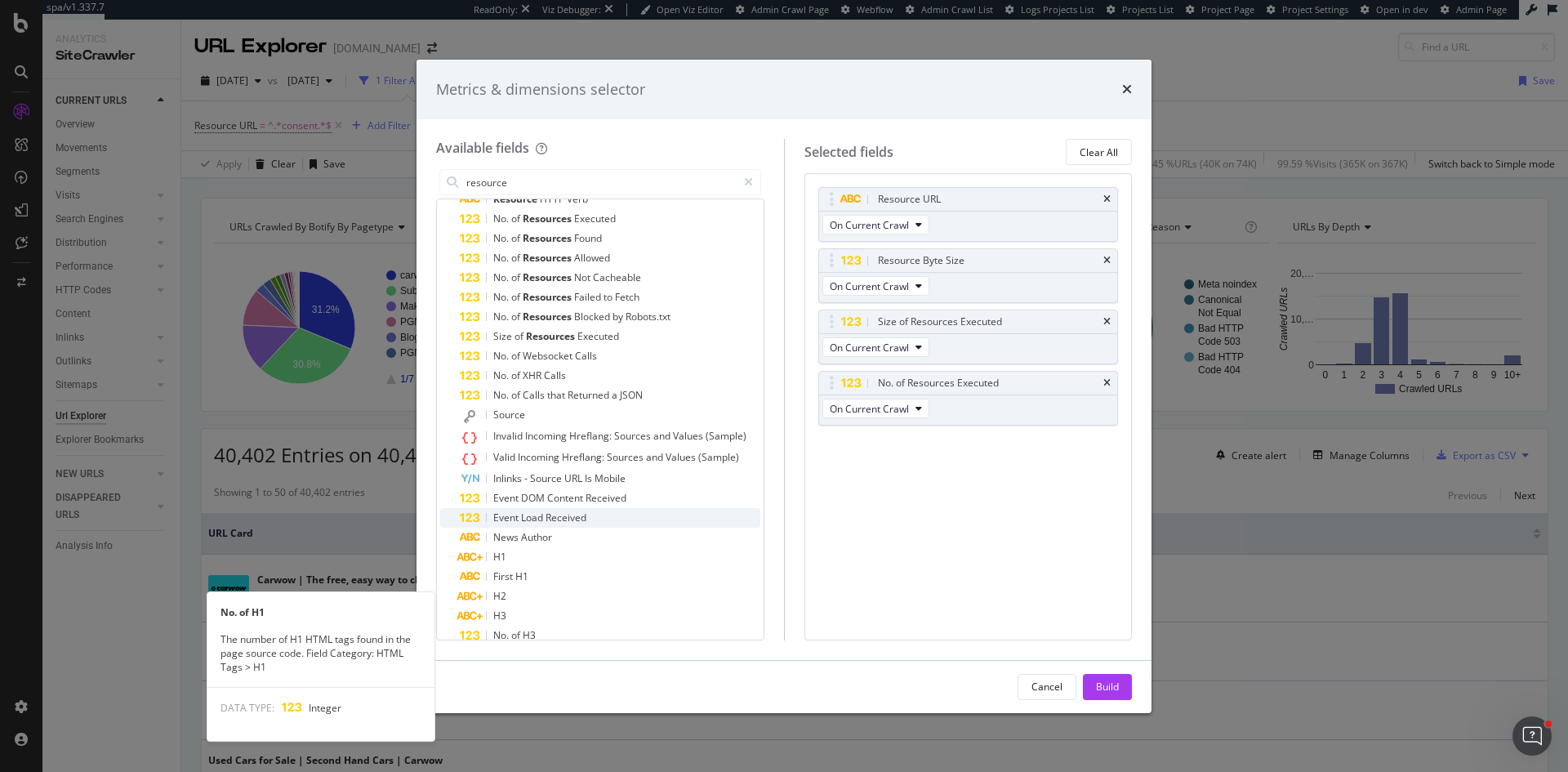
scroll to position [225, 0]
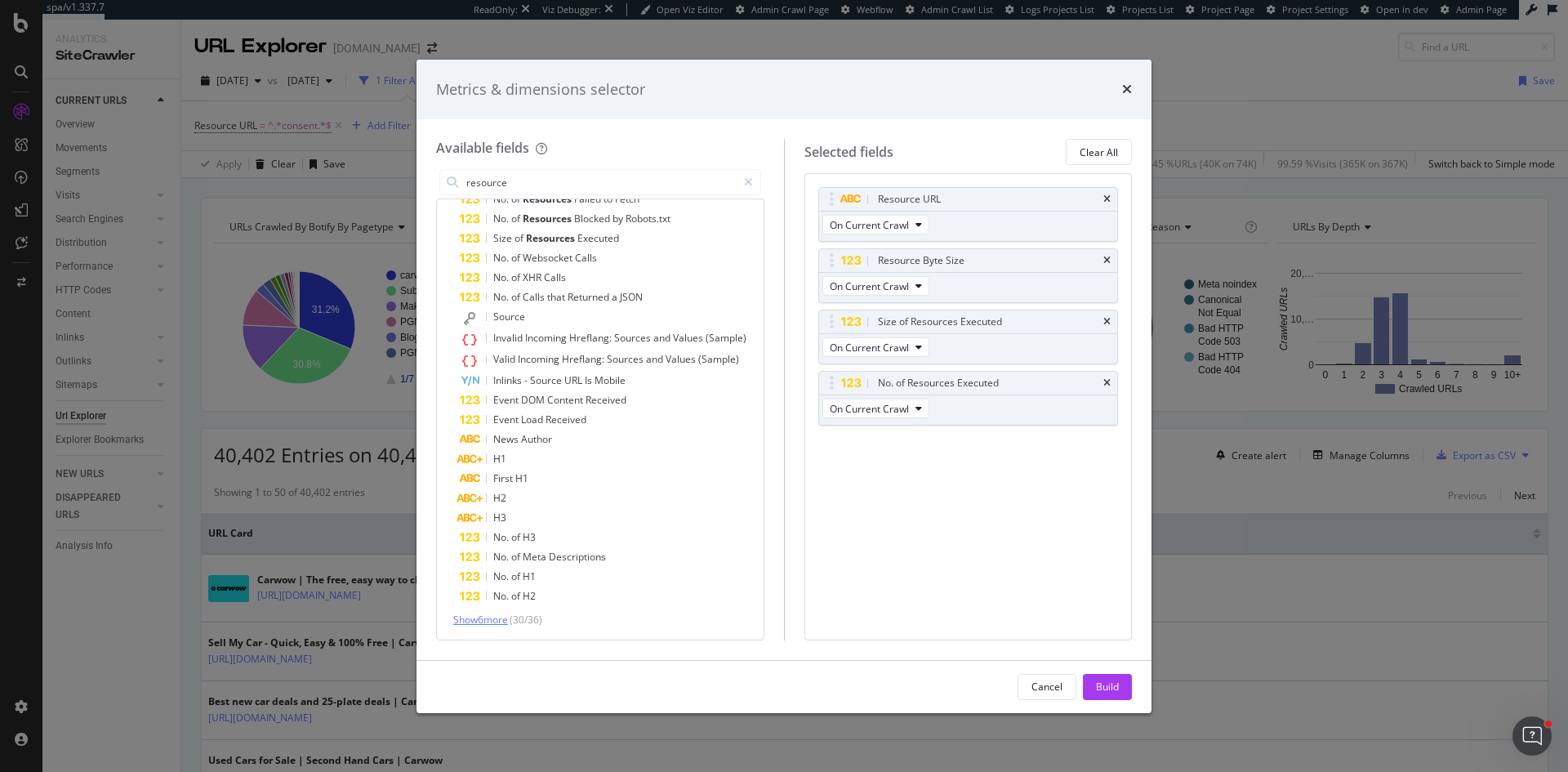
click at [487, 625] on span "Show 6 more" at bounding box center [480, 619] width 55 height 14
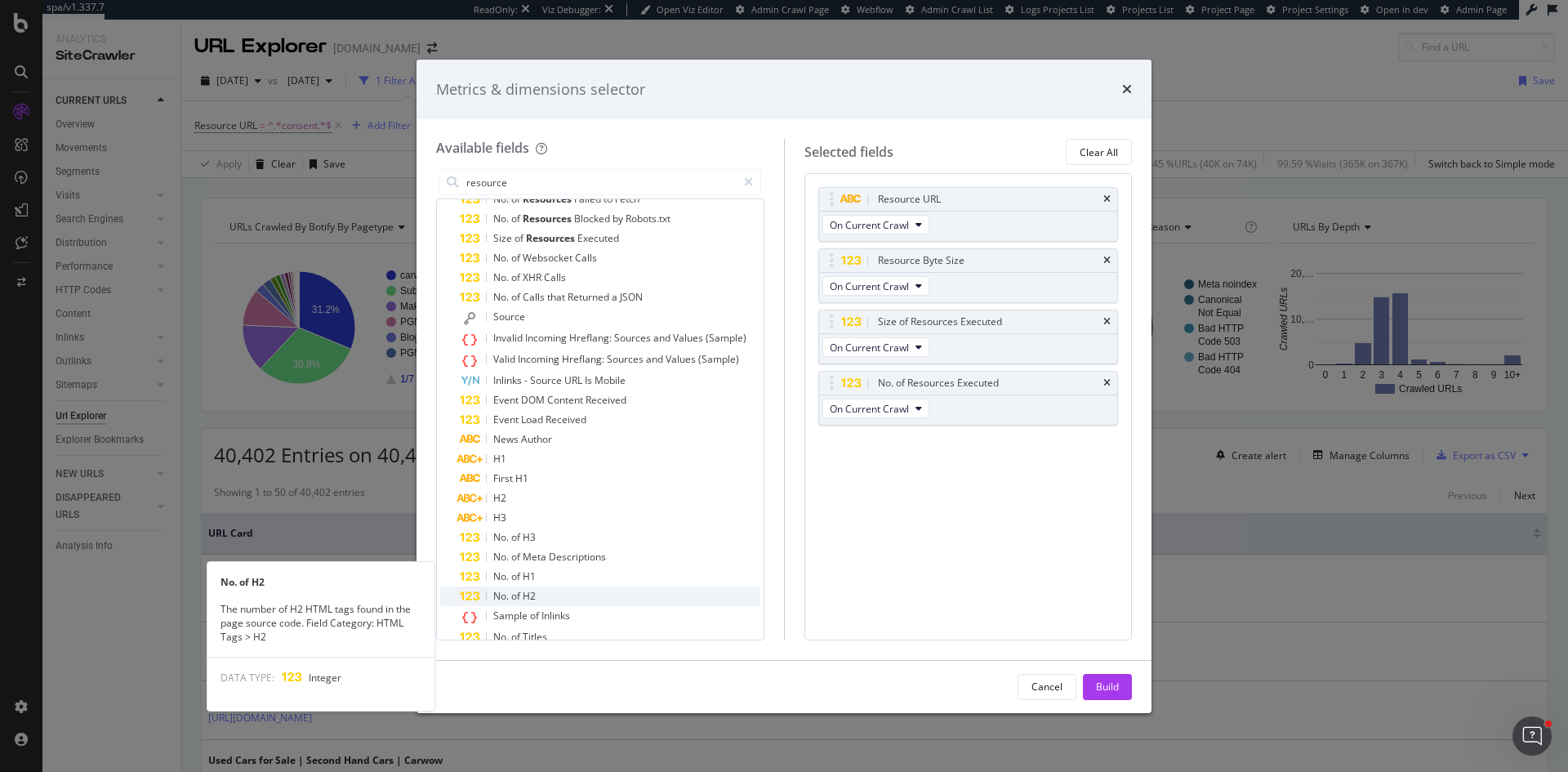
scroll to position [326, 0]
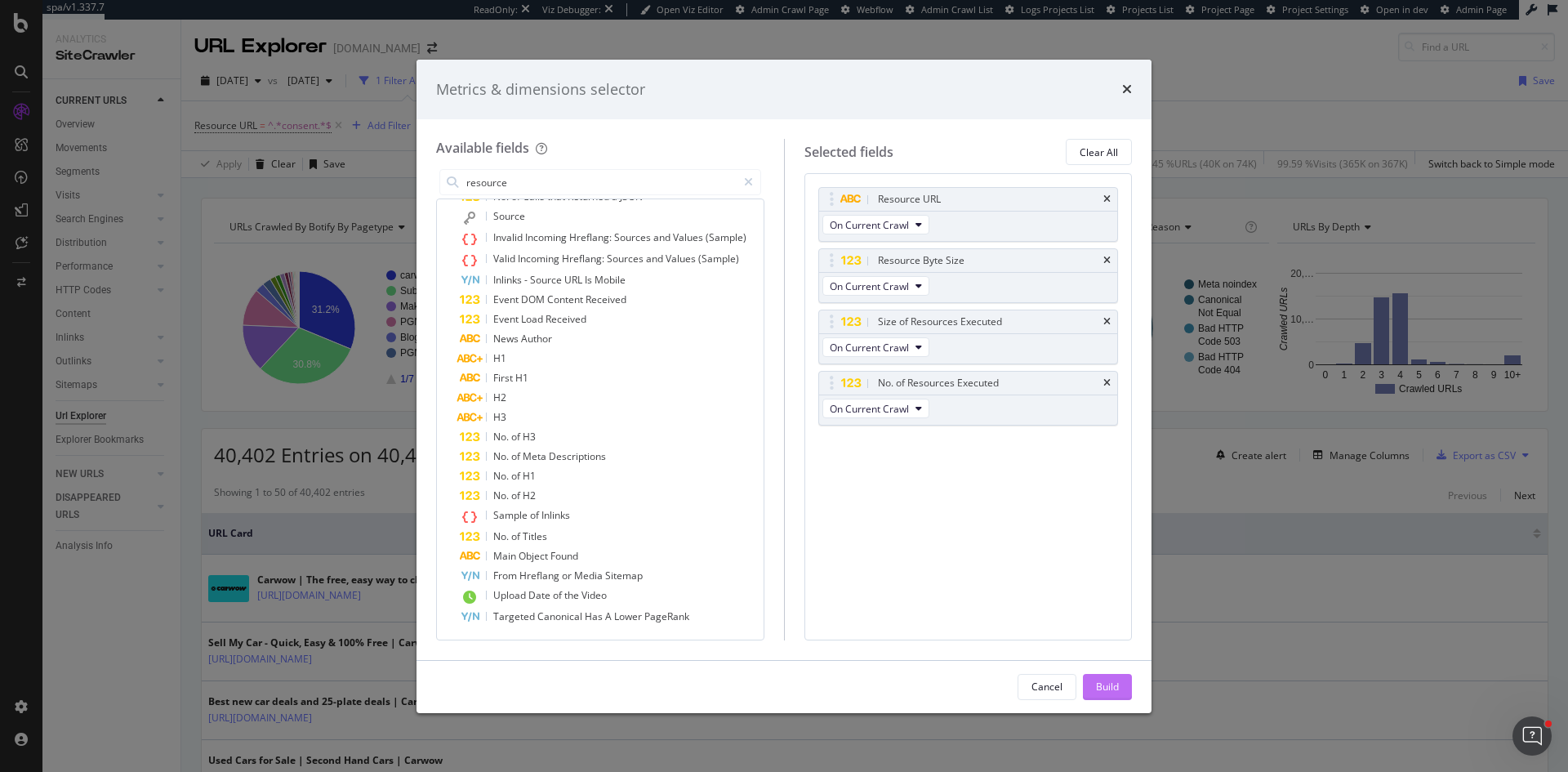
click at [1115, 687] on div "Build" at bounding box center [1107, 686] width 23 height 14
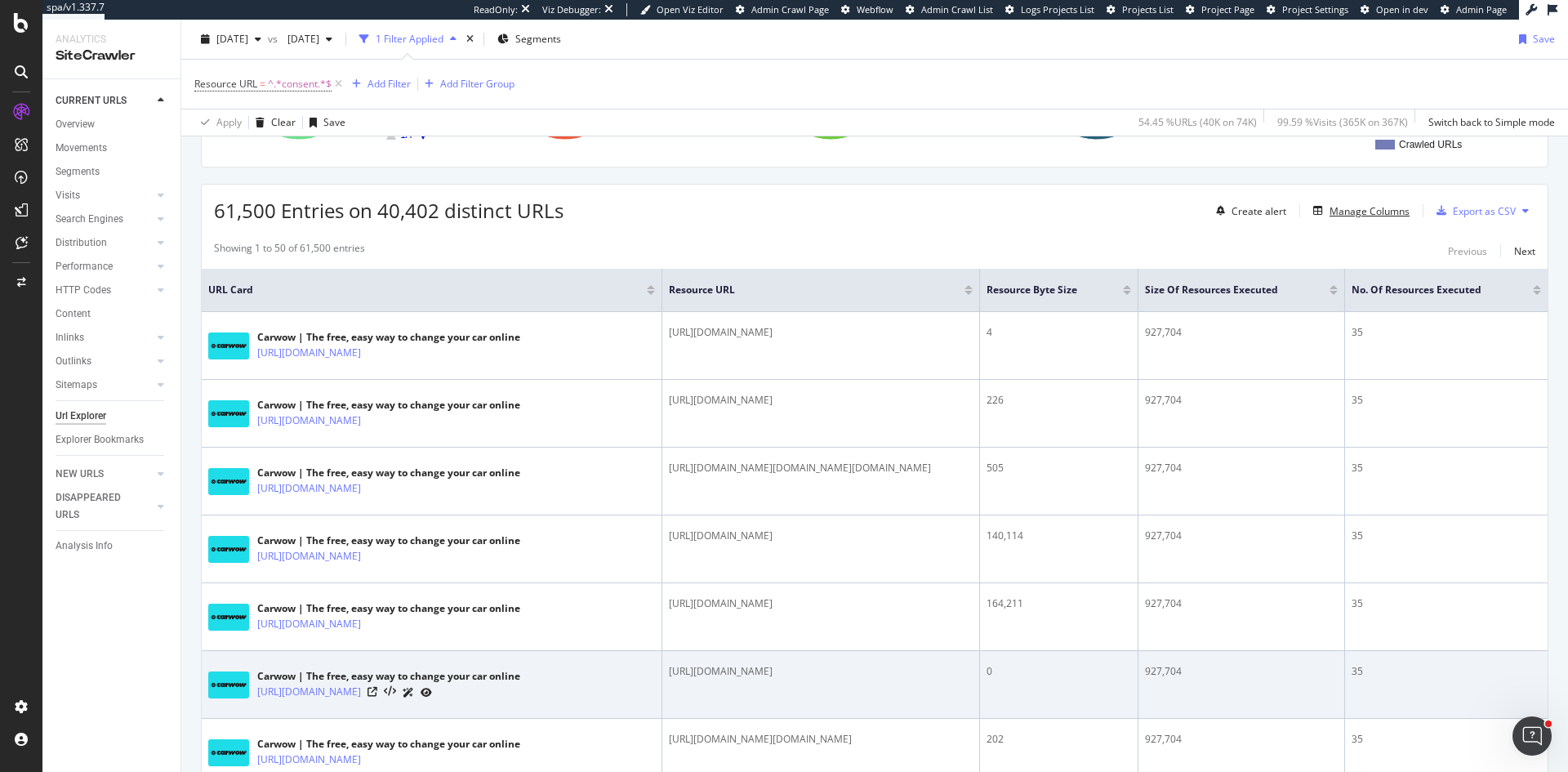
scroll to position [163, 0]
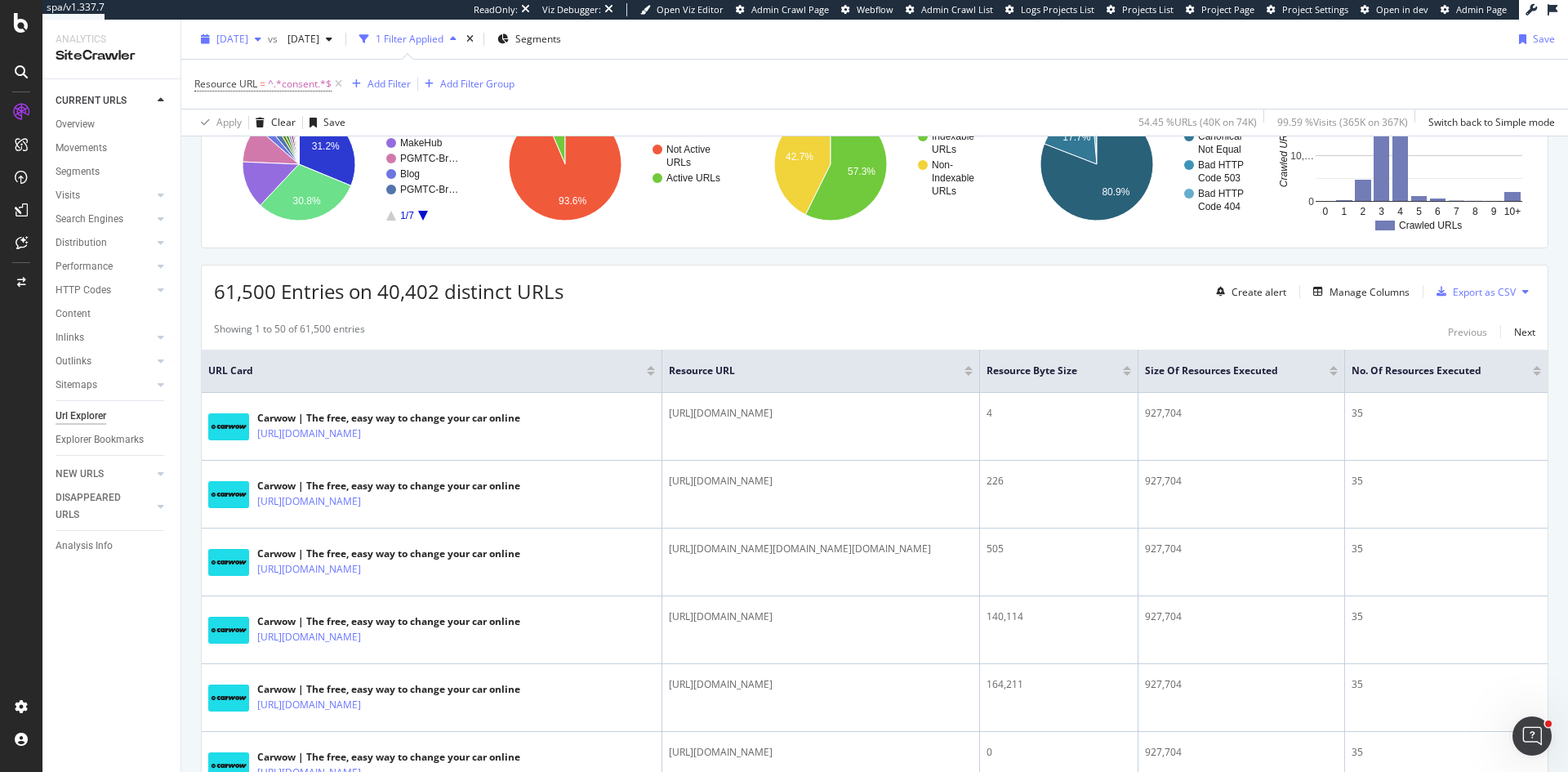
click at [247, 38] on span "[DATE]" at bounding box center [232, 39] width 32 height 14
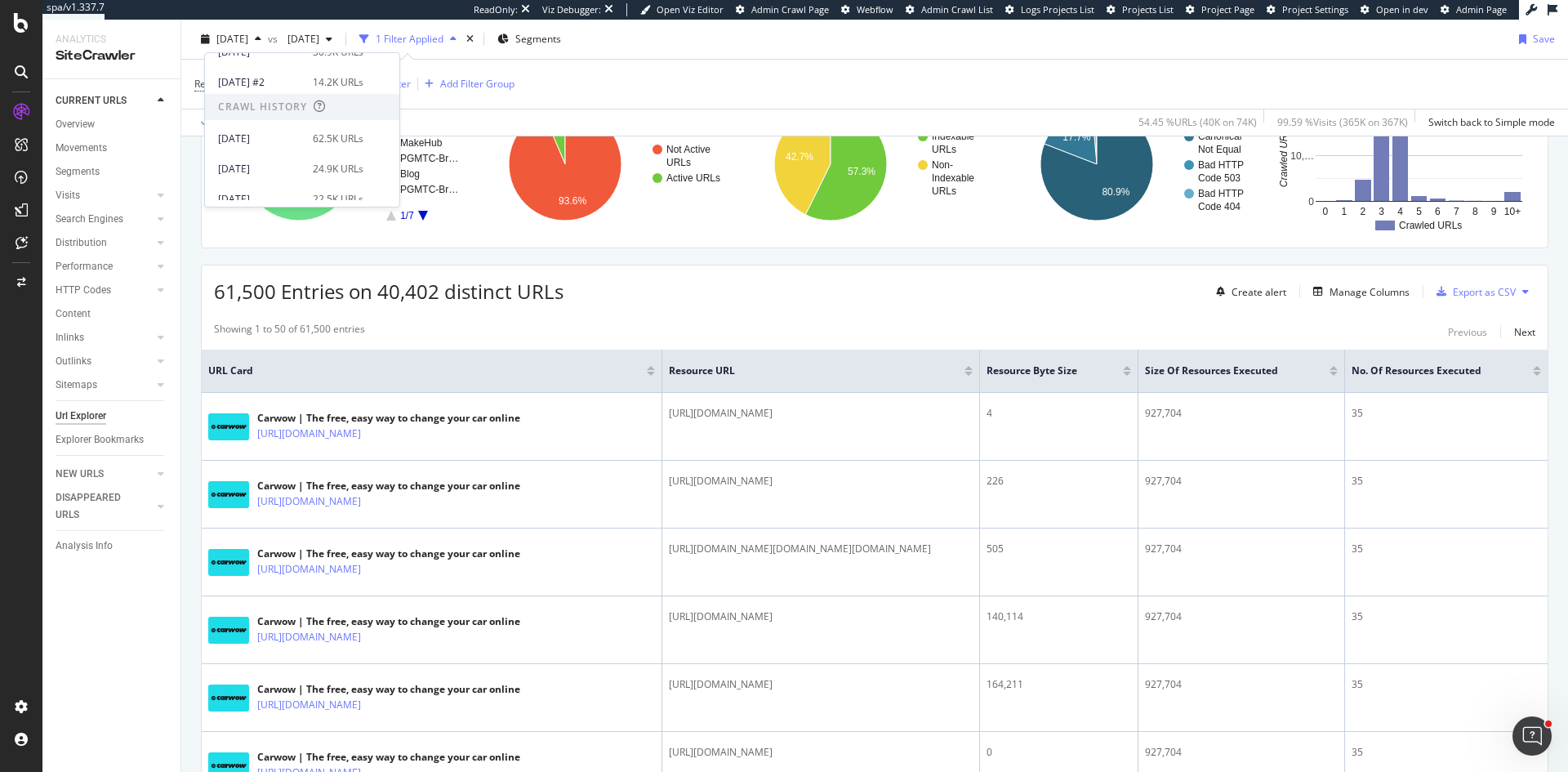
scroll to position [247, 0]
click at [283, 177] on div "[DATE]" at bounding box center [260, 179] width 85 height 15
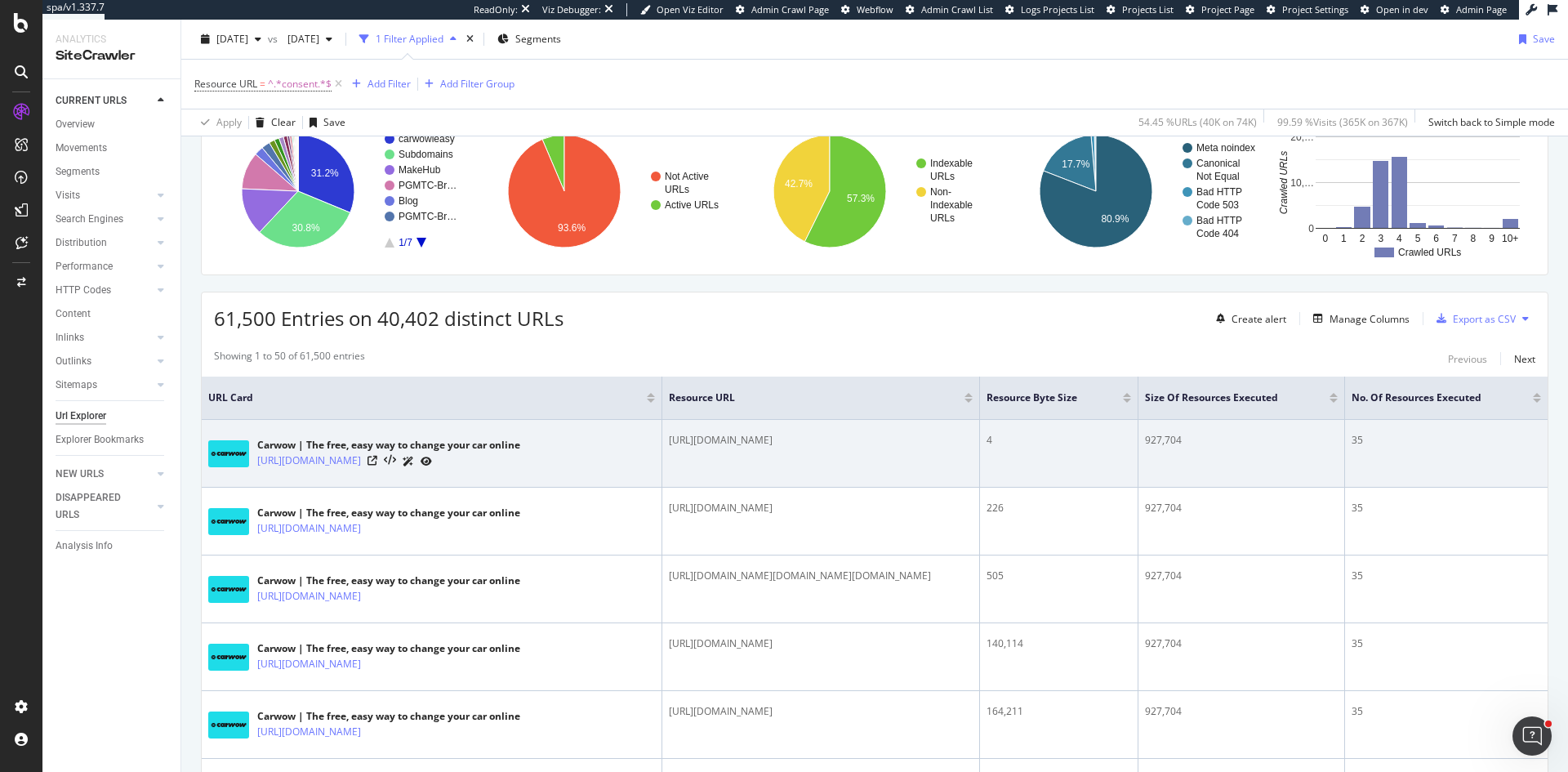
scroll to position [82, 0]
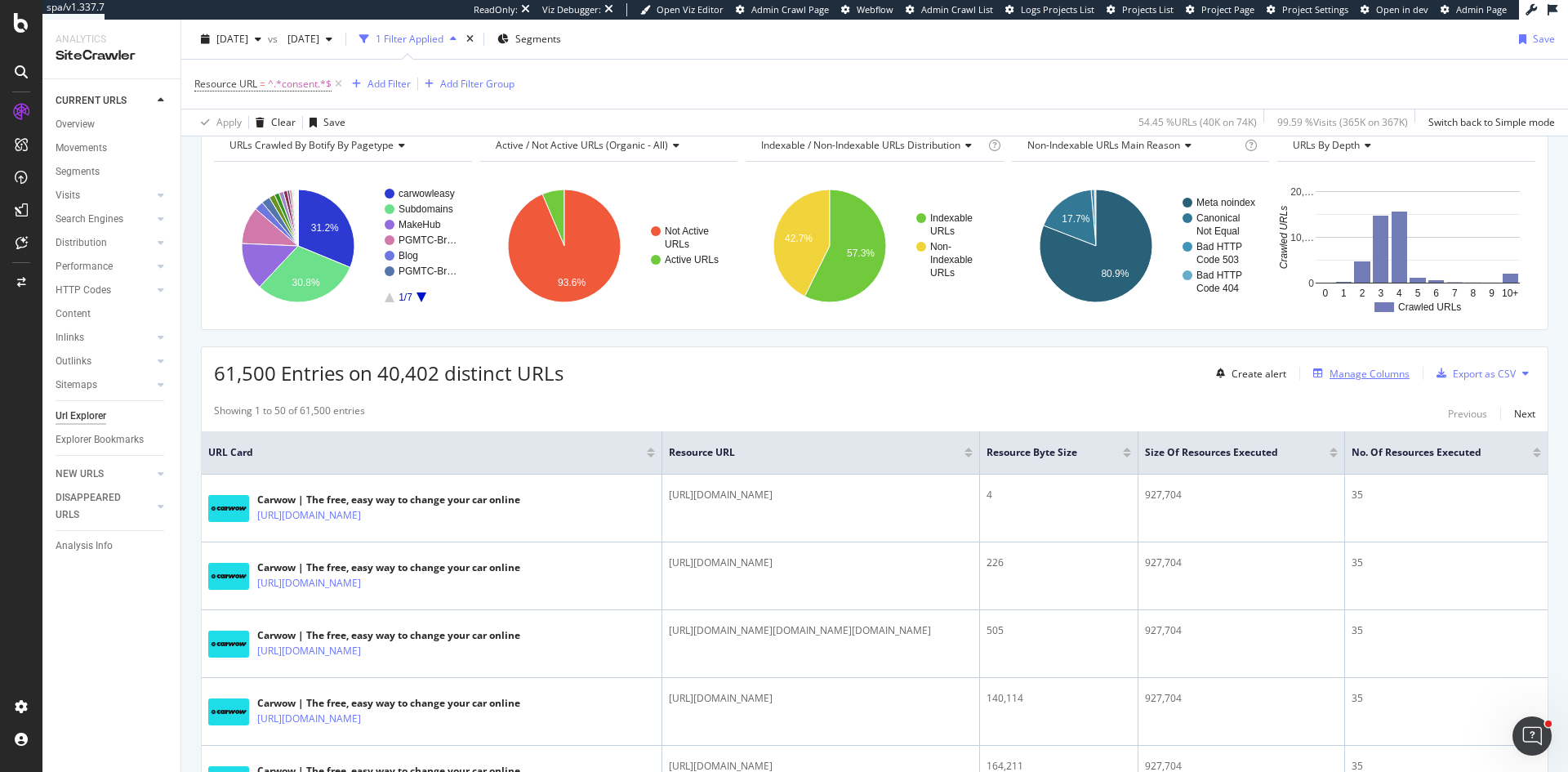
click at [1329, 371] on div "Manage Columns" at bounding box center [1369, 374] width 80 height 14
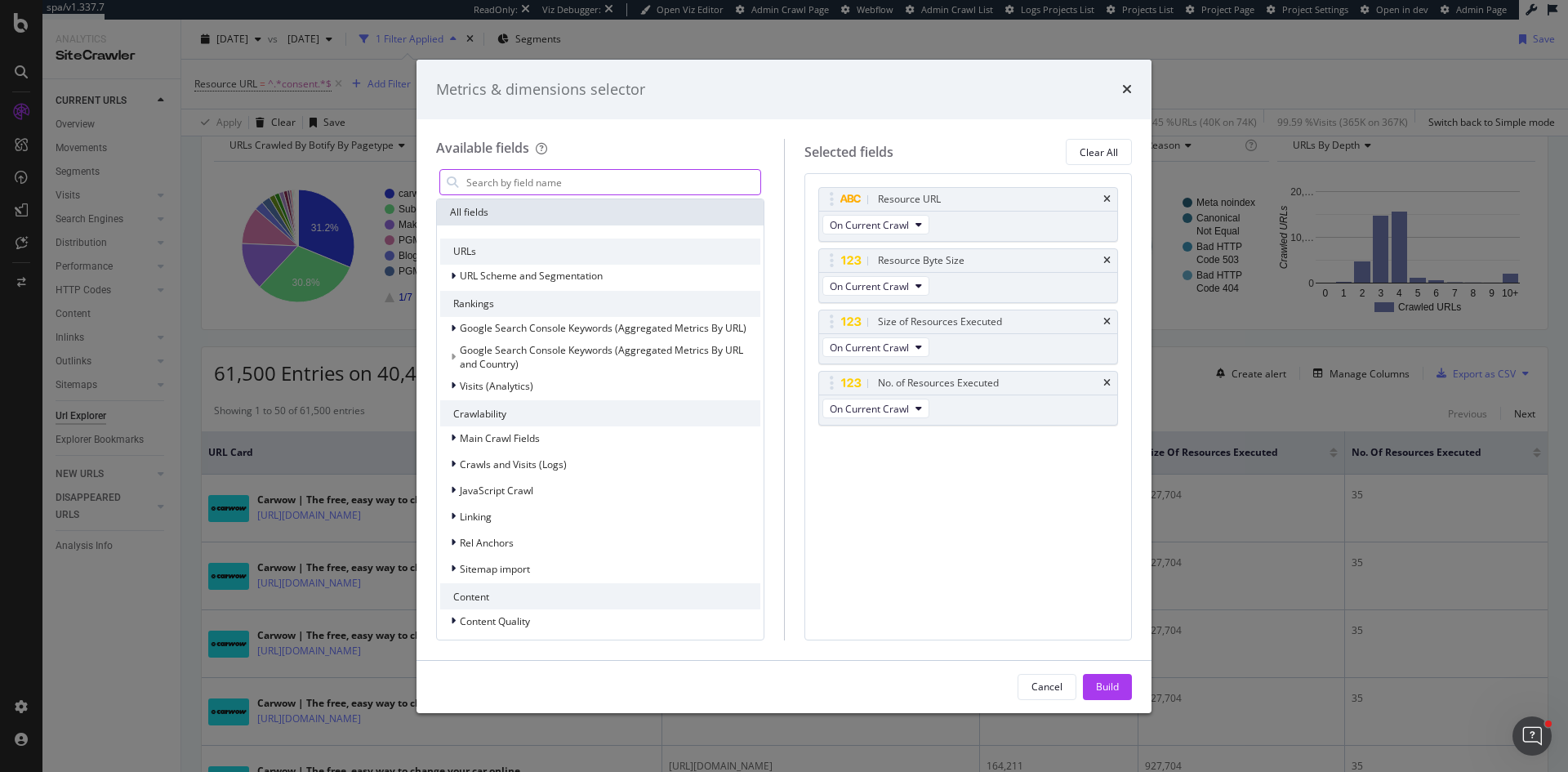
click at [544, 173] on input "modal" at bounding box center [613, 182] width 296 height 24
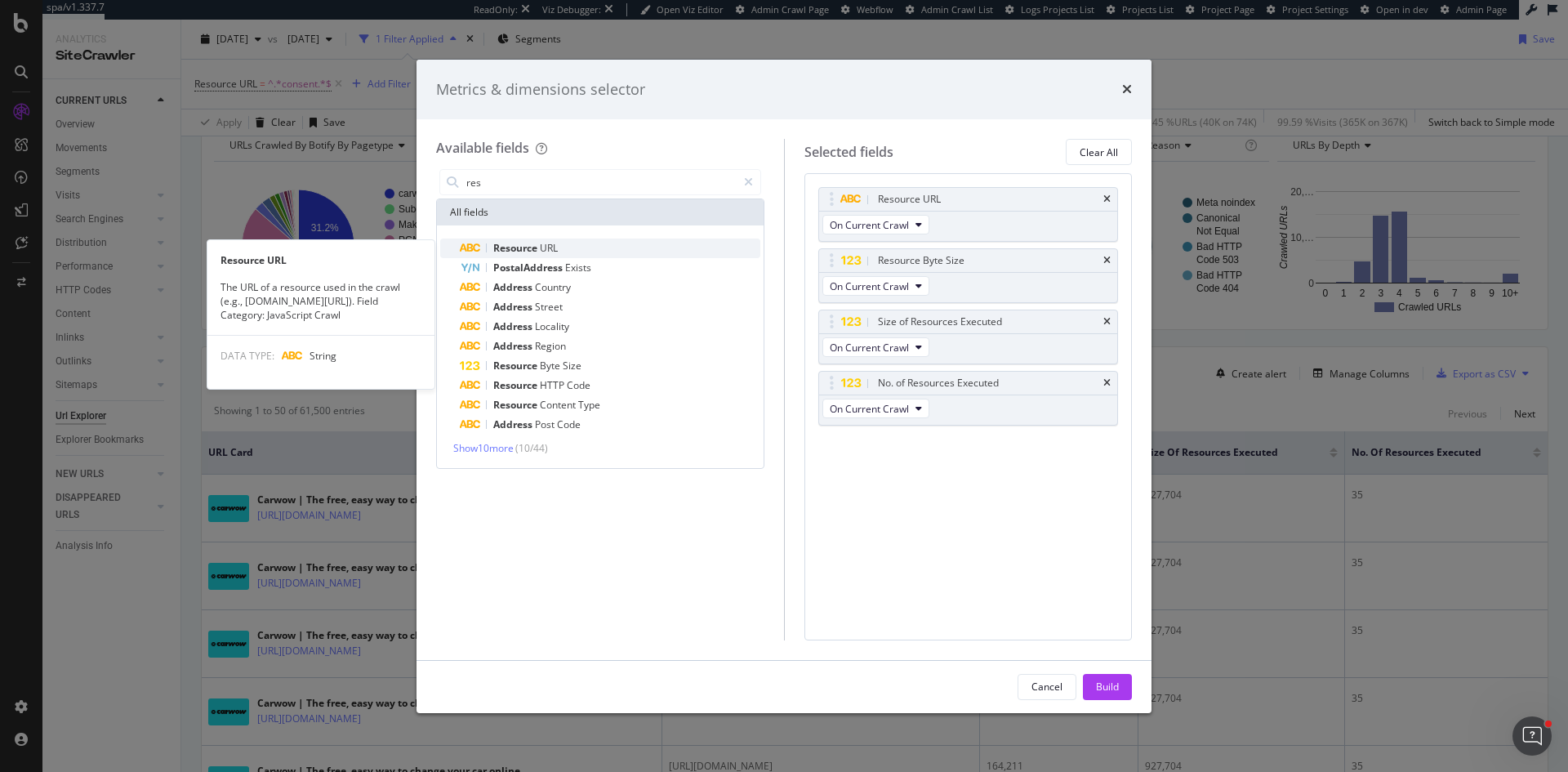
type input "res"
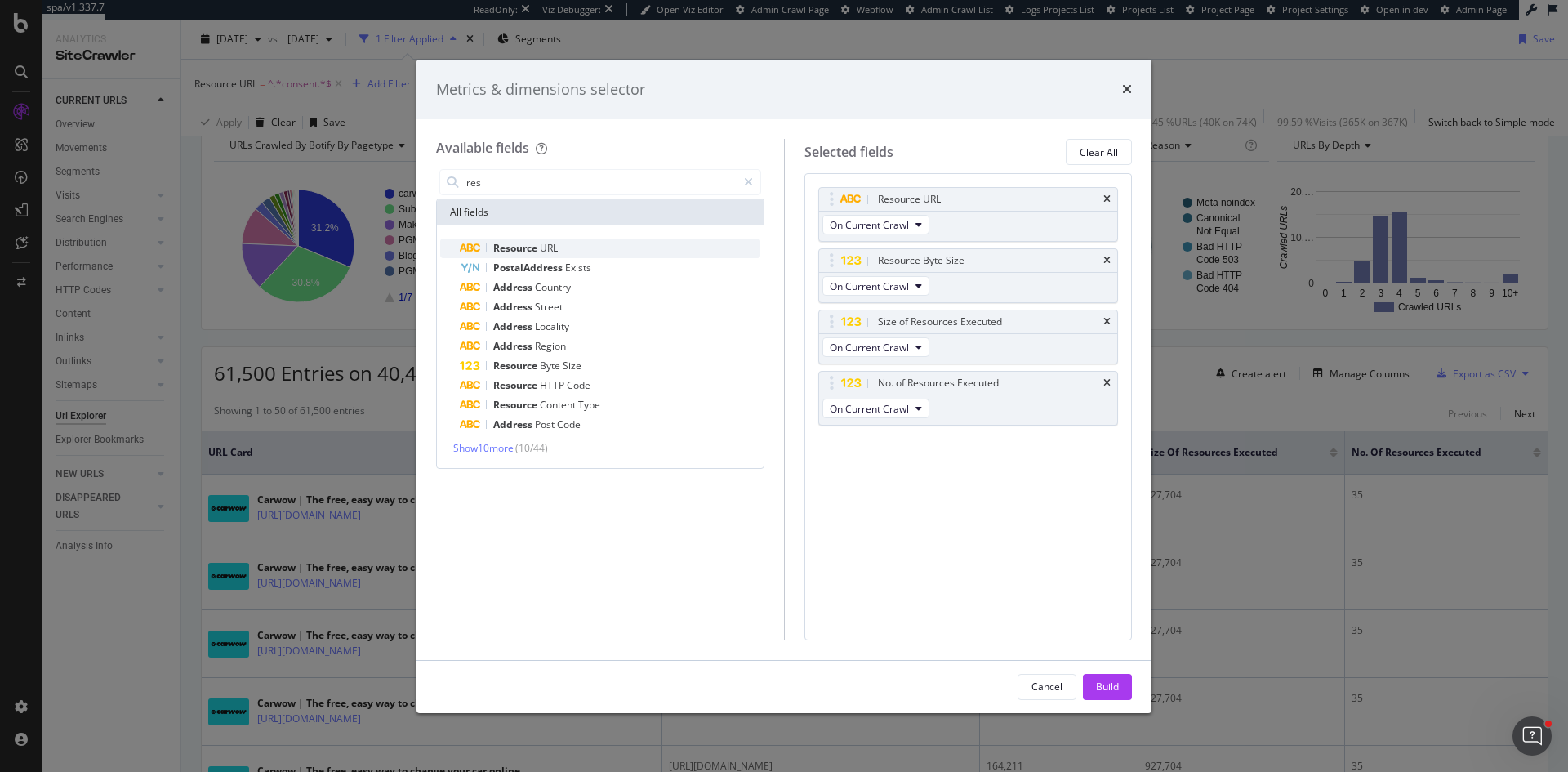
click at [550, 247] on span "URL" at bounding box center [549, 248] width 18 height 14
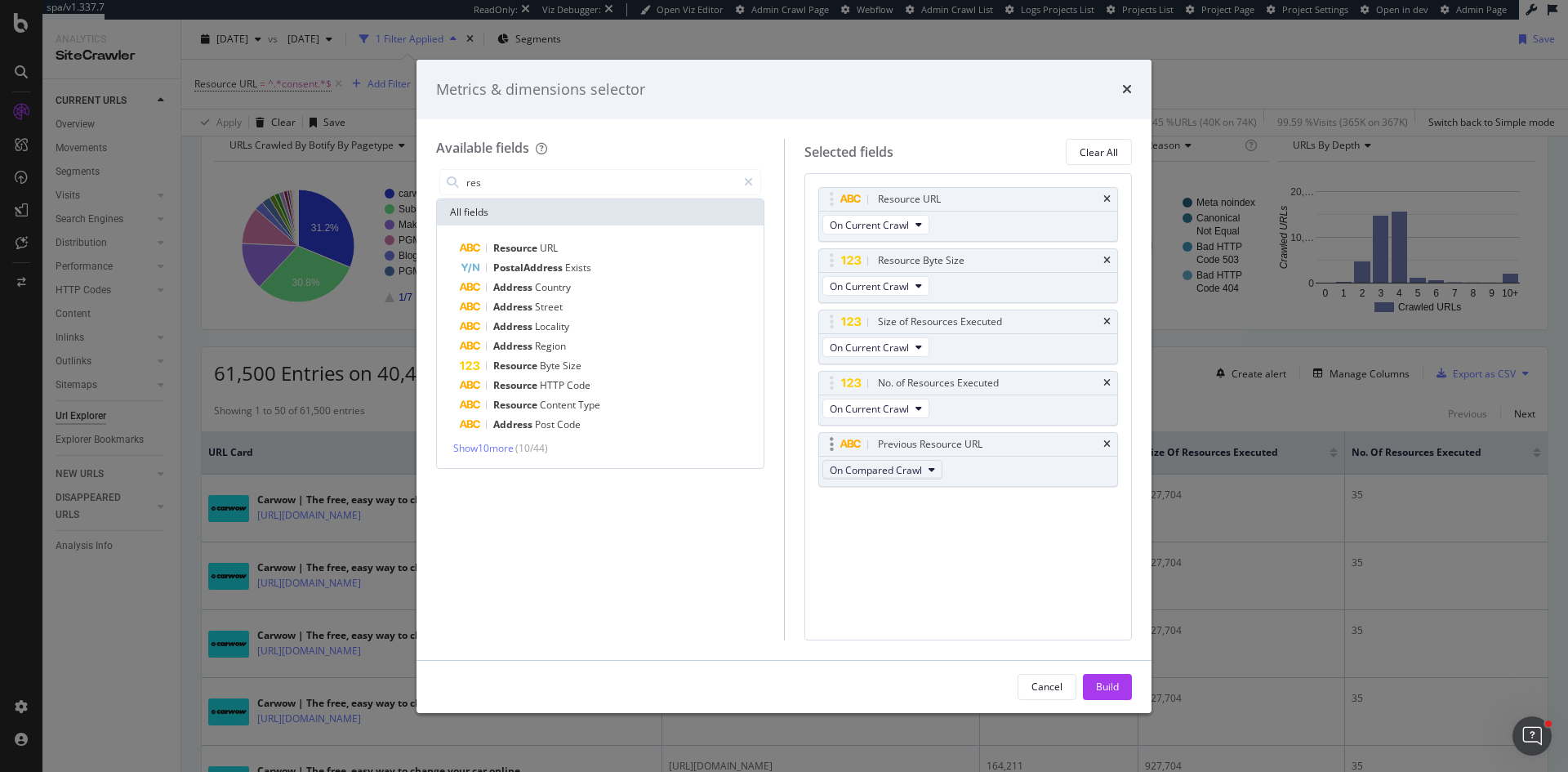
click at [920, 468] on span "On Compared Crawl" at bounding box center [875, 470] width 92 height 14
click at [922, 524] on span "On Compared Crawl" at bounding box center [883, 529] width 94 height 15
click at [870, 530] on span "On Compared Crawl" at bounding box center [883, 529] width 94 height 15
click at [871, 527] on span "On Compared Crawl" at bounding box center [883, 529] width 94 height 15
click at [990, 517] on div "Resource URL On Current Crawl Resource Byte Size On Current Crawl Size of Resou…" at bounding box center [968, 354] width 300 height 335
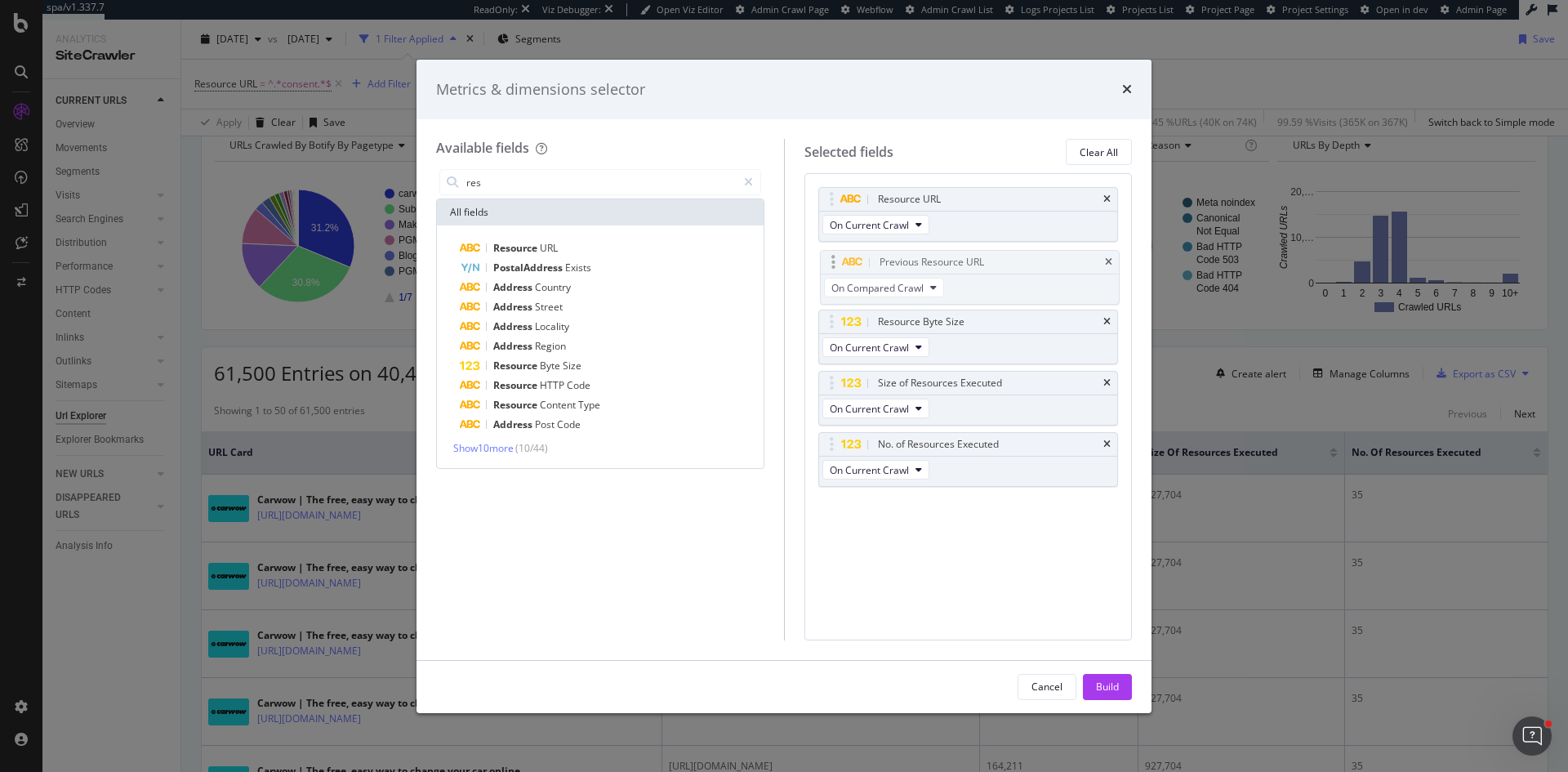
drag, startPoint x: 829, startPoint y: 448, endPoint x: 830, endPoint y: 266, distance: 182.1
click at [830, 266] on body "spa/v1.337.7 ReadOnly: Viz Debugger: Open Viz Editor Admin Crawl Page Webflow A…" at bounding box center [784, 386] width 1568 height 772
click at [1107, 381] on icon "times" at bounding box center [1106, 383] width 7 height 10
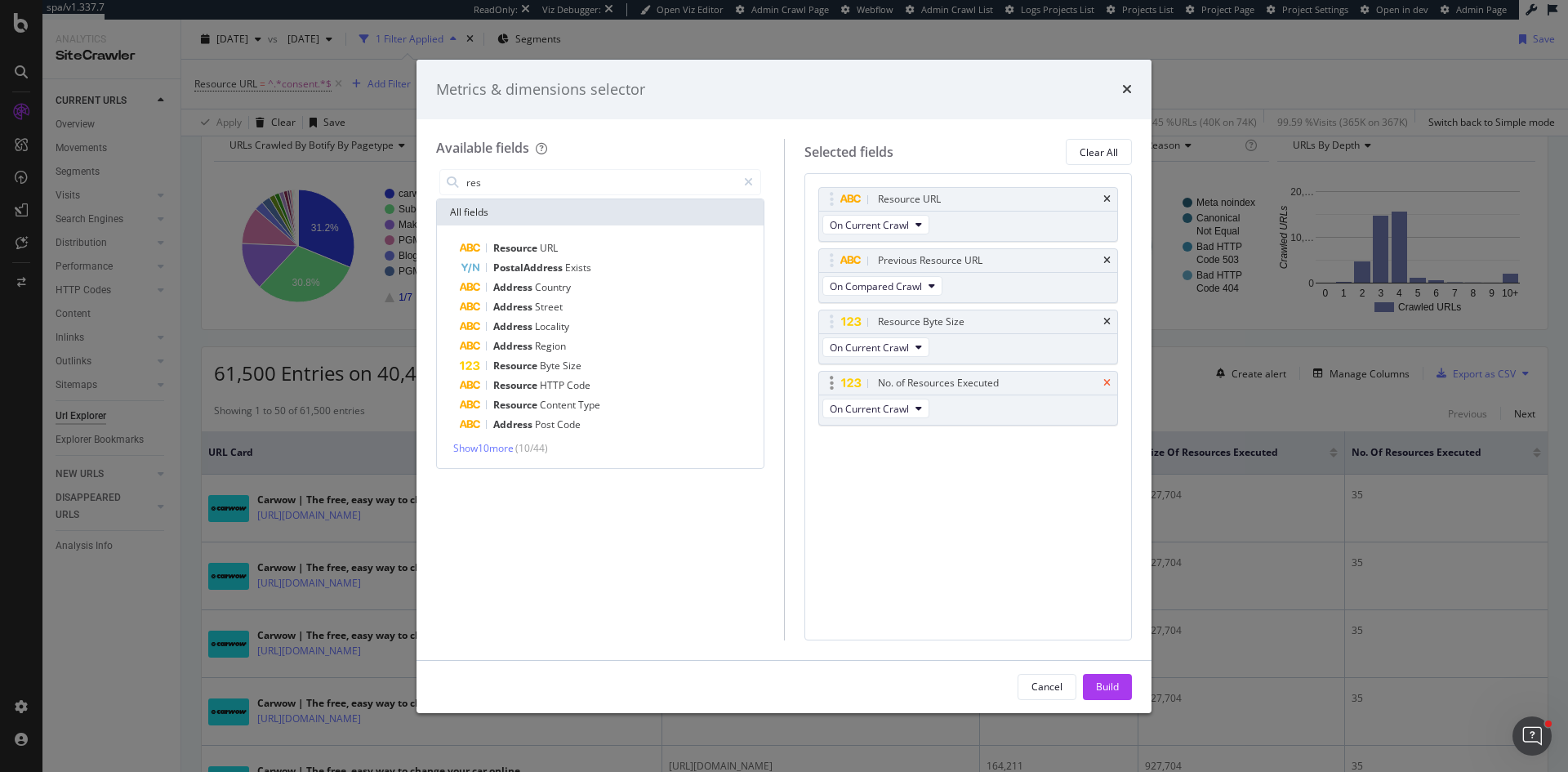
click at [1107, 381] on icon "times" at bounding box center [1106, 383] width 7 height 10
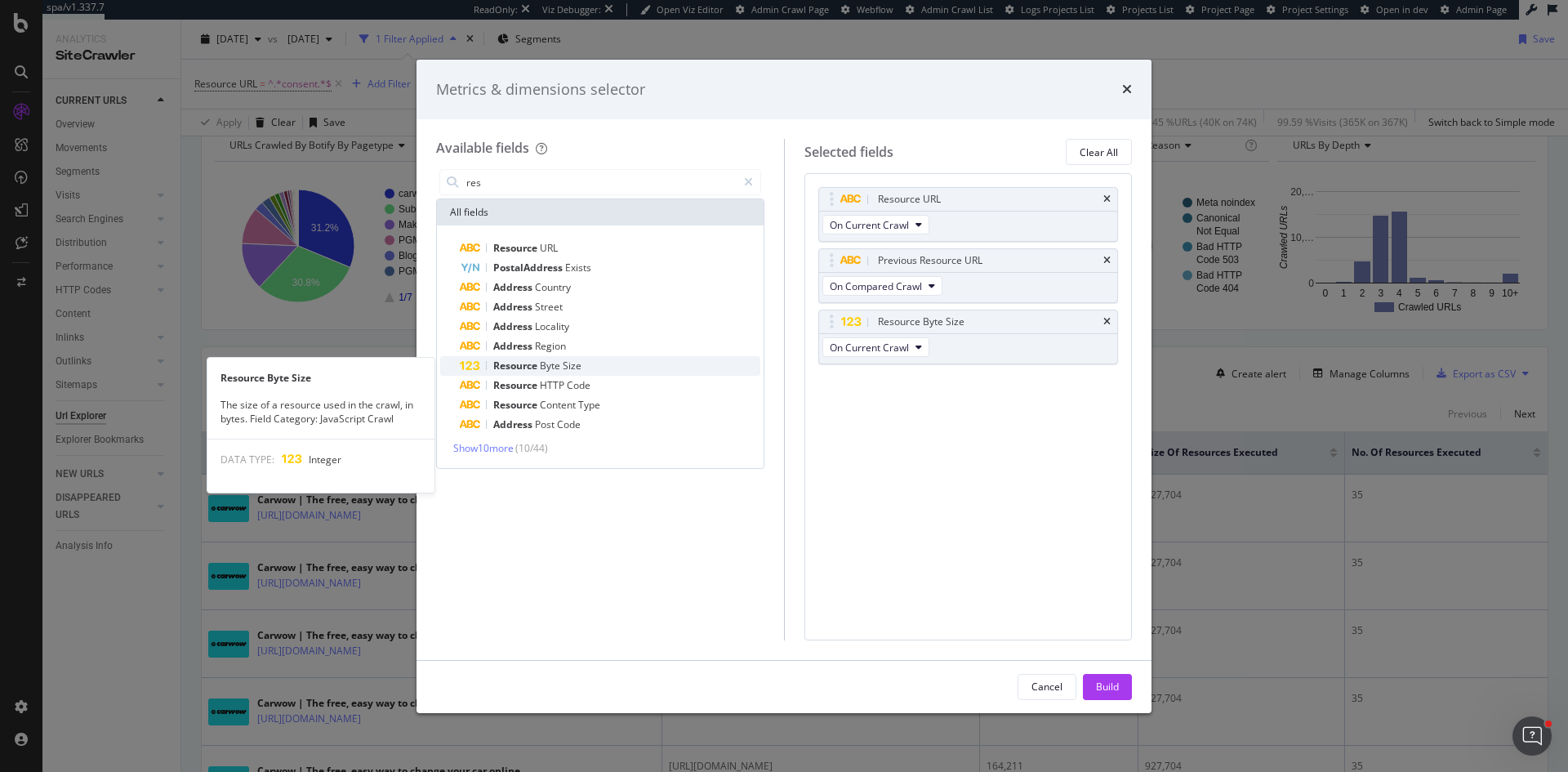
click at [576, 364] on span "Size" at bounding box center [572, 365] width 19 height 14
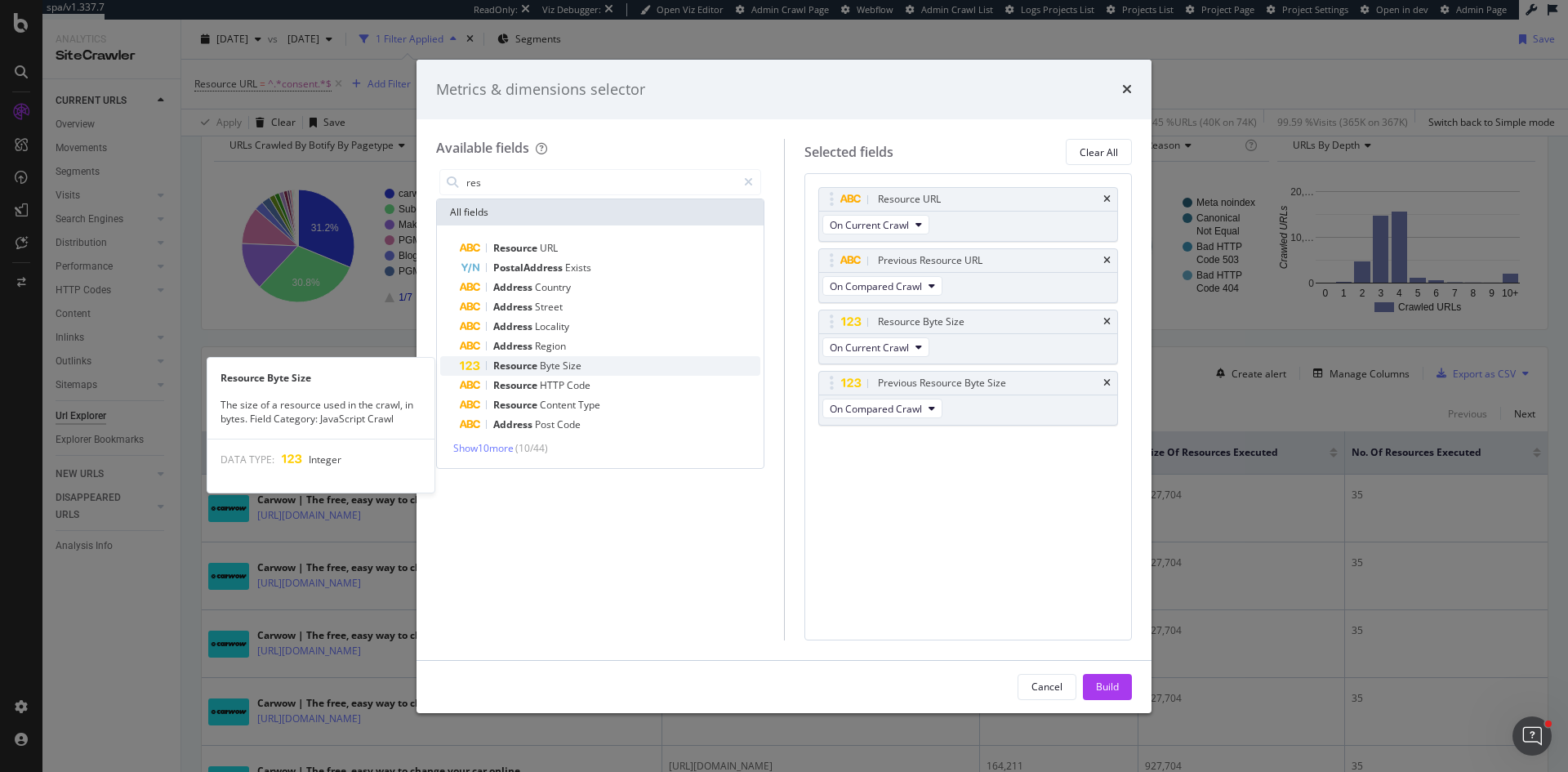
click at [576, 362] on span "Size" at bounding box center [572, 365] width 19 height 14
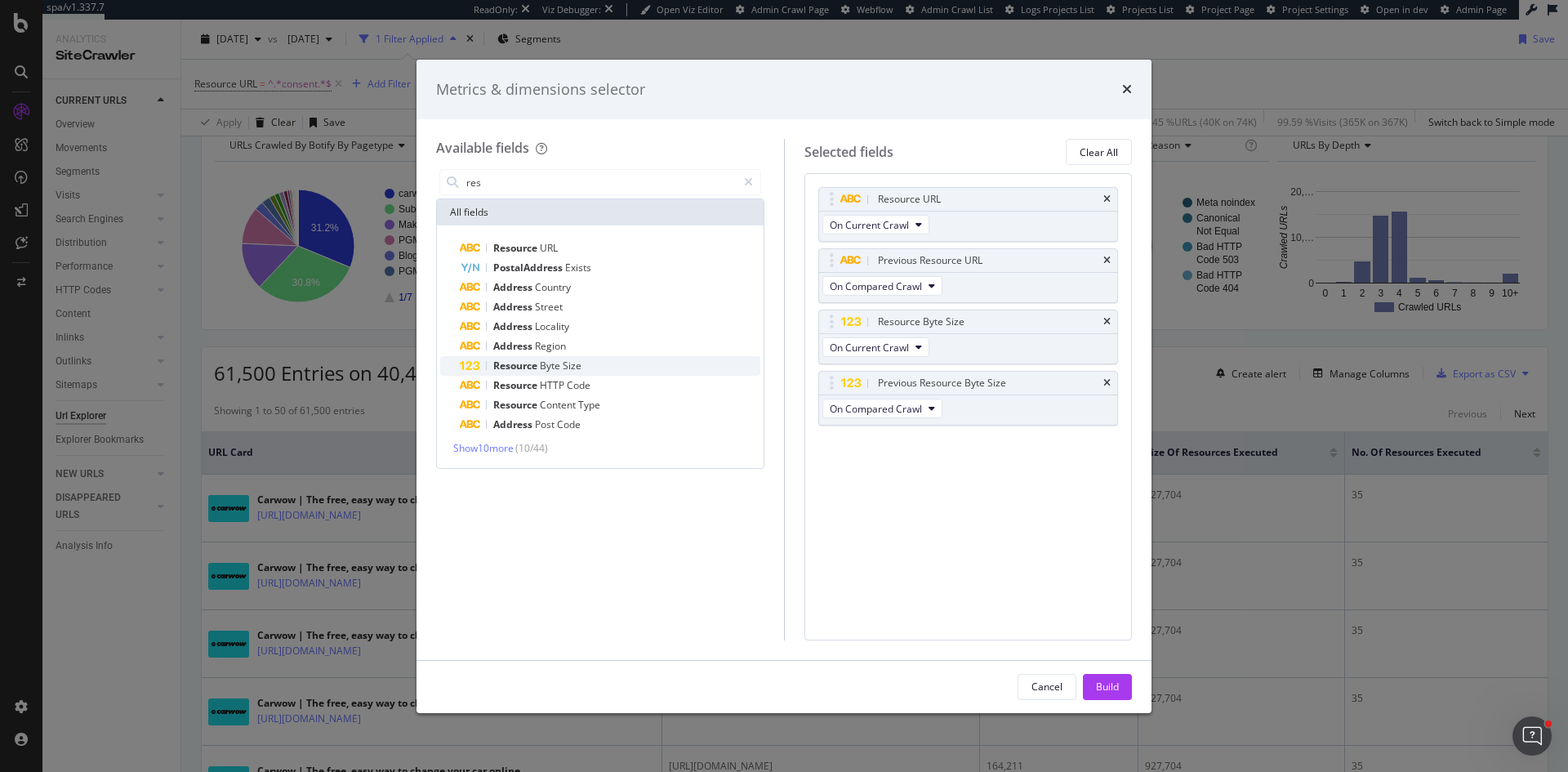
click at [576, 362] on span "Size" at bounding box center [572, 365] width 19 height 14
click at [576, 361] on span "Size" at bounding box center [572, 365] width 19 height 14
click at [1097, 682] on div "Build" at bounding box center [1107, 686] width 23 height 14
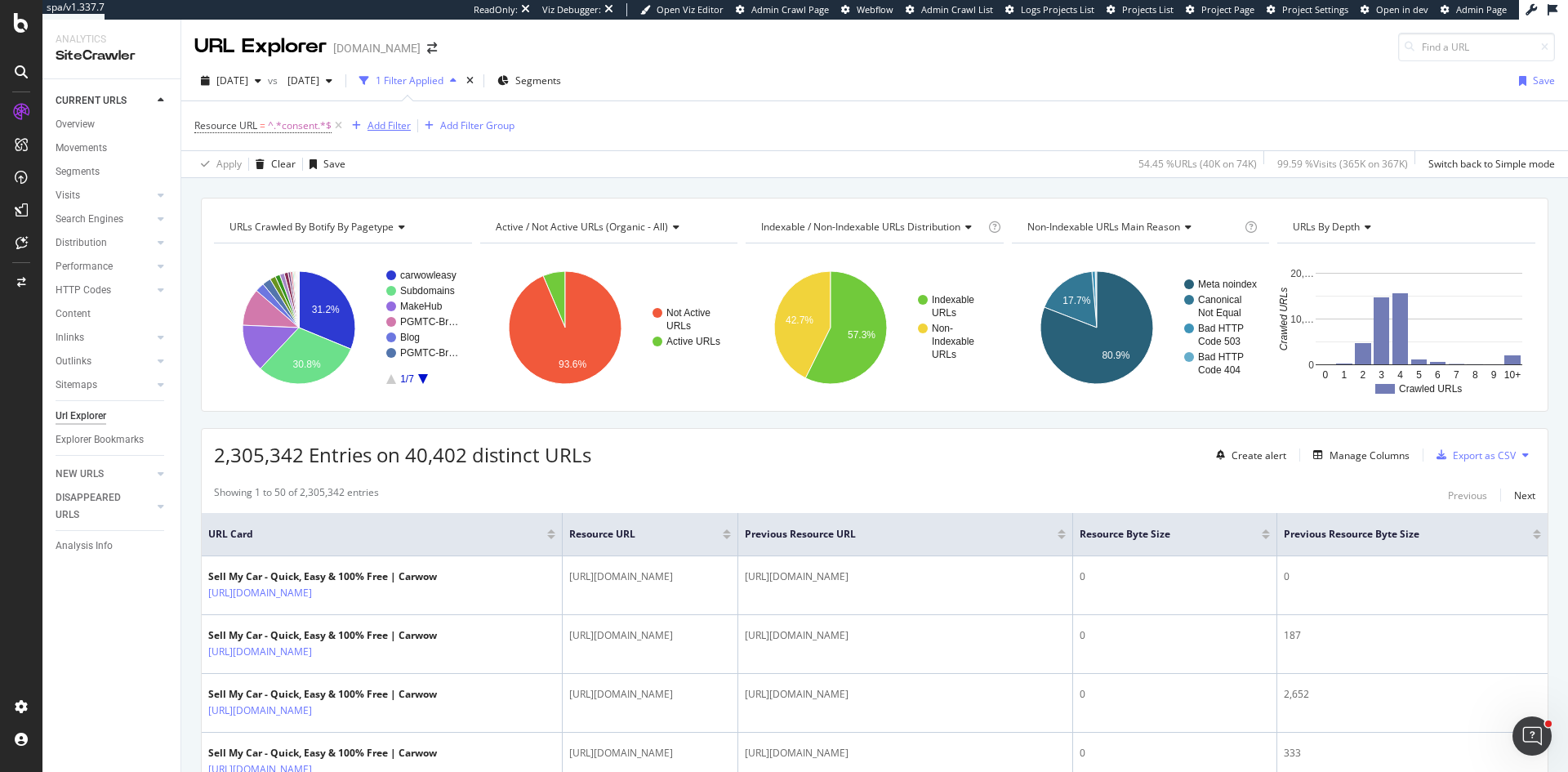
click at [393, 125] on div "Add Filter" at bounding box center [388, 125] width 43 height 14
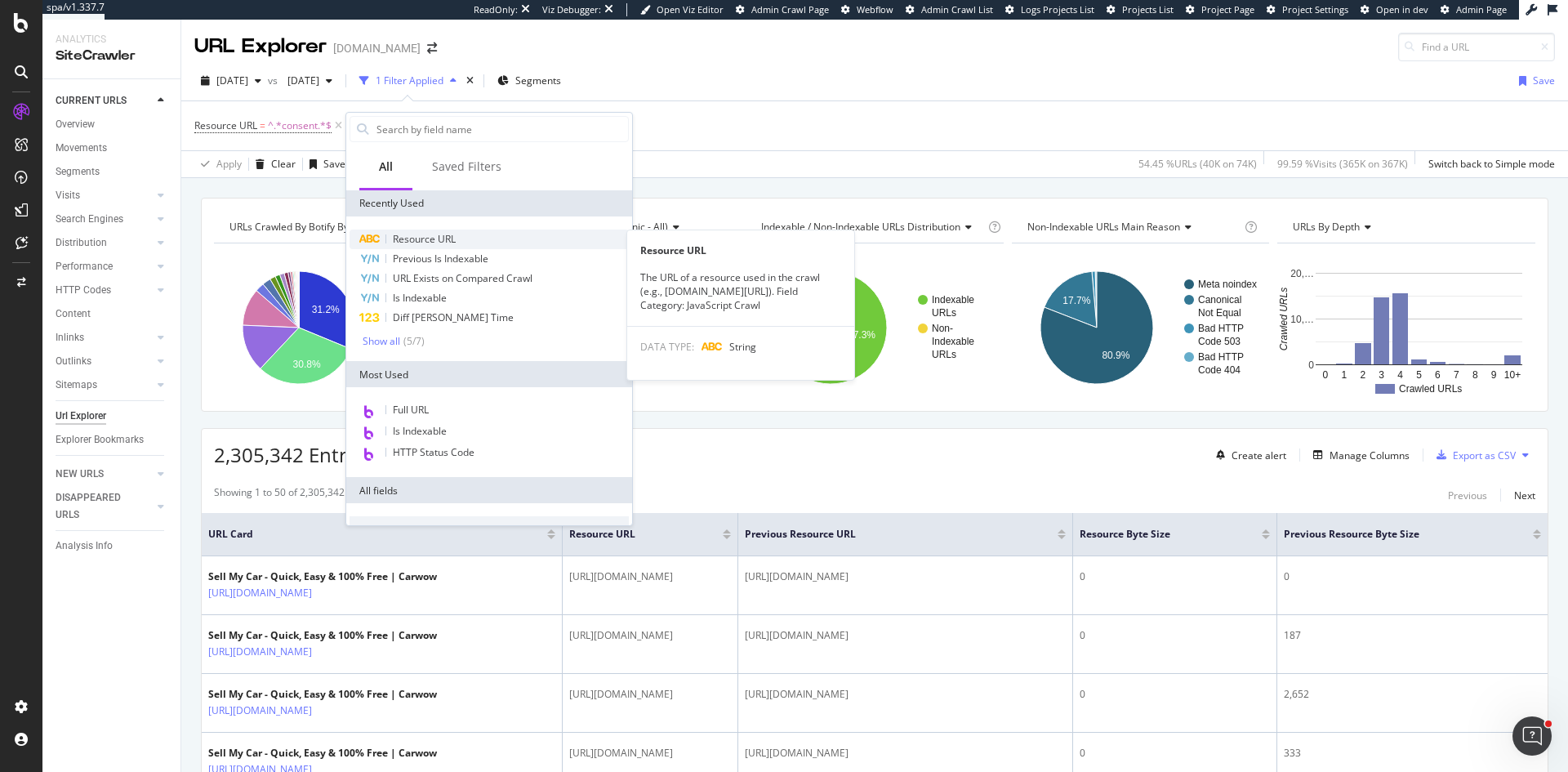
click at [445, 234] on span "Resource URL" at bounding box center [424, 239] width 63 height 14
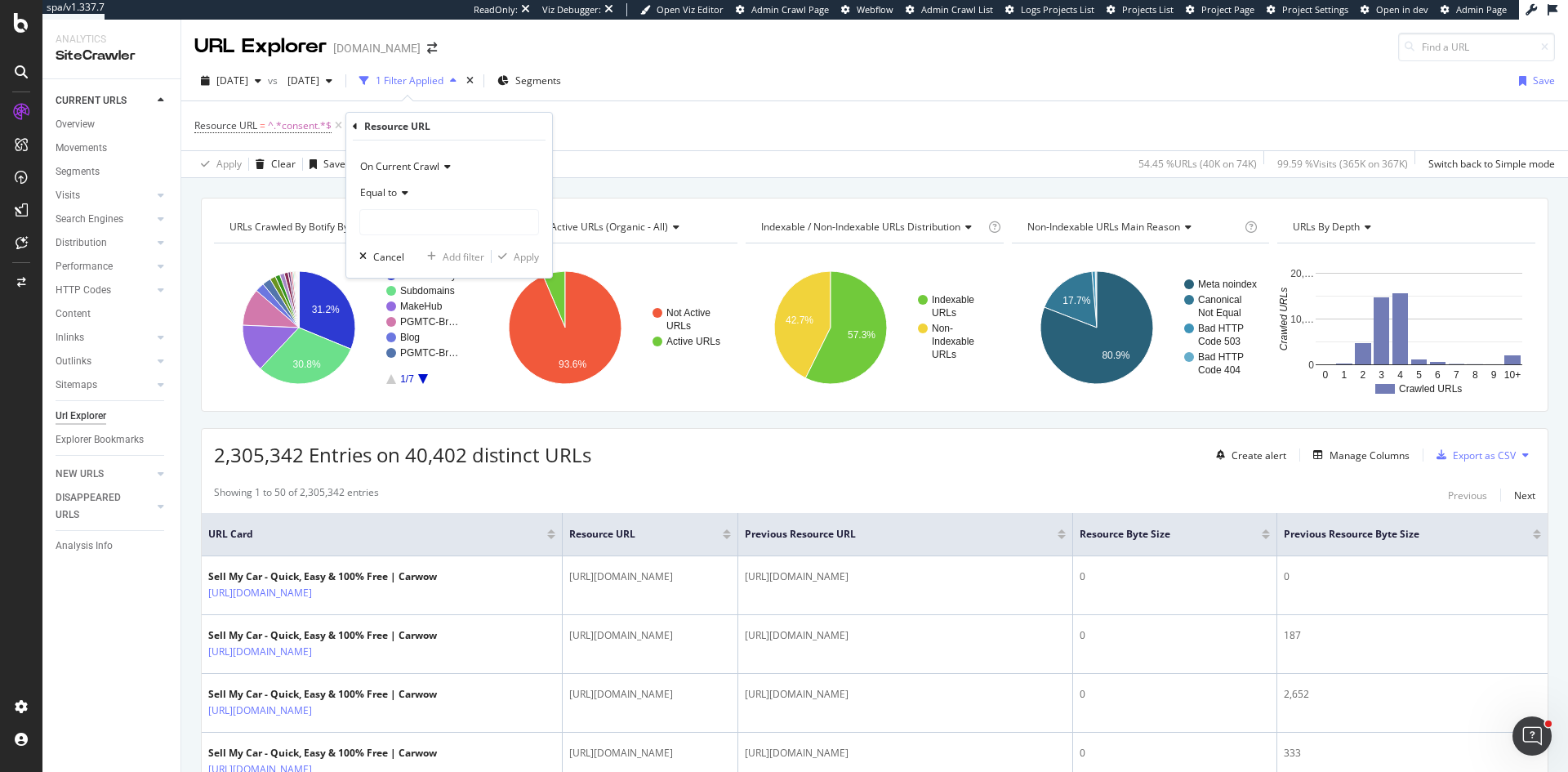
click at [427, 161] on span "On Current Crawl" at bounding box center [399, 166] width 79 height 14
click at [443, 216] on span "On Compared Crawl" at bounding box center [413, 222] width 92 height 14
click at [410, 221] on input "text" at bounding box center [449, 222] width 178 height 26
click at [397, 188] on span "Equal to" at bounding box center [378, 192] width 37 height 14
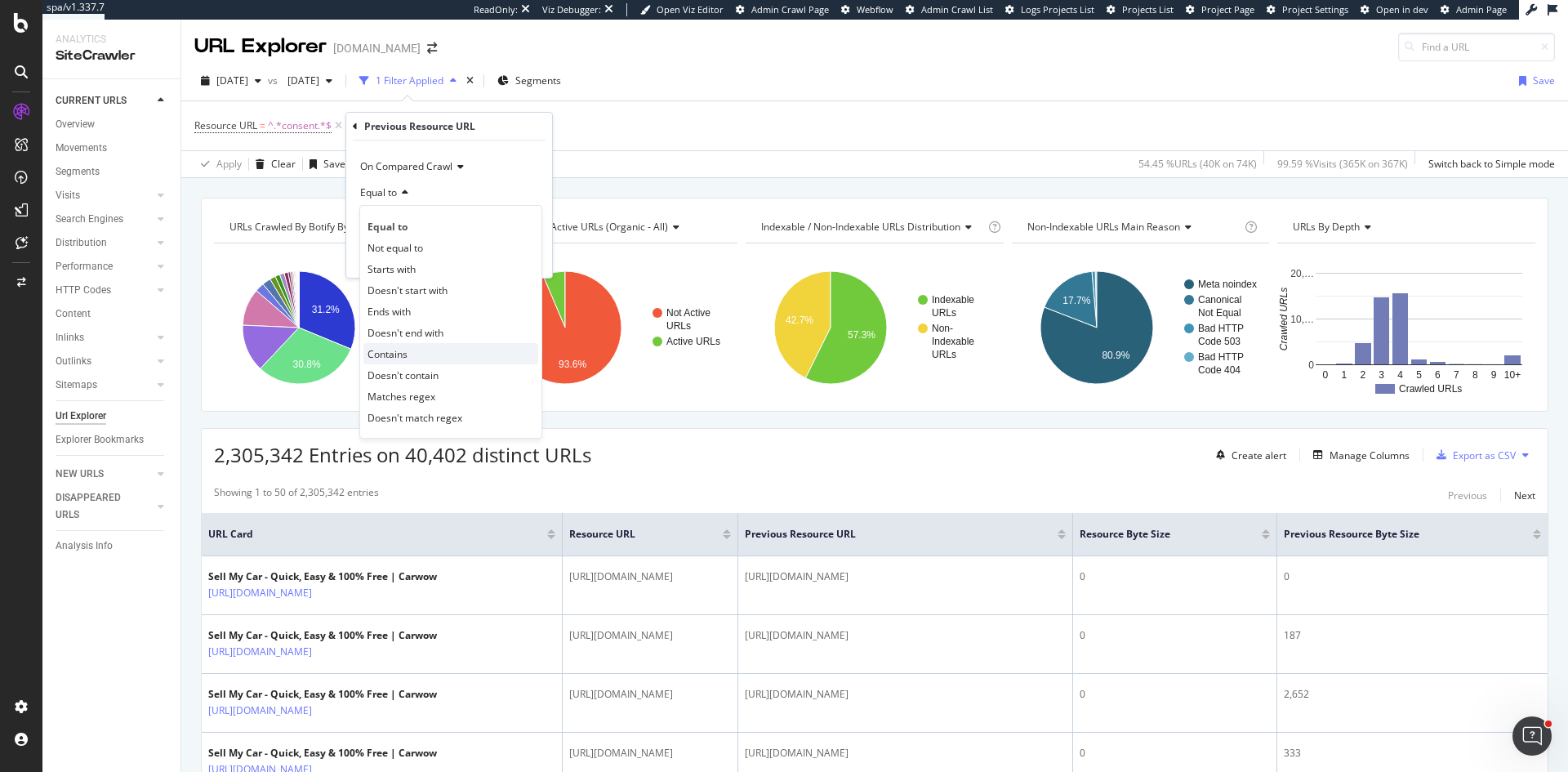
click at [426, 359] on div "Contains" at bounding box center [450, 353] width 175 height 21
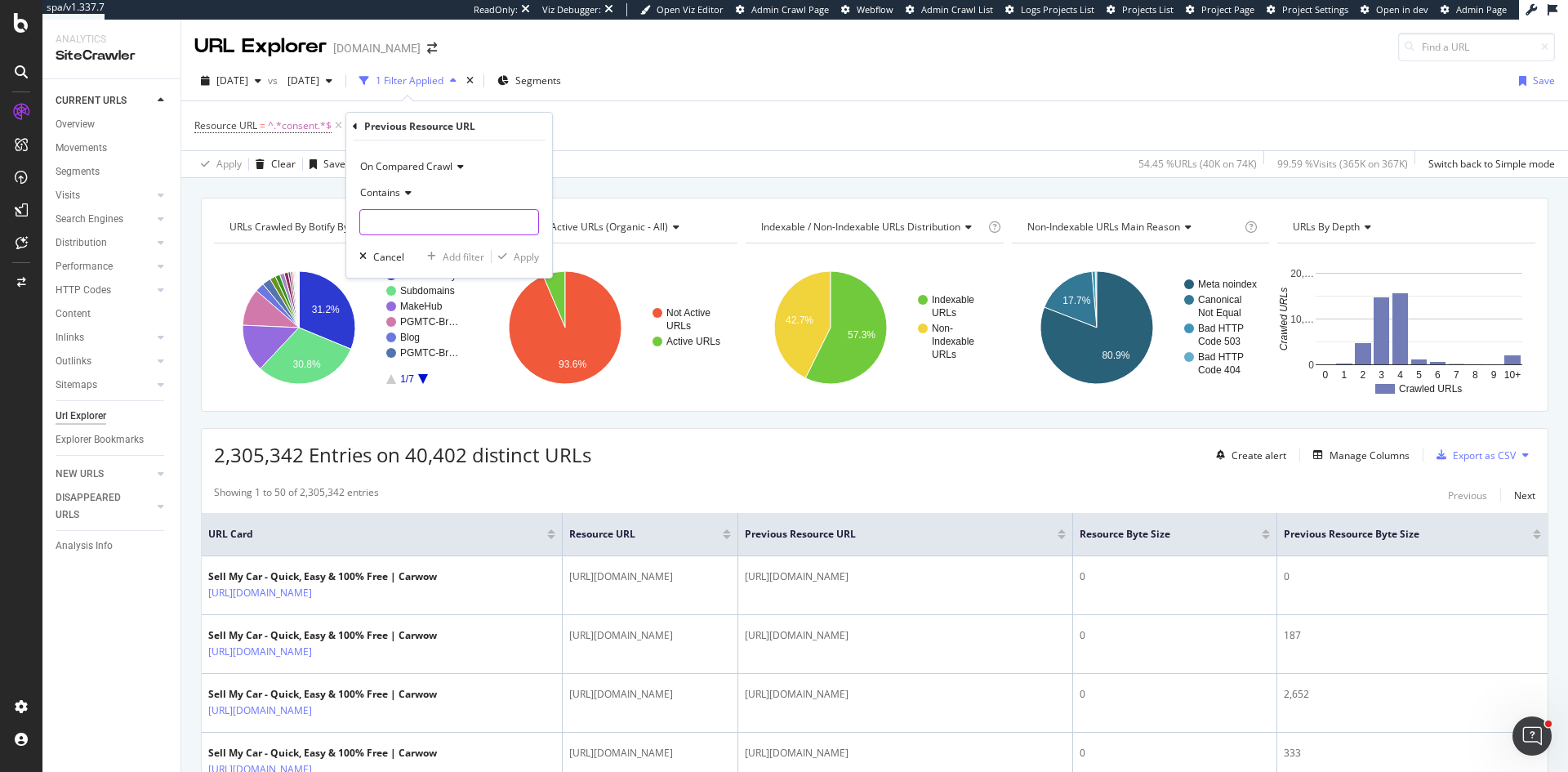
click at [440, 233] on input "text" at bounding box center [449, 222] width 178 height 26
type input "consent."
click at [522, 250] on div "Apply" at bounding box center [526, 257] width 25 height 14
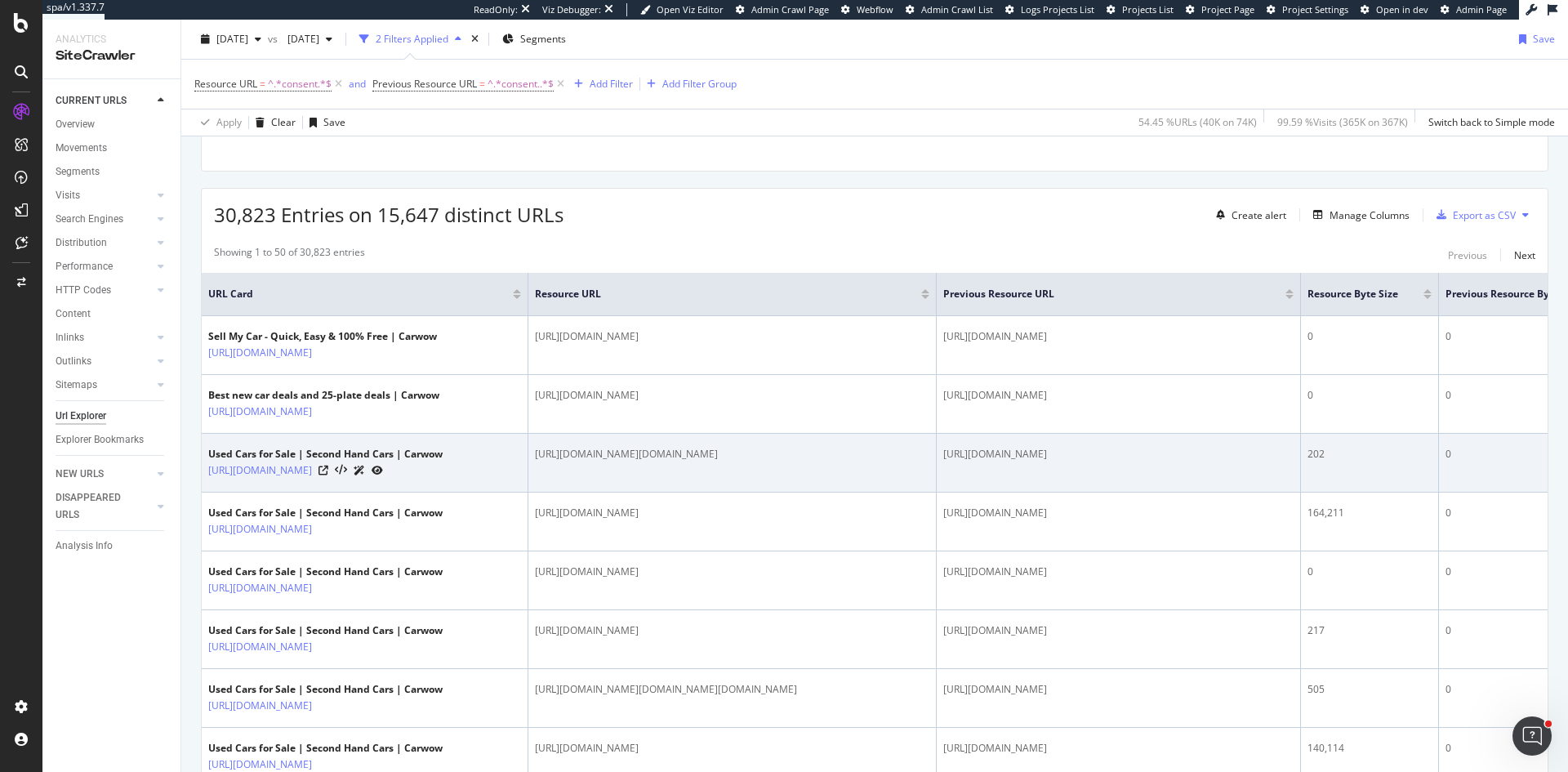
scroll to position [245, 0]
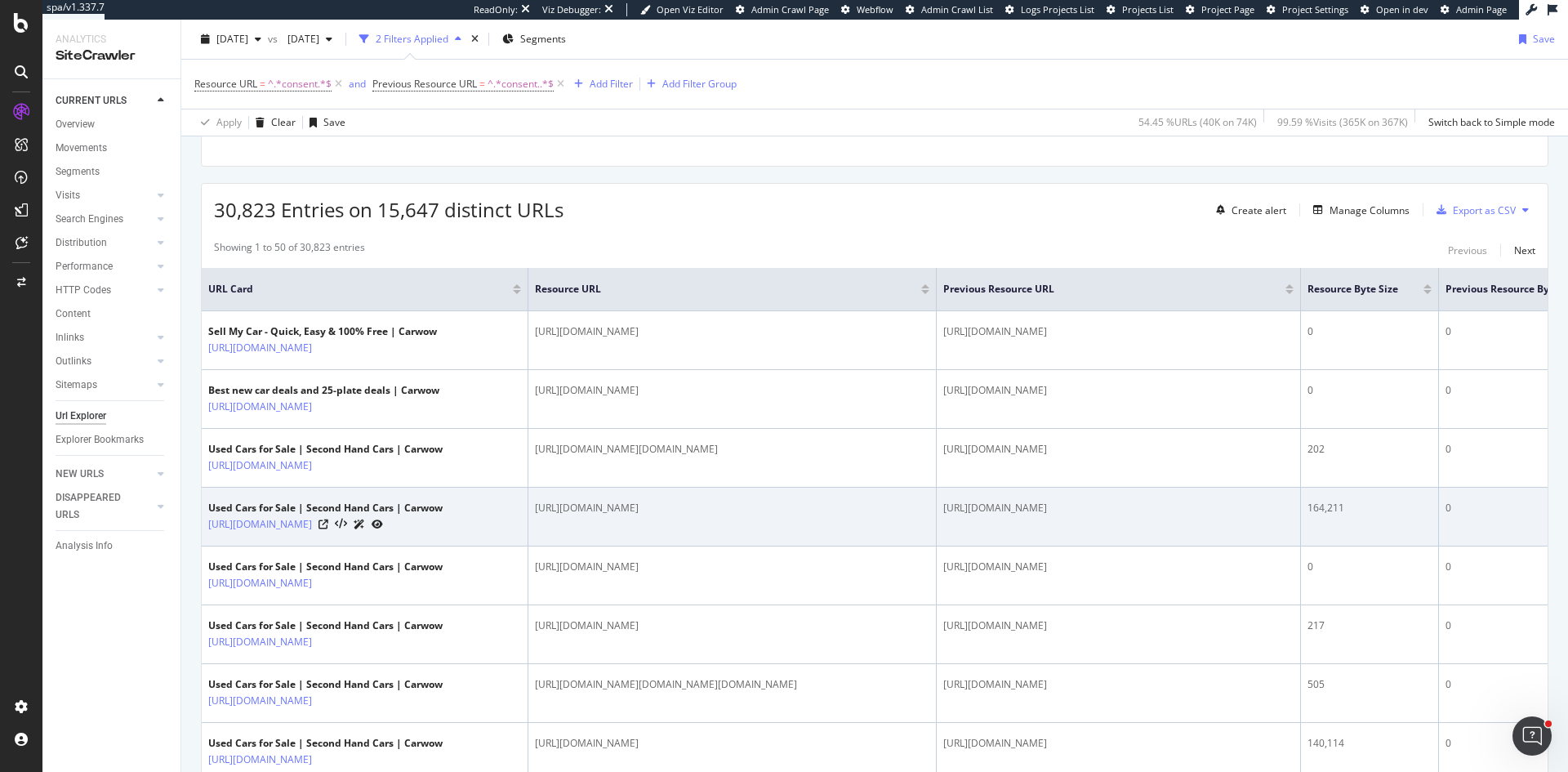
drag, startPoint x: 719, startPoint y: 538, endPoint x: 512, endPoint y: 514, distance: 208.7
click at [512, 514] on tr "Used Cars for Sale | Second Hand Cars | Carwow https://www.carwow.co.uk/used-ca…" at bounding box center [911, 516] width 1418 height 59
click at [836, 546] on td "https://consent.carwow.co.uk/unified/4.37.1/gdpr-tcf.b521910849dfd2aa2880.bundl…" at bounding box center [732, 516] width 408 height 59
drag, startPoint x: 674, startPoint y: 531, endPoint x: 535, endPoint y: 513, distance: 139.9
click at [535, 513] on div "https://consent.carwow.co.uk/unified/4.37.1/gdpr-tcf.b521910849dfd2aa2880.bundl…" at bounding box center [732, 507] width 394 height 15
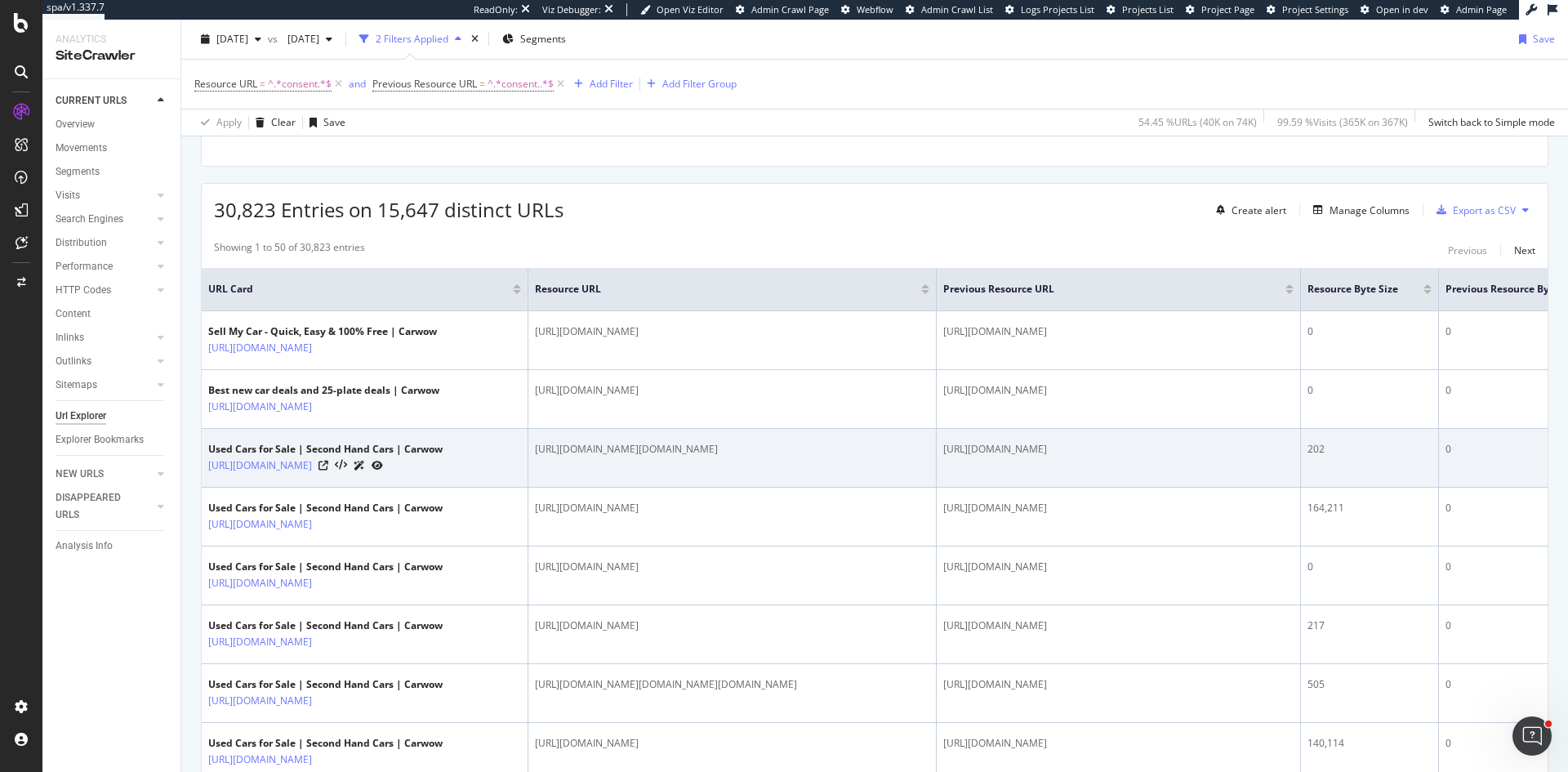
copy div "https://consent.carwow.co.uk/unified/4.37.1/gdpr-tcf.b521910849dfd2aa2880.bundl…"
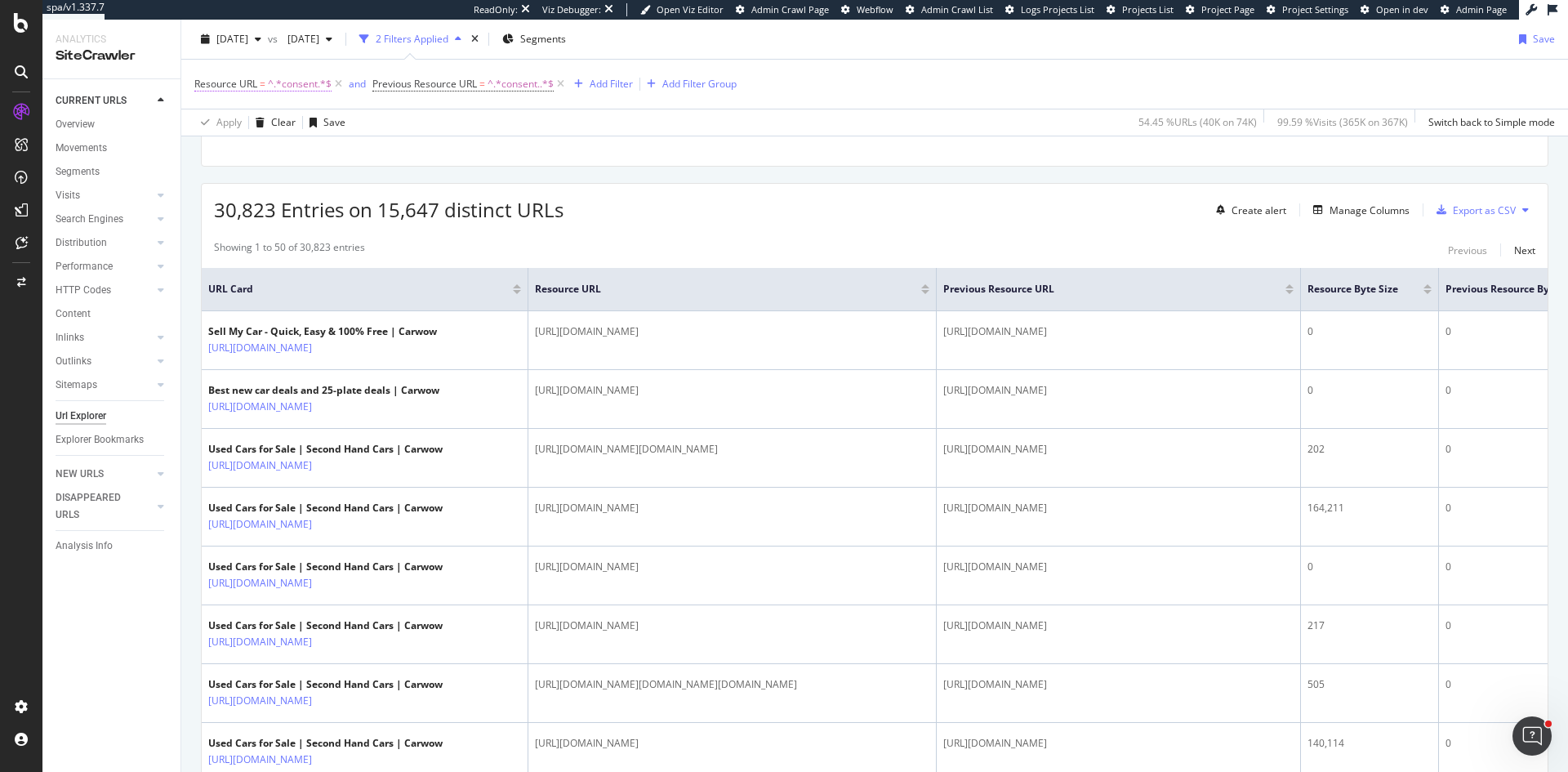
click at [323, 80] on span "^.*consent.*$" at bounding box center [300, 84] width 64 height 23
click at [269, 177] on input "consent" at bounding box center [286, 178] width 154 height 26
paste input "https://consent.carwow.co.uk/unified/4.37.1/gdpr-tcf.b521910849dfd2aa2880.bundl…"
type input "https://consent.carwow.co.uk/unified/4.37.1/gdpr-tcf.b521910849dfd2aa2880.bundl…"
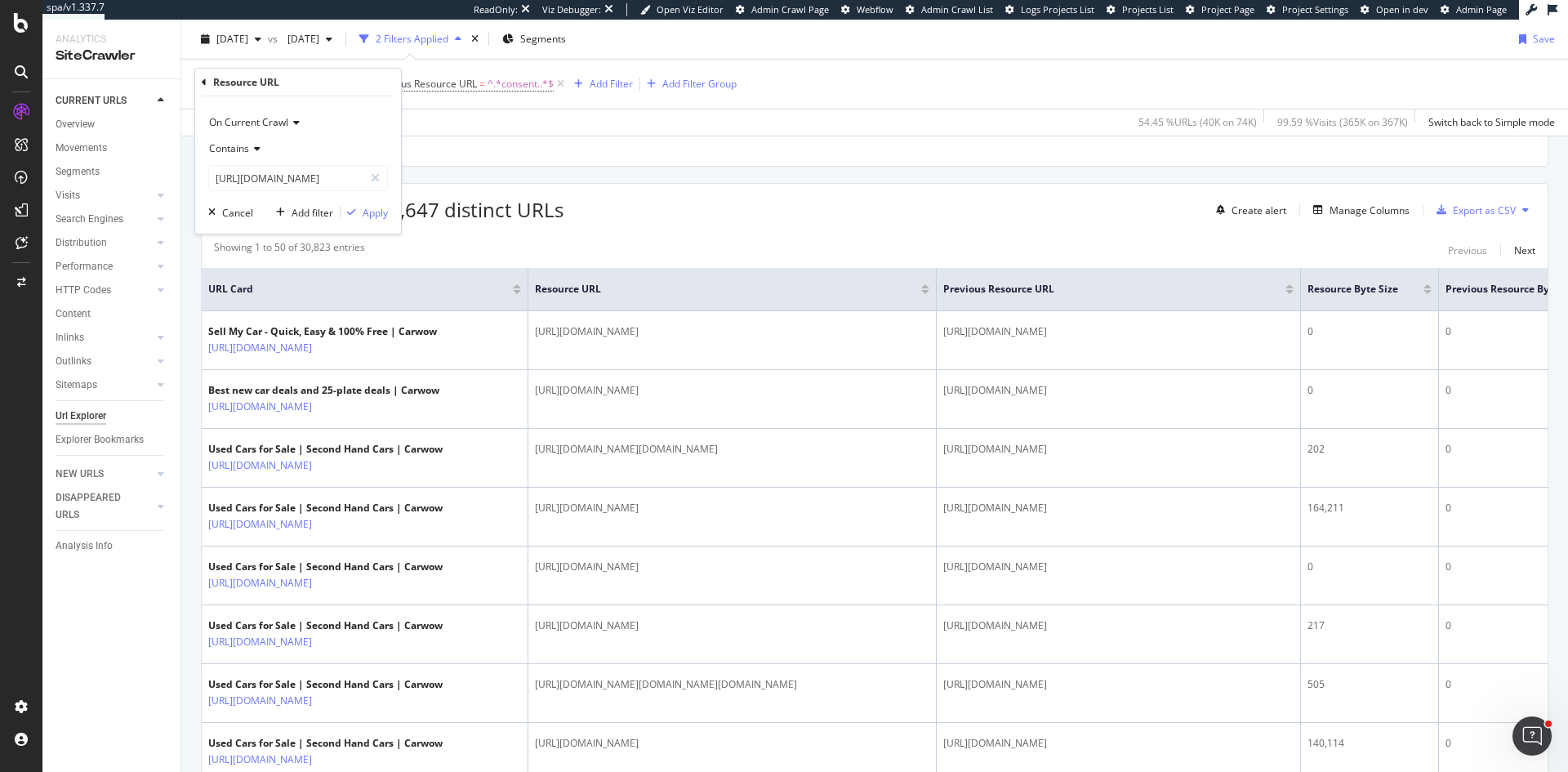
click at [232, 137] on div "Contains" at bounding box center [298, 149] width 180 height 26
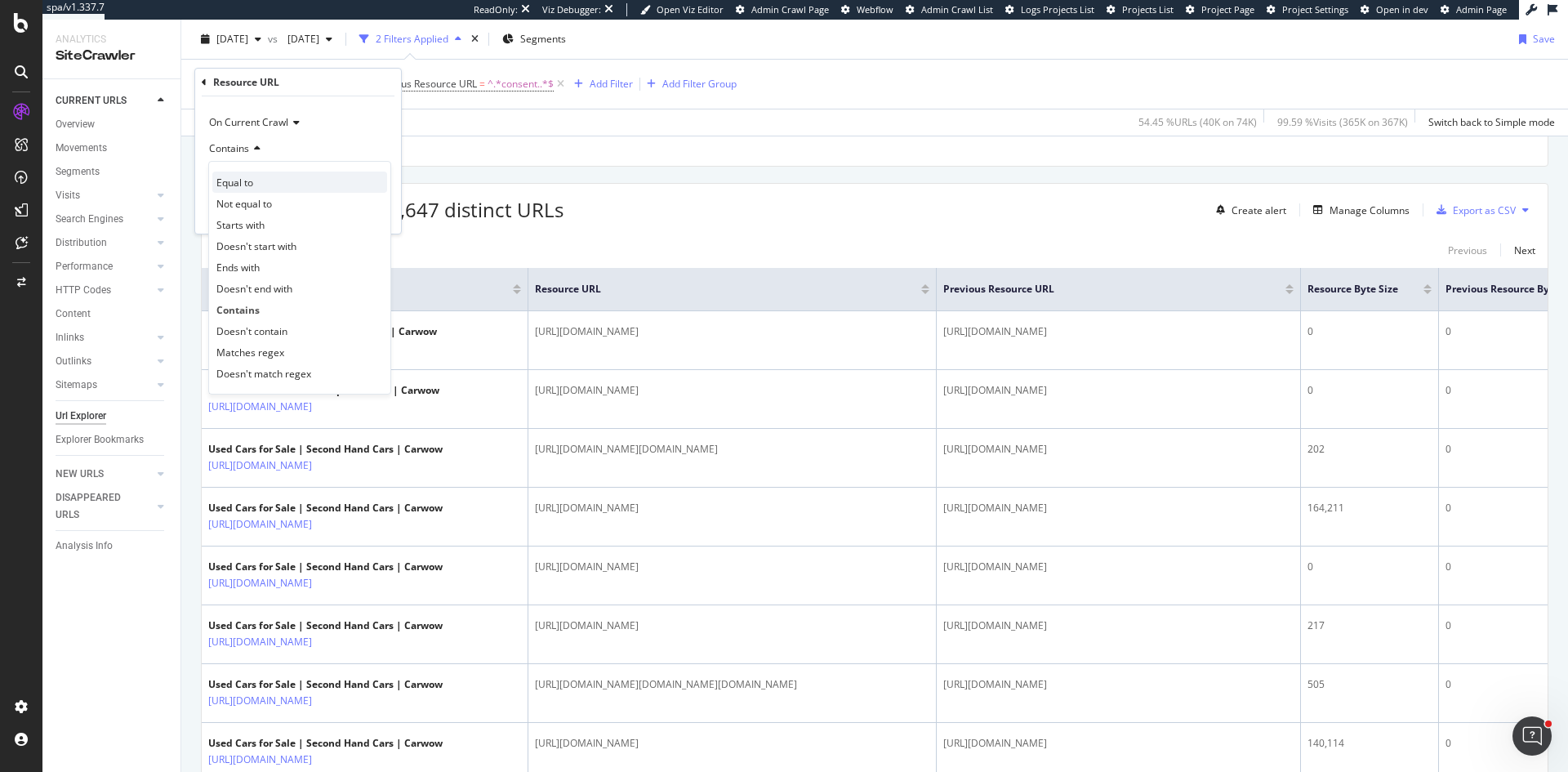
click at [265, 188] on div "Equal to" at bounding box center [299, 181] width 175 height 21
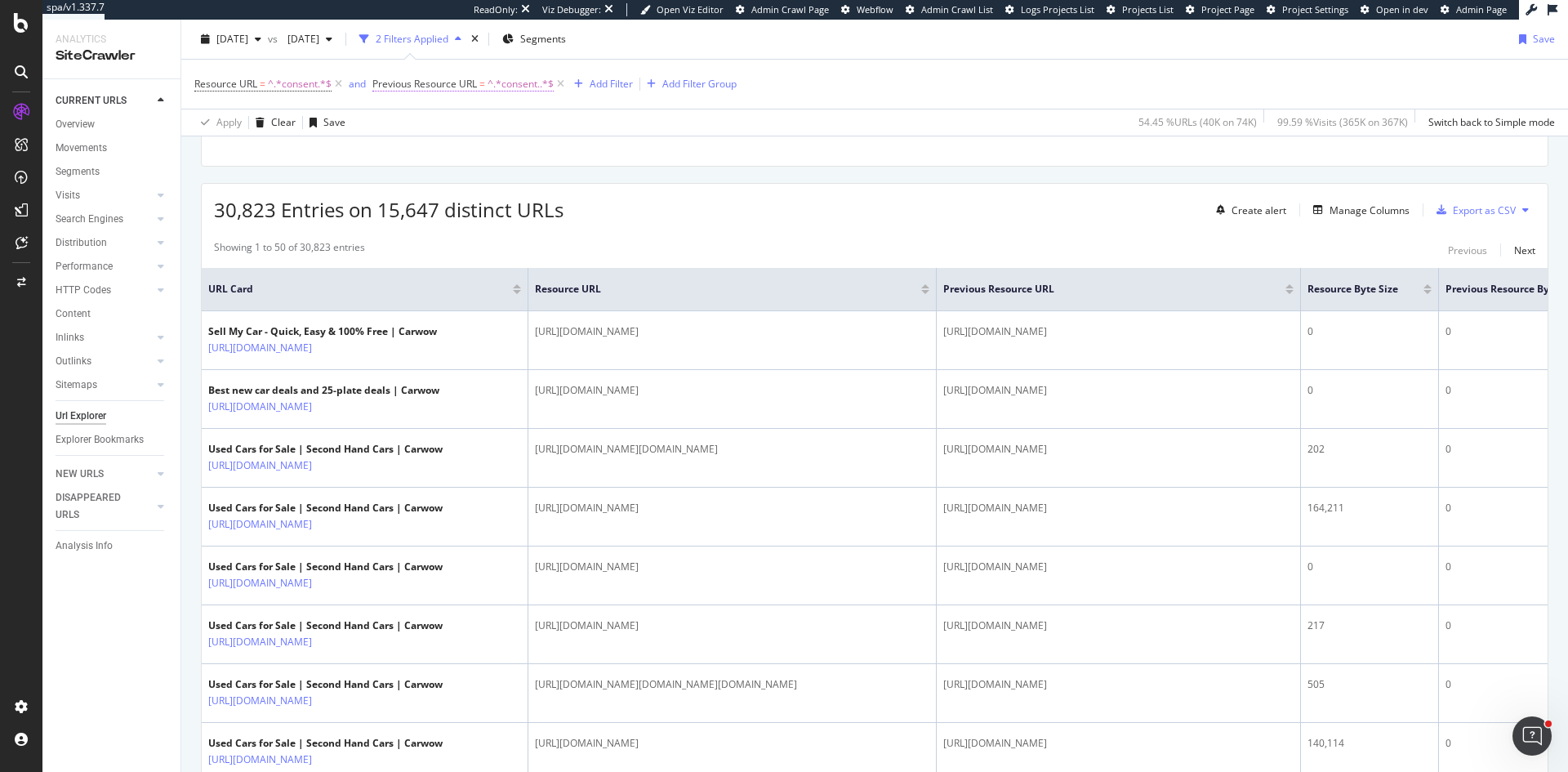
click at [486, 86] on span "Previous Resource URL = ^.*consent..*$" at bounding box center [462, 84] width 181 height 15
click at [435, 148] on icon at bounding box center [433, 149] width 11 height 10
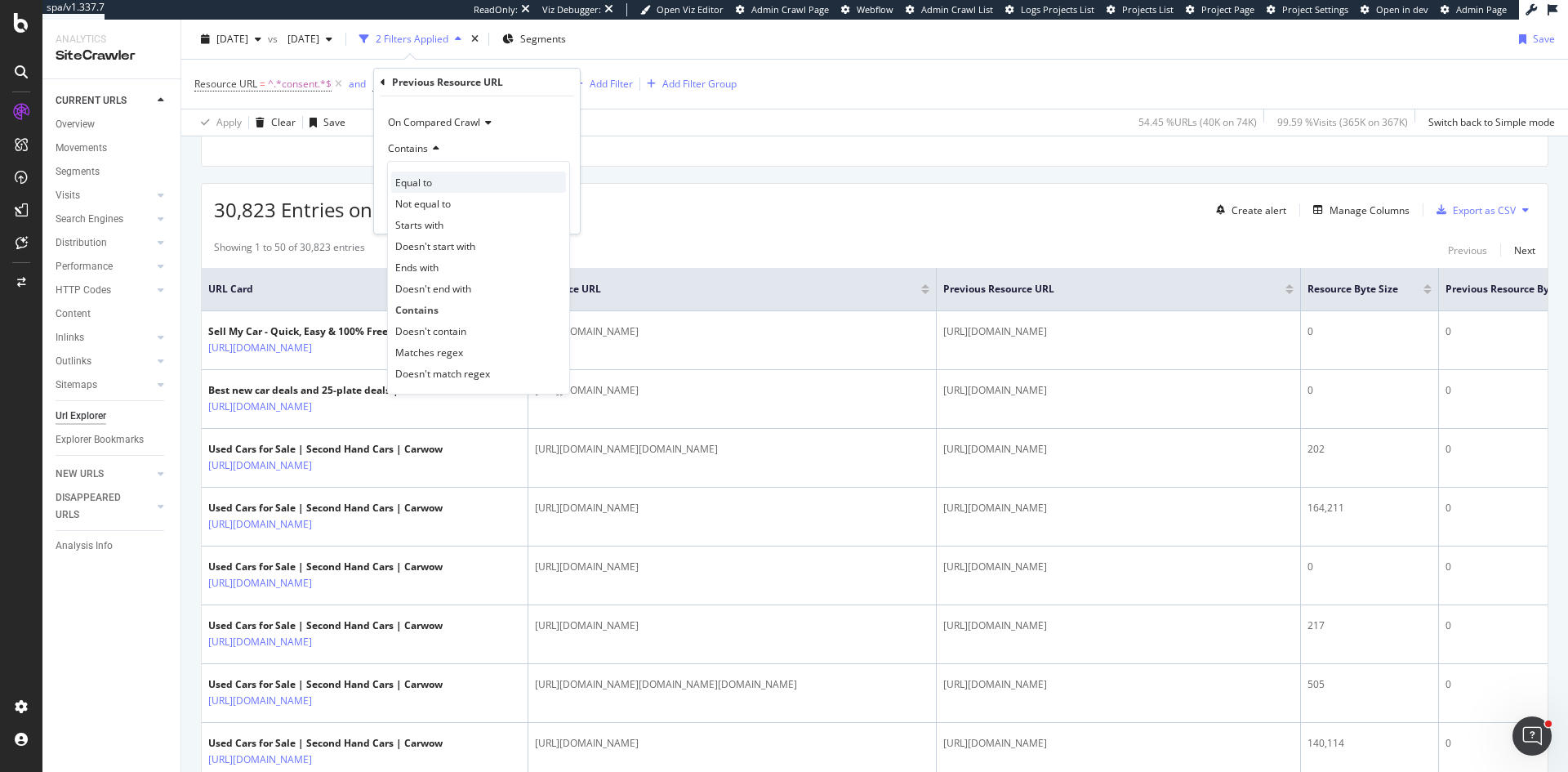
click at [439, 185] on div "Equal to" at bounding box center [478, 181] width 175 height 21
click at [439, 190] on input "consent." at bounding box center [465, 178] width 154 height 26
paste input "https://consent.carwow.co.uk/unified/4.37.1/gdpr-tcf.b521910849dfd2aa2880.bundl…"
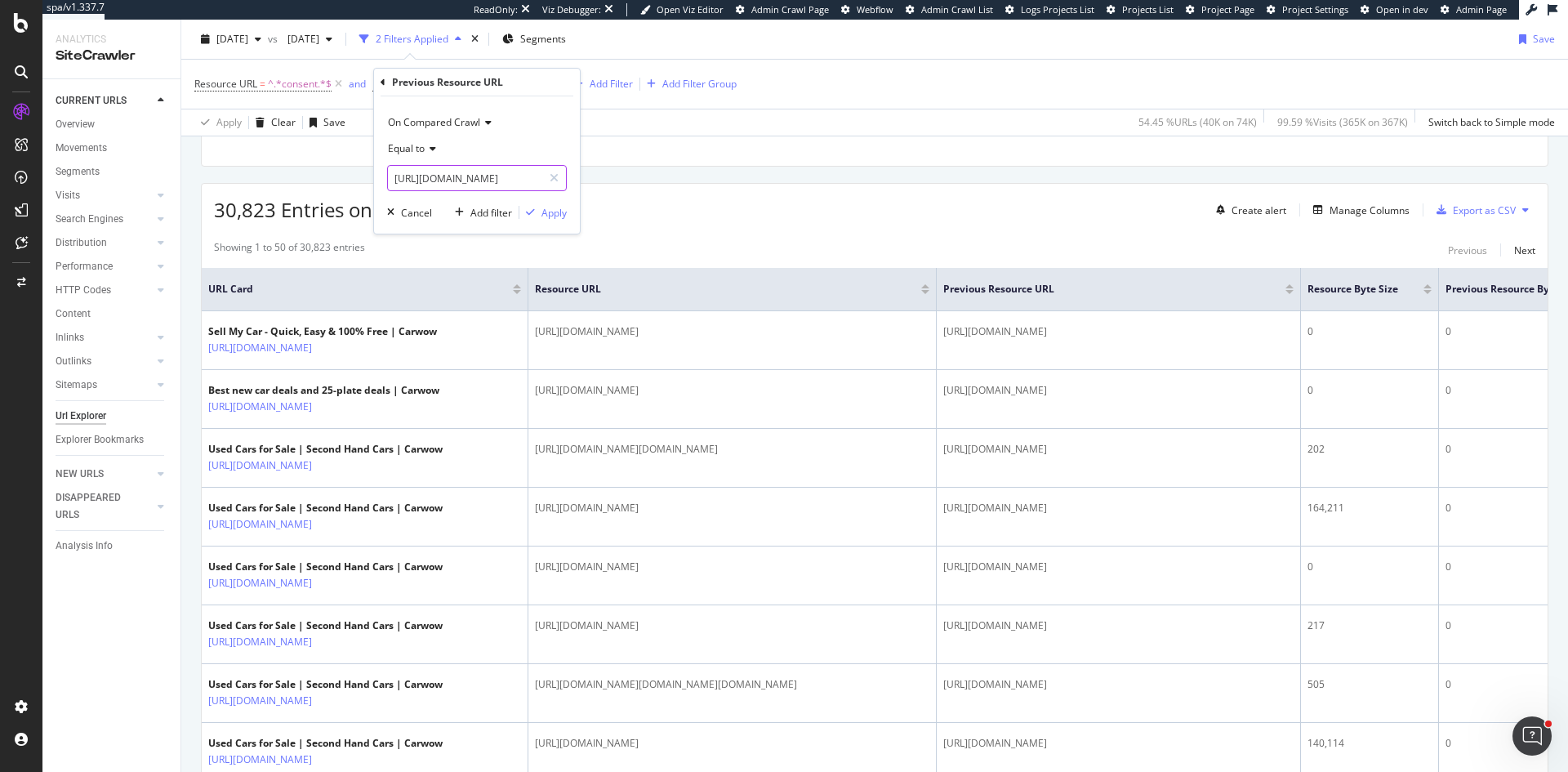
scroll to position [0, 256]
type input "https://consent.carwow.co.uk/unified/4.37.1/gdpr-tcf.b521910849dfd2aa2880.bundl…"
click at [549, 210] on div "Apply" at bounding box center [553, 213] width 25 height 14
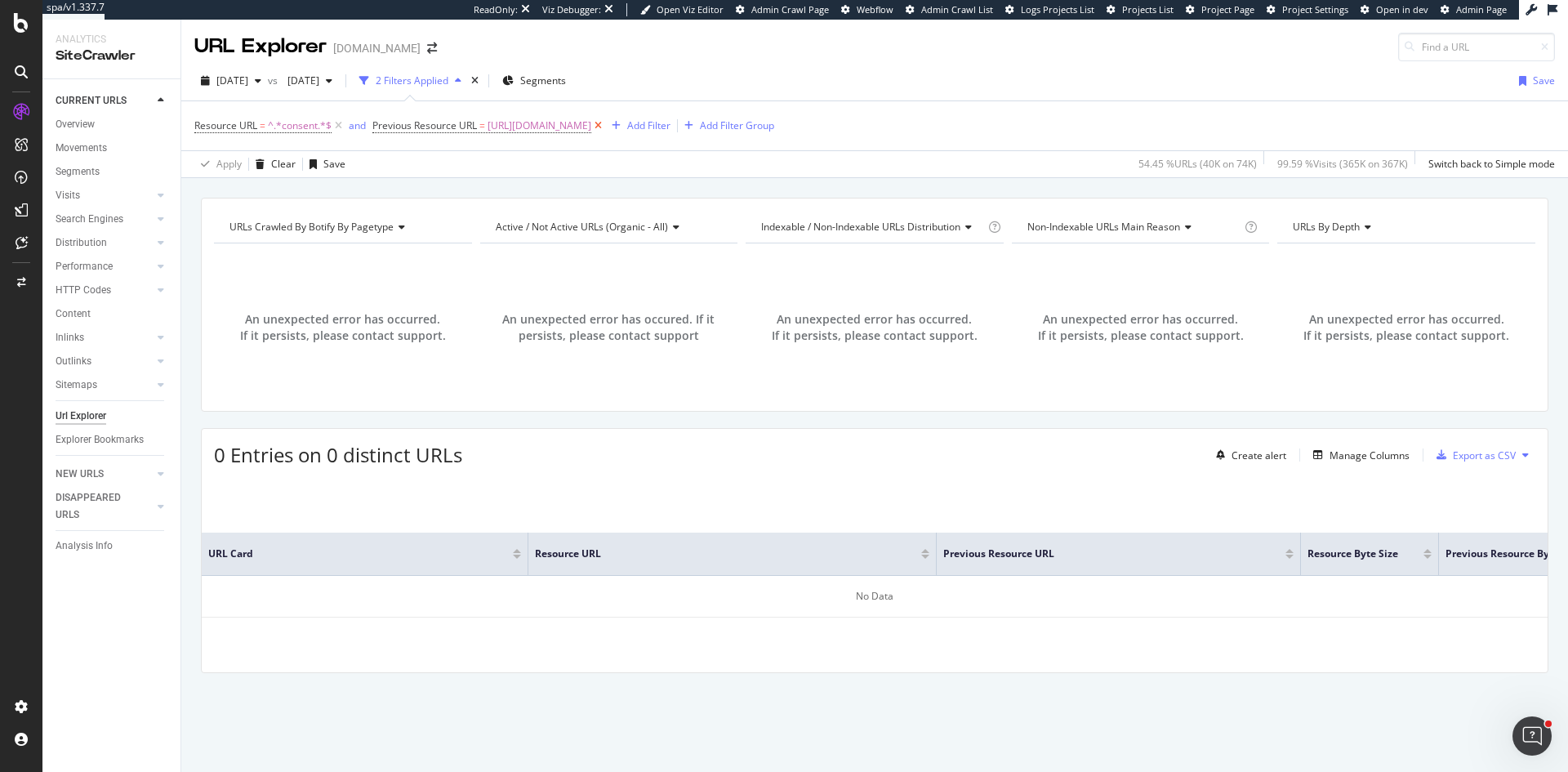
click at [605, 122] on icon at bounding box center [598, 126] width 14 height 16
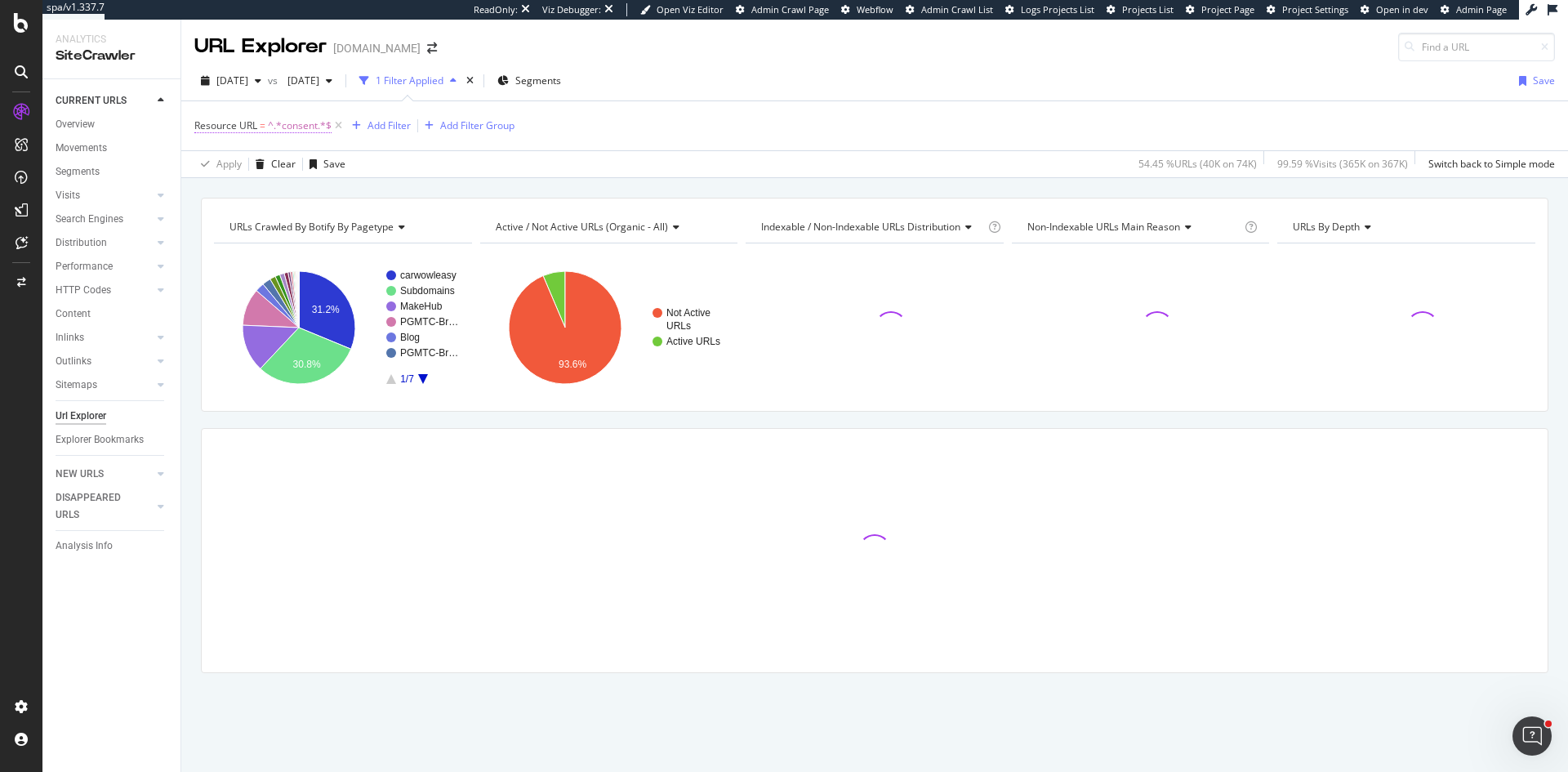
click at [275, 121] on span "^.*consent.*$" at bounding box center [300, 125] width 64 height 23
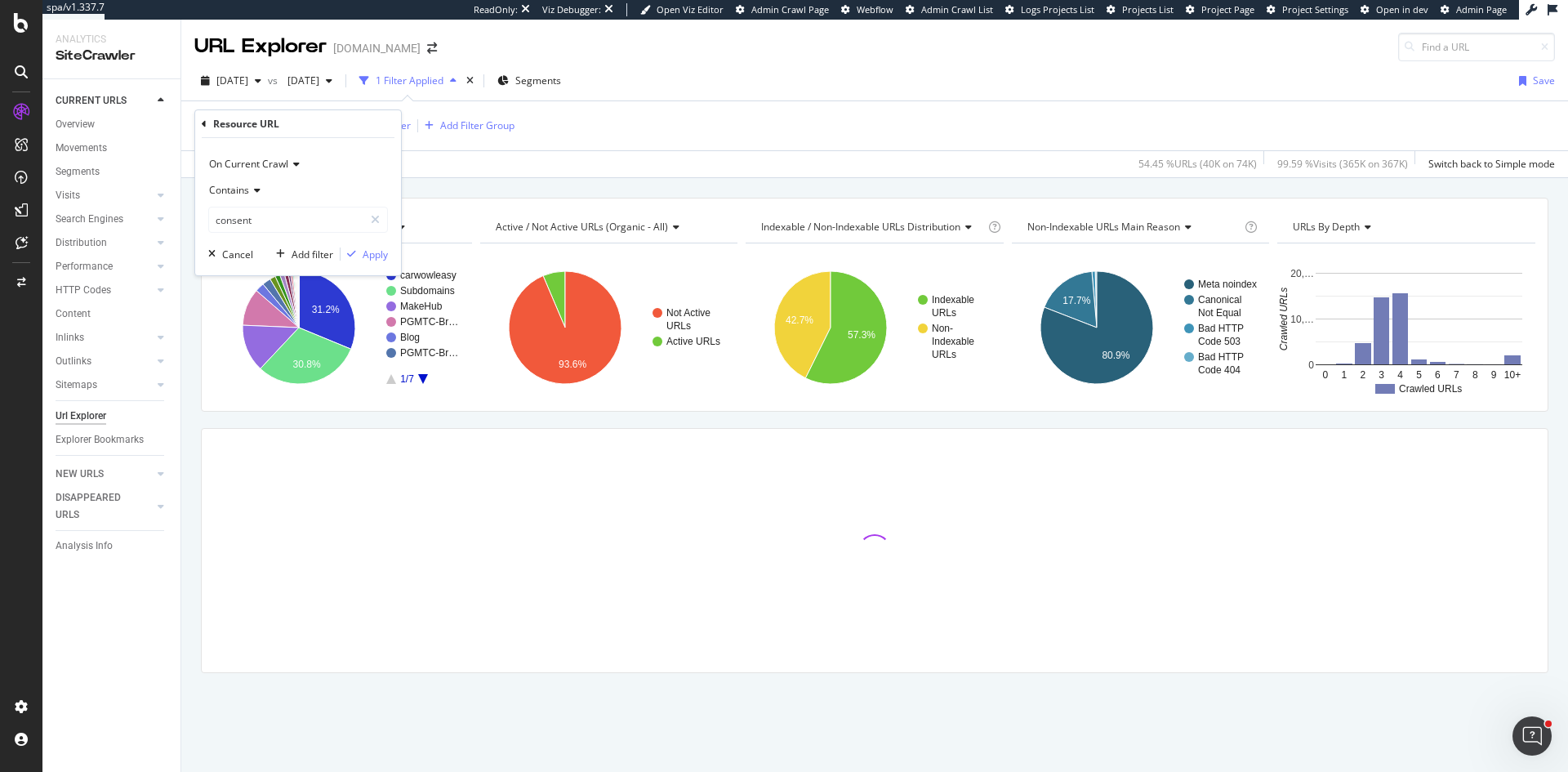
click at [247, 185] on span "Contains" at bounding box center [229, 190] width 40 height 14
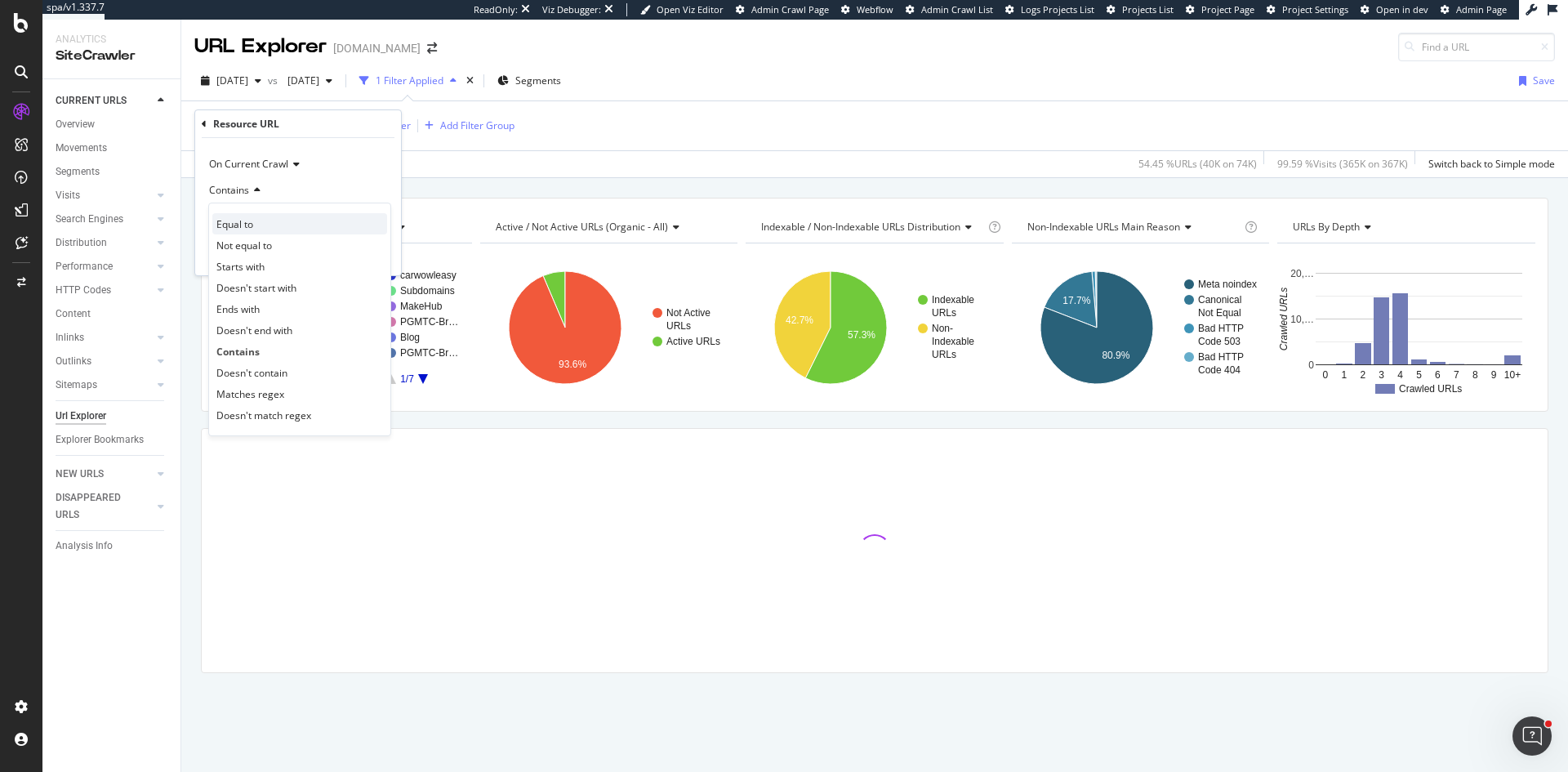
click at [269, 229] on div "Equal to" at bounding box center [299, 223] width 175 height 21
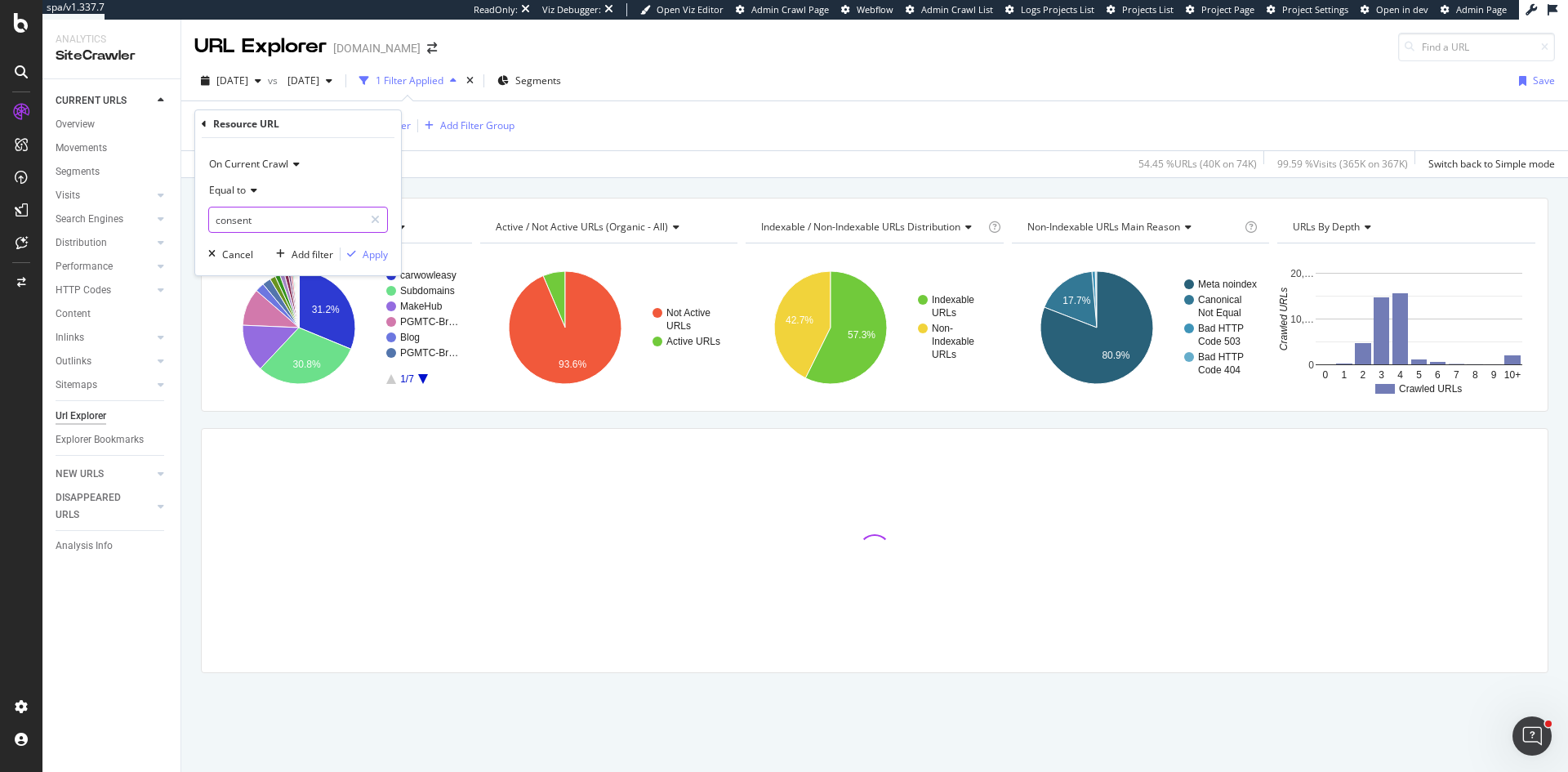
click at [285, 216] on input "consent" at bounding box center [286, 220] width 154 height 26
paste input "https://consent.carwow.co.uk/unified/4.37.1/gdpr-tcf.b521910849dfd2aa2880.bundl…"
type input "https://consent.carwow.co.uk/unified/4.37.1/gdpr-tcf.b521910849dfd2aa2880.bundl…"
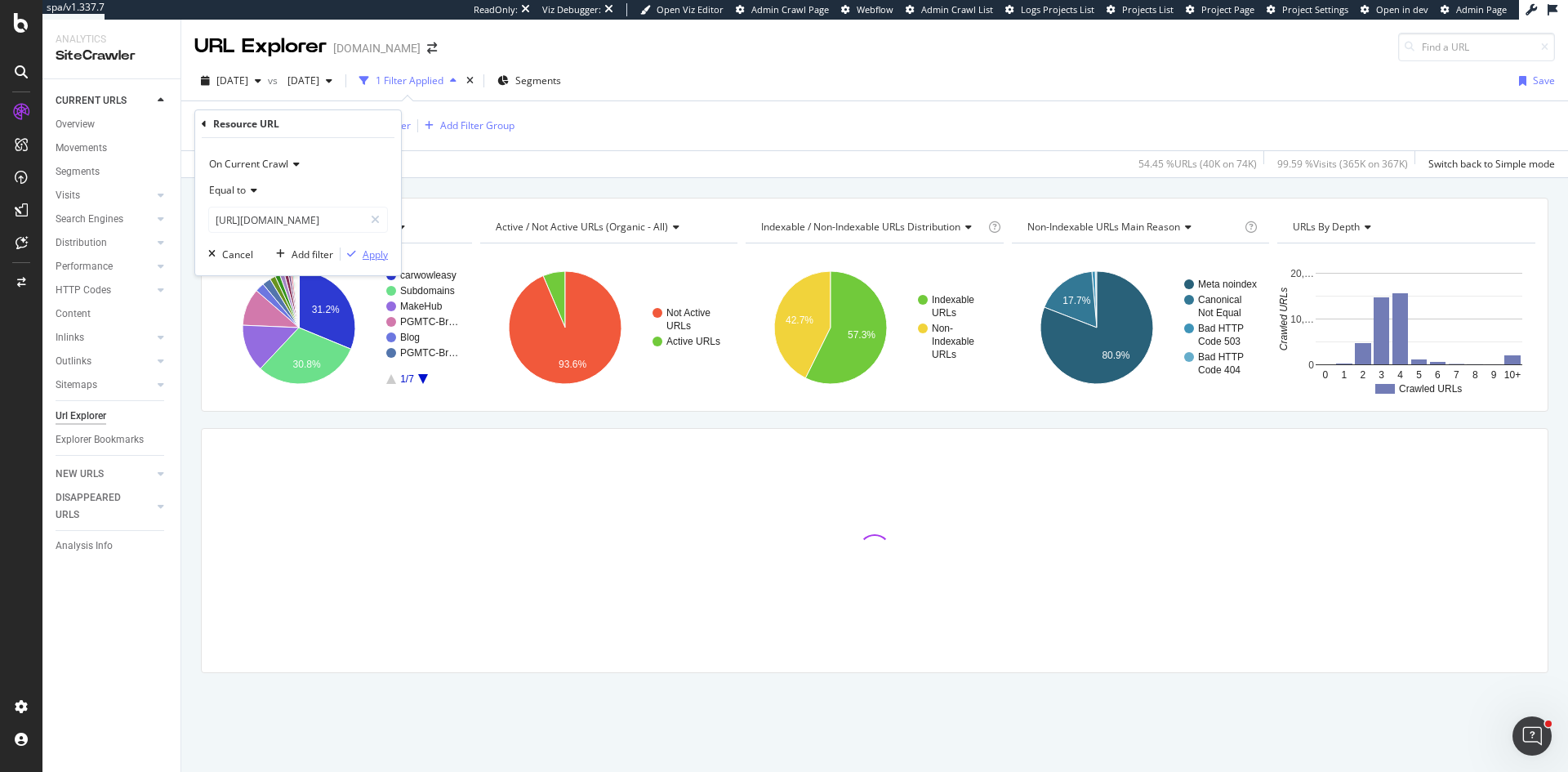
click at [378, 256] on div "Apply" at bounding box center [374, 254] width 25 height 14
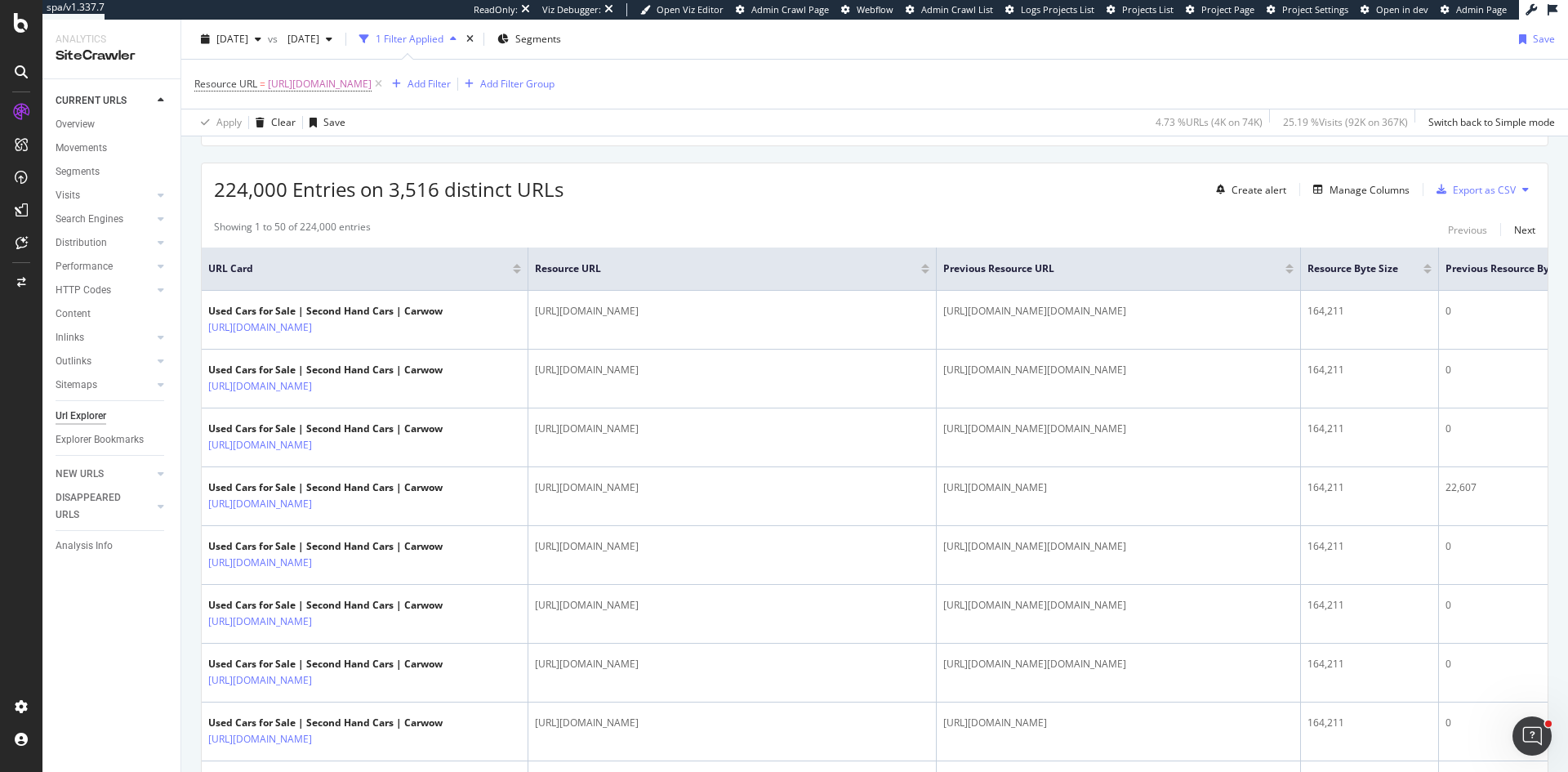
scroll to position [163, 0]
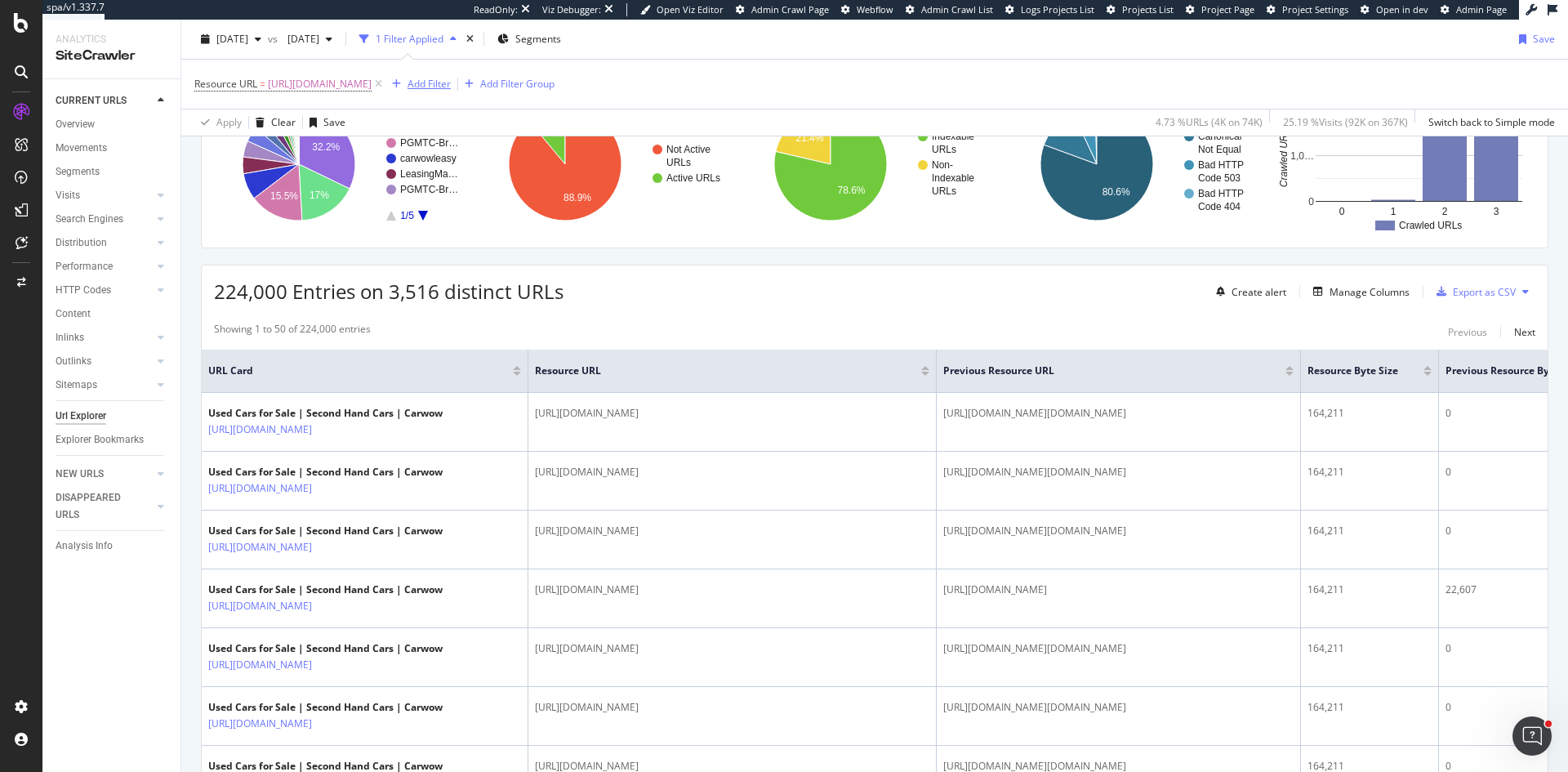
click at [451, 86] on div "Add Filter" at bounding box center [428, 84] width 43 height 14
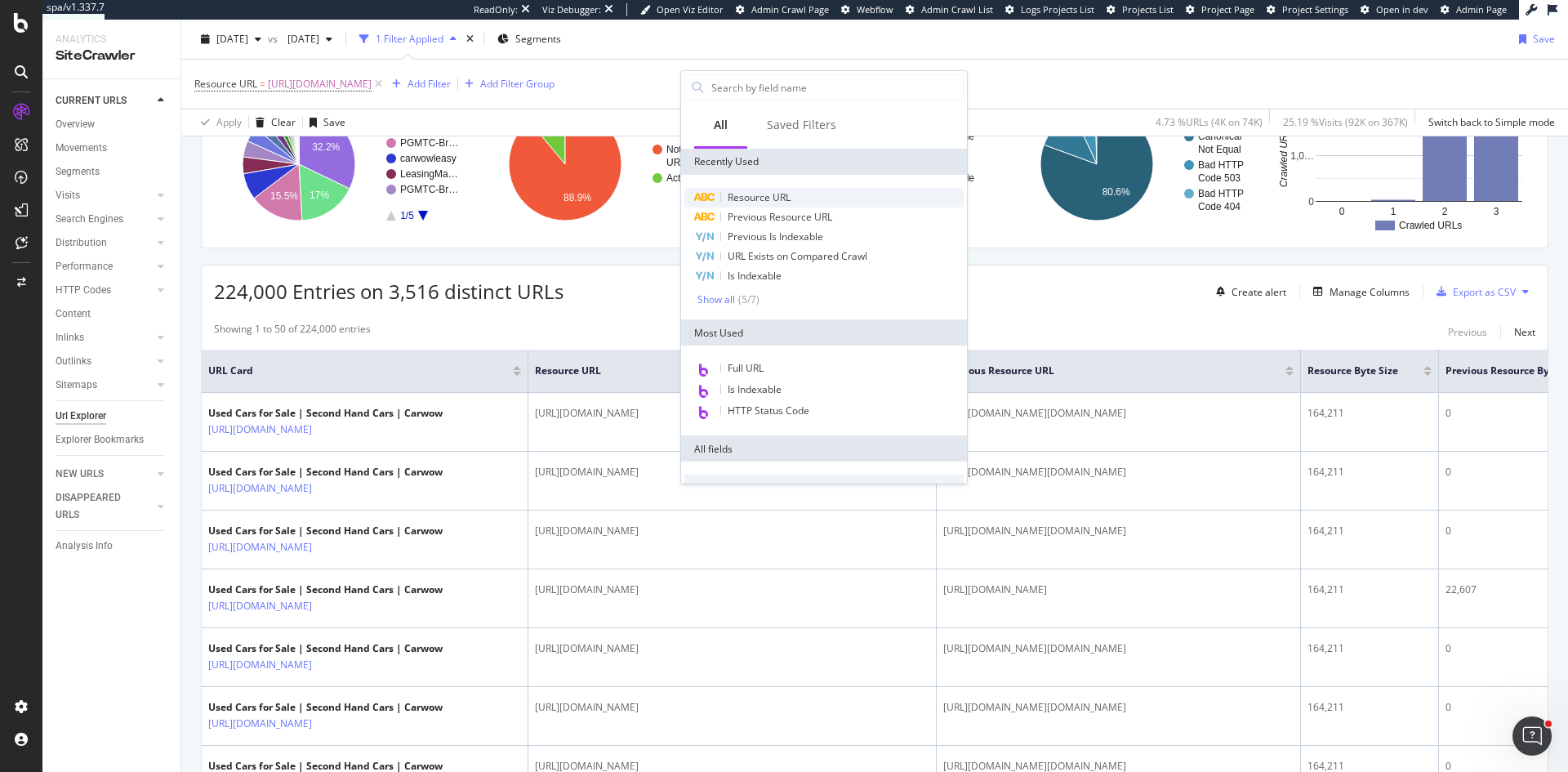
click at [786, 199] on span "Resource URL" at bounding box center [758, 197] width 63 height 14
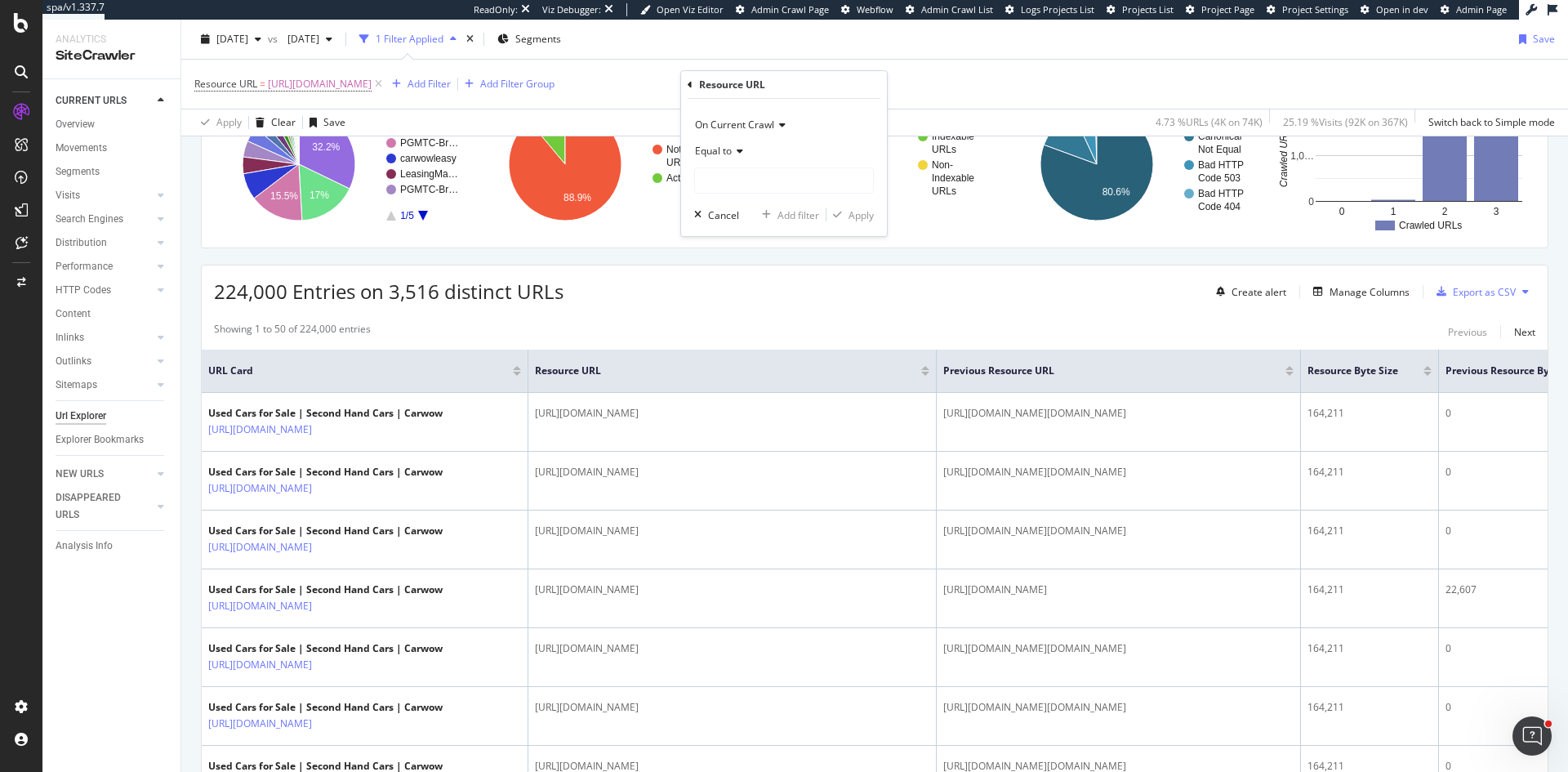
click at [751, 126] on span "On Current Crawl" at bounding box center [734, 125] width 79 height 14
click at [749, 178] on span "On Compared Crawl" at bounding box center [748, 180] width 92 height 14
click at [746, 177] on input "text" at bounding box center [784, 180] width 178 height 26
click at [782, 183] on input "text" at bounding box center [784, 180] width 178 height 26
paste input "https://consent.carwow.co.uk/unified/4.37.1/gdpr-tcf.b521910849dfd2aa2880.bundl…"
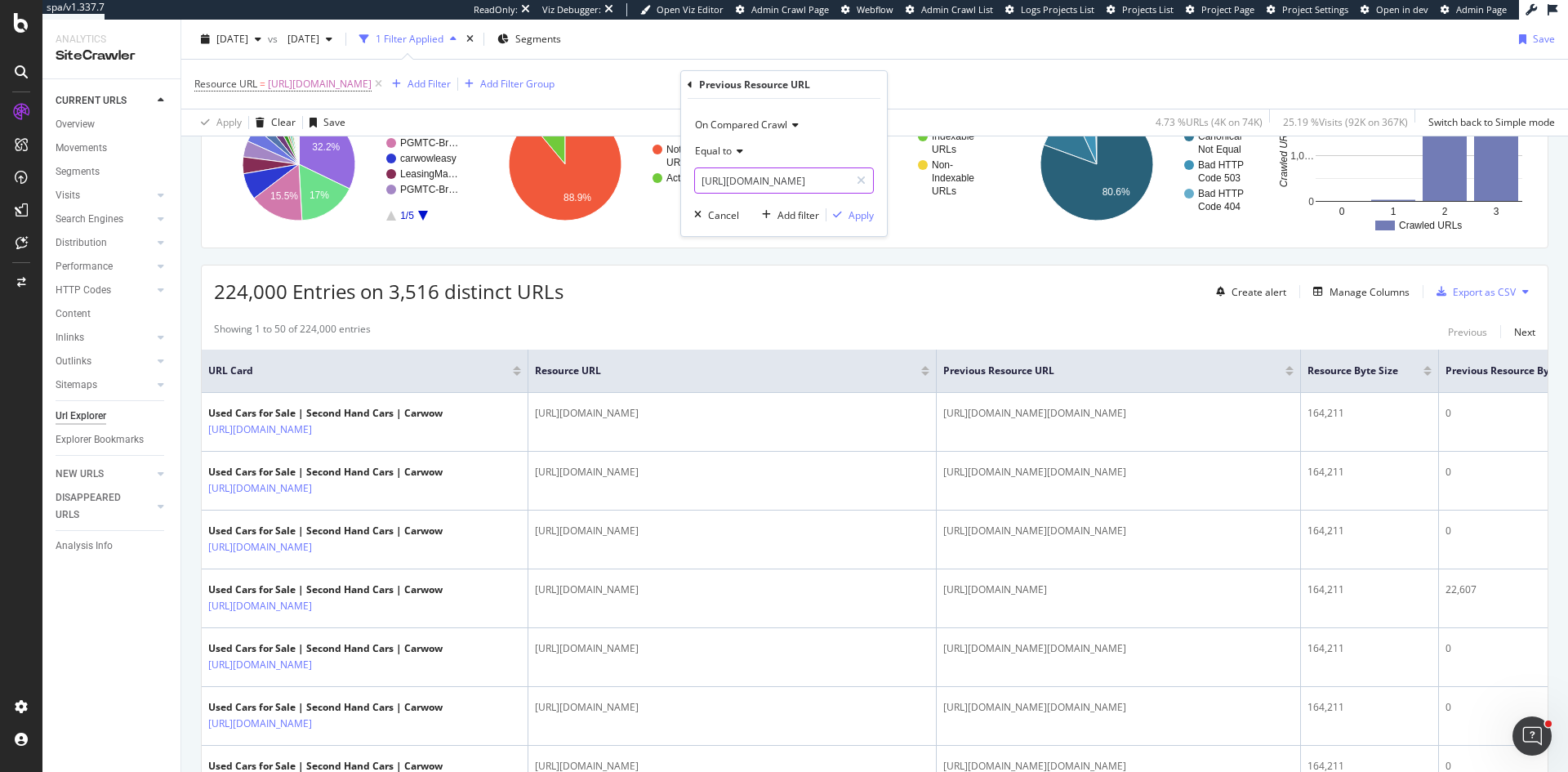
scroll to position [0, 256]
type input "https://consent.carwow.co.uk/unified/4.37.1/gdpr-tcf.b521910849dfd2aa2880.bundl…"
click at [863, 208] on div "Apply" at bounding box center [860, 215] width 25 height 14
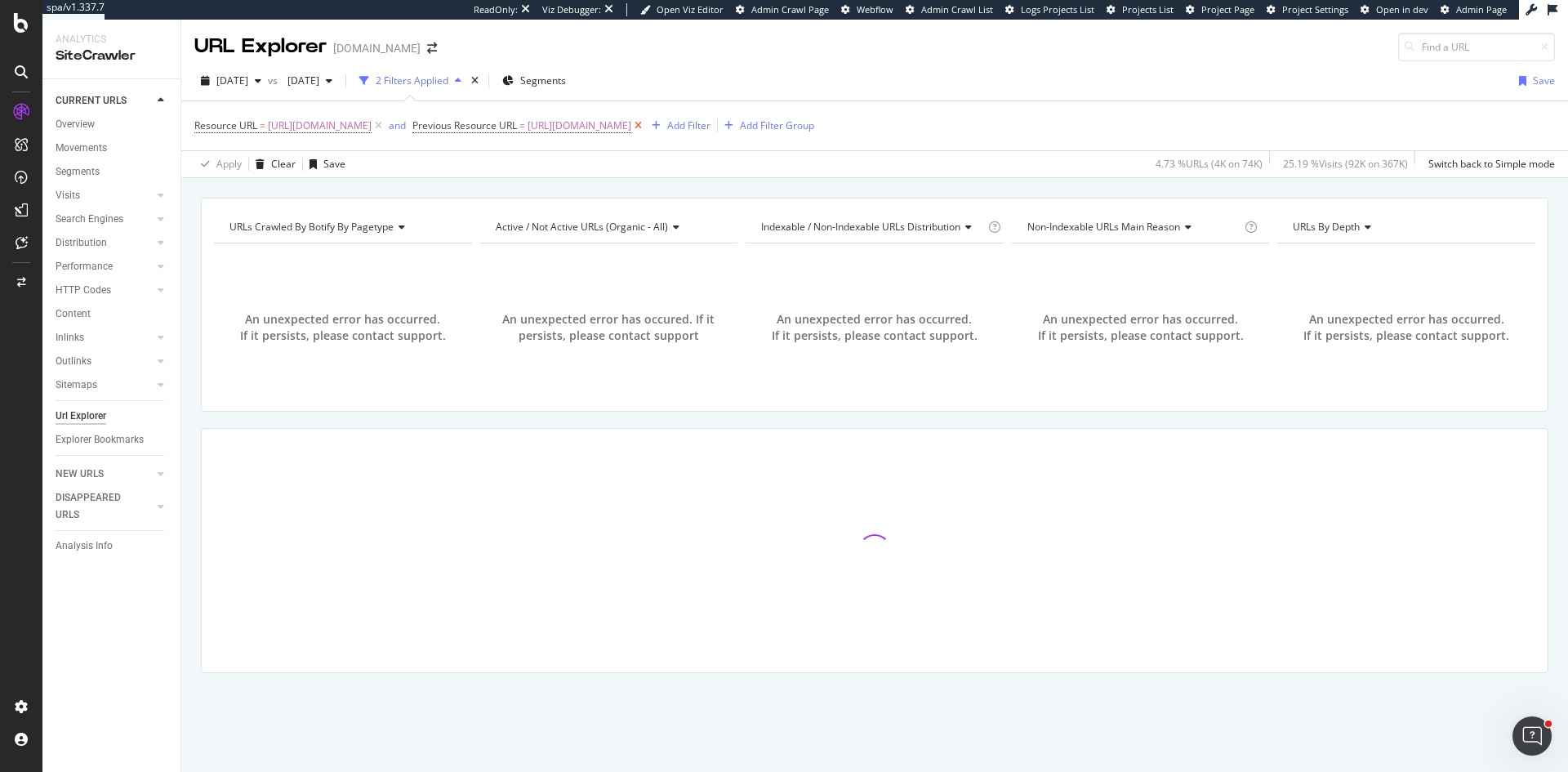
click at [645, 125] on icon at bounding box center [638, 126] width 14 height 16
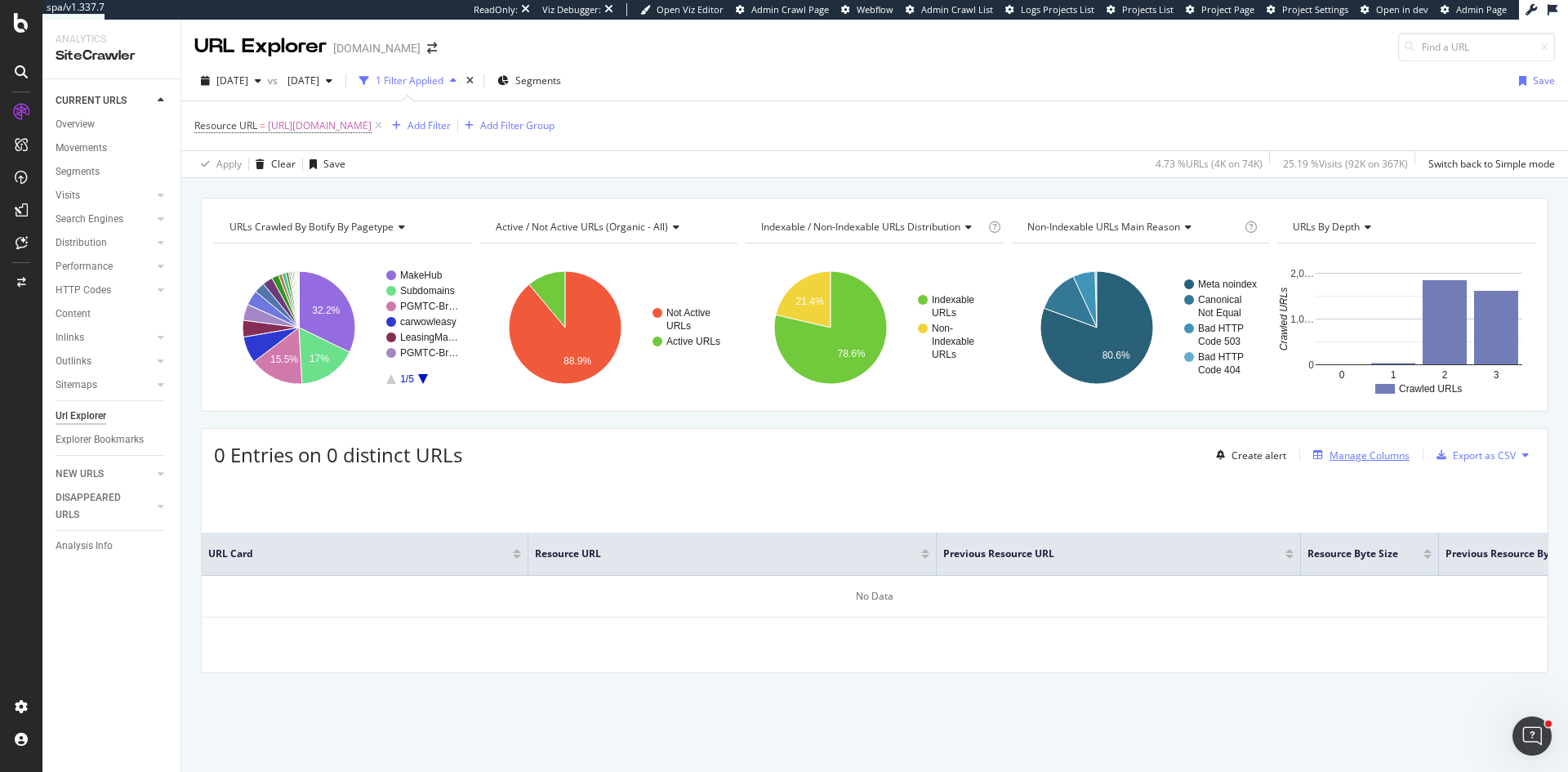
click at [1387, 451] on div "Manage Columns" at bounding box center [1369, 455] width 80 height 14
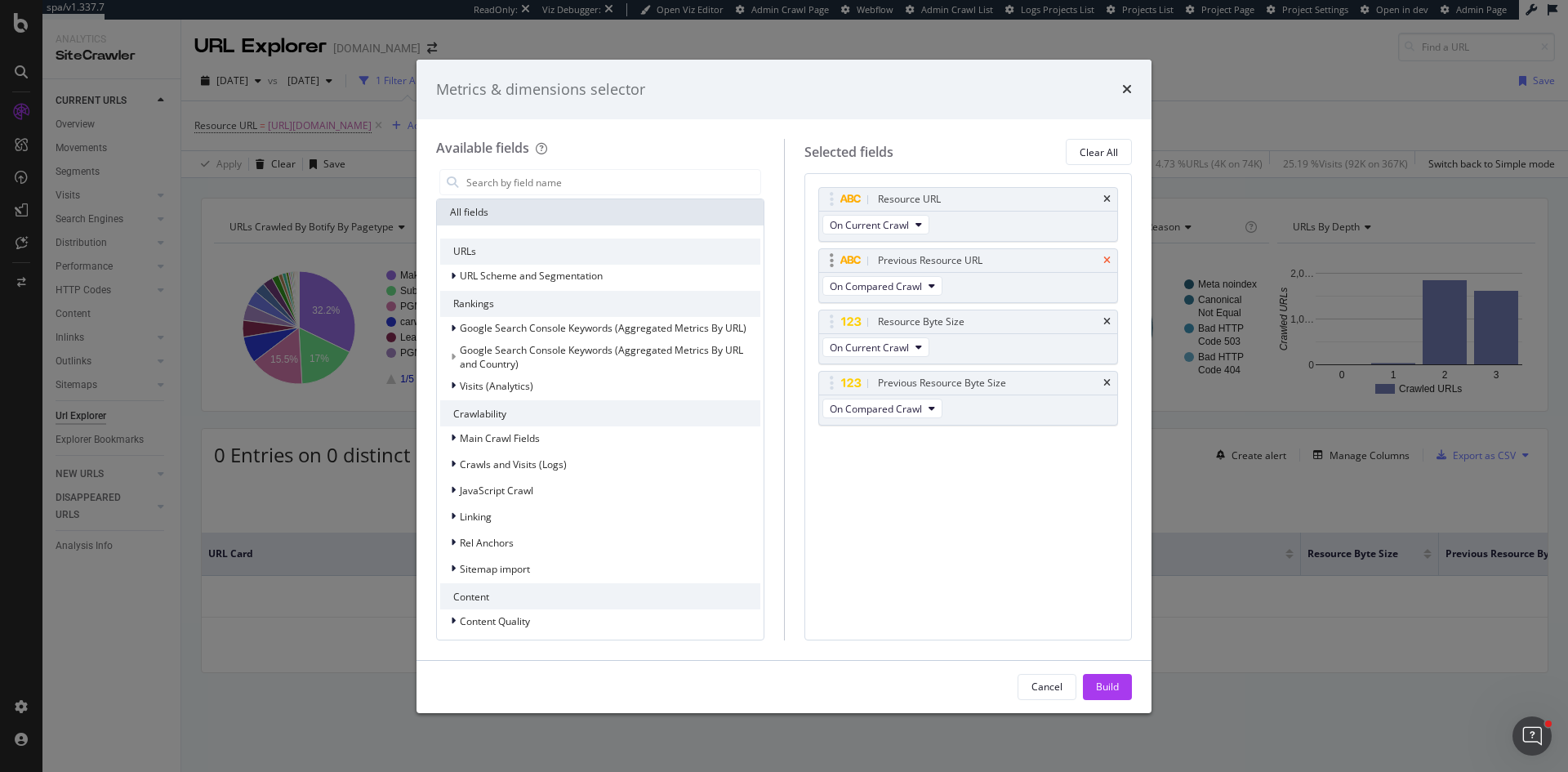
click at [1105, 260] on icon "times" at bounding box center [1106, 261] width 7 height 10
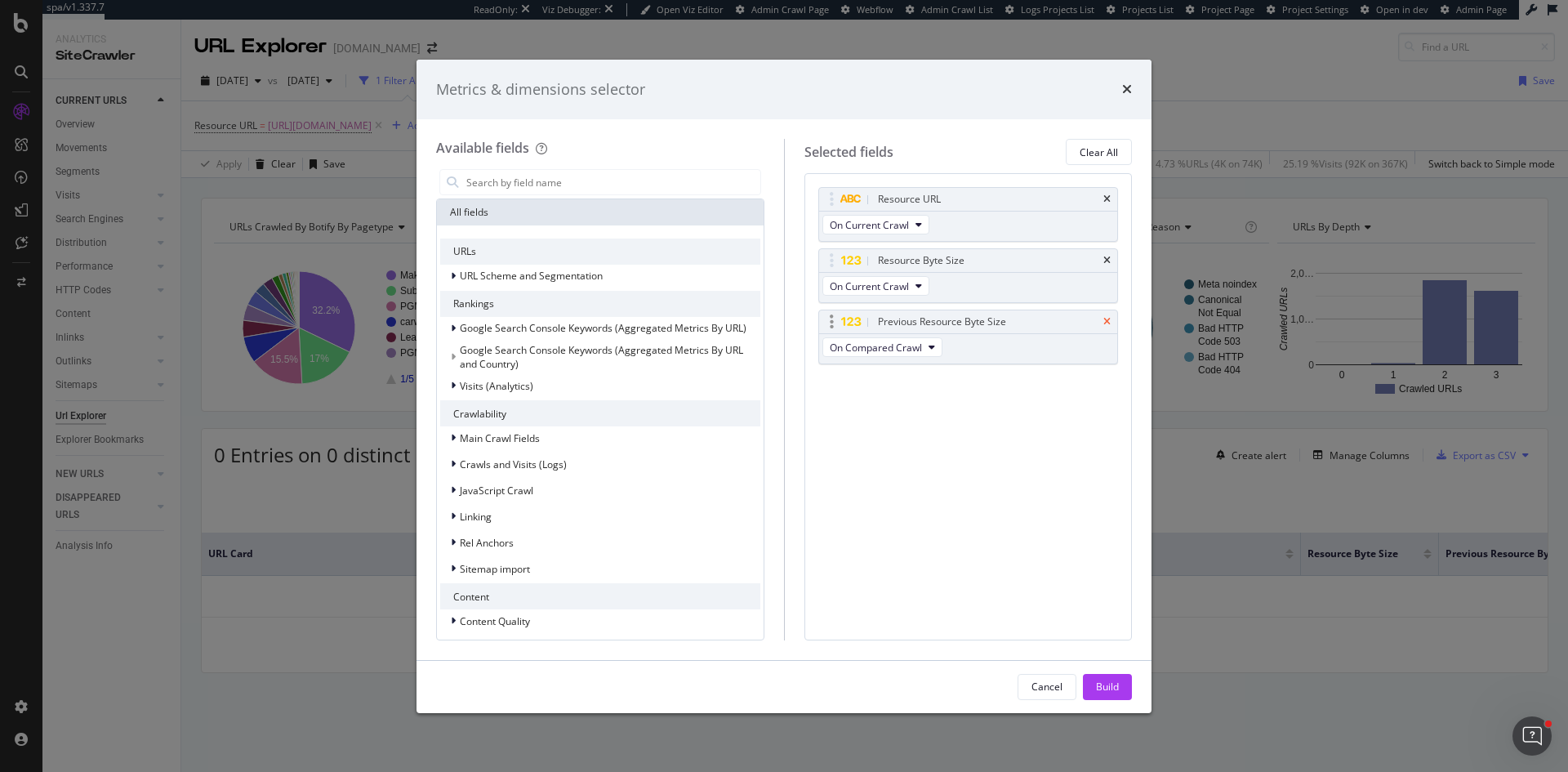
click at [1108, 319] on icon "times" at bounding box center [1106, 322] width 7 height 10
click at [1104, 692] on div "Build" at bounding box center [1107, 686] width 23 height 14
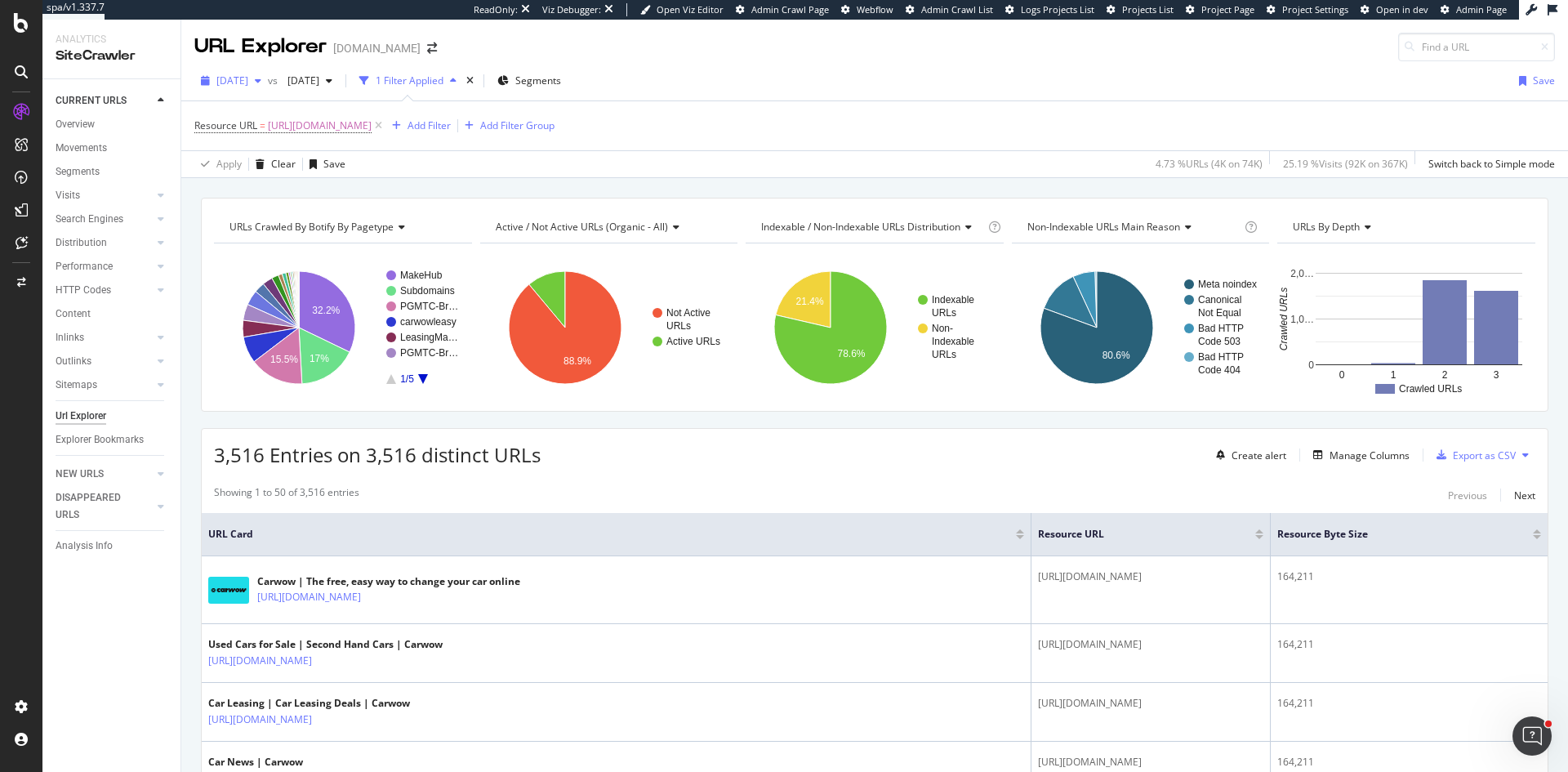
click at [248, 75] on span "[DATE]" at bounding box center [232, 80] width 32 height 14
click at [305, 138] on div "2025 Jul. 11th 62.5K URLs" at bounding box center [290, 141] width 145 height 15
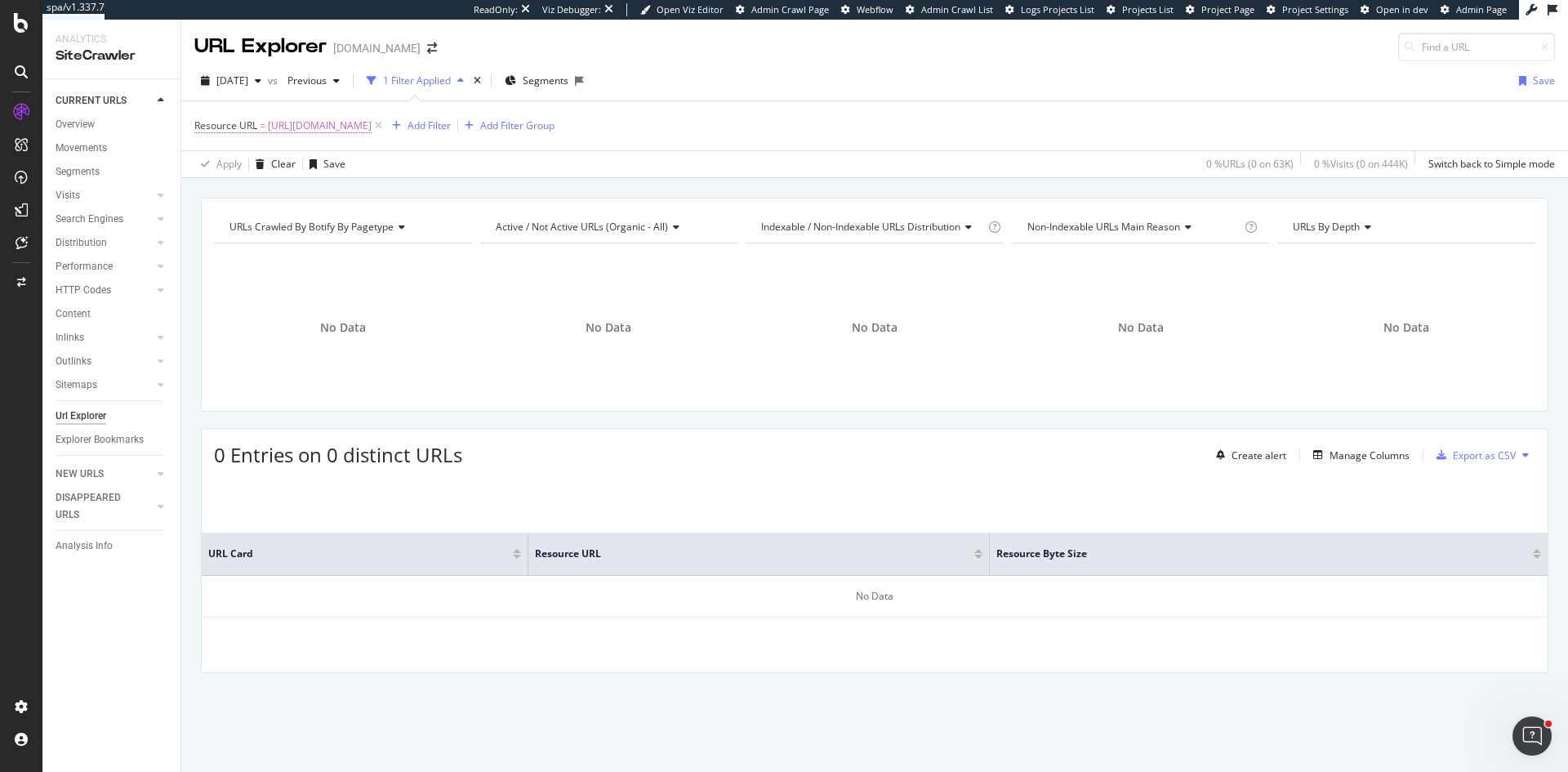
click at [371, 125] on span "https://consent.carwow.co.uk/unified/4.37.1/gdpr-tcf.b521910849dfd2aa2880.bundl…" at bounding box center [320, 125] width 104 height 23
click at [267, 216] on input "https://consent.carwow.co.uk/unified/4.37.1/gdpr-tcf.b521910849dfd2aa2880.bundl…" at bounding box center [286, 220] width 154 height 26
paste input "wrapperMessagingWithoutDetection"
type input "https://consent.carwow.co.uk/unified/wrapperMessagingWithoutDetection.js"
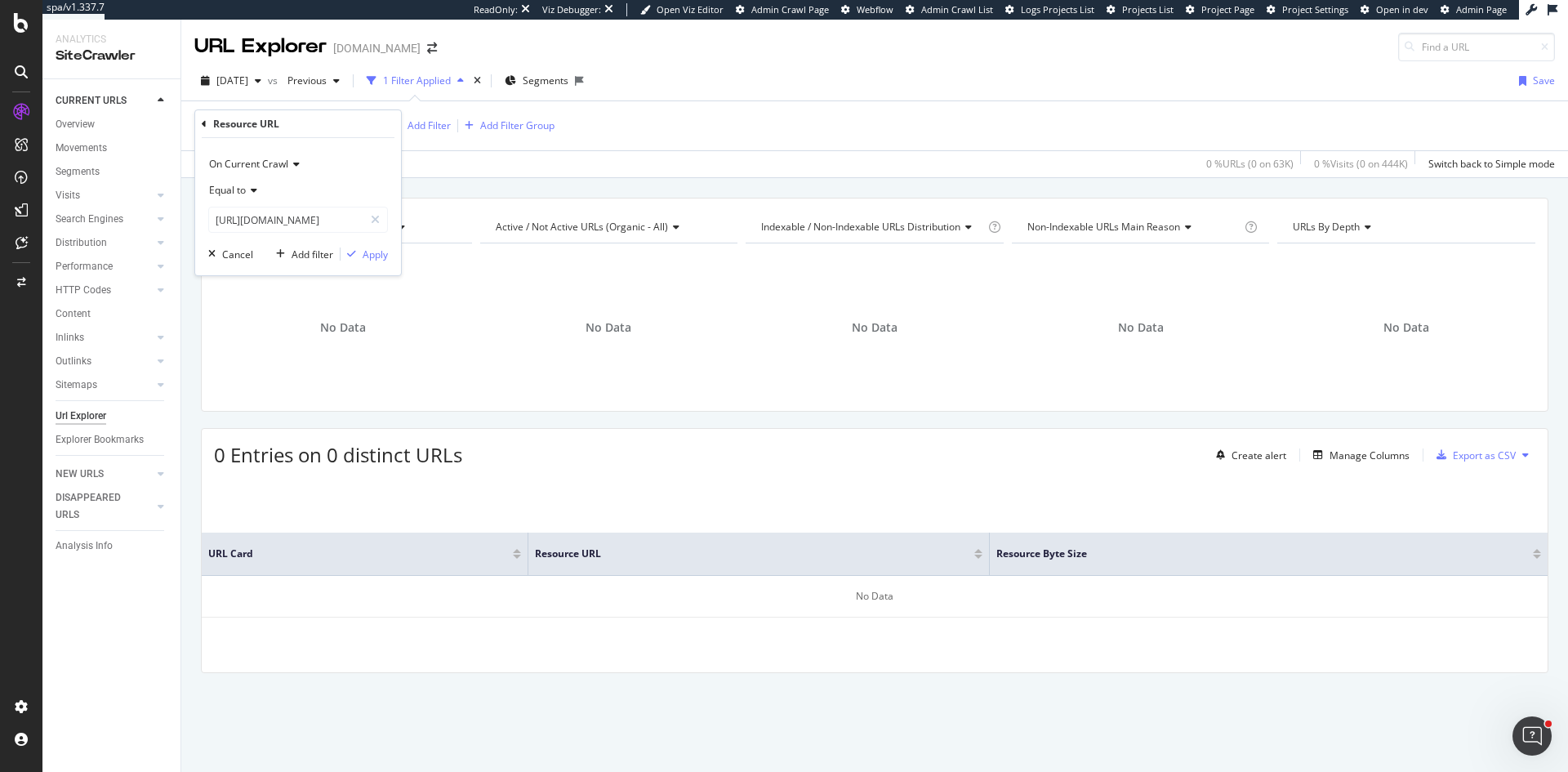
scroll to position [0, 0]
click at [367, 243] on div "On Current Crawl Equal to https://consent.carwow.co.uk/unified/wrapperMessaging…" at bounding box center [298, 206] width 206 height 137
click at [370, 254] on div "Apply" at bounding box center [374, 254] width 25 height 14
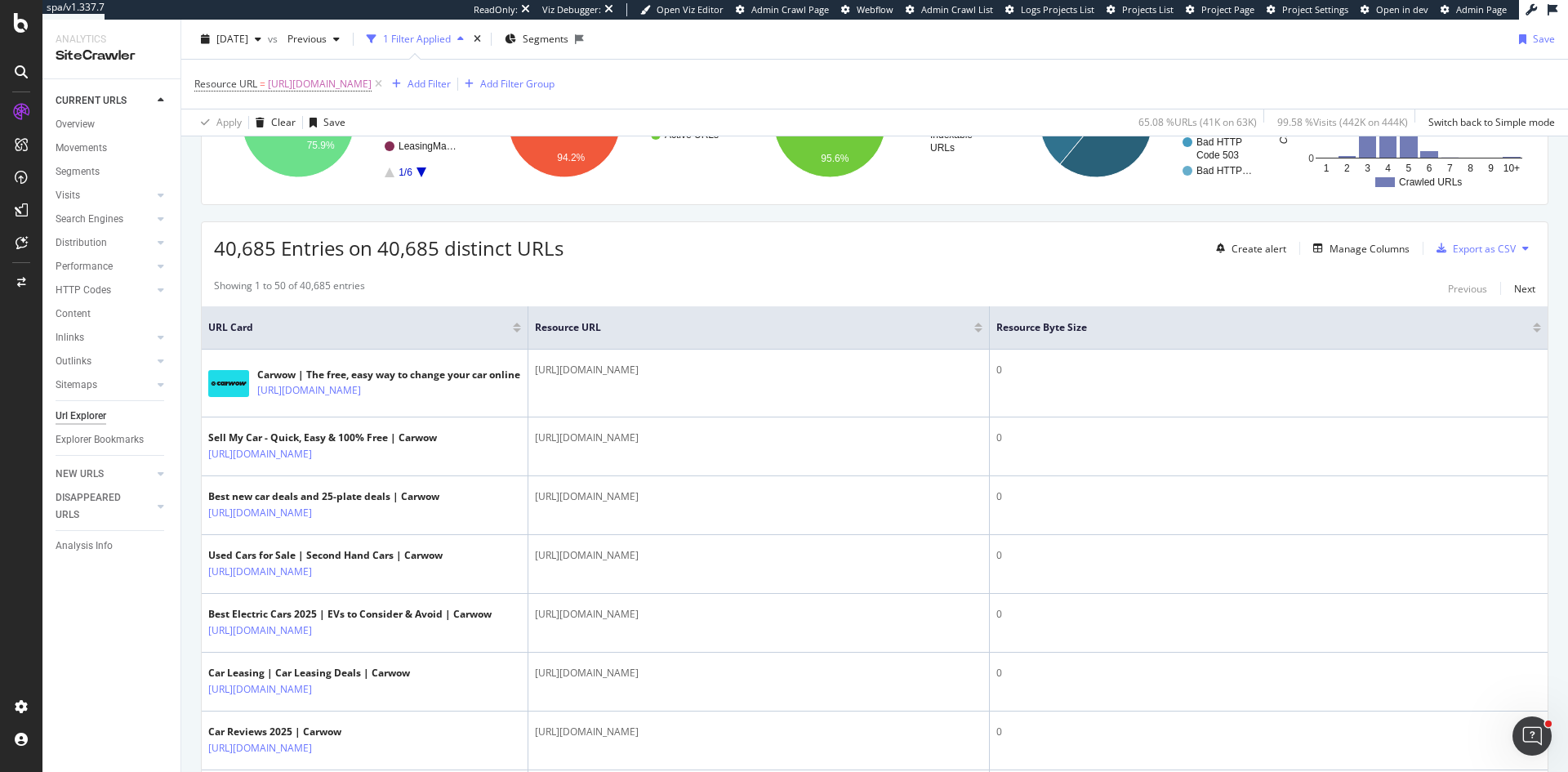
scroll to position [245, 0]
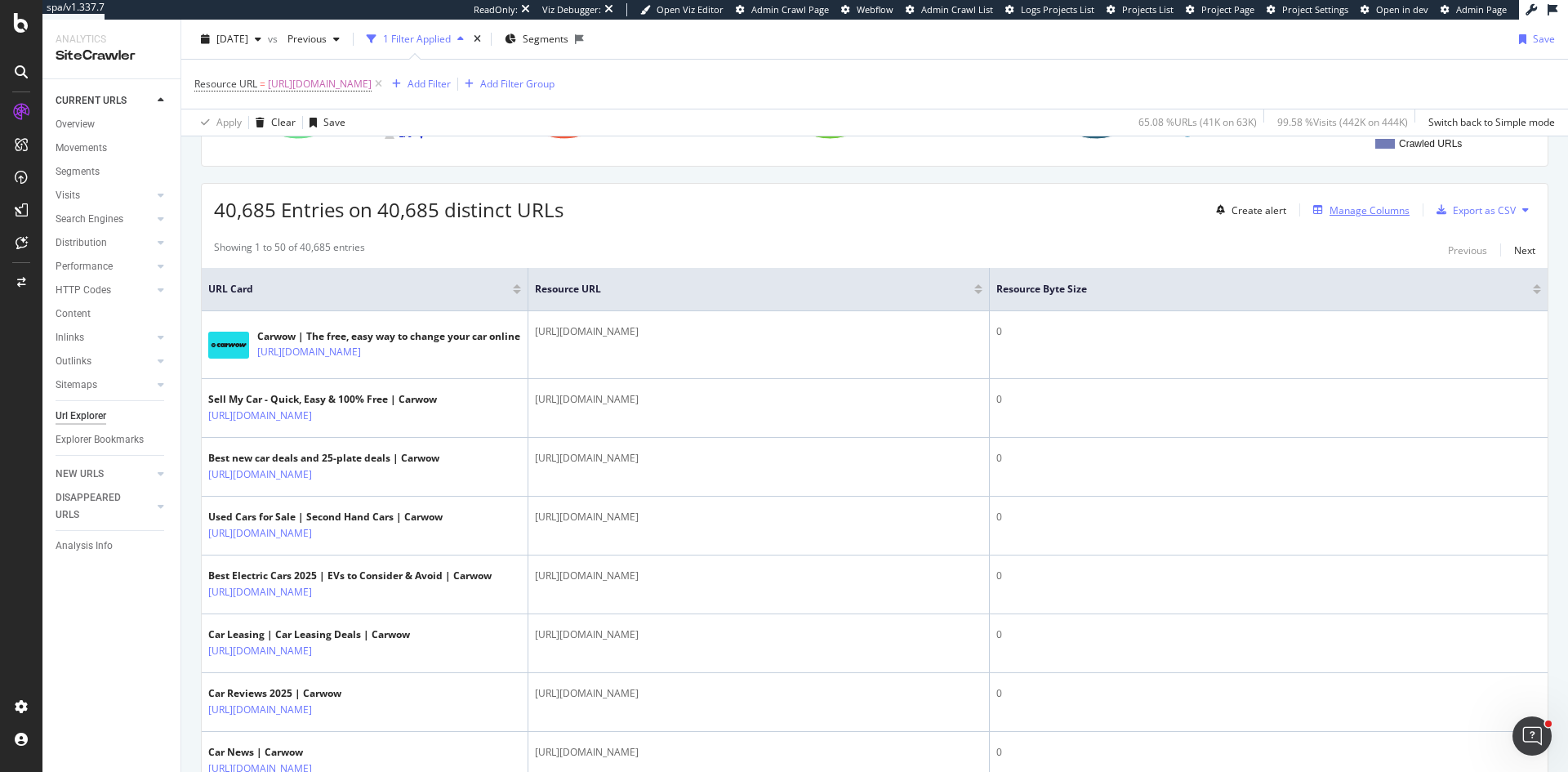
click at [1378, 207] on div "Manage Columns" at bounding box center [1369, 210] width 80 height 14
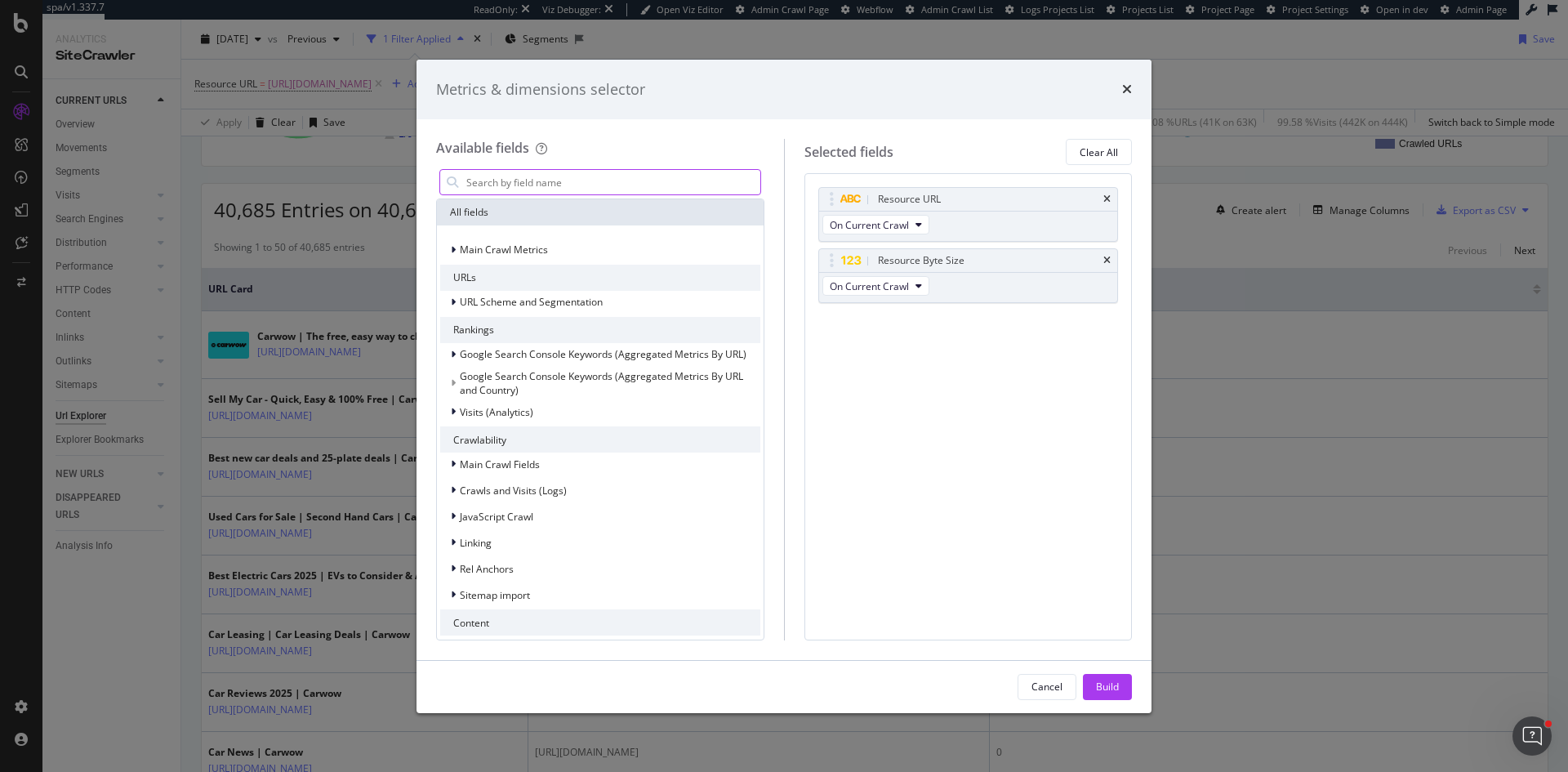
click at [583, 186] on input "modal" at bounding box center [613, 182] width 296 height 24
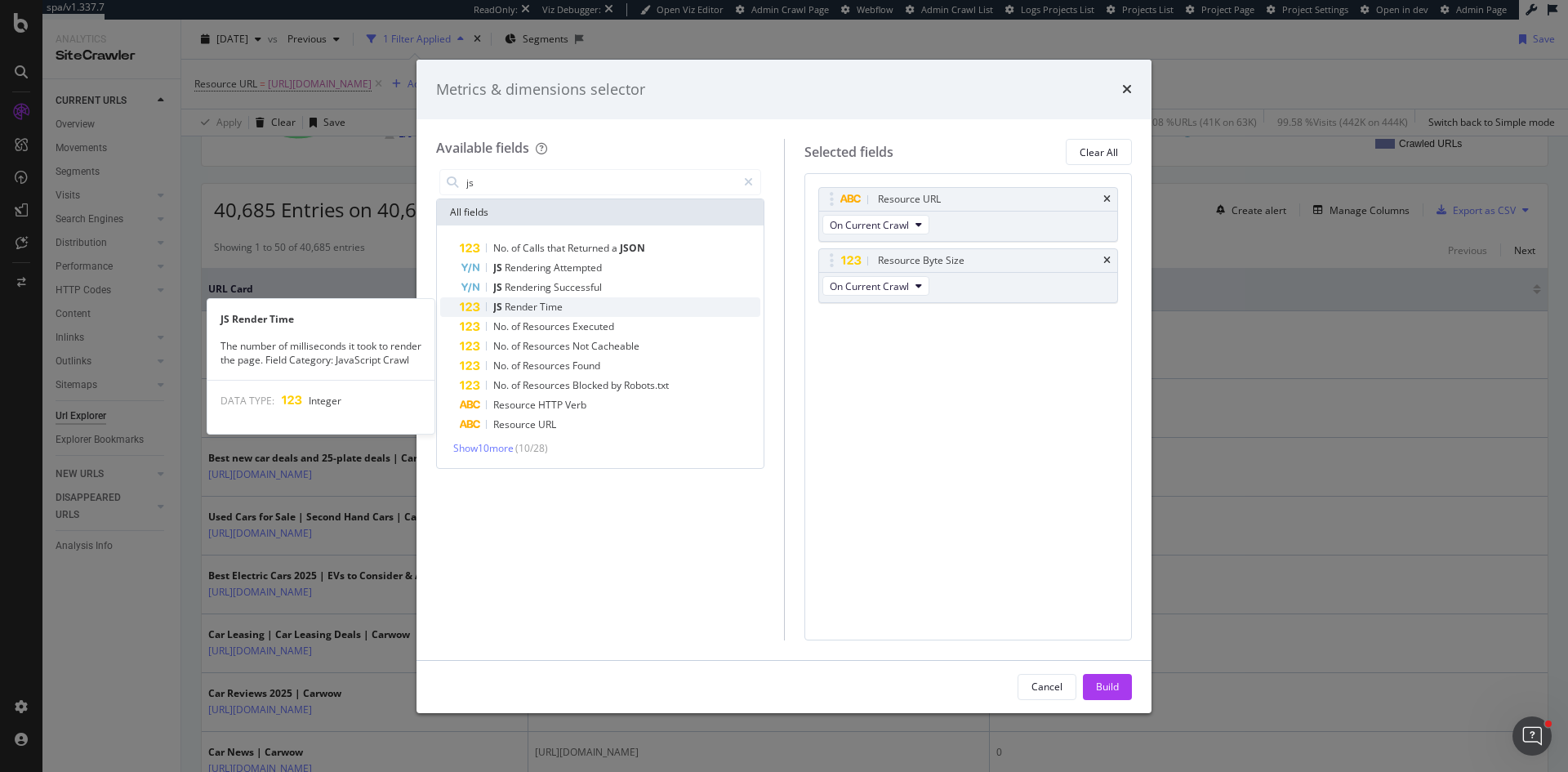
type input "js"
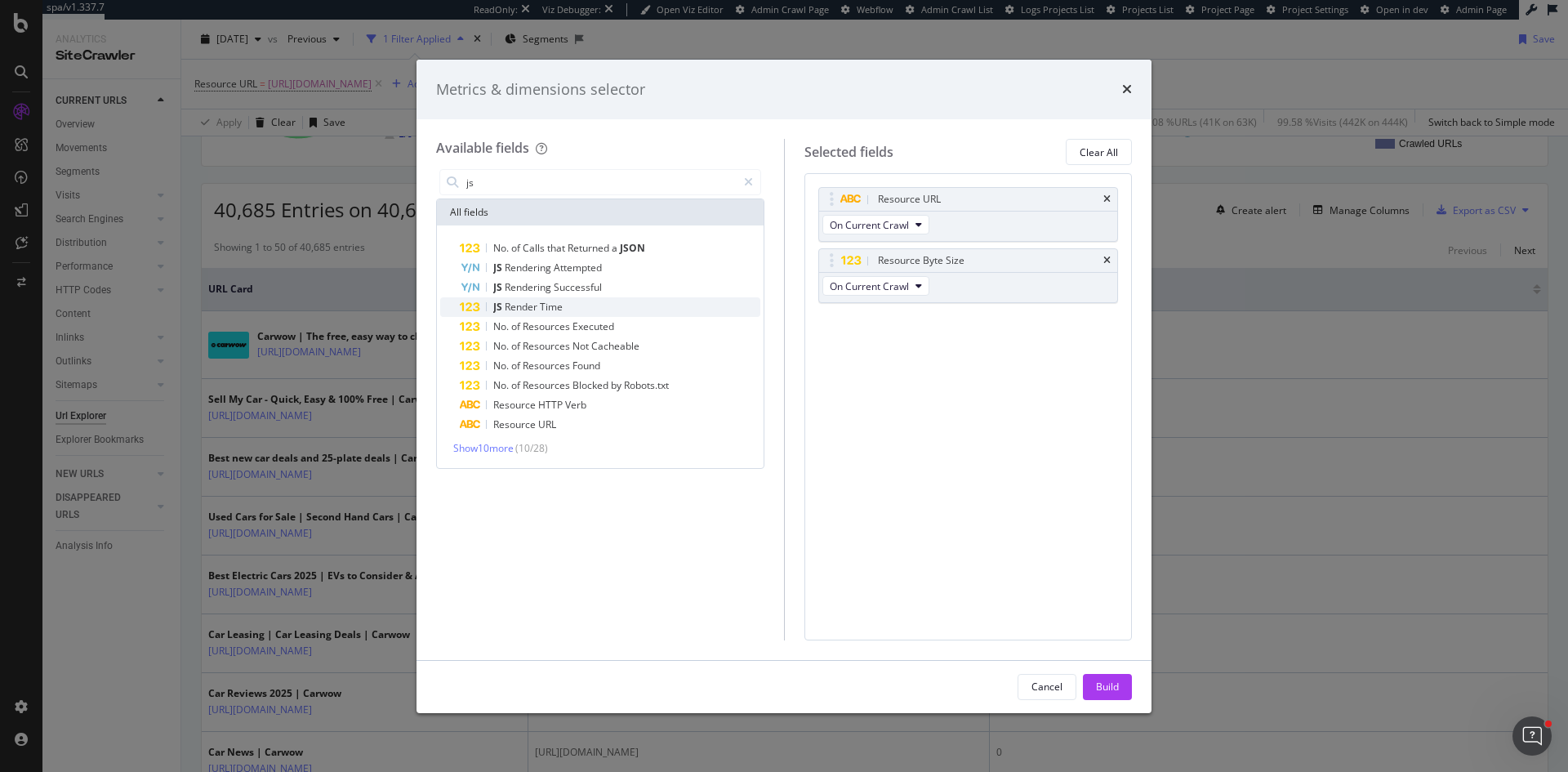
click at [556, 308] on span "Time" at bounding box center [551, 307] width 23 height 14
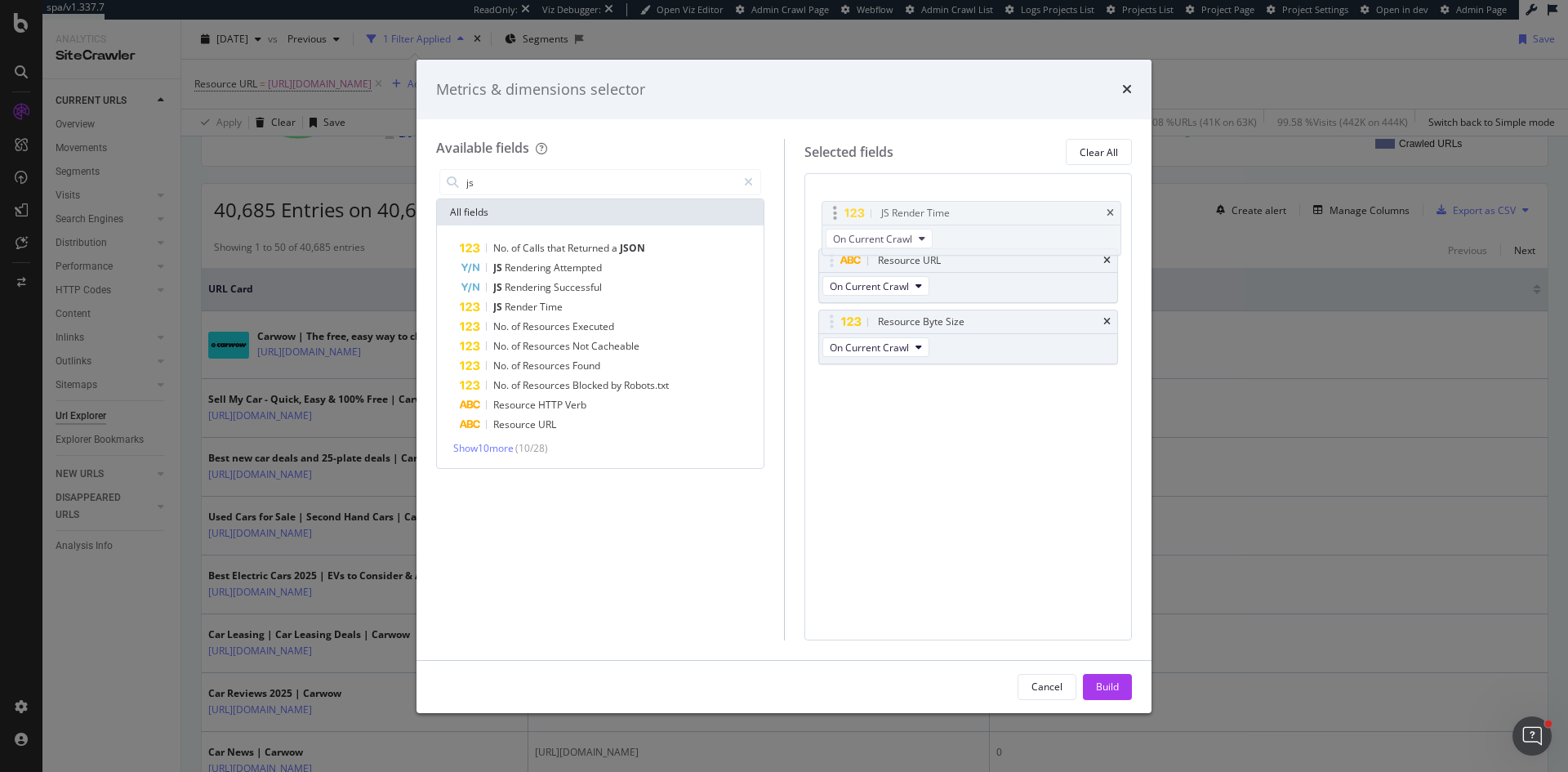
drag, startPoint x: 830, startPoint y: 330, endPoint x: 834, endPoint y: 221, distance: 108.6
click at [834, 221] on body "spa/v1.337.7 ReadOnly: Viz Debugger: Open Viz Editor Admin Crawl Page Webflow A…" at bounding box center [784, 386] width 1568 height 772
click at [1101, 686] on div "Build" at bounding box center [1107, 686] width 23 height 14
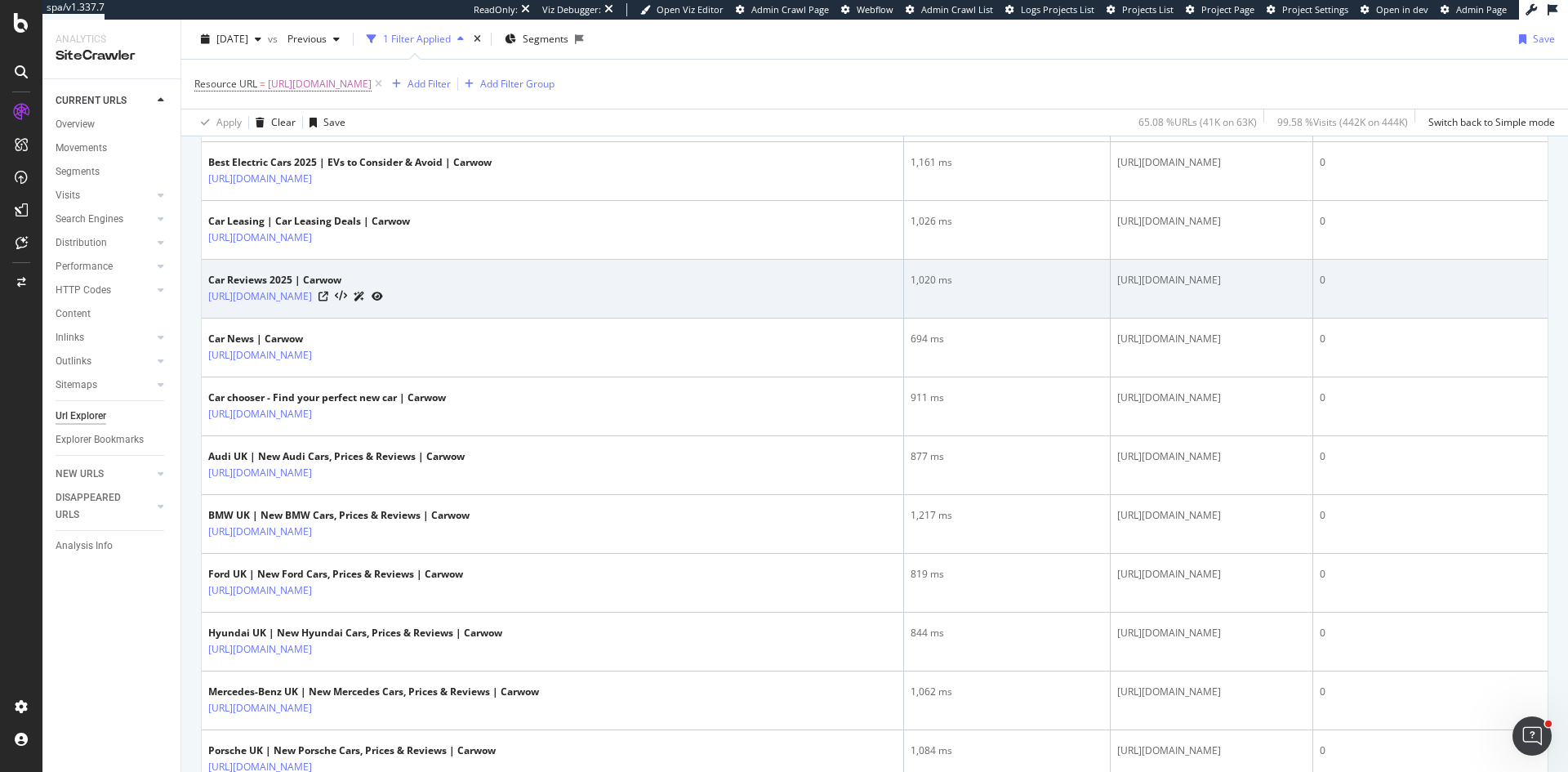
scroll to position [653, 0]
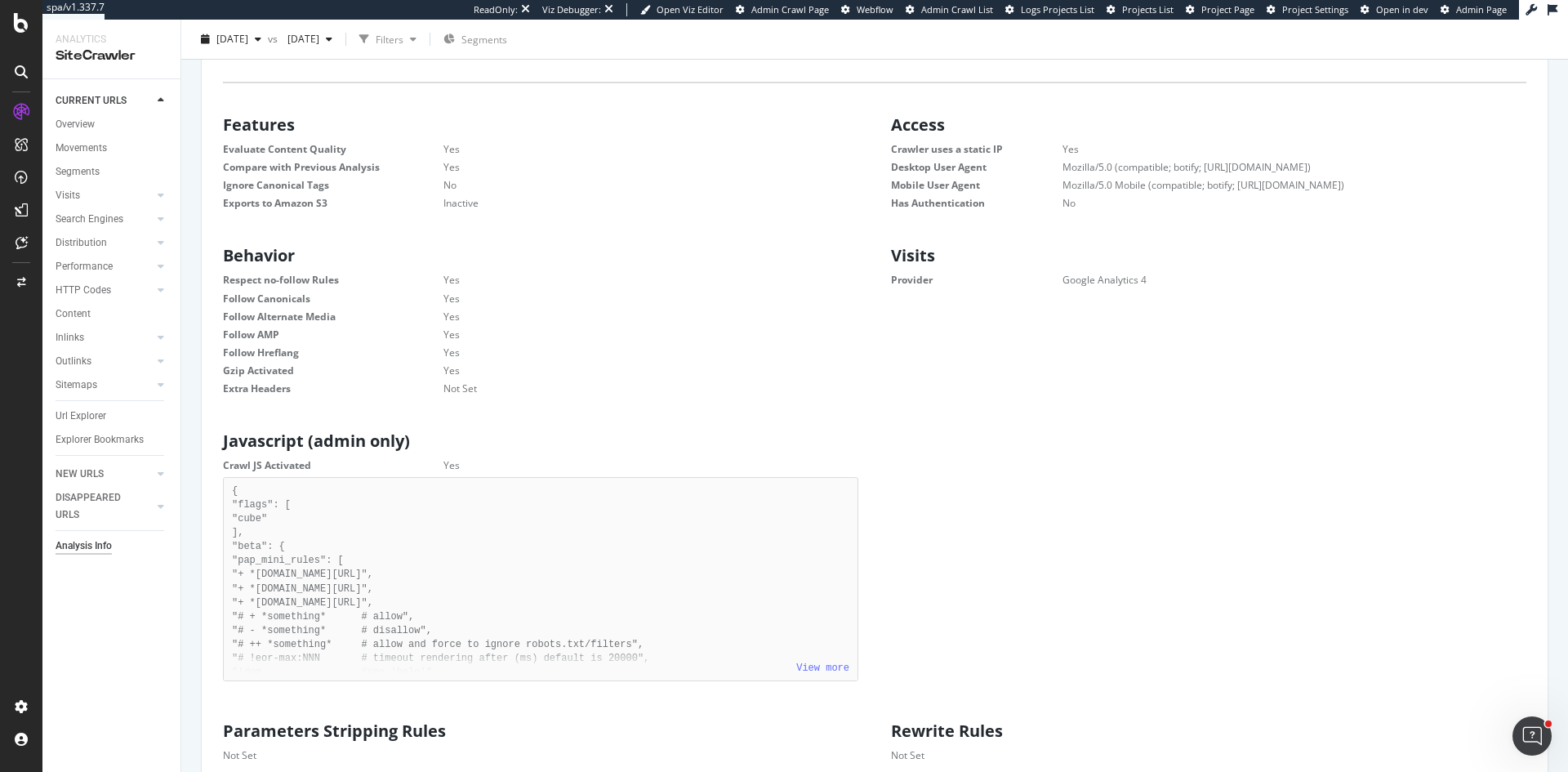
scroll to position [571, 0]
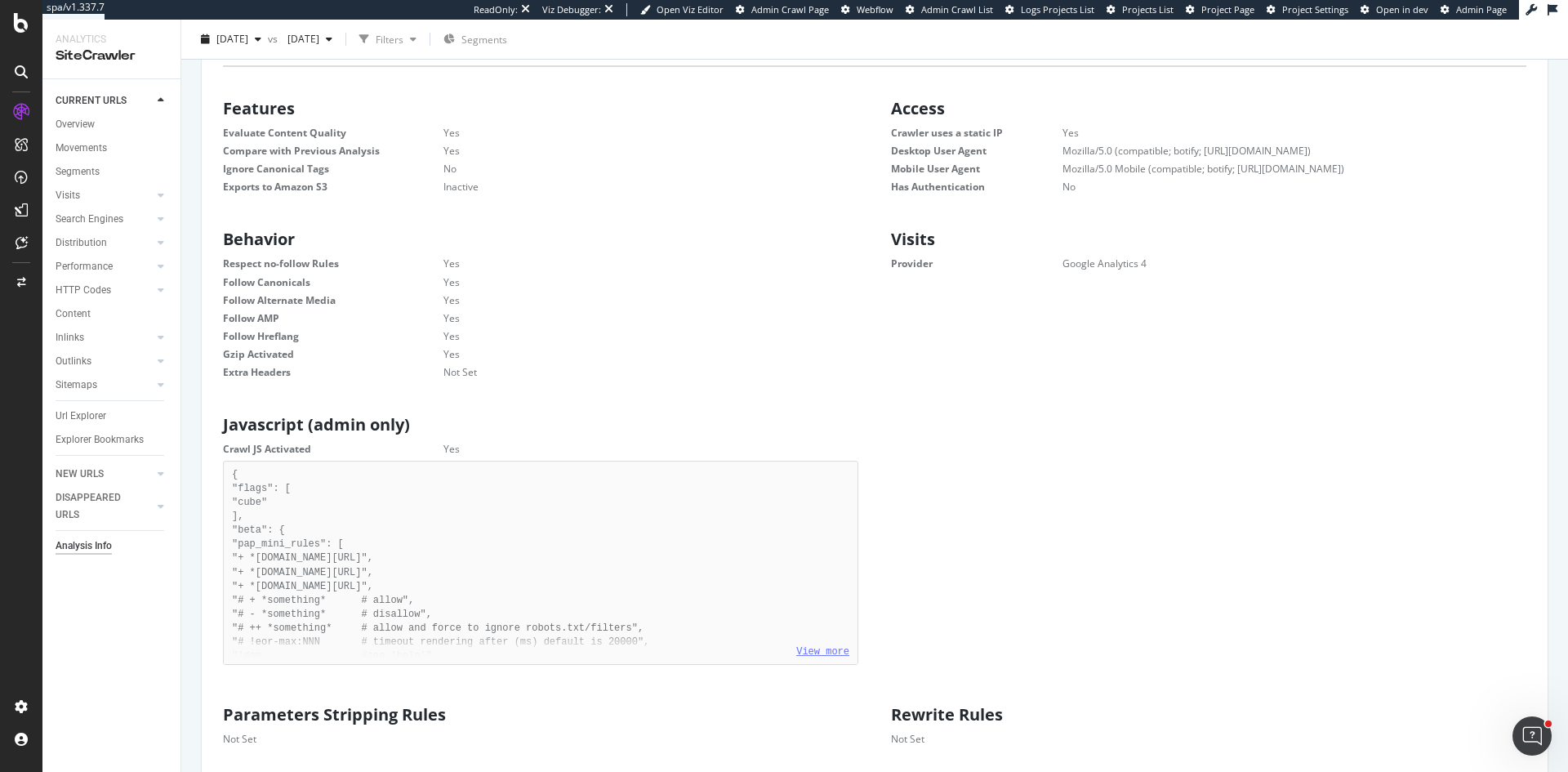
click at [821, 649] on link "View more" at bounding box center [822, 651] width 53 height 11
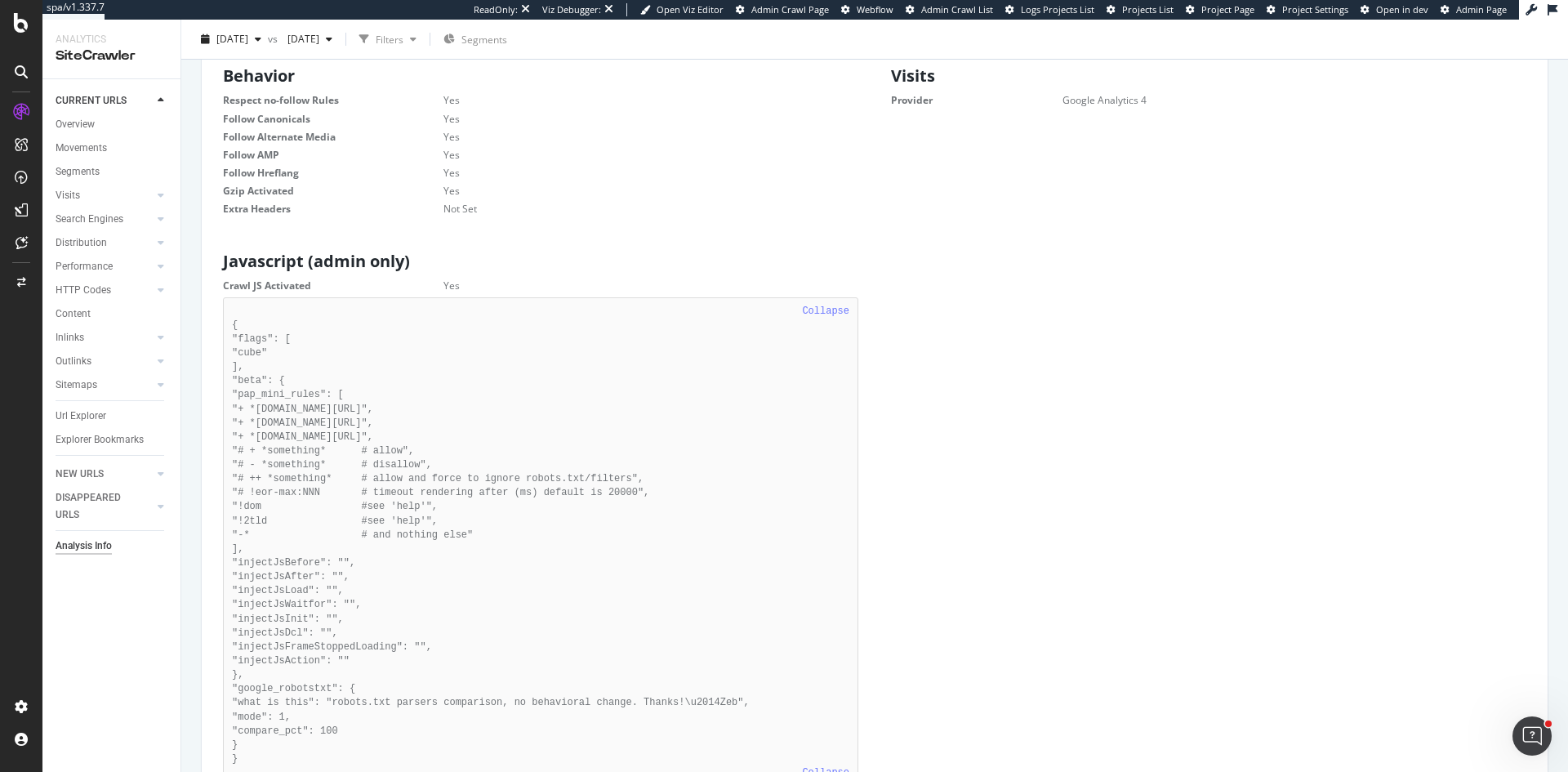
scroll to position [816, 0]
